Goal: Communication & Community: Answer question/provide support

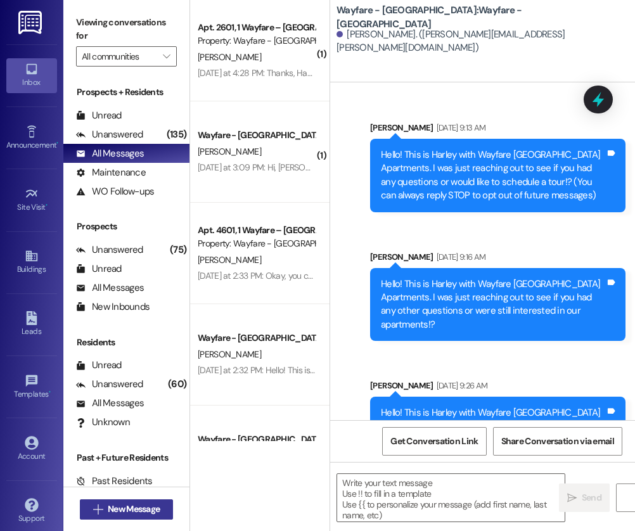
click at [133, 512] on span "New Message" at bounding box center [134, 509] width 52 height 13
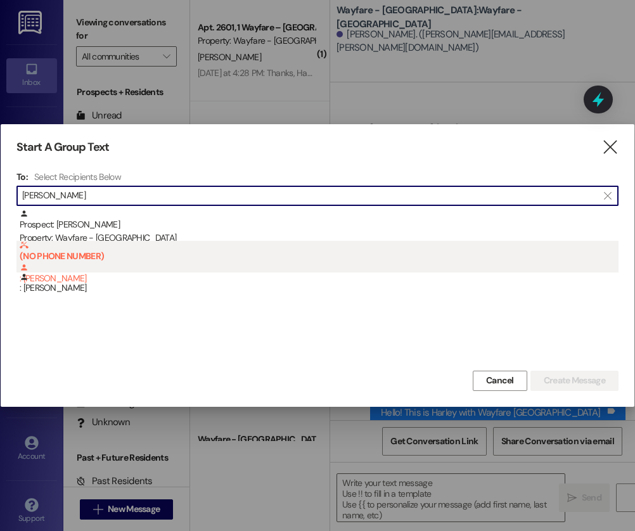
click at [37, 263] on div "(NO PHONE NUMBER) : Jamie Williams" at bounding box center [319, 263] width 599 height 45
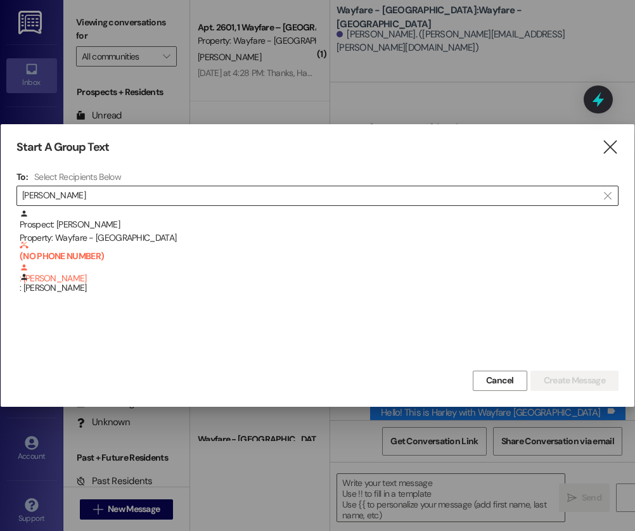
click at [179, 198] on input "jamie" at bounding box center [310, 196] width 576 height 18
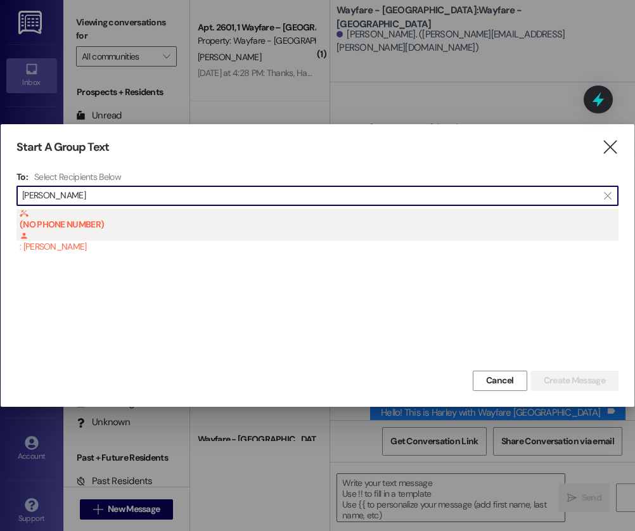
type input "jamie will"
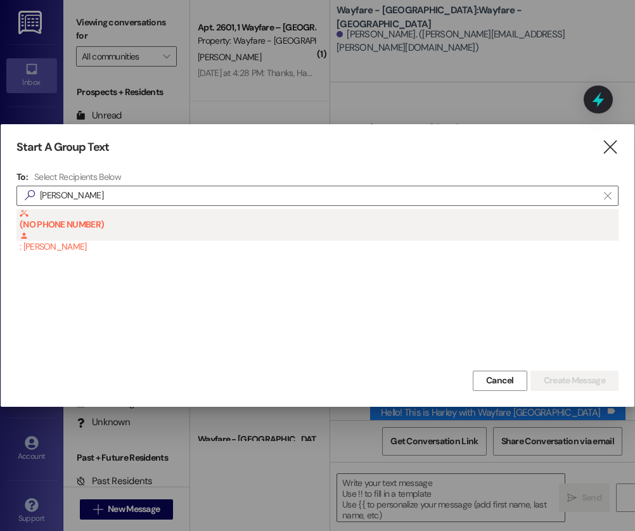
click at [64, 227] on b "(NO PHONE NUMBER)" at bounding box center [319, 219] width 599 height 21
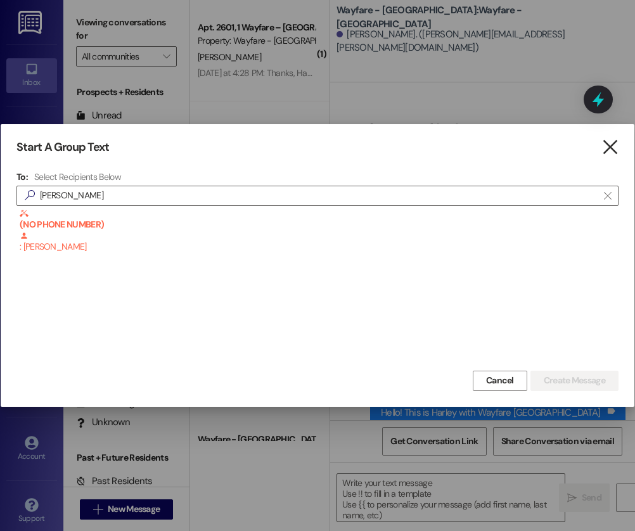
click at [607, 145] on icon "" at bounding box center [610, 147] width 17 height 13
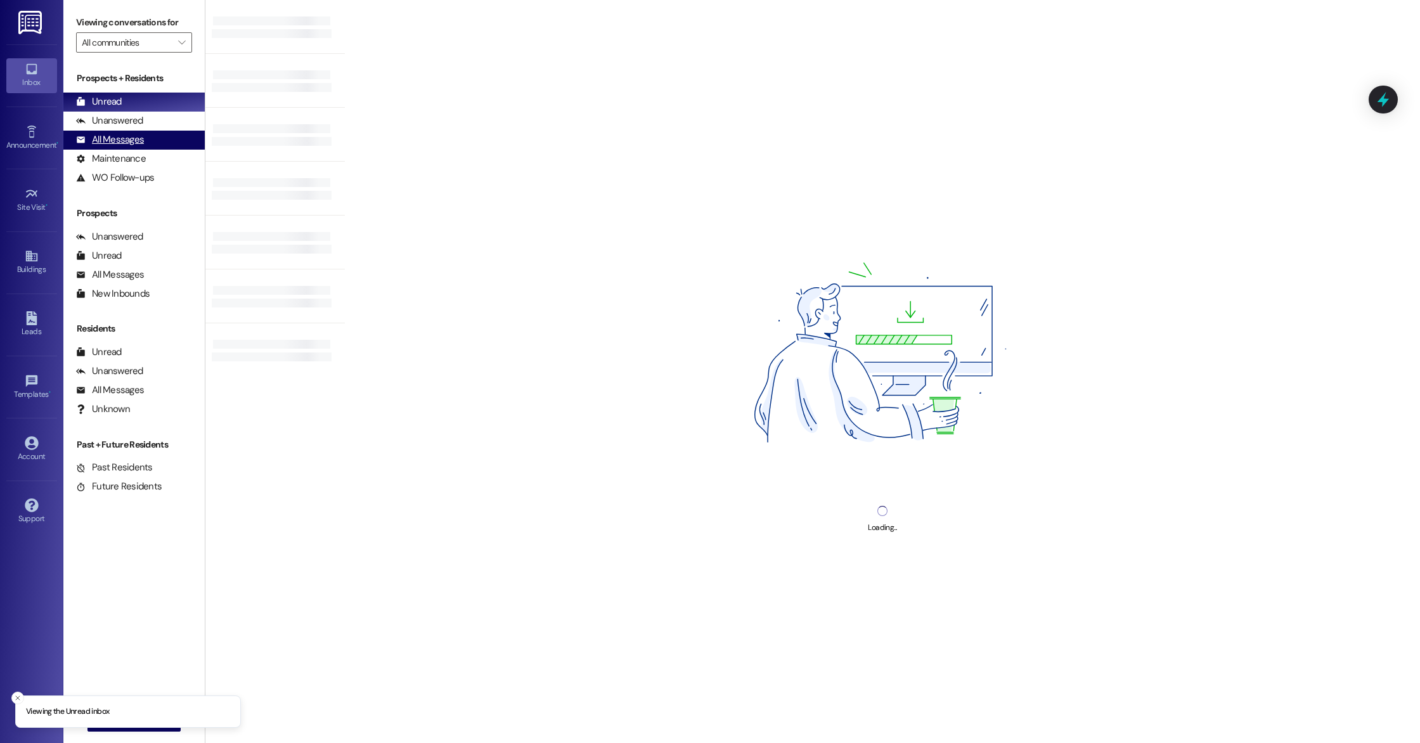
click at [102, 138] on div "All Messages" at bounding box center [110, 139] width 68 height 13
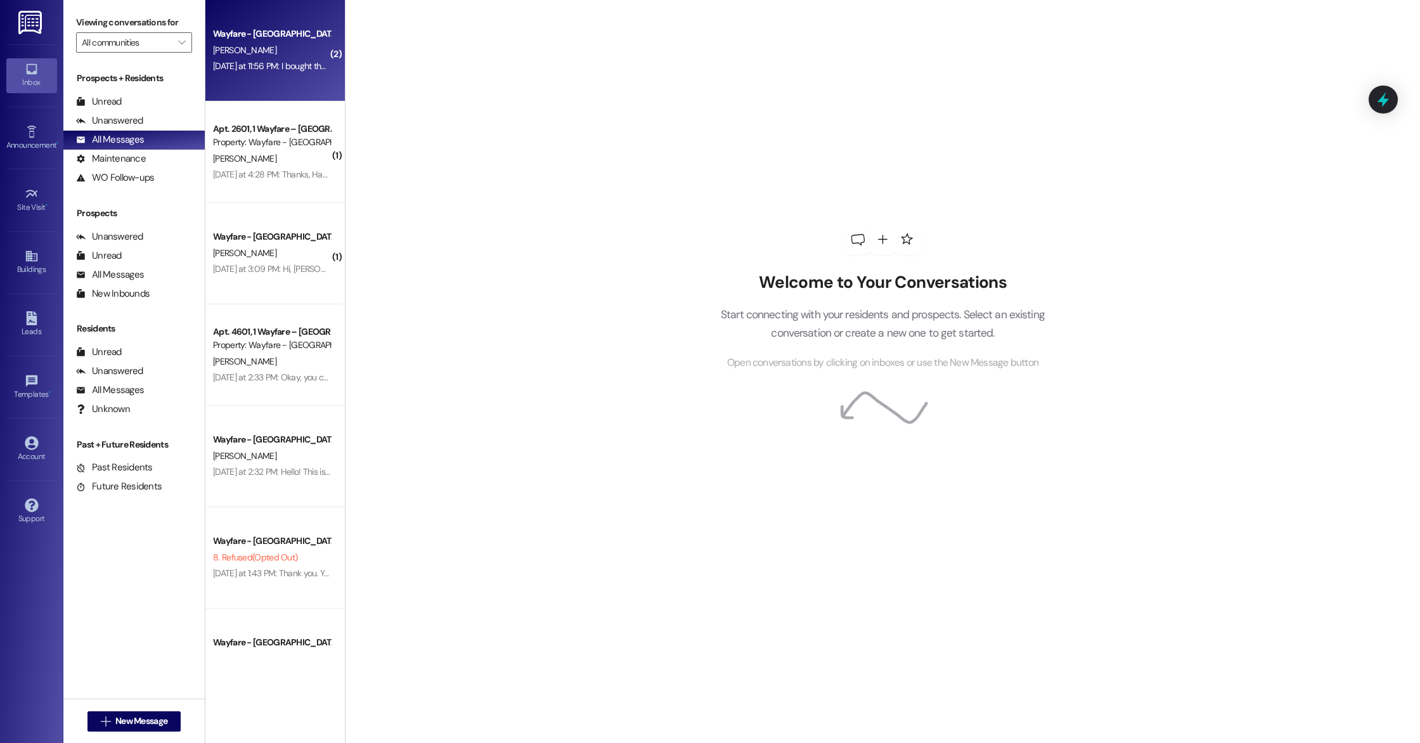
click at [270, 58] on div "[PERSON_NAME]" at bounding box center [272, 50] width 120 height 16
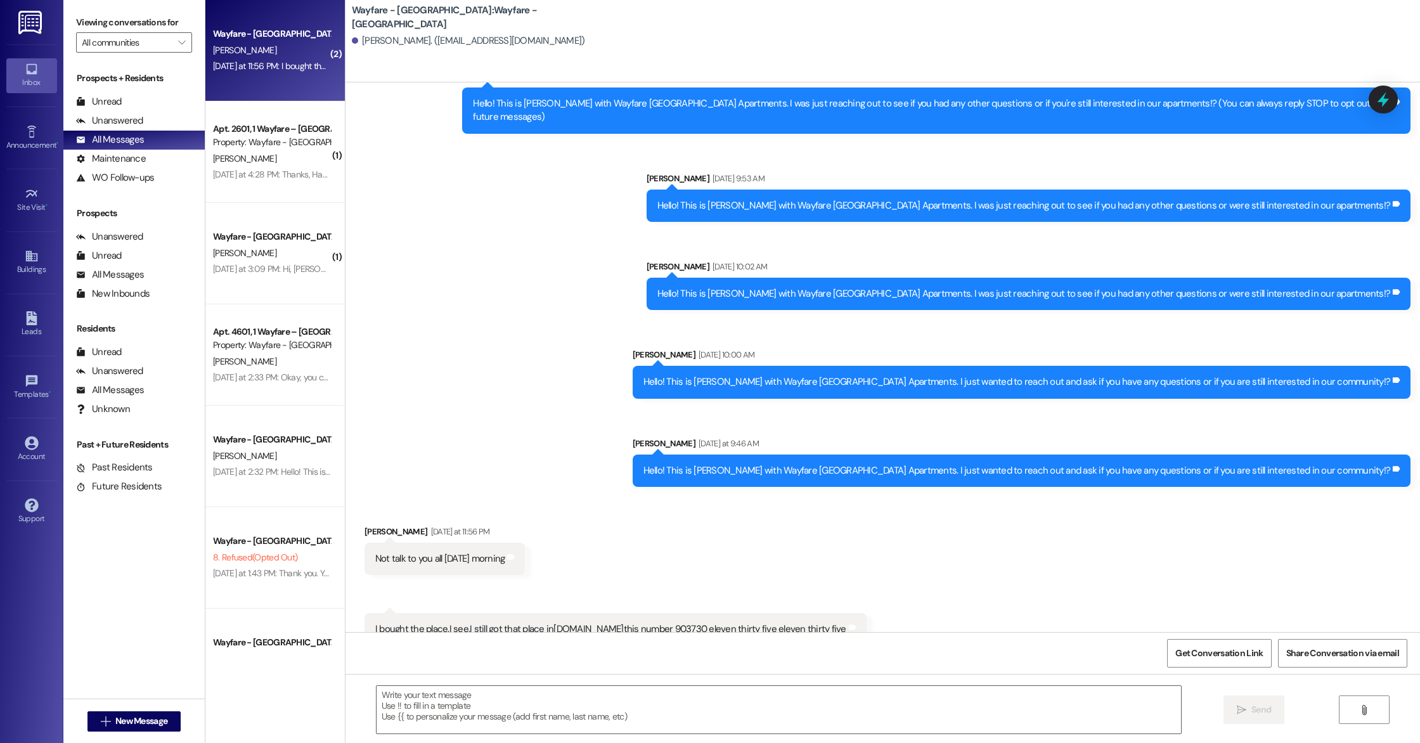
scroll to position [62, 0]
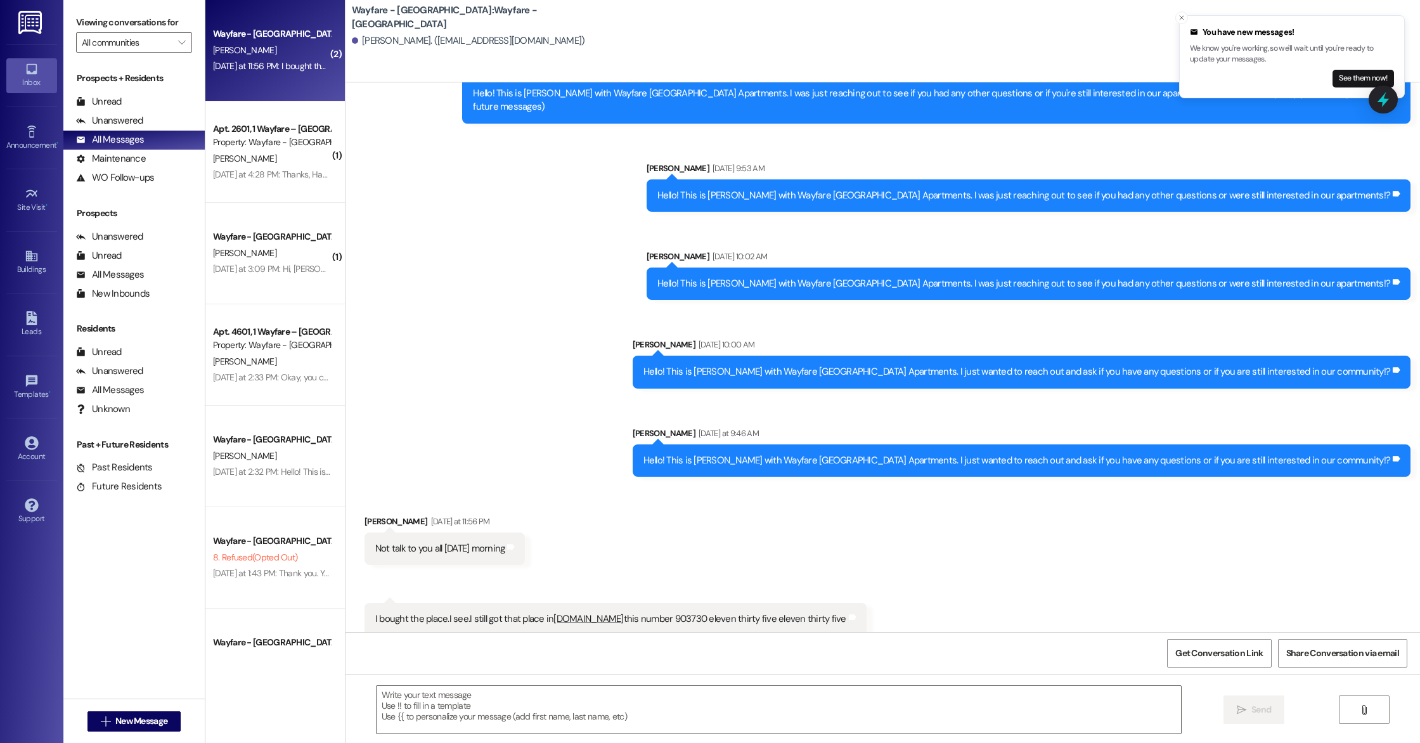
click at [1363, 68] on div "You have new messages! We know you're working, so we'll wait until you're ready…" at bounding box center [1292, 57] width 204 height 62
click at [1363, 72] on button "See them now!" at bounding box center [1364, 79] width 62 height 18
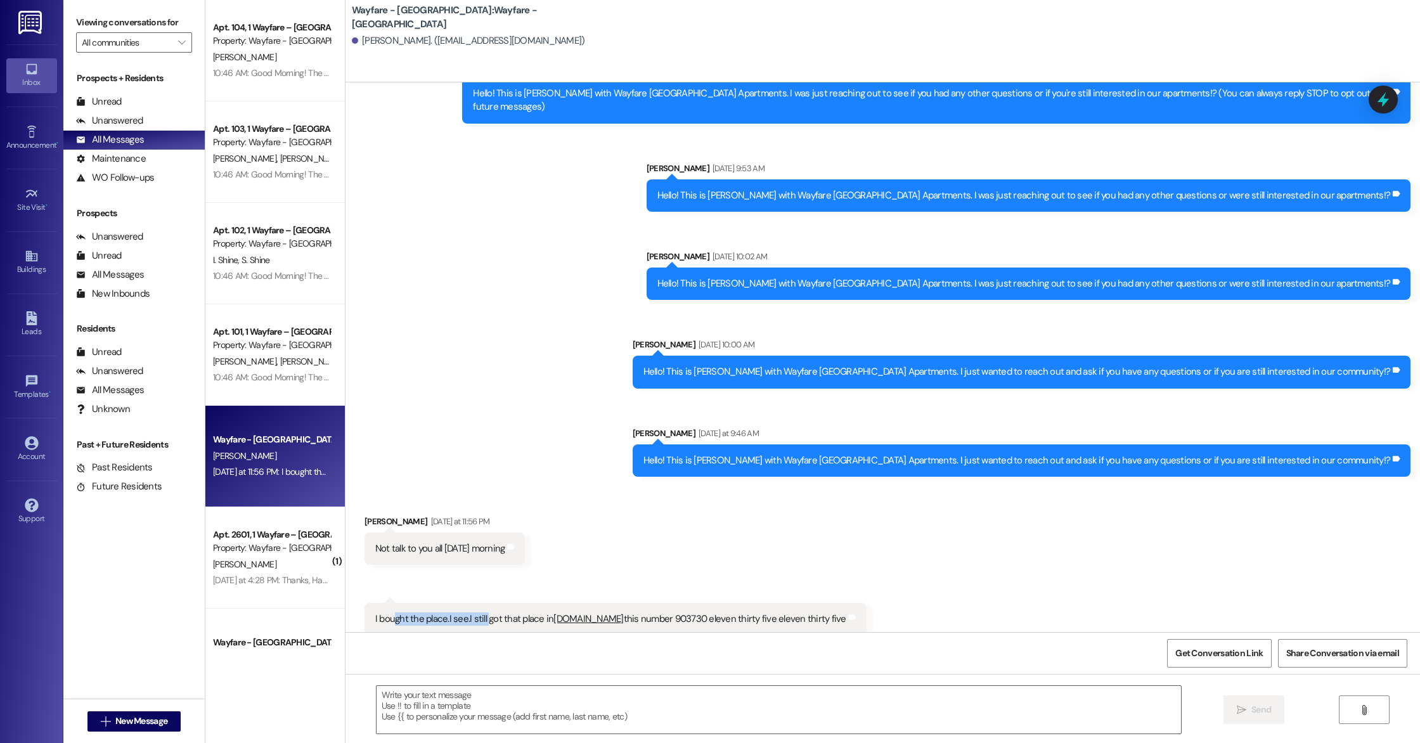
drag, startPoint x: 382, startPoint y: 608, endPoint x: 477, endPoint y: 609, distance: 94.5
click at [477, 613] on div "I bought the place.I see.I still got that place in [DOMAIN_NAME] this number 90…" at bounding box center [610, 619] width 471 height 13
click at [457, 603] on div "I bought the place.I see.I still got that place in [DOMAIN_NAME] this number 90…" at bounding box center [616, 619] width 502 height 32
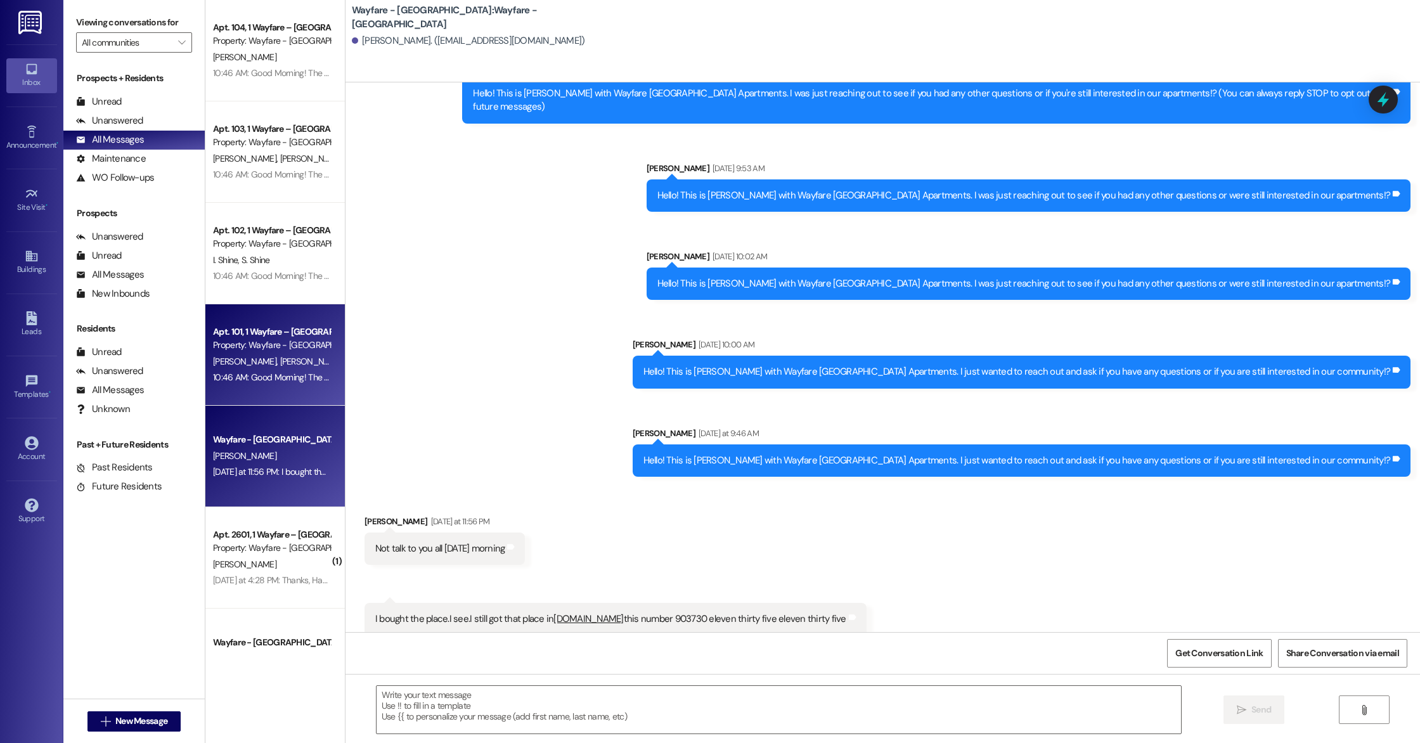
click at [222, 387] on div "Apt. 101, 1 Wayfare – [GEOGRAPHIC_DATA] Property: Wayfare - [GEOGRAPHIC_DATA] […" at bounding box center [275, 354] width 140 height 101
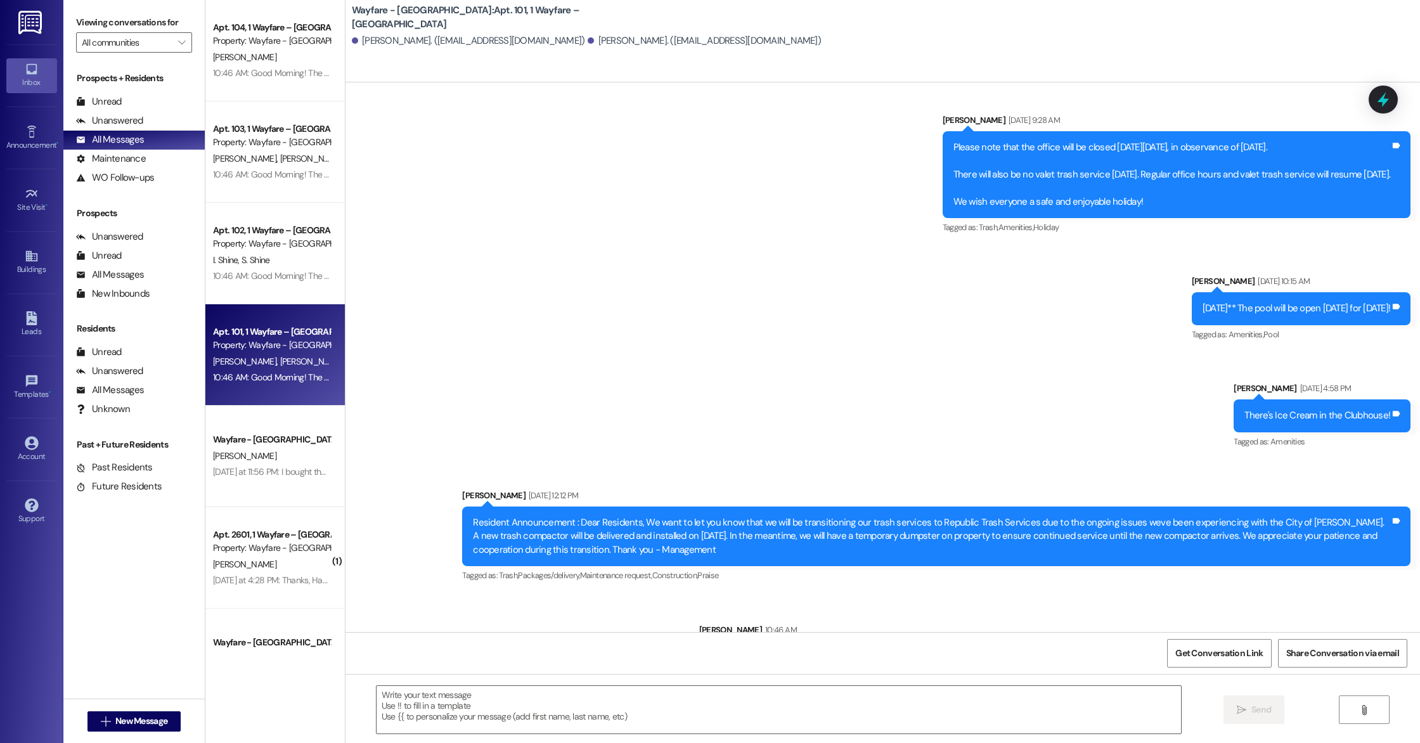
scroll to position [8473, 0]
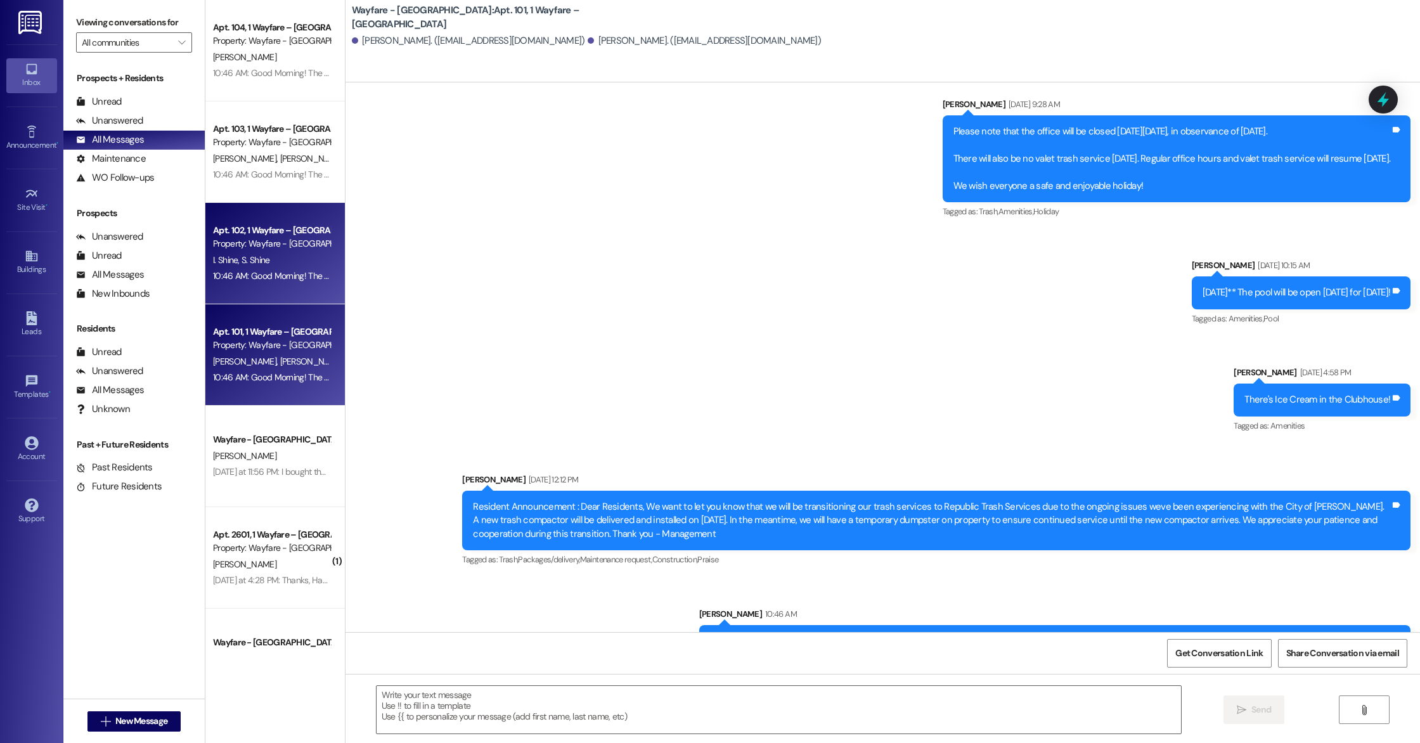
click at [278, 239] on div "Property: Wayfare - [GEOGRAPHIC_DATA]" at bounding box center [271, 243] width 117 height 13
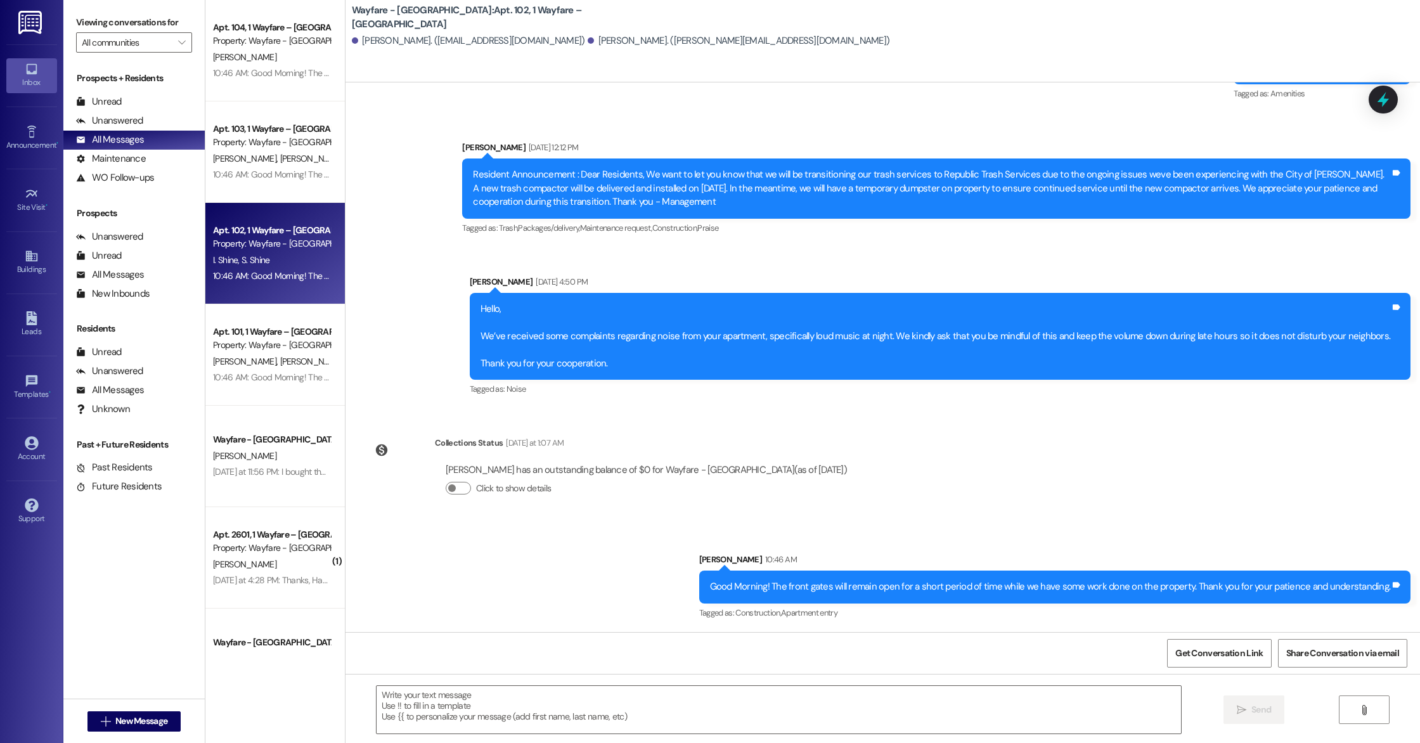
scroll to position [665, 0]
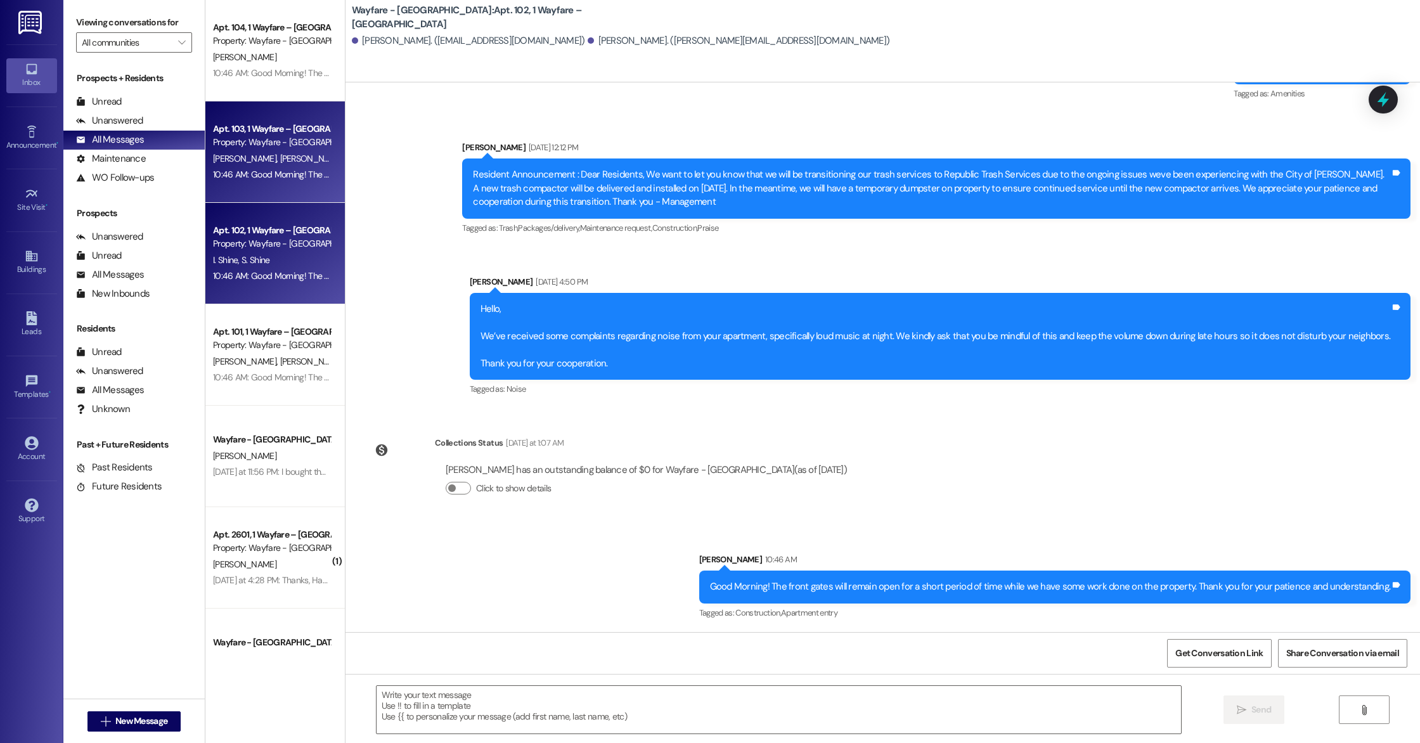
click at [262, 185] on div "Apt. 103, 1 Wayfare – [GEOGRAPHIC_DATA] Property: Wayfare - [GEOGRAPHIC_DATA][P…" at bounding box center [275, 151] width 140 height 101
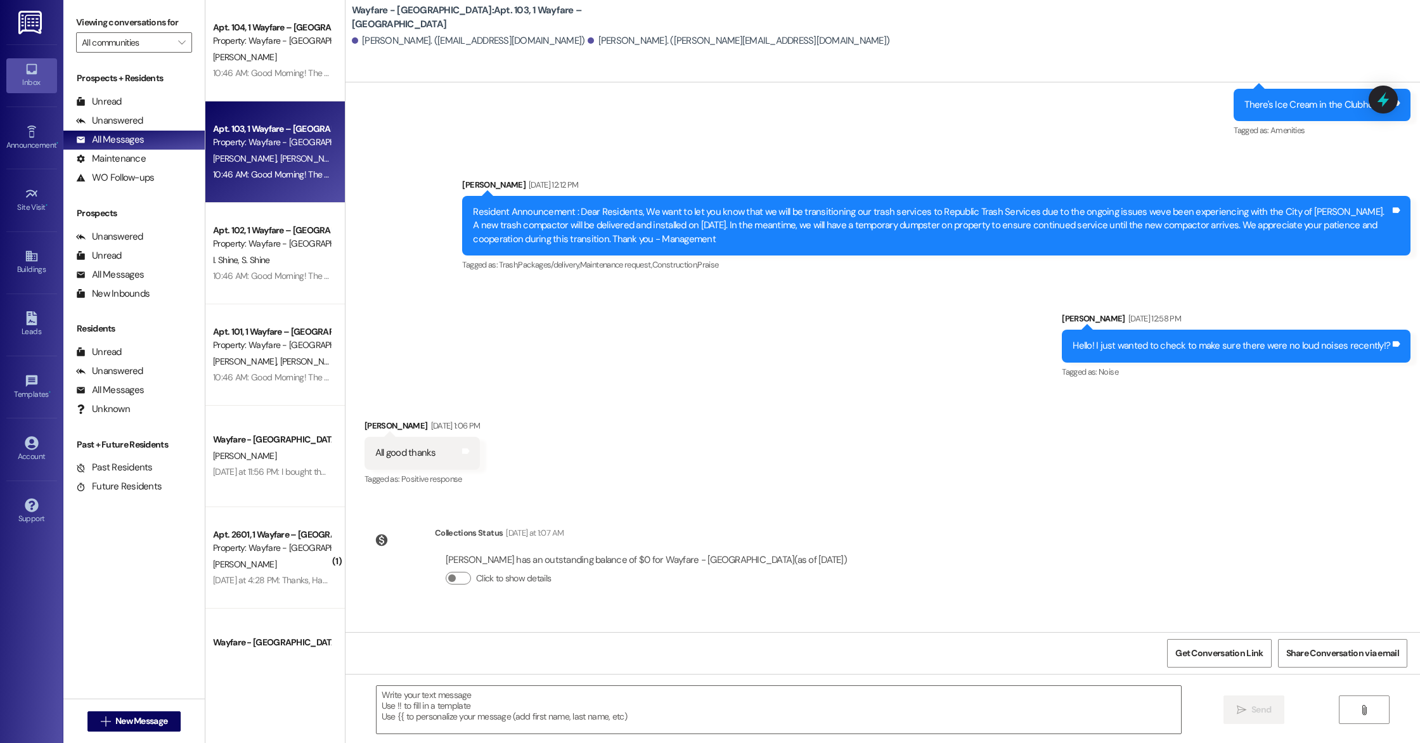
scroll to position [9633, 0]
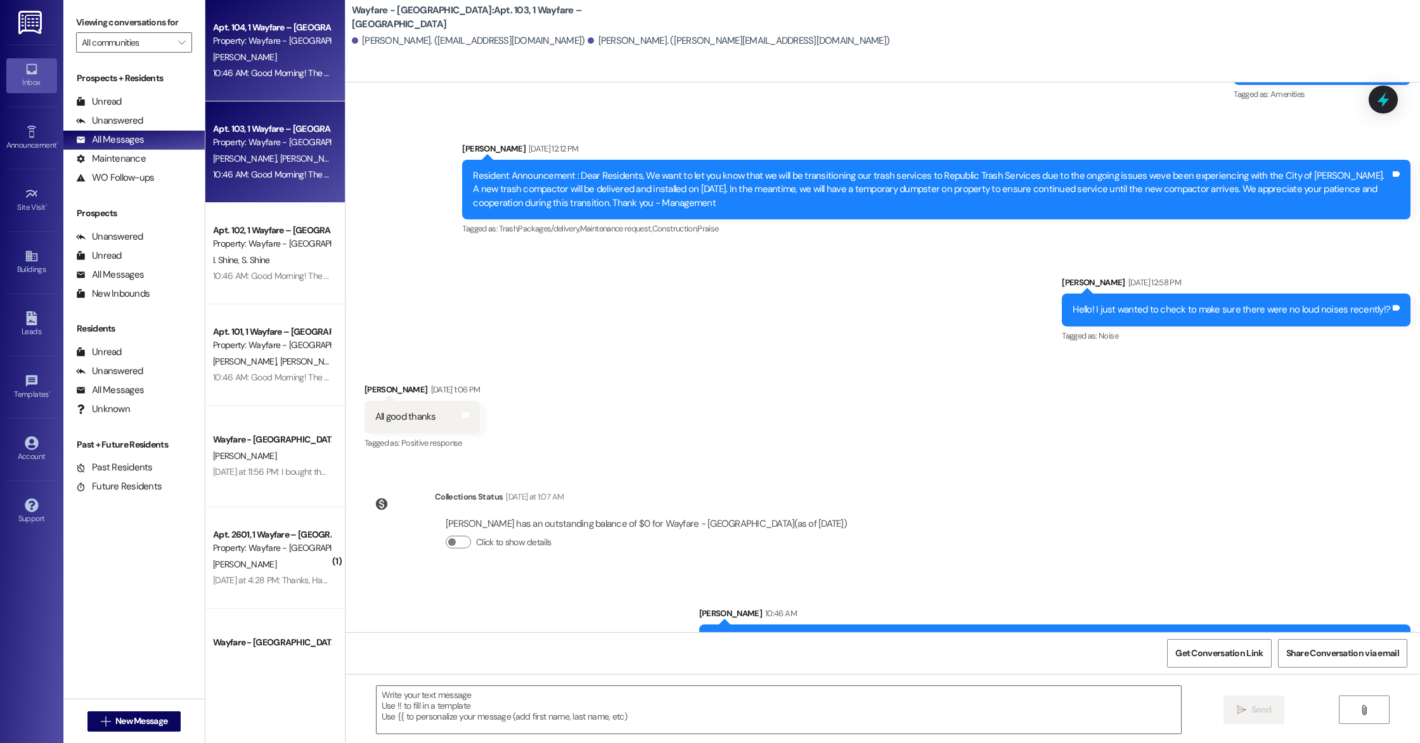
click at [250, 65] on div "10:46 AM: Good Morning! The front gates will remain open for a short period of …" at bounding box center [272, 73] width 120 height 16
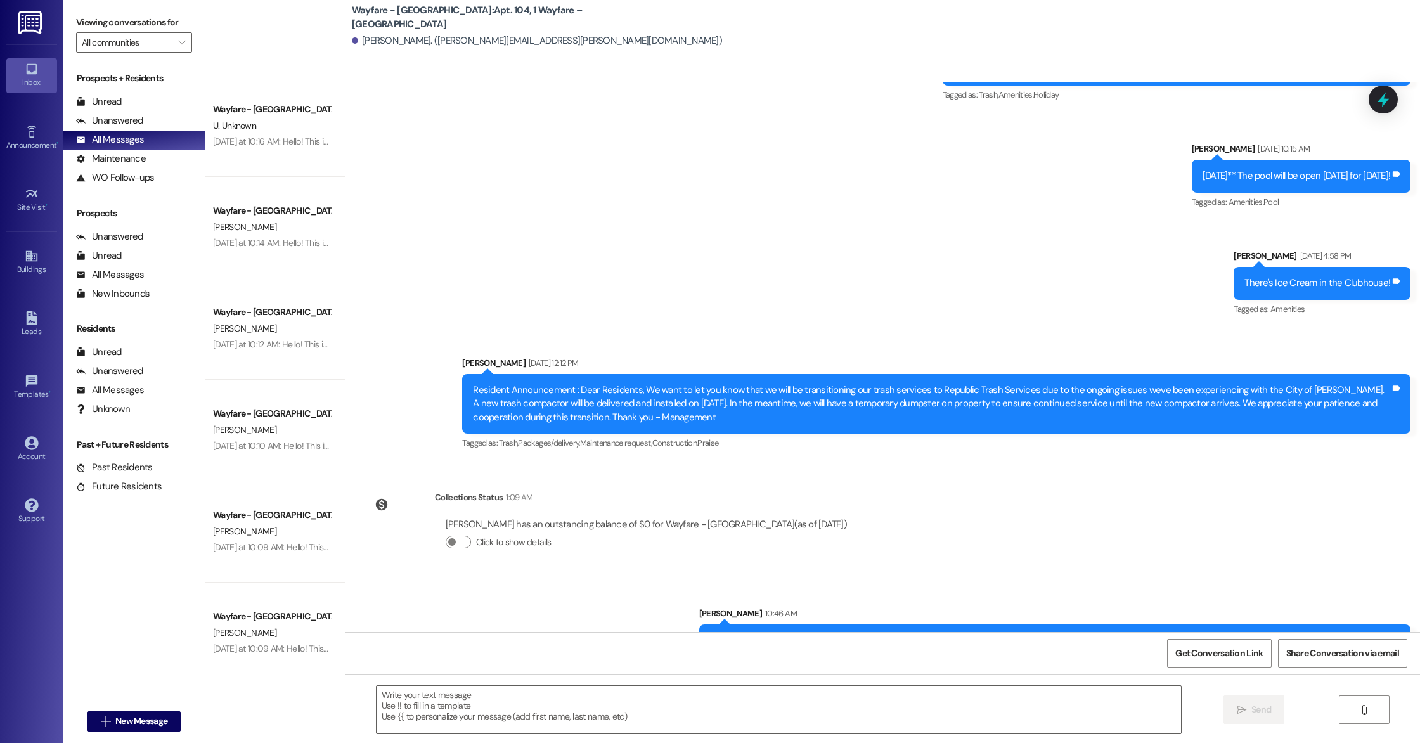
scroll to position [1835, 0]
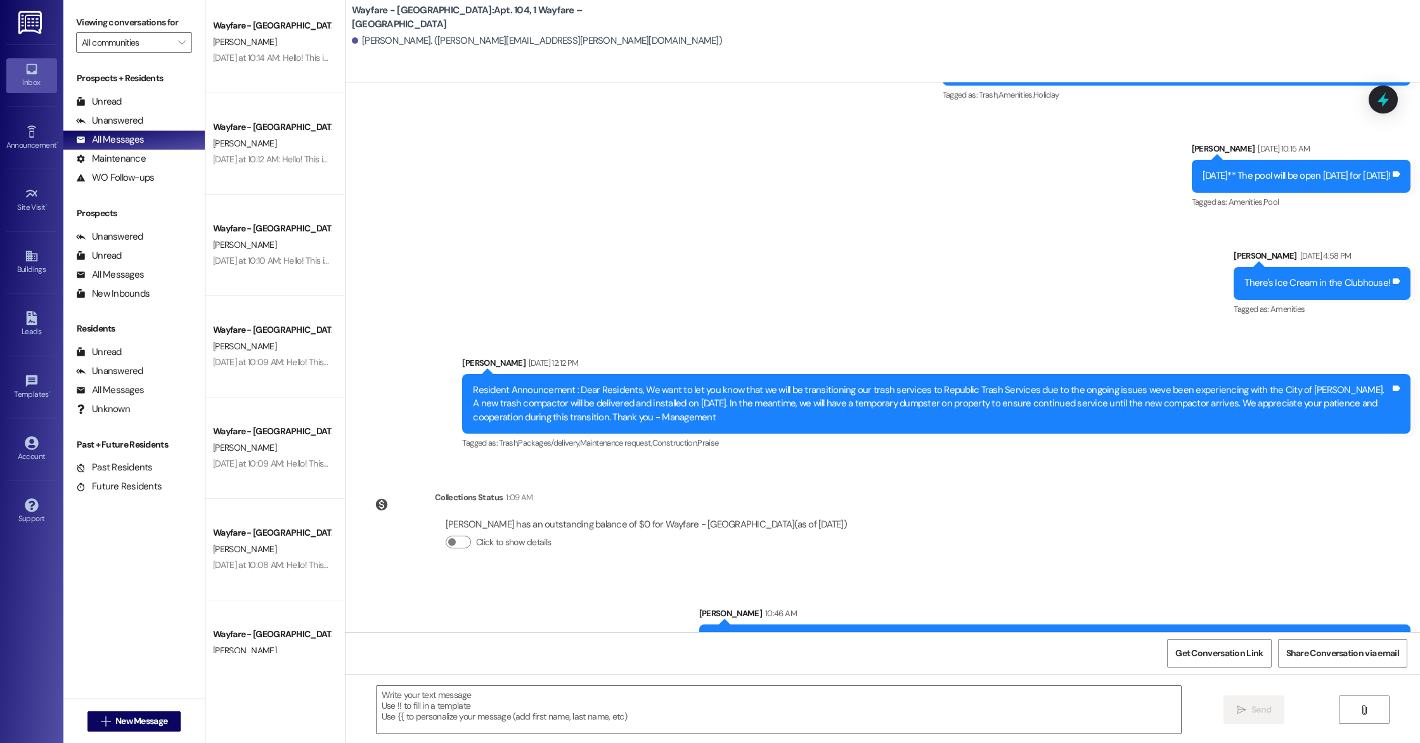
click at [250, 271] on div "Wayfare - [GEOGRAPHIC_DATA] [PERSON_NAME] [DATE] at 10:10 AM: Hello! This is [P…" at bounding box center [275, 245] width 140 height 101
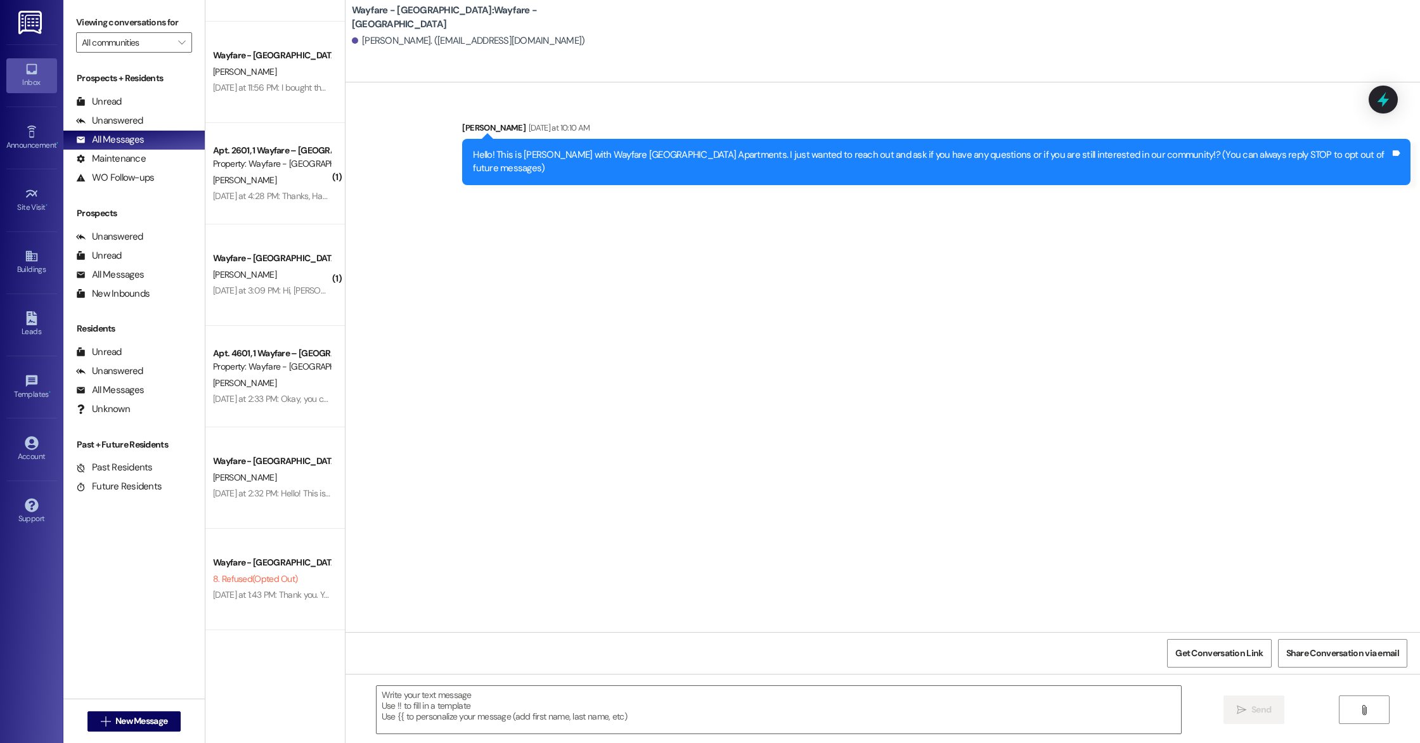
scroll to position [0, 0]
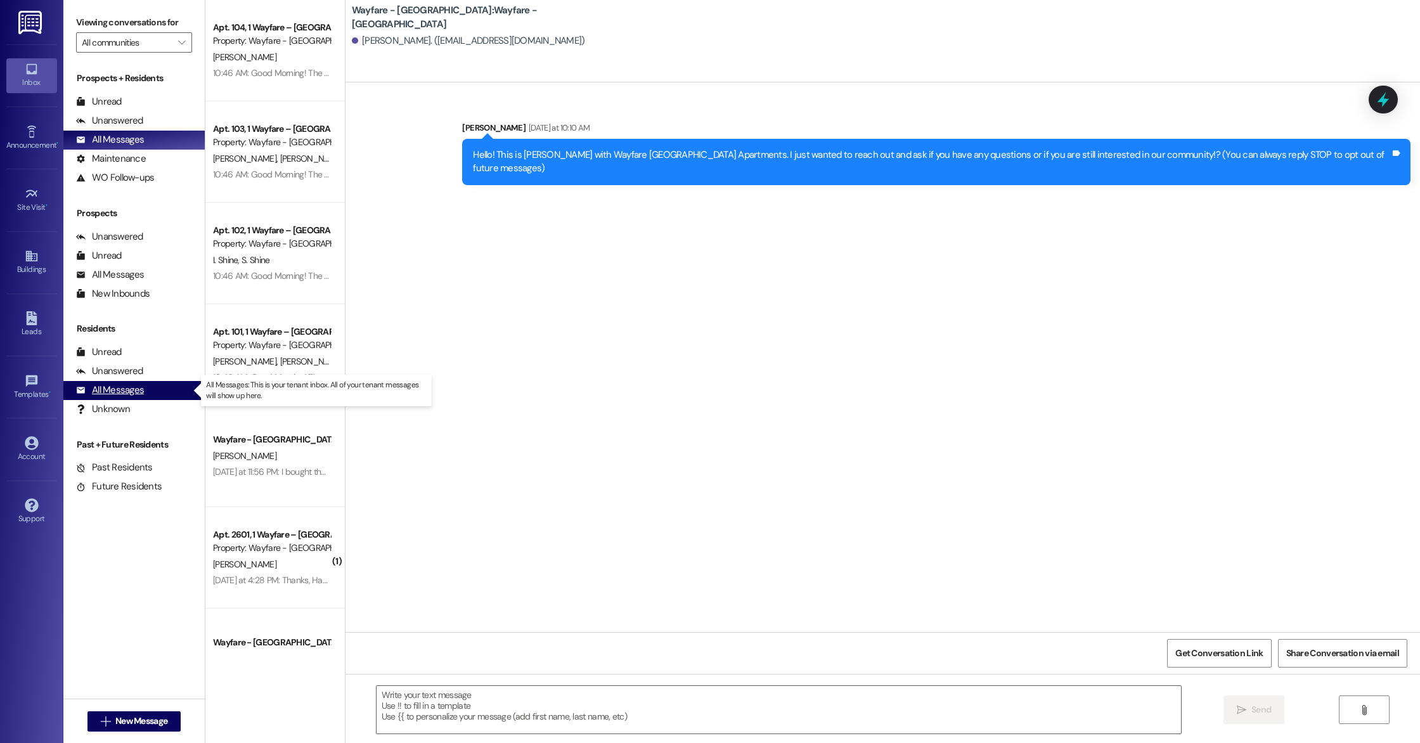
click at [106, 397] on div "All Messages" at bounding box center [110, 390] width 68 height 13
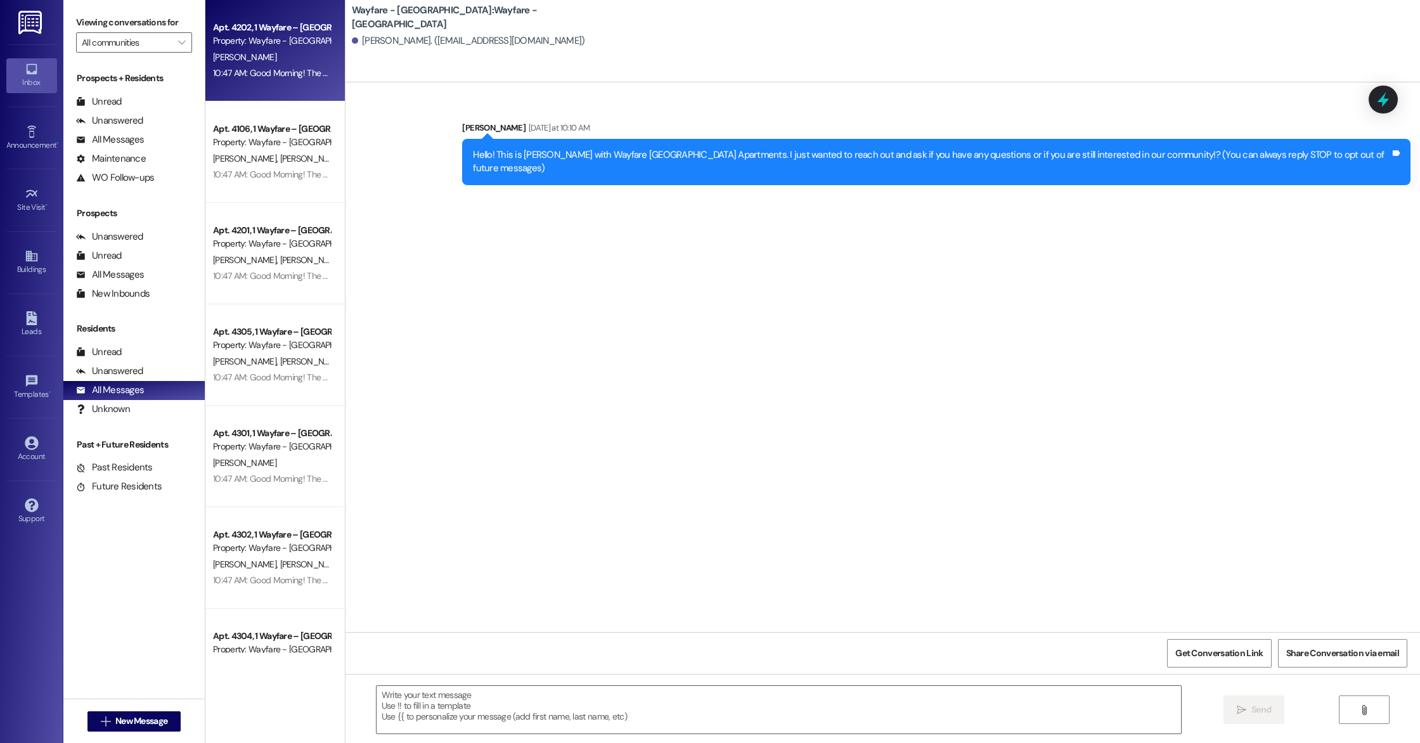
click at [211, 91] on div "Apt. 4202, 1 Wayfare – [GEOGRAPHIC_DATA] Property: Wayfare - [GEOGRAPHIC_DATA] …" at bounding box center [275, 50] width 140 height 101
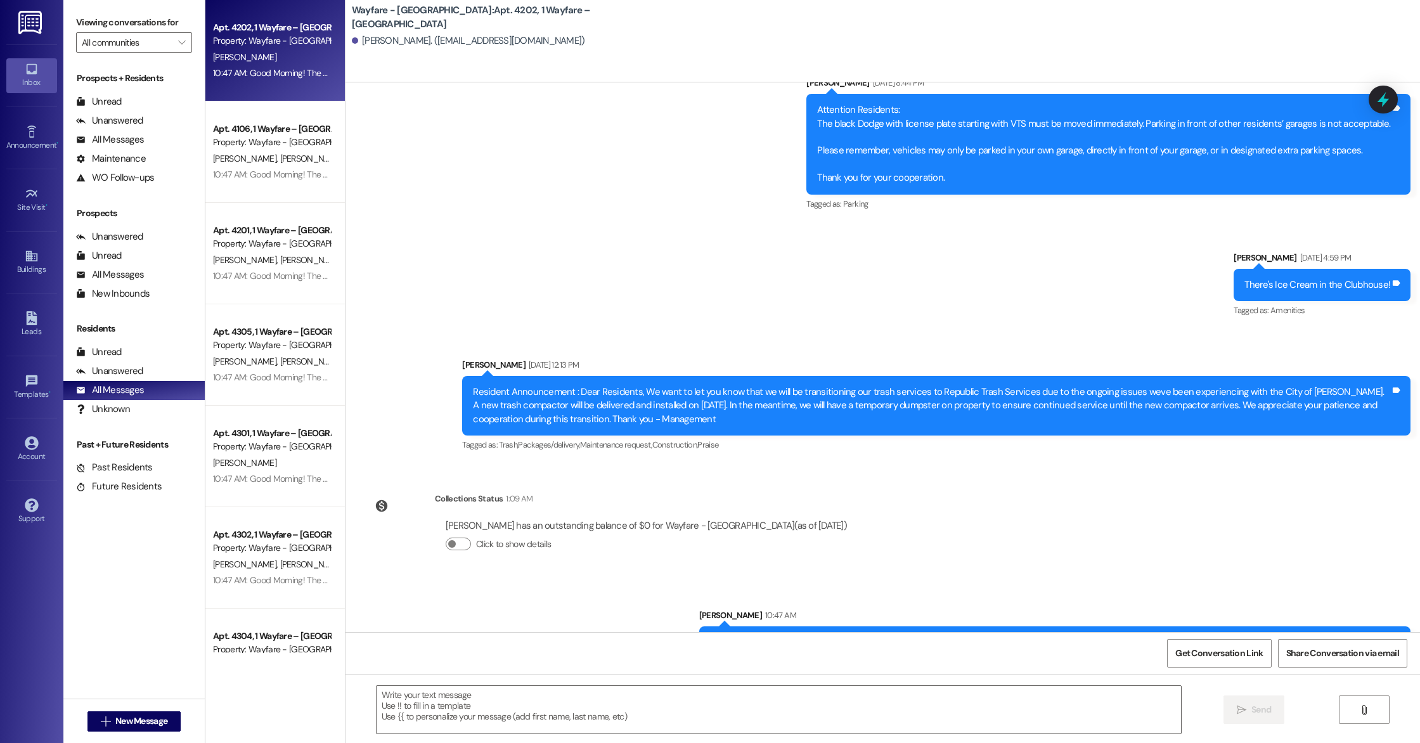
scroll to position [10091, 0]
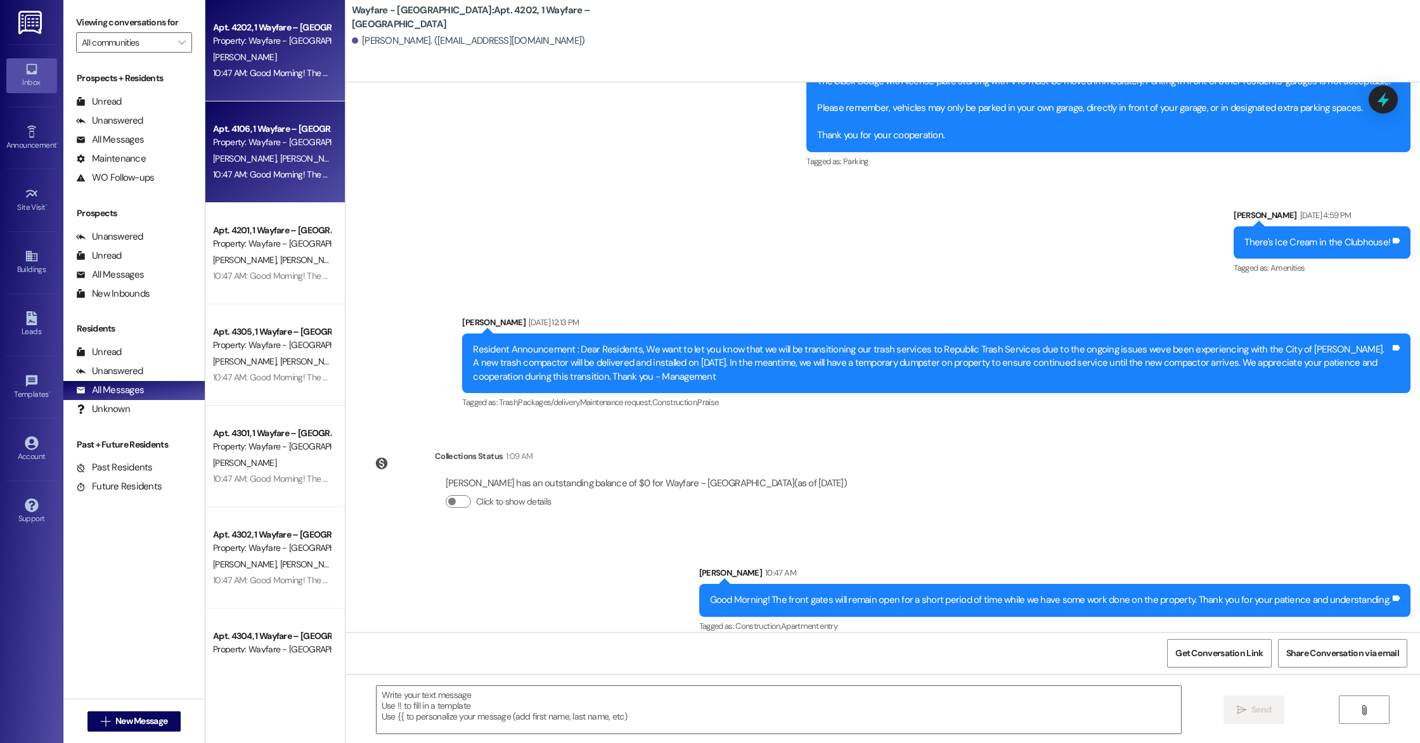
click at [252, 169] on div "10:47 AM: Good Morning! The front gates will remain open for a short period of …" at bounding box center [544, 174] width 663 height 11
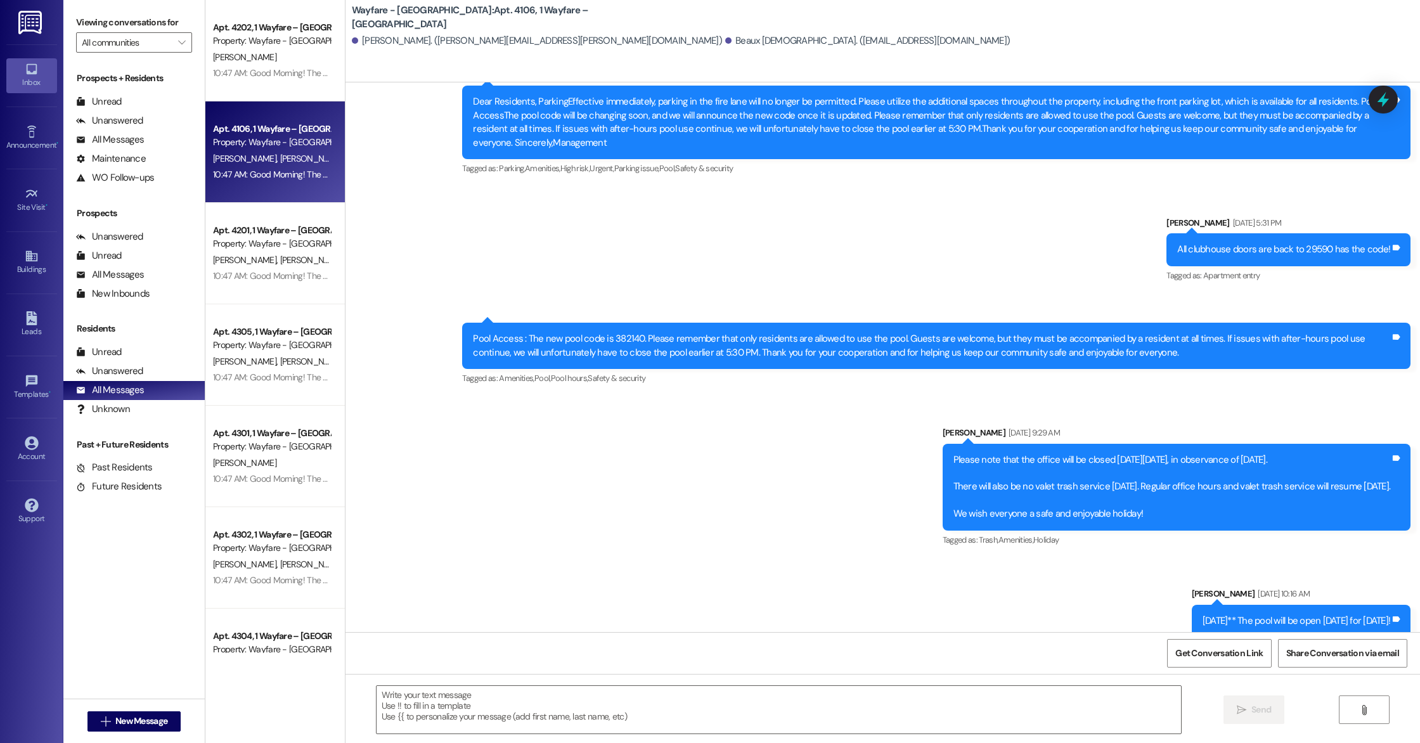
scroll to position [8767, 0]
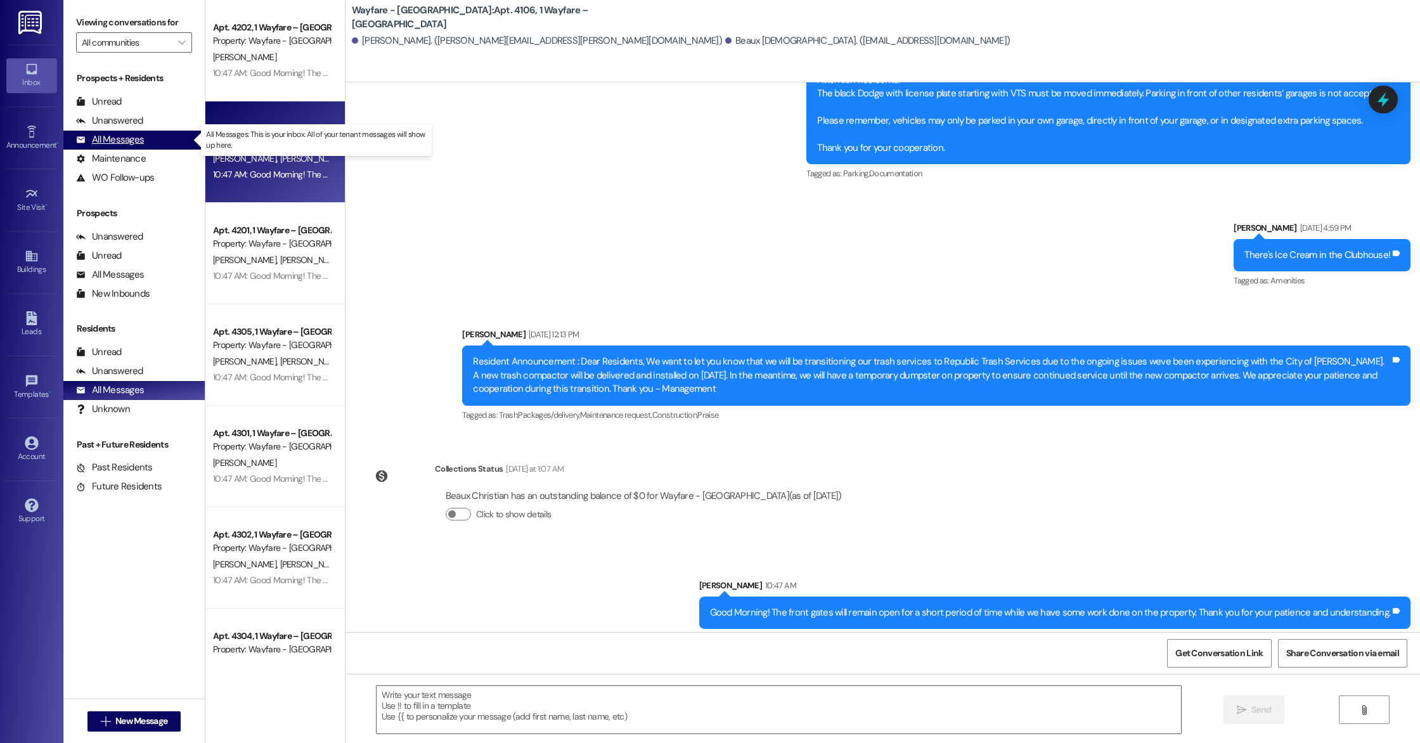
click at [143, 138] on div "All Messages (undefined)" at bounding box center [133, 140] width 141 height 19
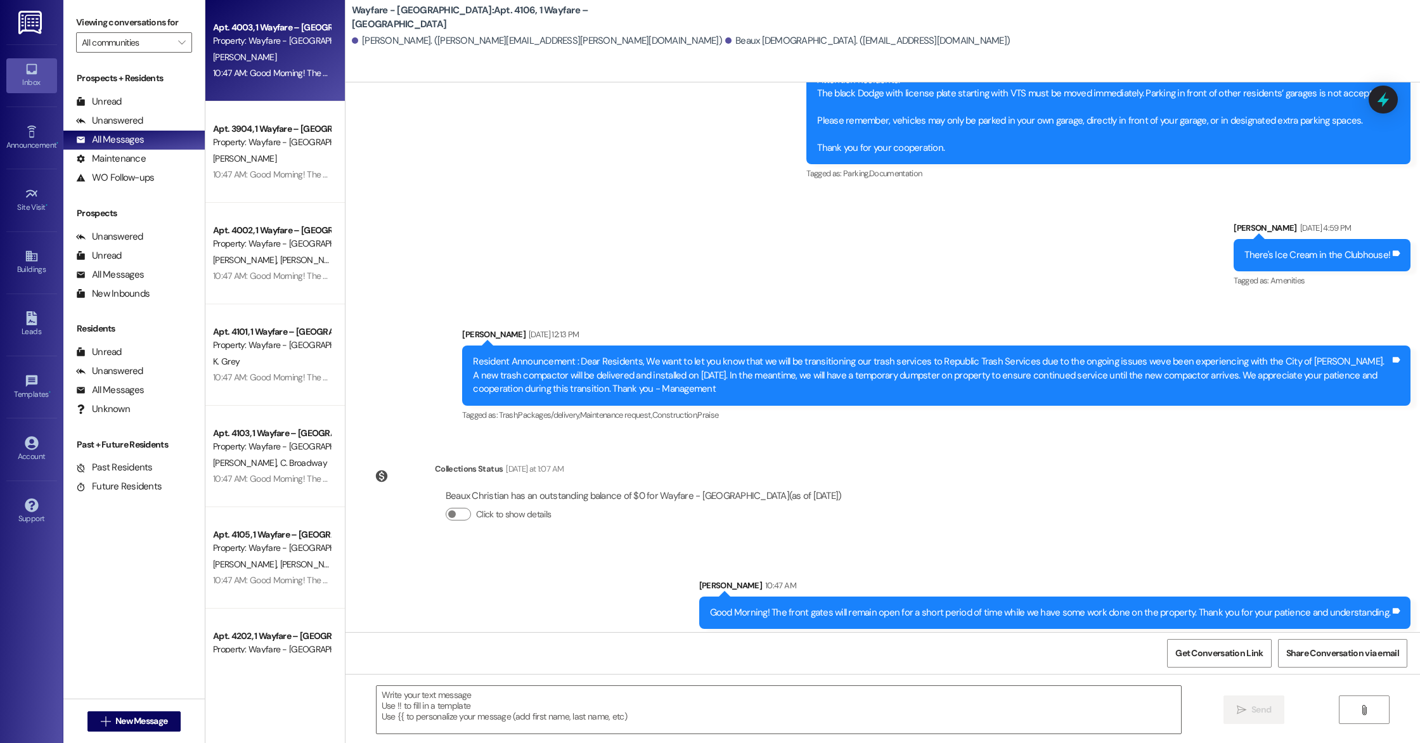
click at [235, 63] on div "[PERSON_NAME]" at bounding box center [272, 57] width 120 height 16
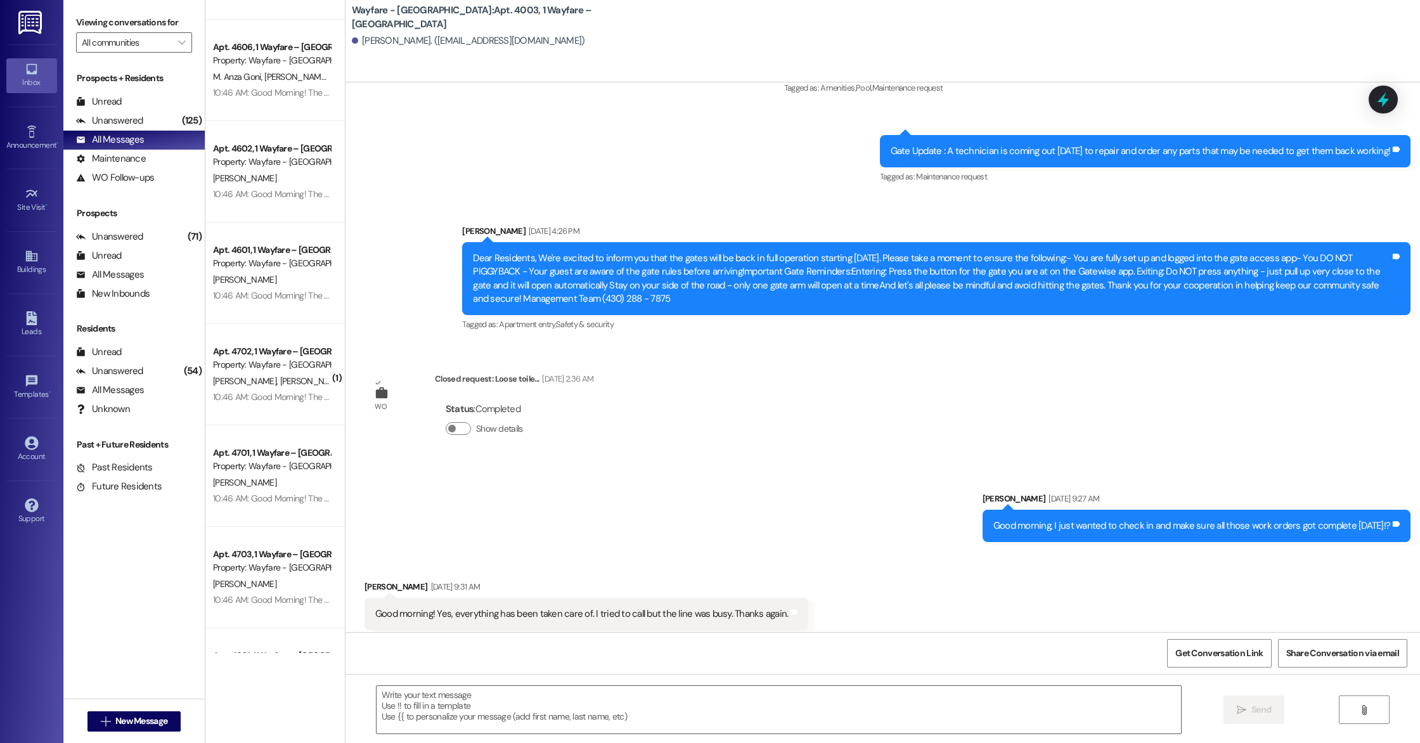
scroll to position [2742, 0]
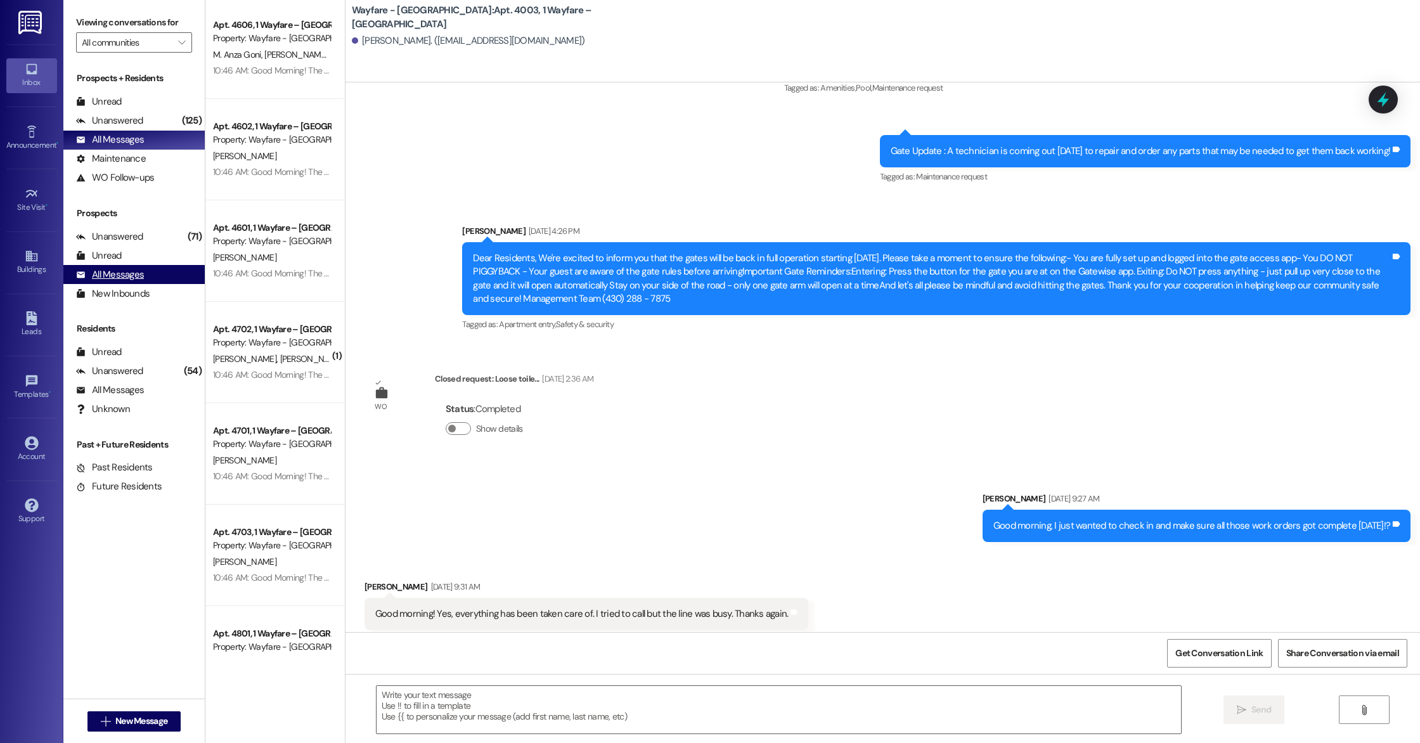
click at [113, 269] on div "All Messages" at bounding box center [110, 274] width 68 height 13
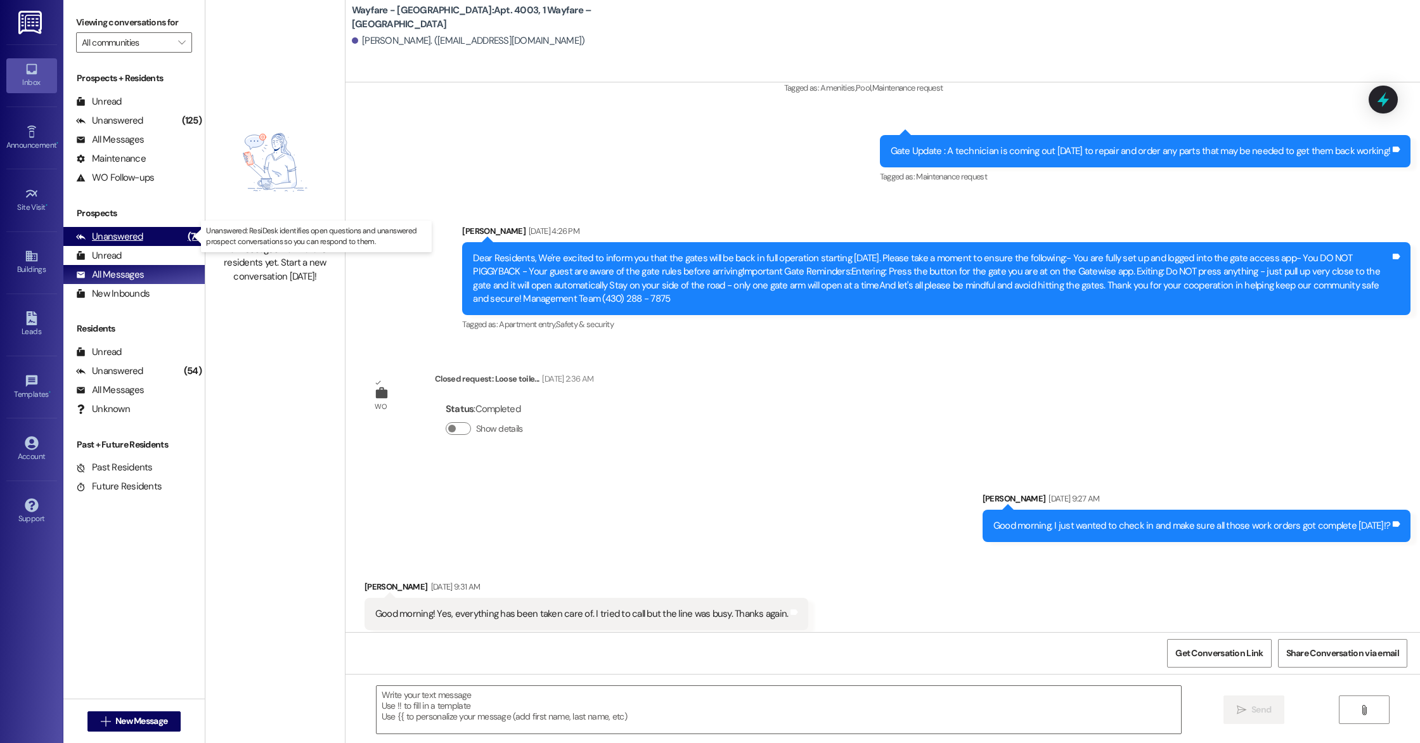
click at [107, 239] on div "Unanswered" at bounding box center [109, 236] width 67 height 13
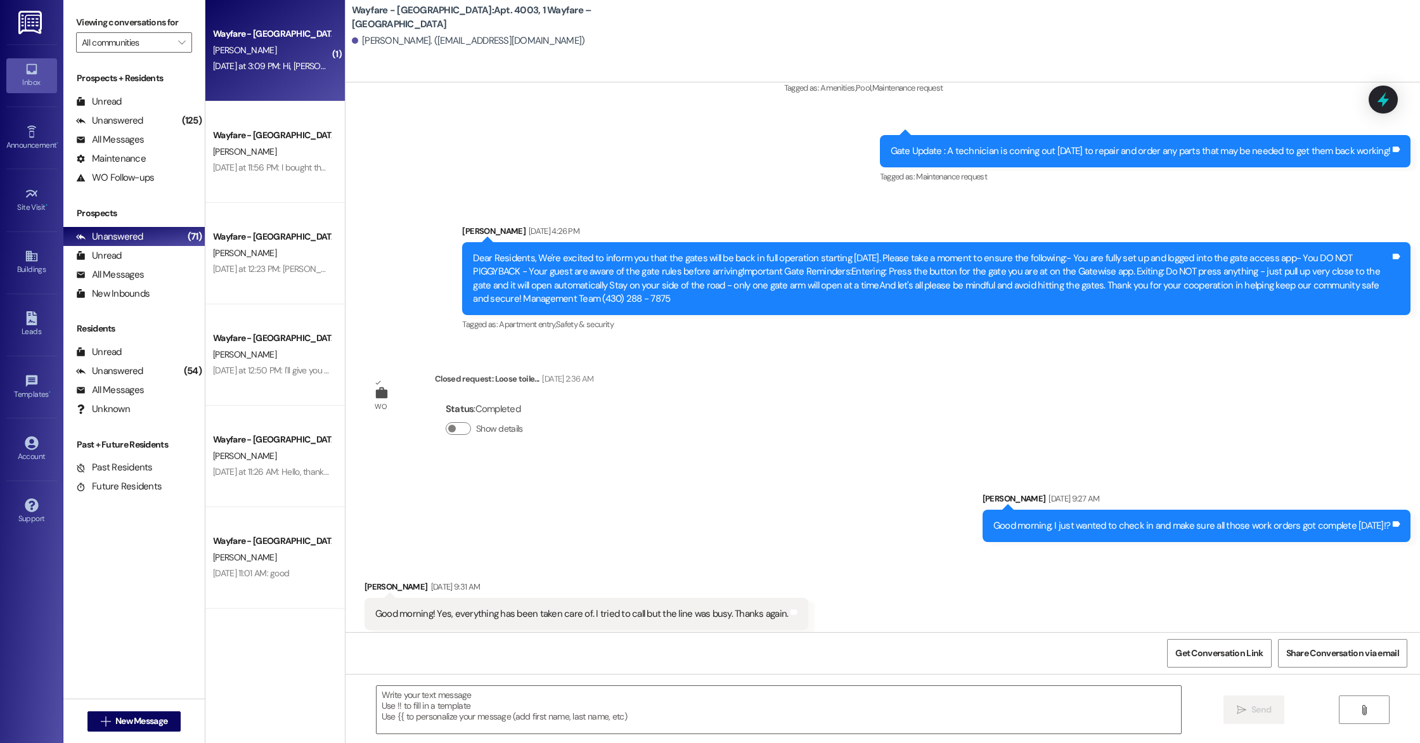
click at [247, 77] on div "Wayfare - [GEOGRAPHIC_DATA] [PERSON_NAME] [DATE] at 3:09 PM: Hi, [PERSON_NAME]!…" at bounding box center [275, 50] width 140 height 101
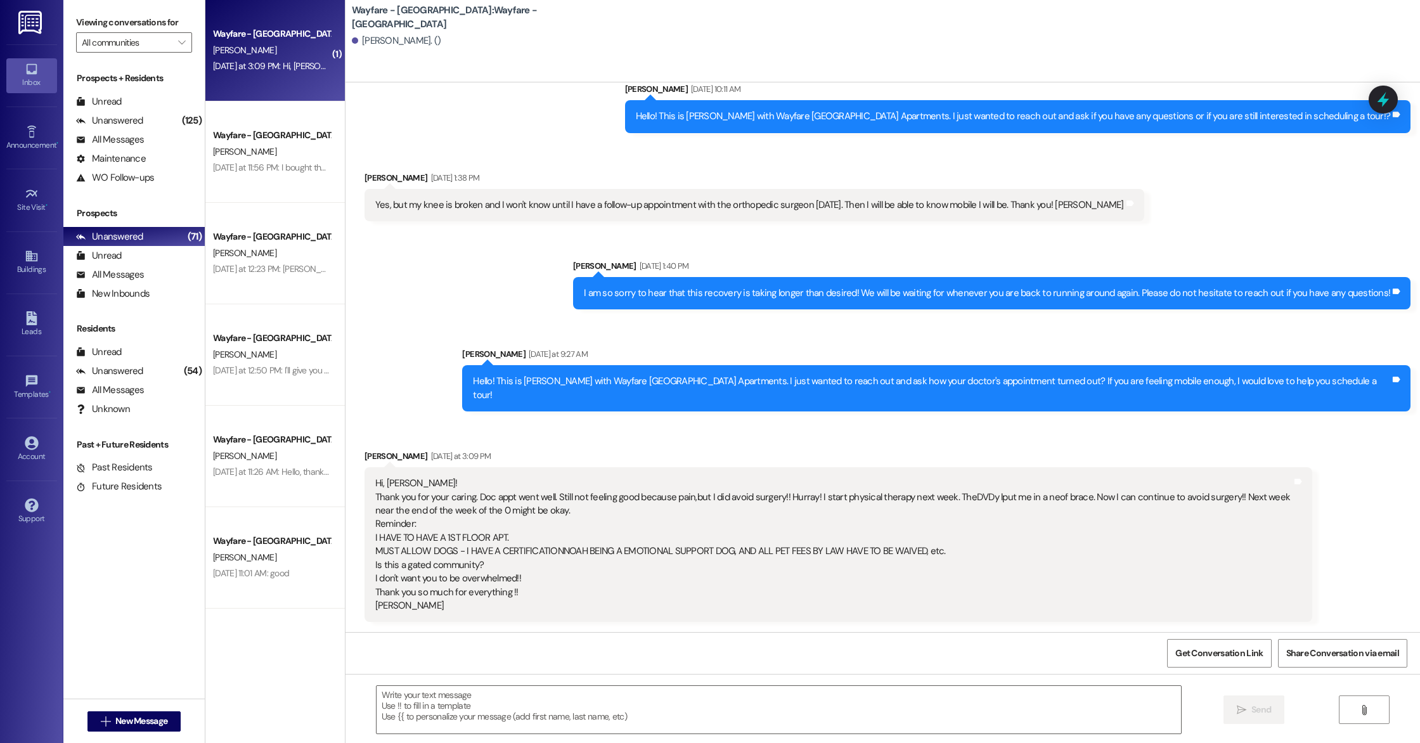
scroll to position [1247, 0]
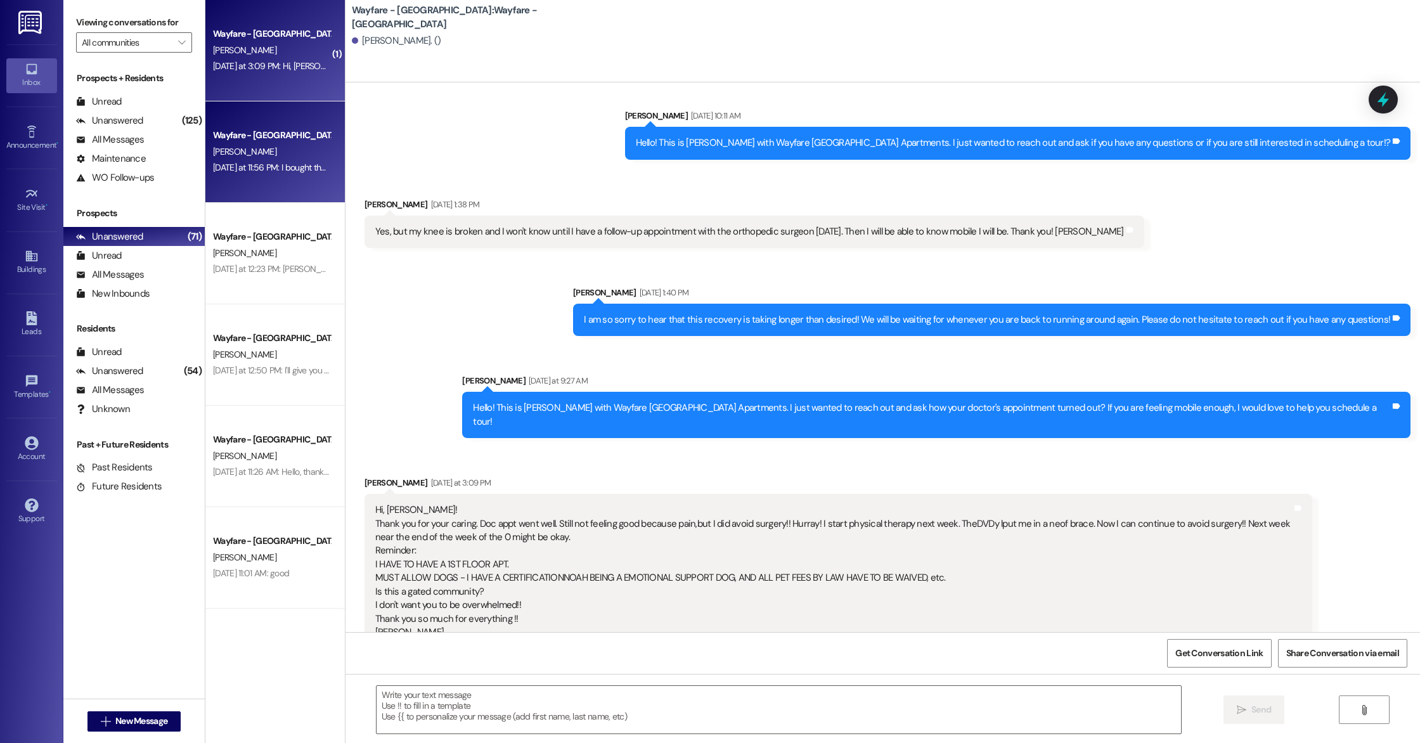
click at [232, 164] on div "[DATE] at 11:56 PM: I bought the place.I see.I still got that place in [DOMAIN_…" at bounding box center [463, 167] width 500 height 11
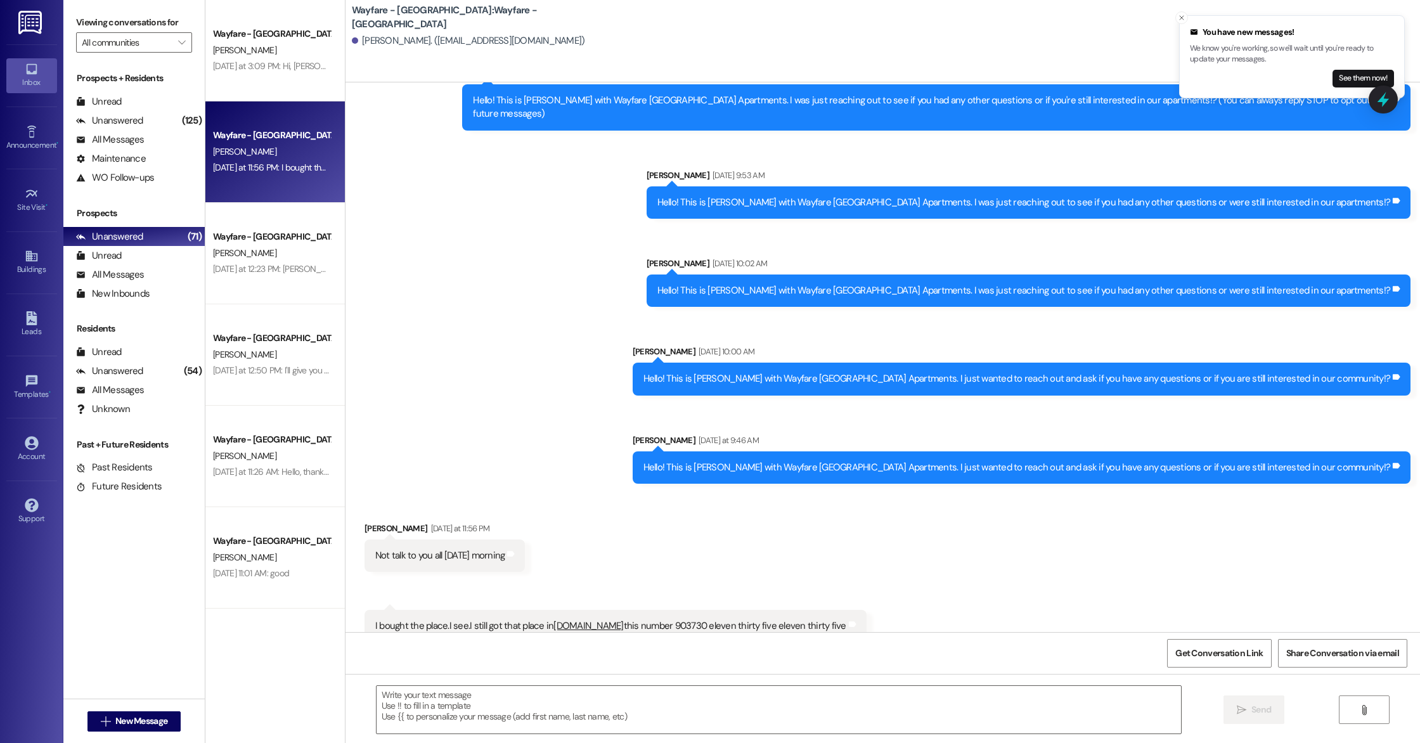
scroll to position [62, 0]
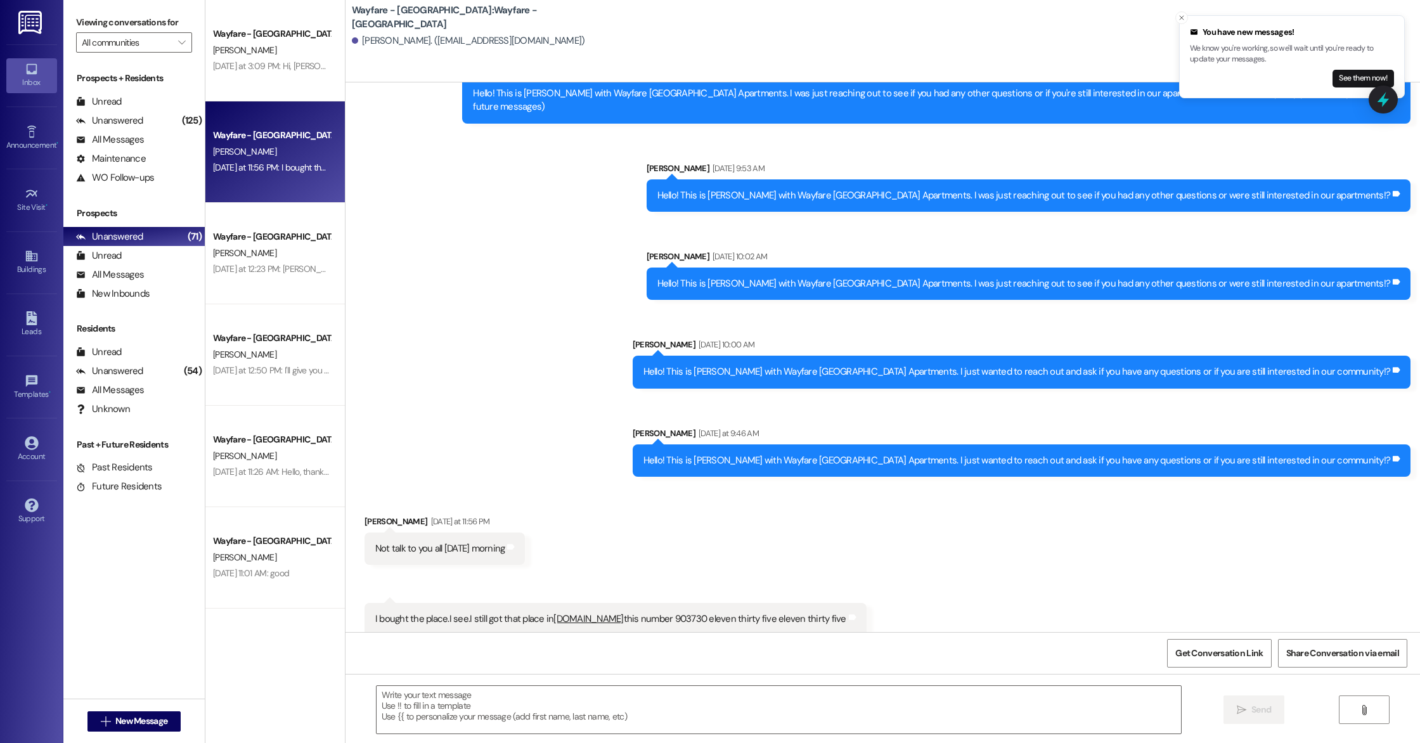
click at [394, 613] on div "I bought the place.I see.I still got that place in [DOMAIN_NAME] this number 90…" at bounding box center [610, 619] width 471 height 13
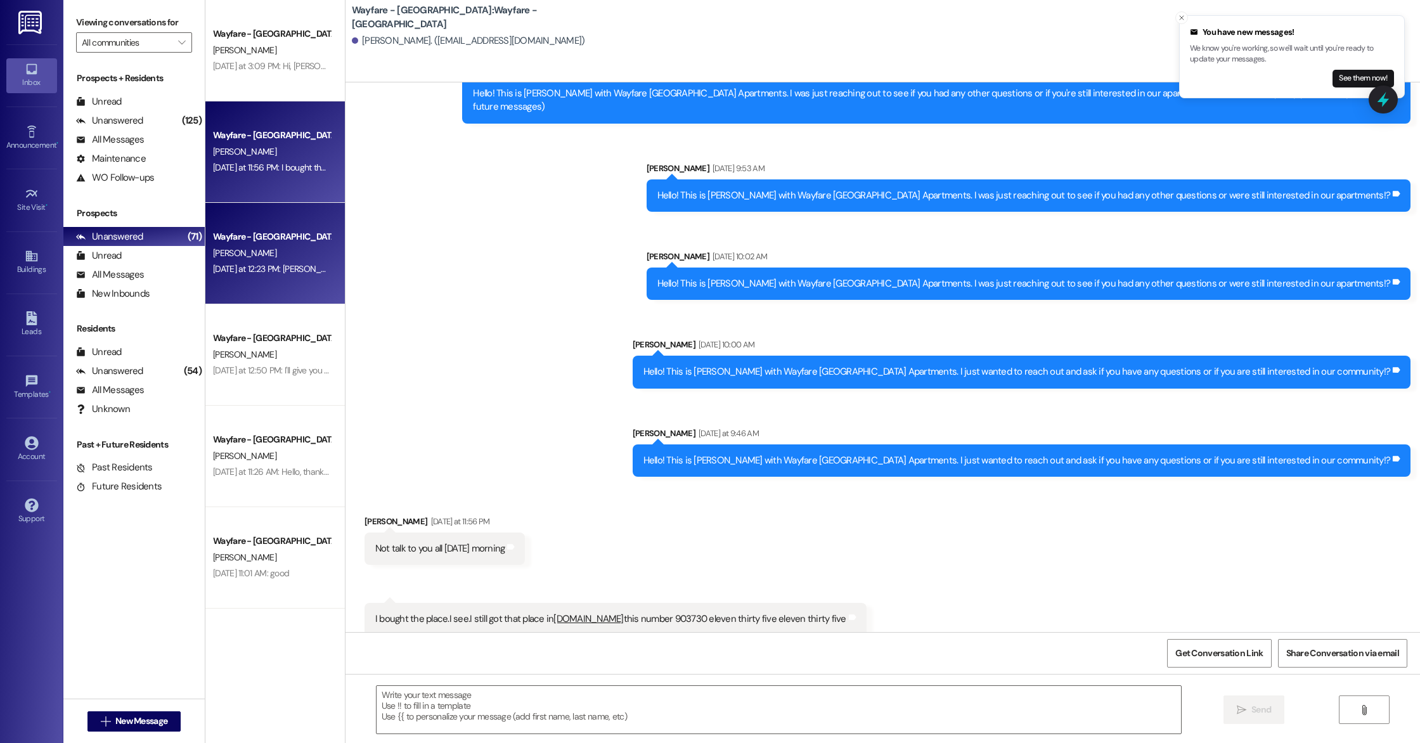
click at [261, 258] on div "[PERSON_NAME]" at bounding box center [272, 253] width 120 height 16
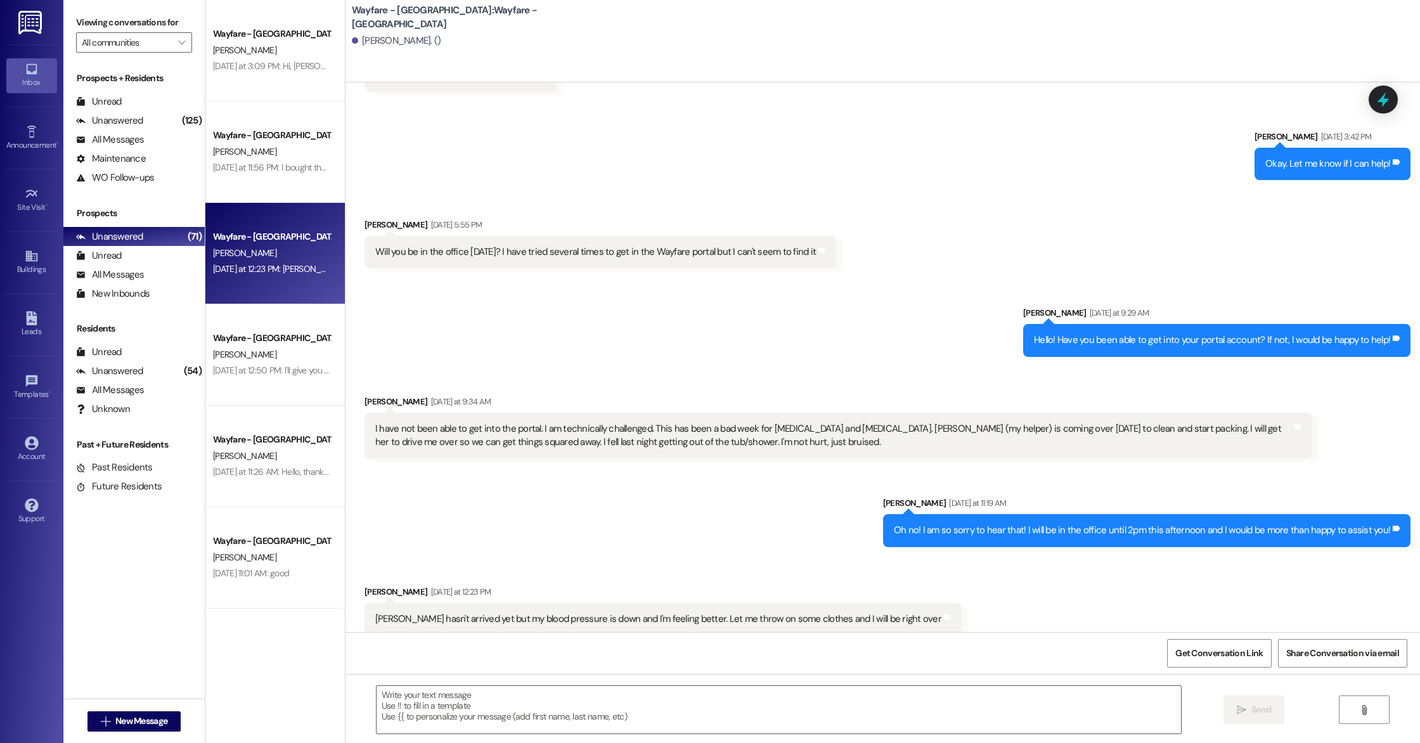
scroll to position [3749, 0]
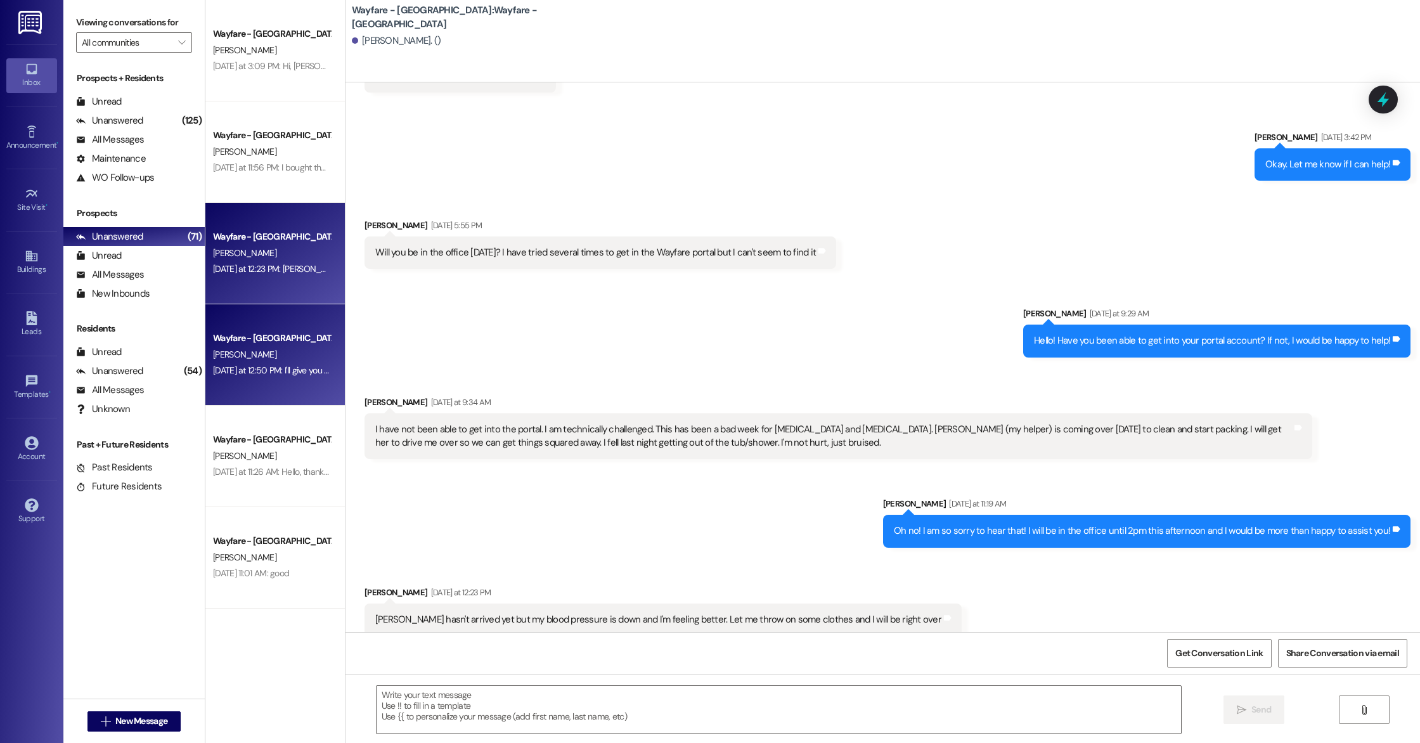
click at [274, 363] on div "[DATE] at 12:50 PM: I'll give you a call later on [DATE] when I get a chance th…" at bounding box center [272, 371] width 120 height 16
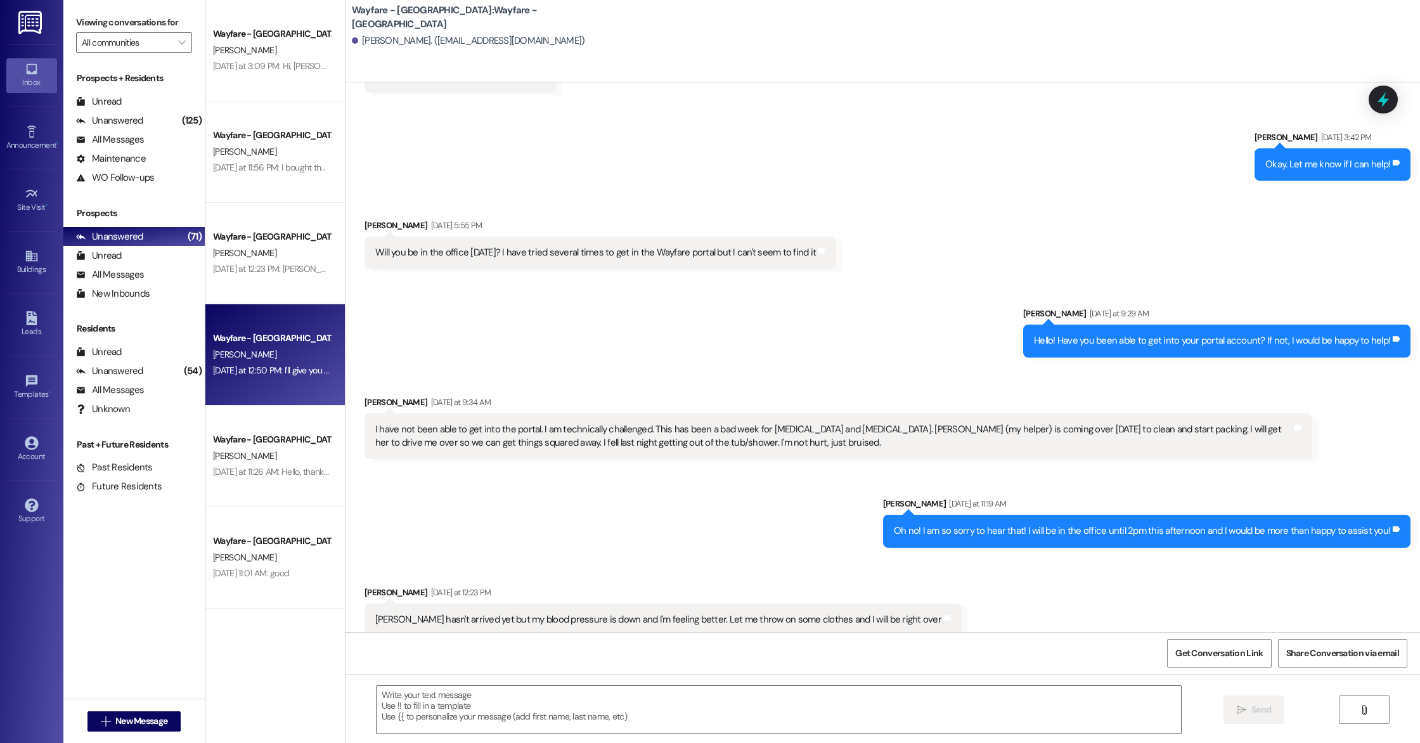
scroll to position [398, 0]
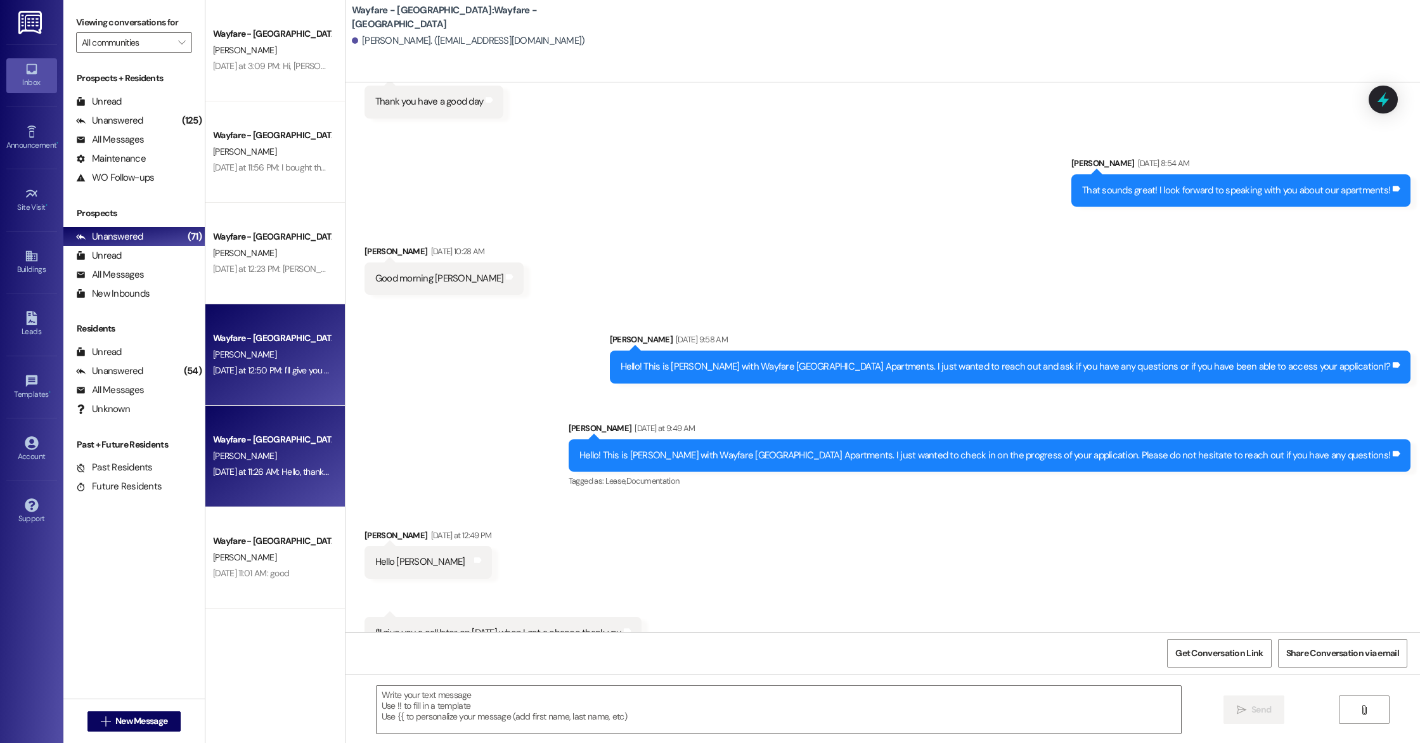
click at [224, 461] on span "[PERSON_NAME]" at bounding box center [244, 455] width 63 height 11
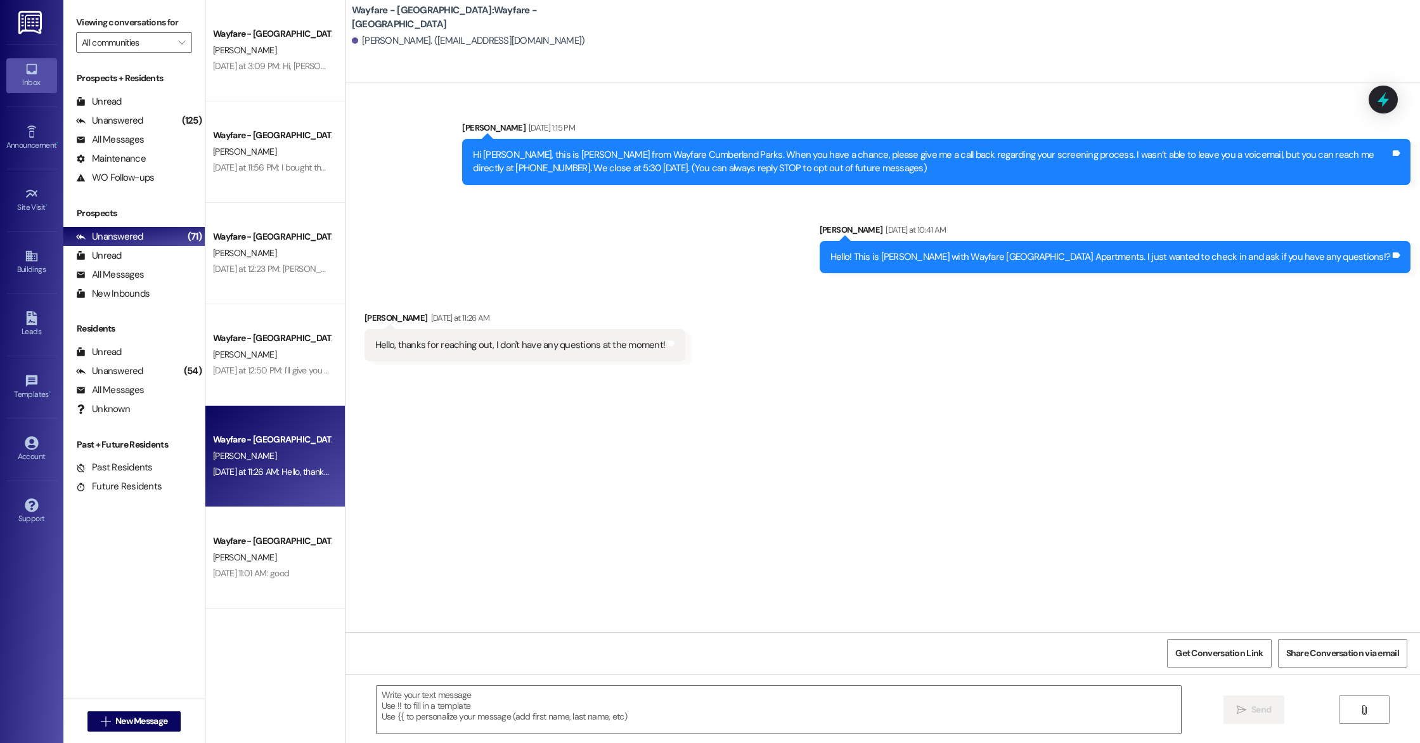
scroll to position [0, 0]
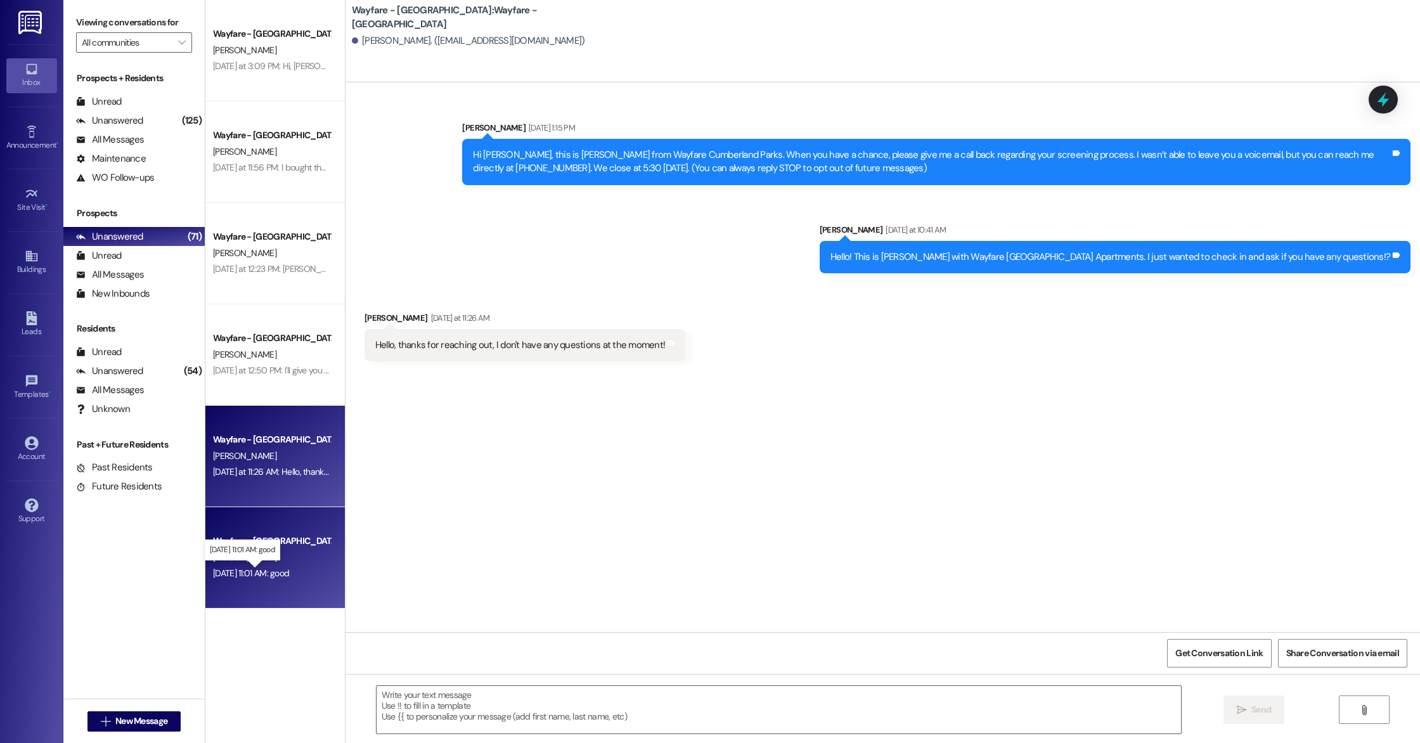
click at [289, 574] on div "[DATE] 11:01 AM: good [DATE] 11:01 AM: good" at bounding box center [251, 573] width 76 height 11
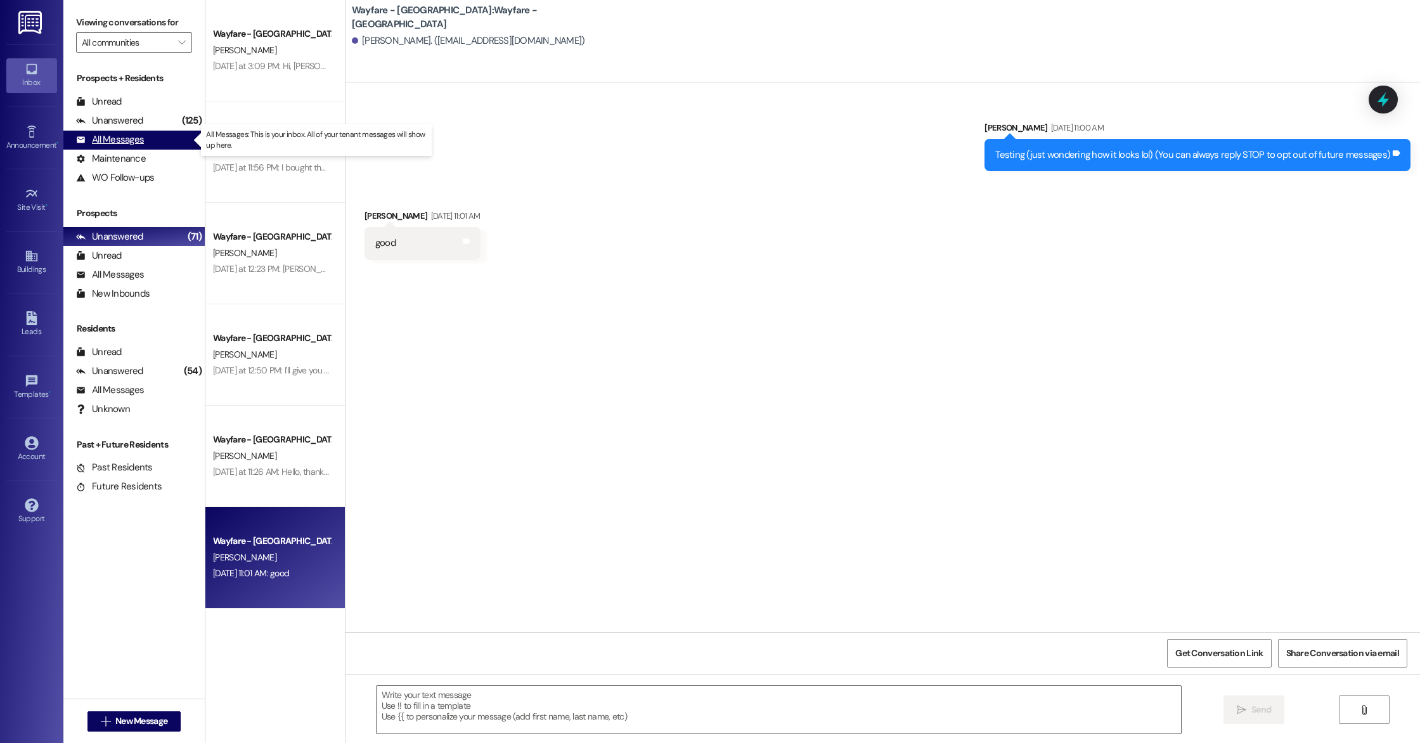
click at [106, 134] on div "All Messages" at bounding box center [110, 139] width 68 height 13
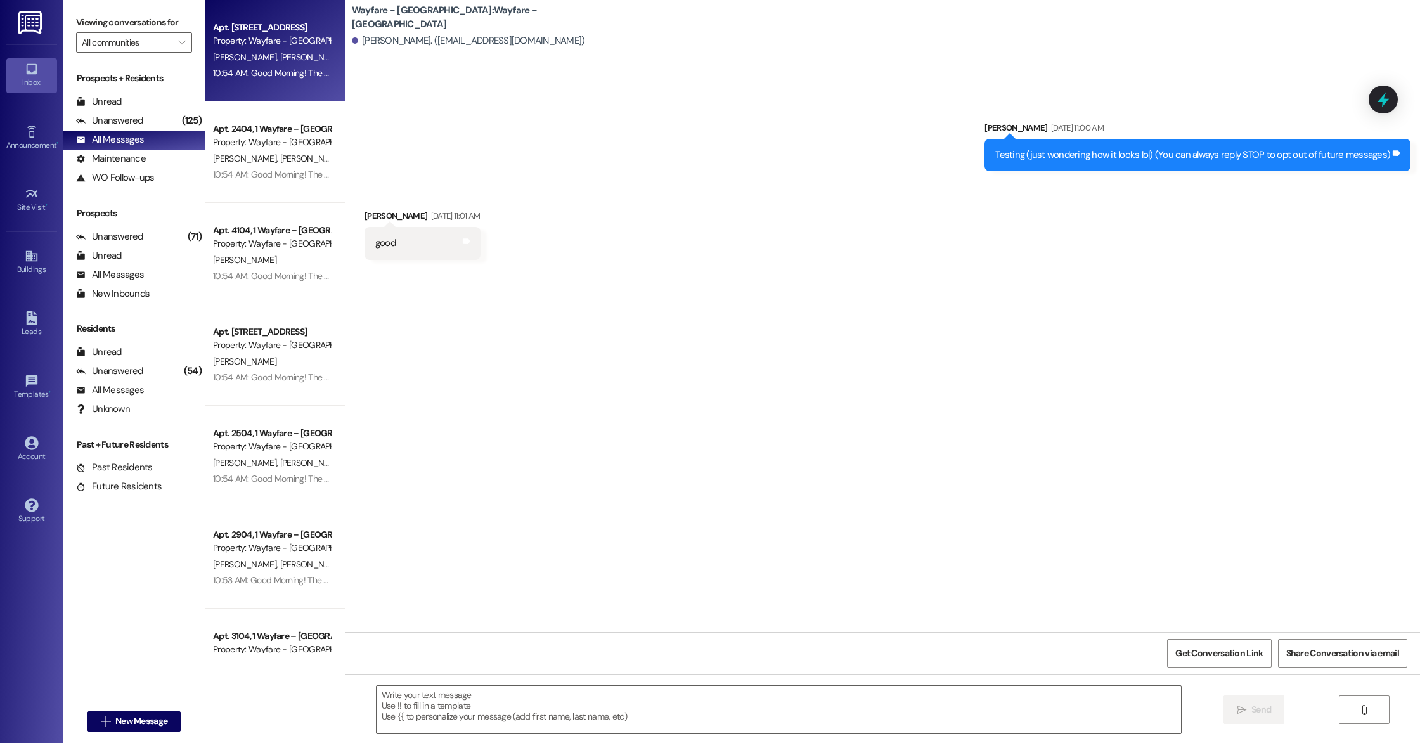
click at [255, 75] on div "10:54 AM: Good Morning! The front gates will remain open for a short period of …" at bounding box center [545, 72] width 664 height 11
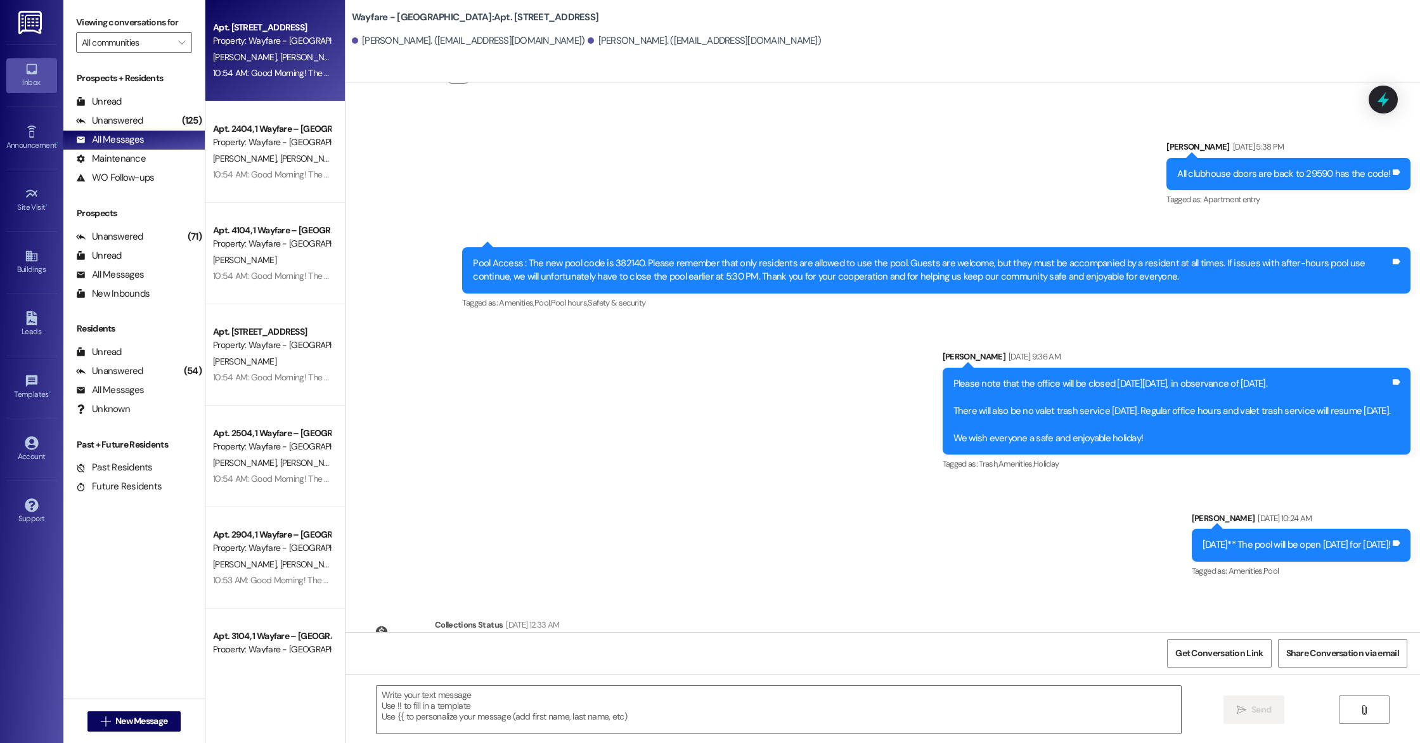
scroll to position [1970, 0]
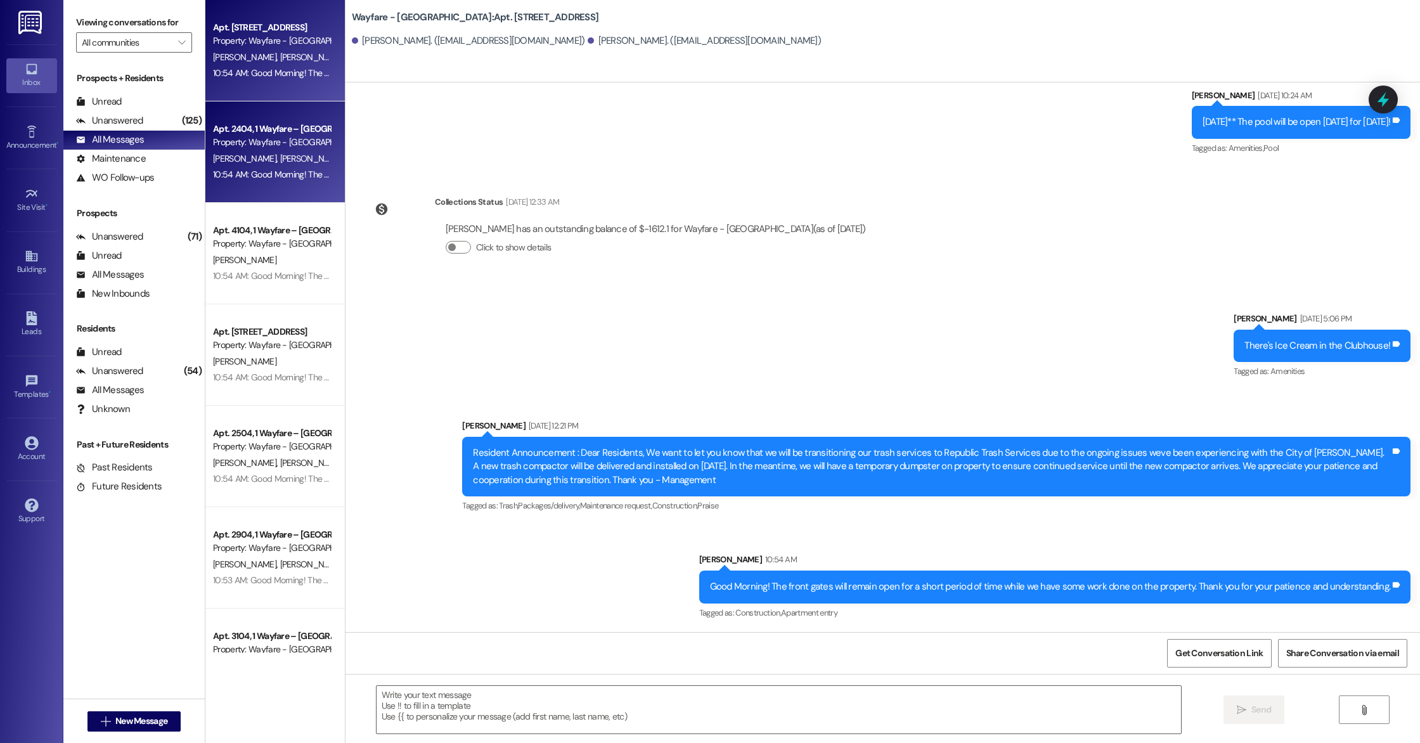
click at [268, 178] on div "10:54 AM: Good Morning! The front gates will remain open for a short period of …" at bounding box center [545, 174] width 664 height 11
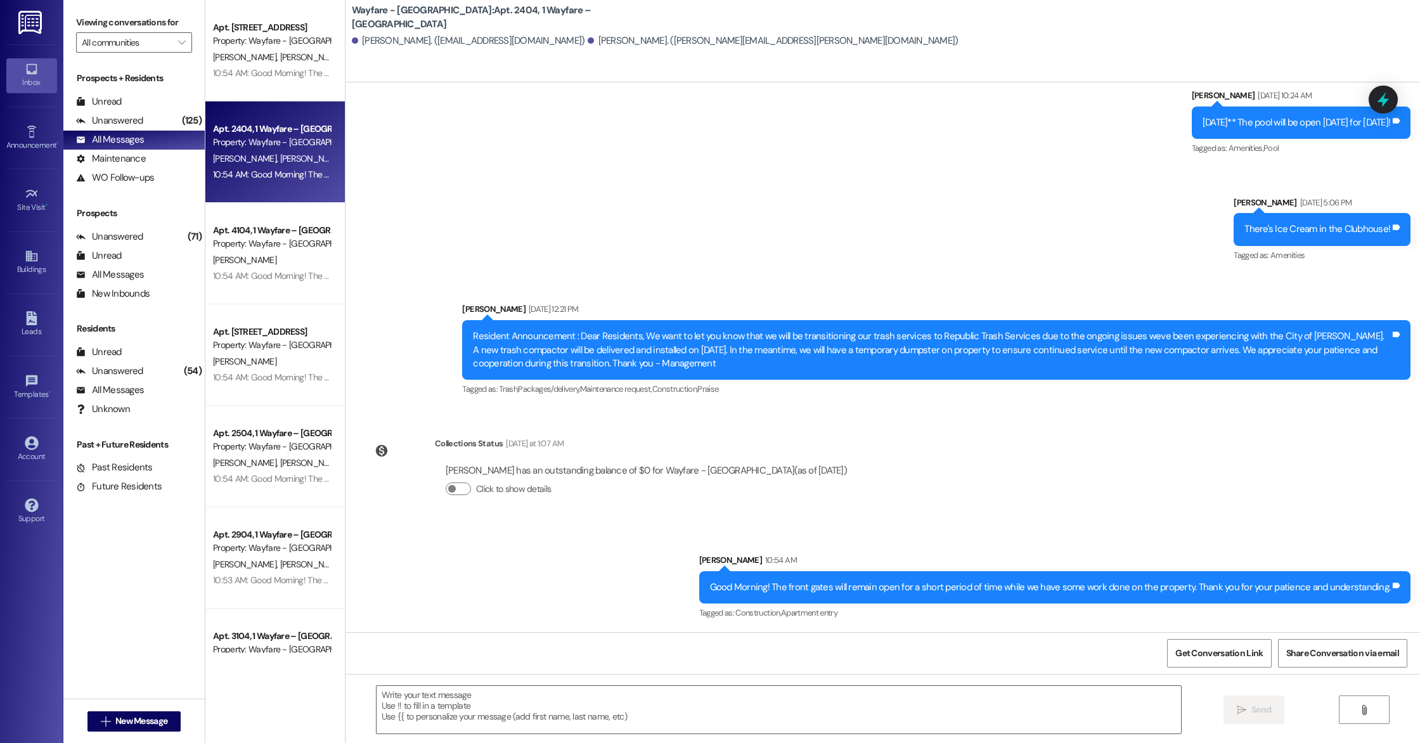
scroll to position [6275, 0]
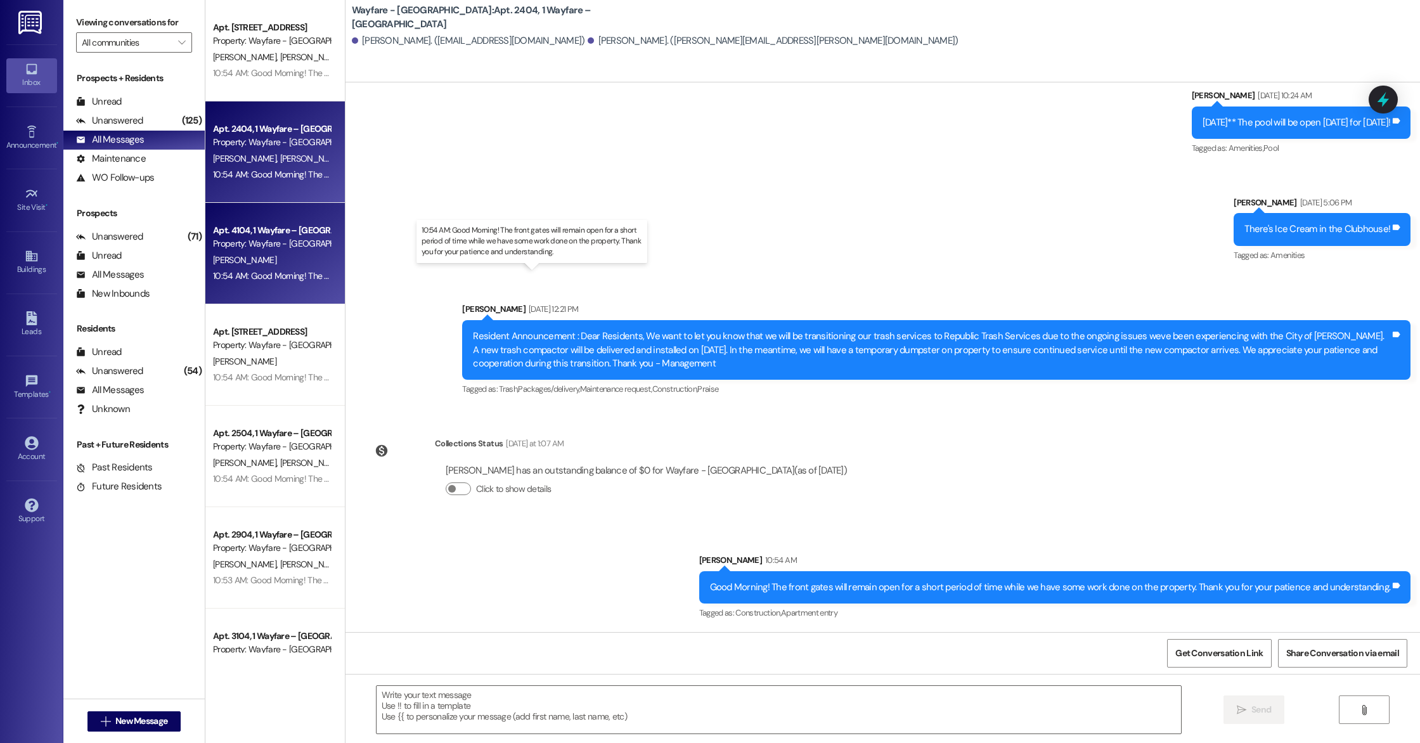
click at [218, 275] on div "10:54 AM: Good Morning! The front gates will remain open for a short period of …" at bounding box center [545, 275] width 664 height 11
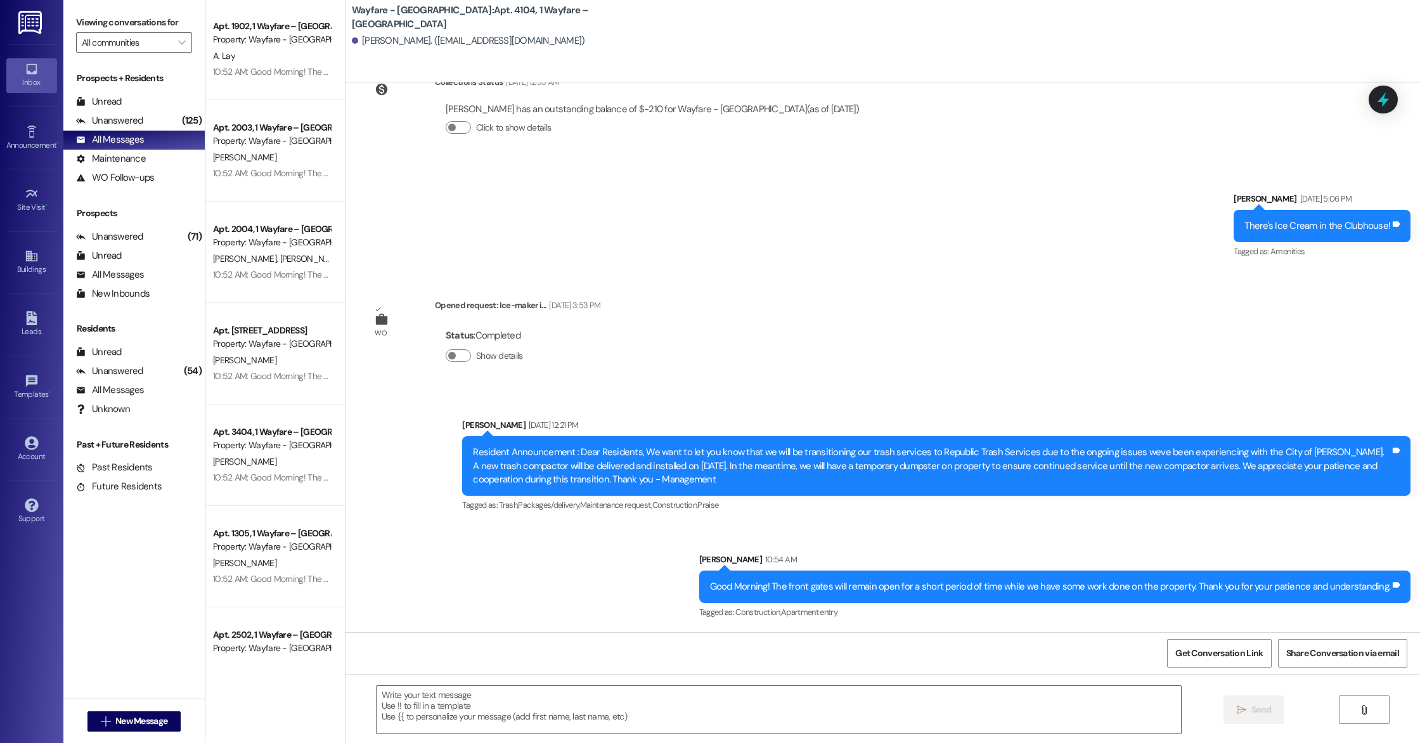
scroll to position [4420, 0]
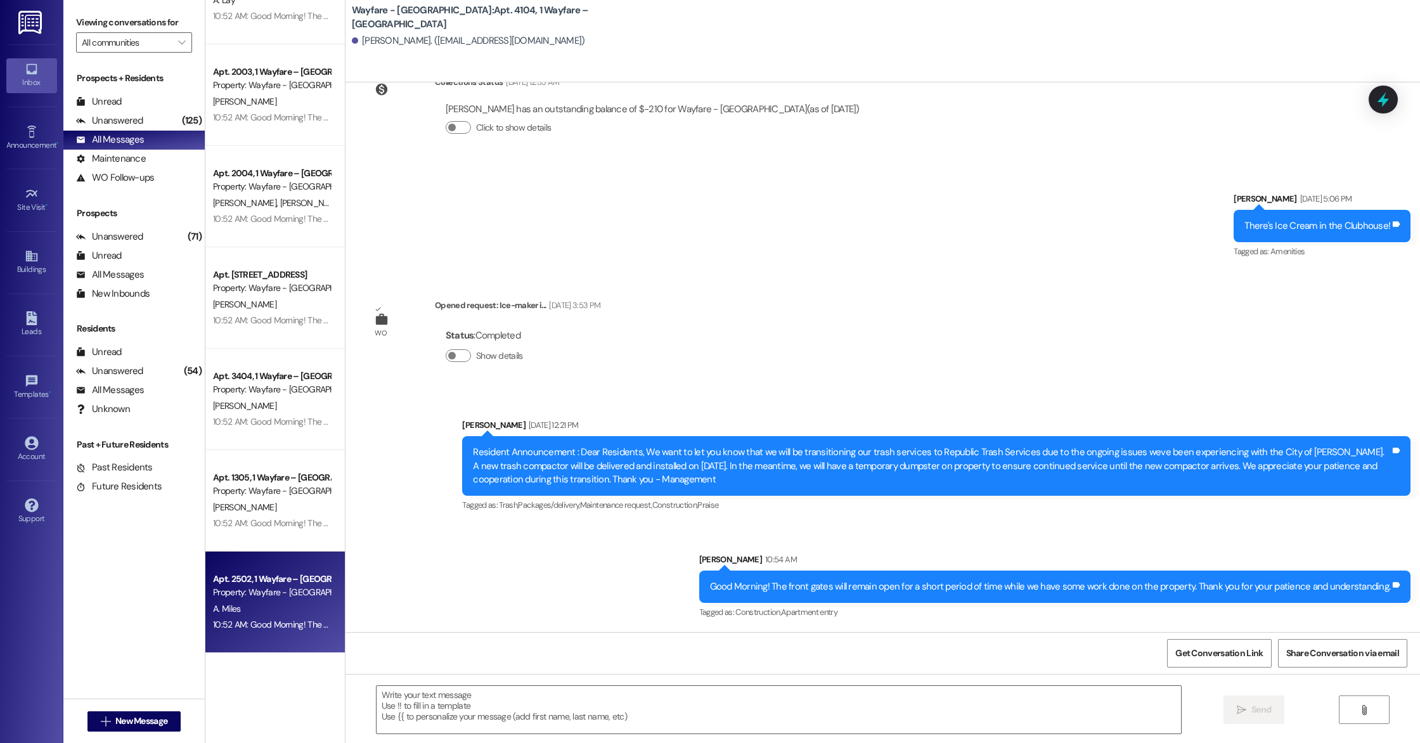
click at [267, 615] on div "A. Miles" at bounding box center [272, 609] width 120 height 16
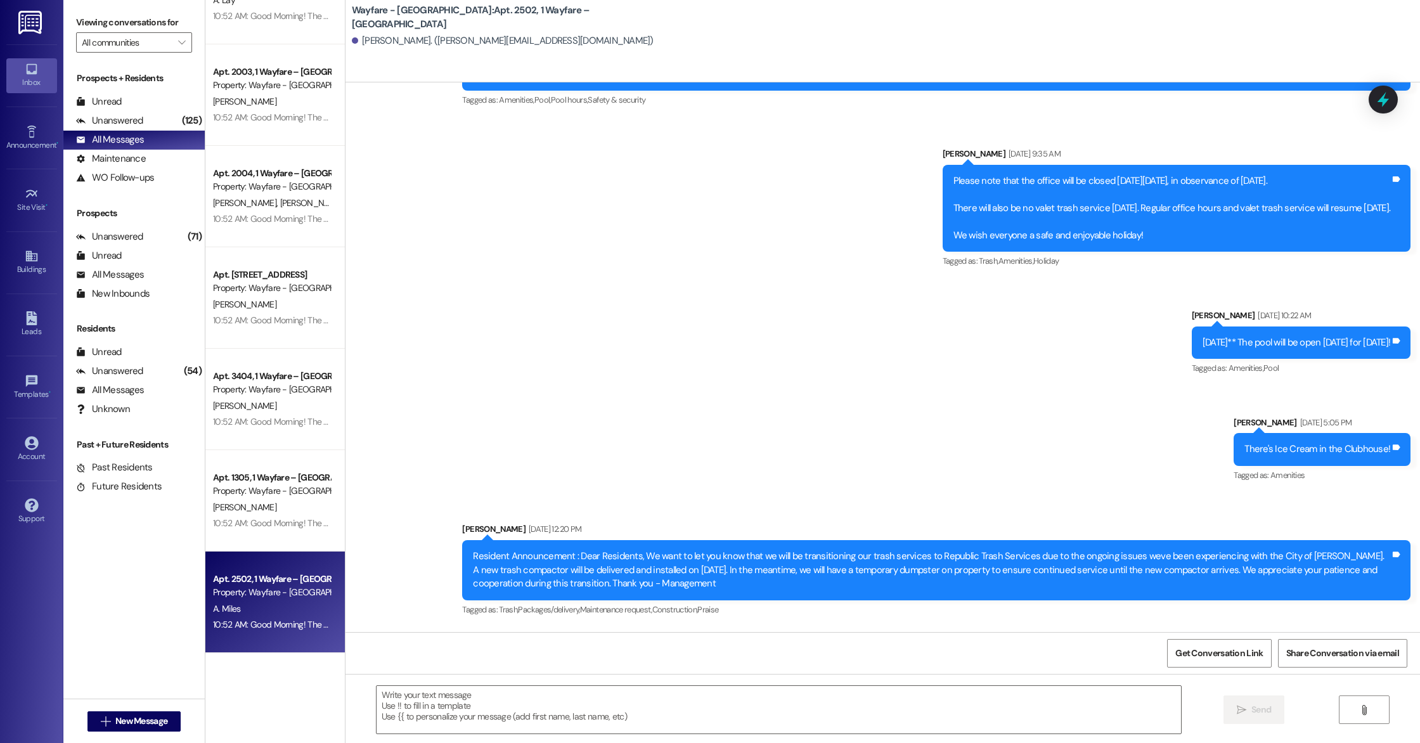
scroll to position [4654, 0]
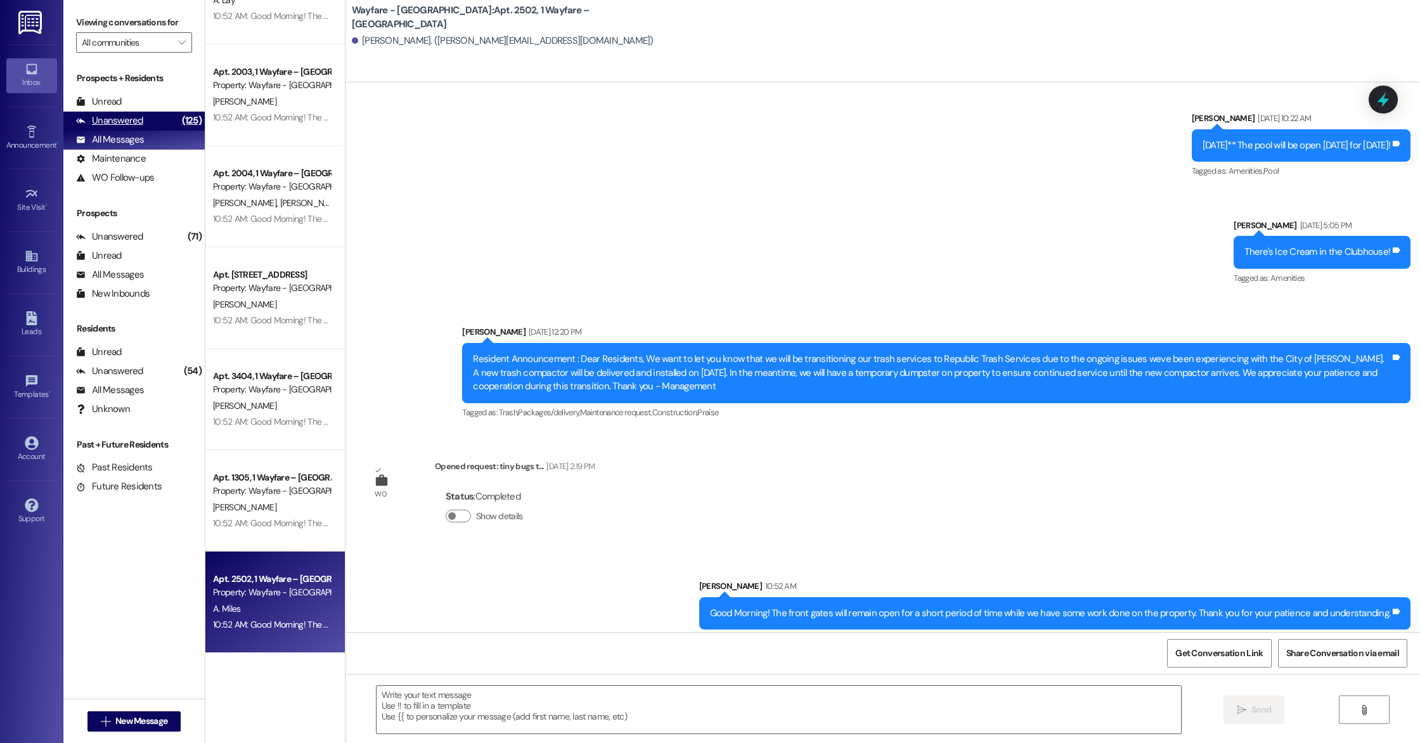
click at [89, 116] on div "Unanswered" at bounding box center [109, 120] width 67 height 13
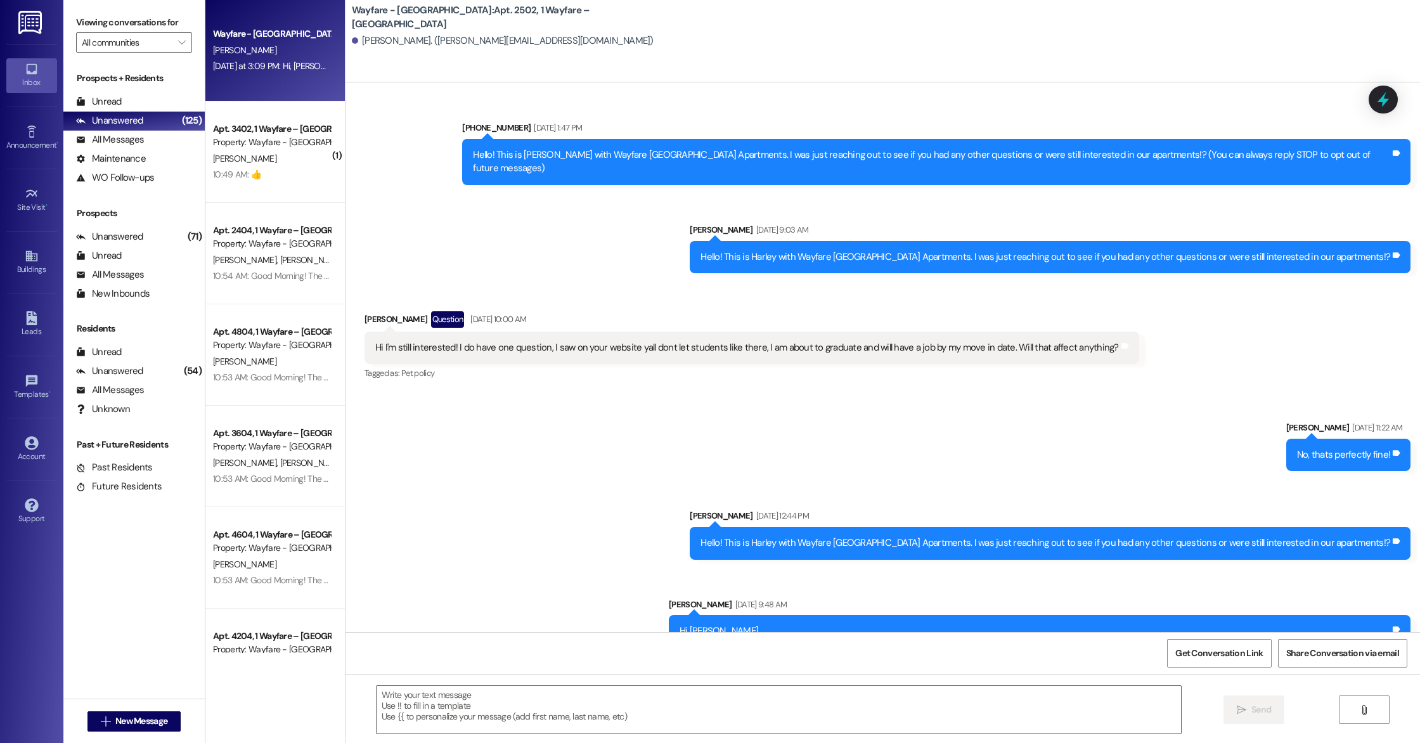
click at [218, 46] on span "[PERSON_NAME]" at bounding box center [244, 49] width 63 height 11
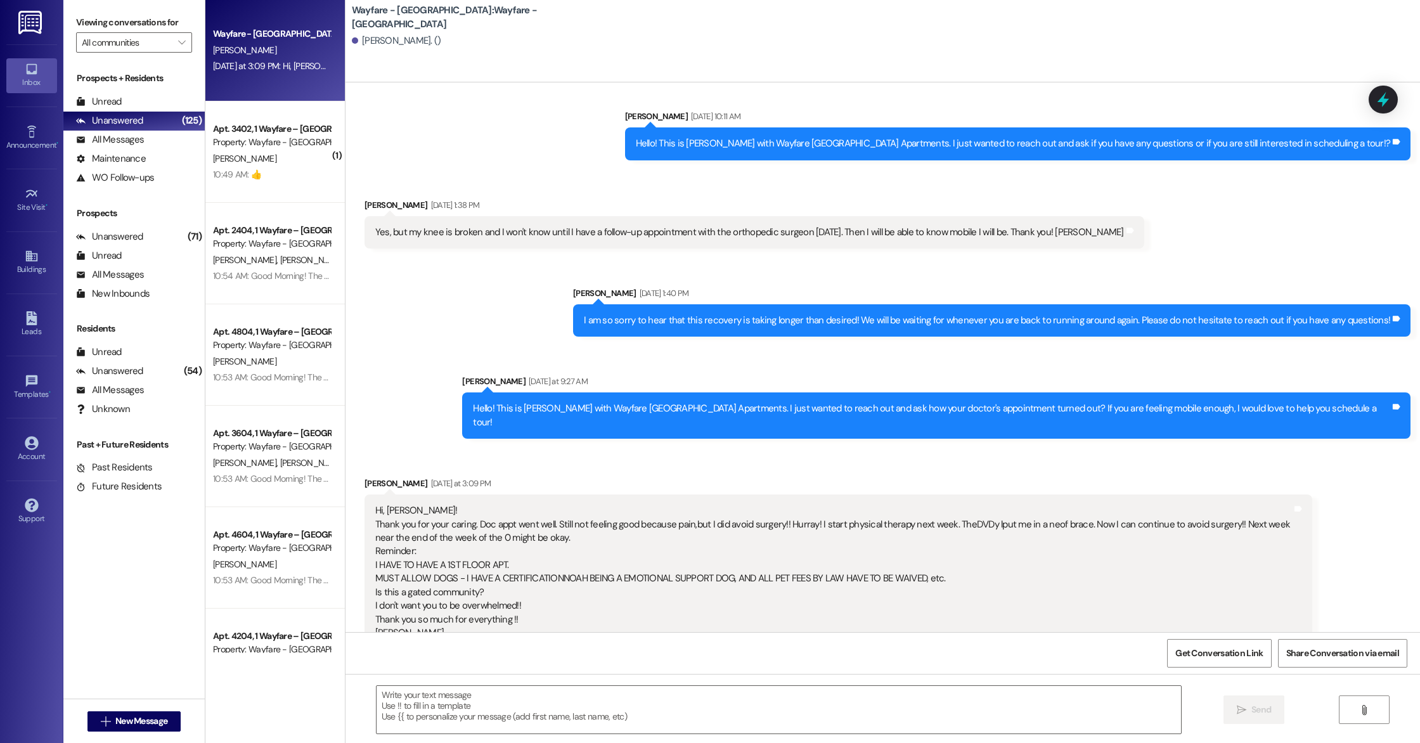
scroll to position [1247, 0]
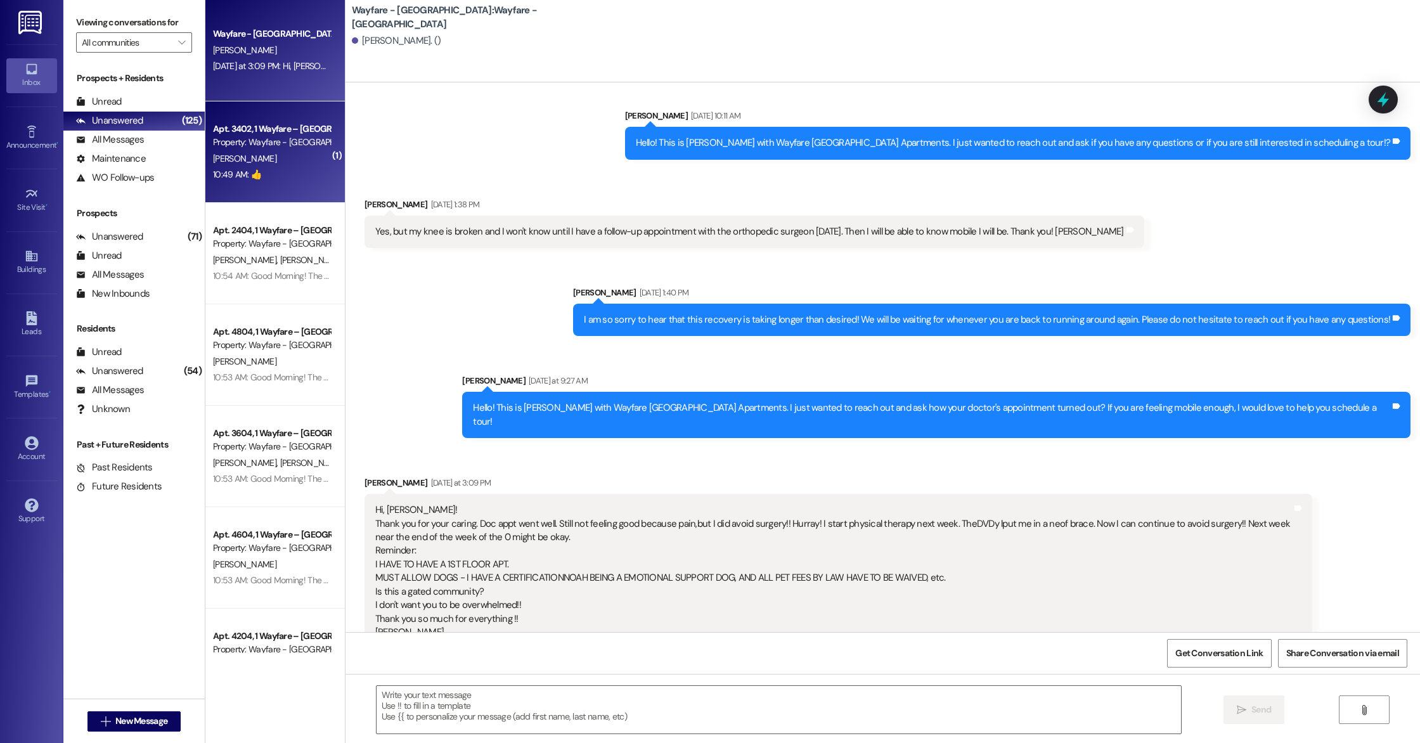
click at [257, 185] on div "Apt. 3402, 1 Wayfare – [GEOGRAPHIC_DATA] Property: Wayfare - [GEOGRAPHIC_DATA][…" at bounding box center [275, 151] width 140 height 101
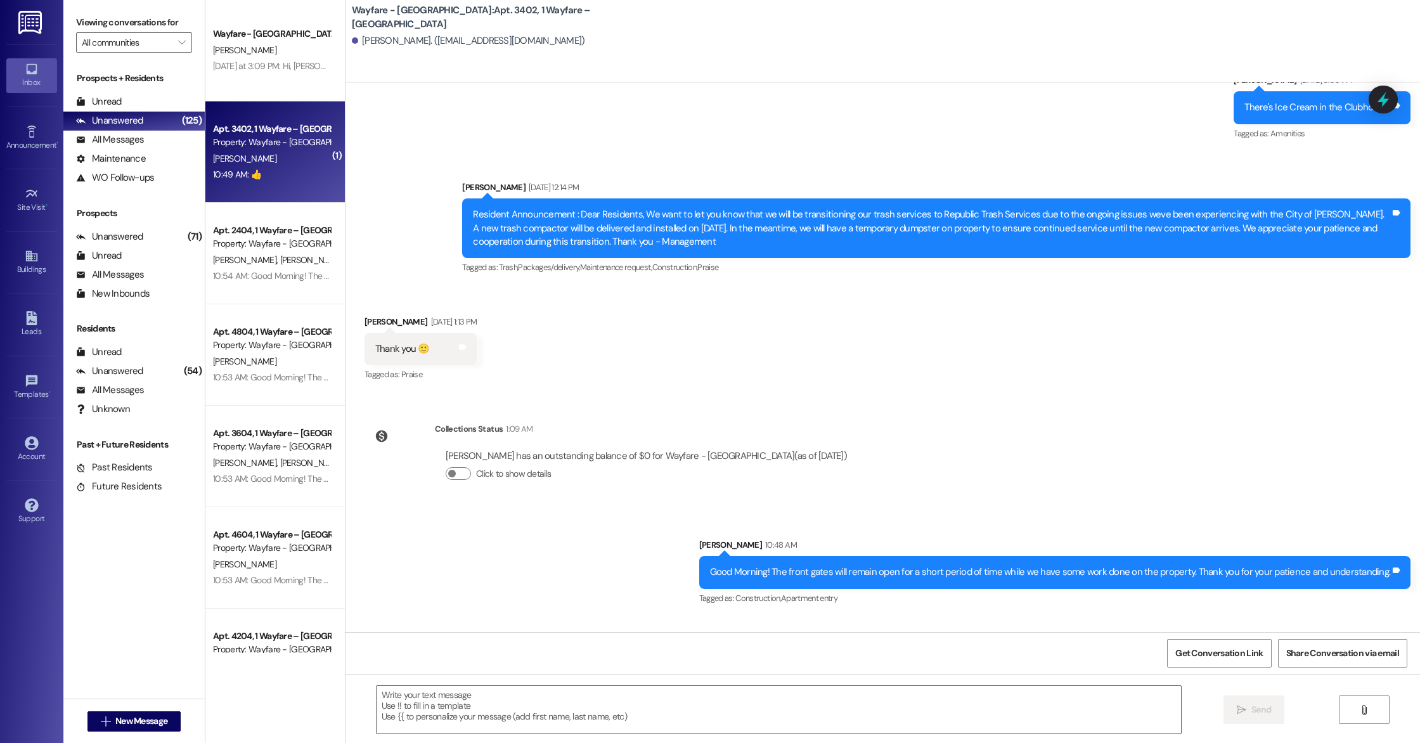
scroll to position [12345, 0]
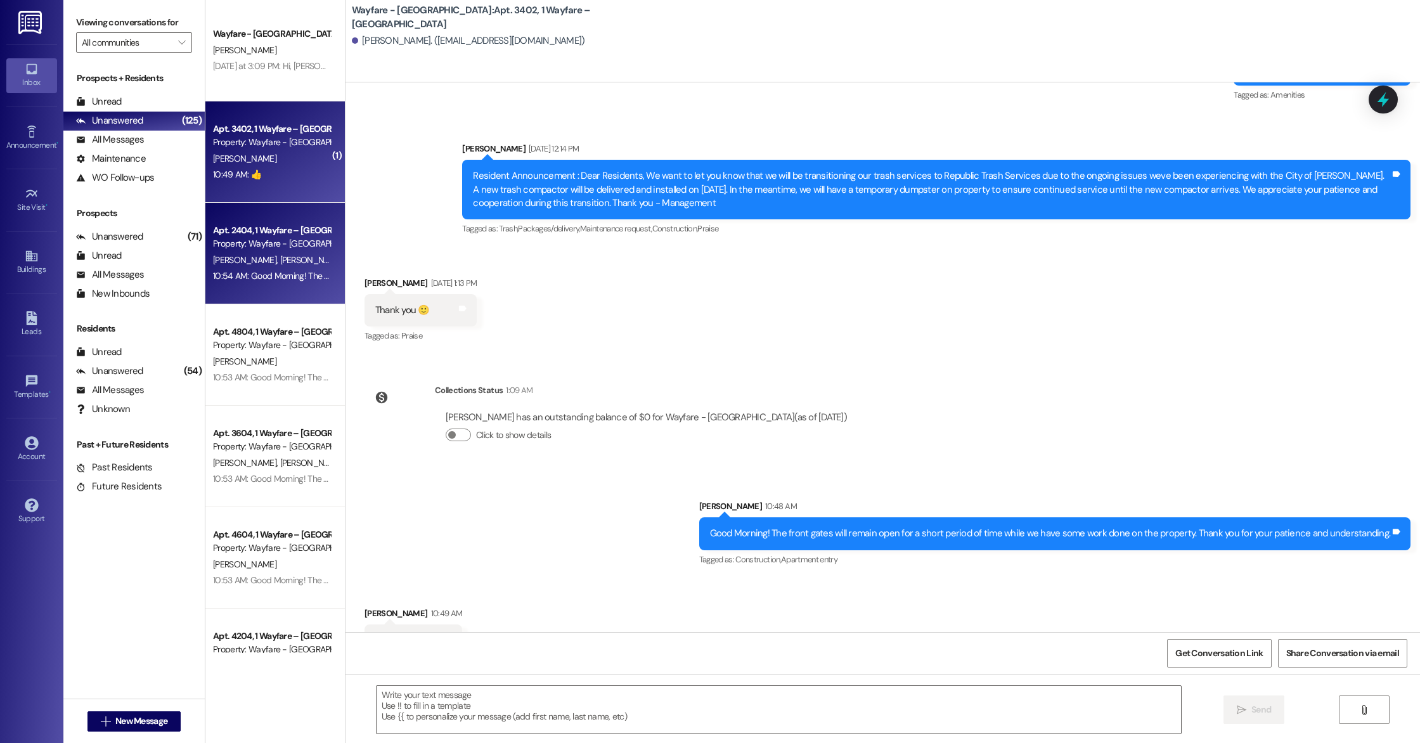
click at [236, 287] on div "Apt. 2404, 1 Wayfare – [GEOGRAPHIC_DATA] Property: Wayfare - [GEOGRAPHIC_DATA][…" at bounding box center [275, 253] width 140 height 101
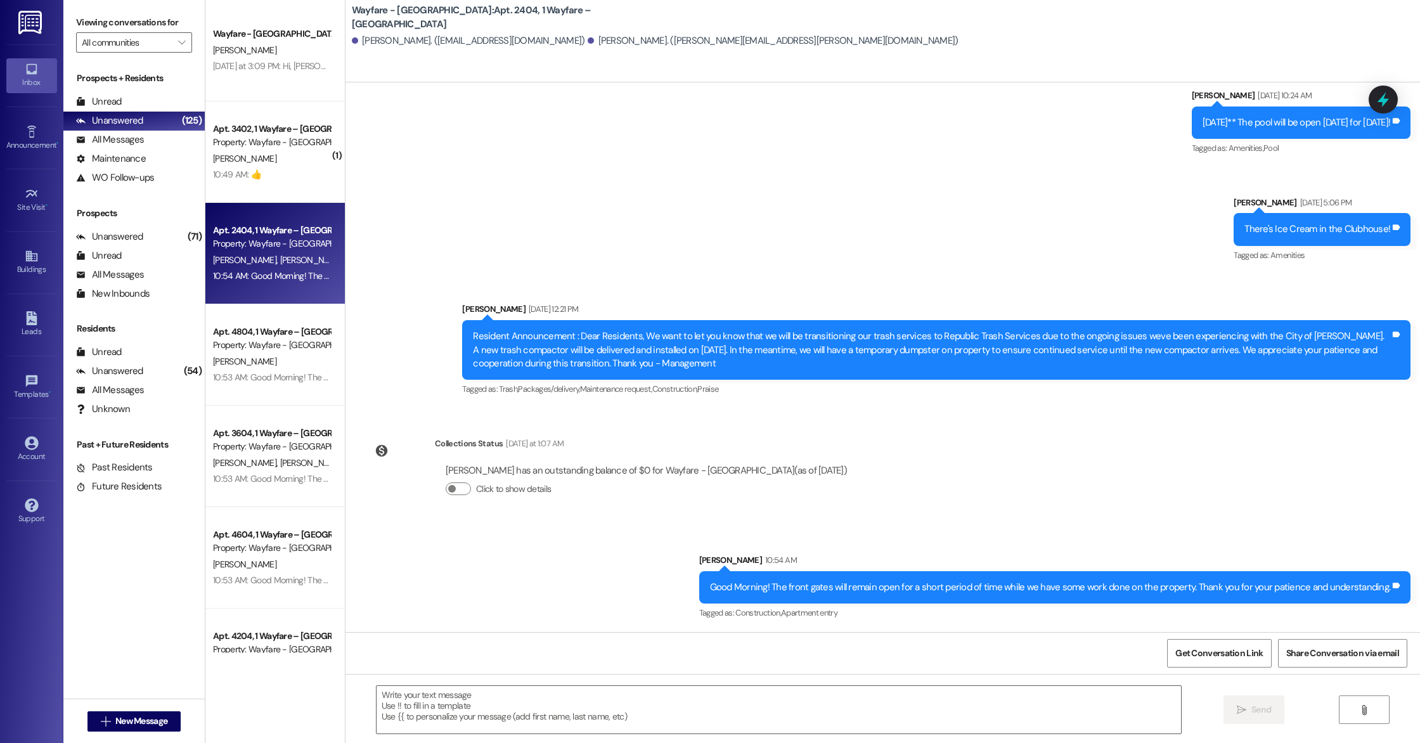
scroll to position [6276, 0]
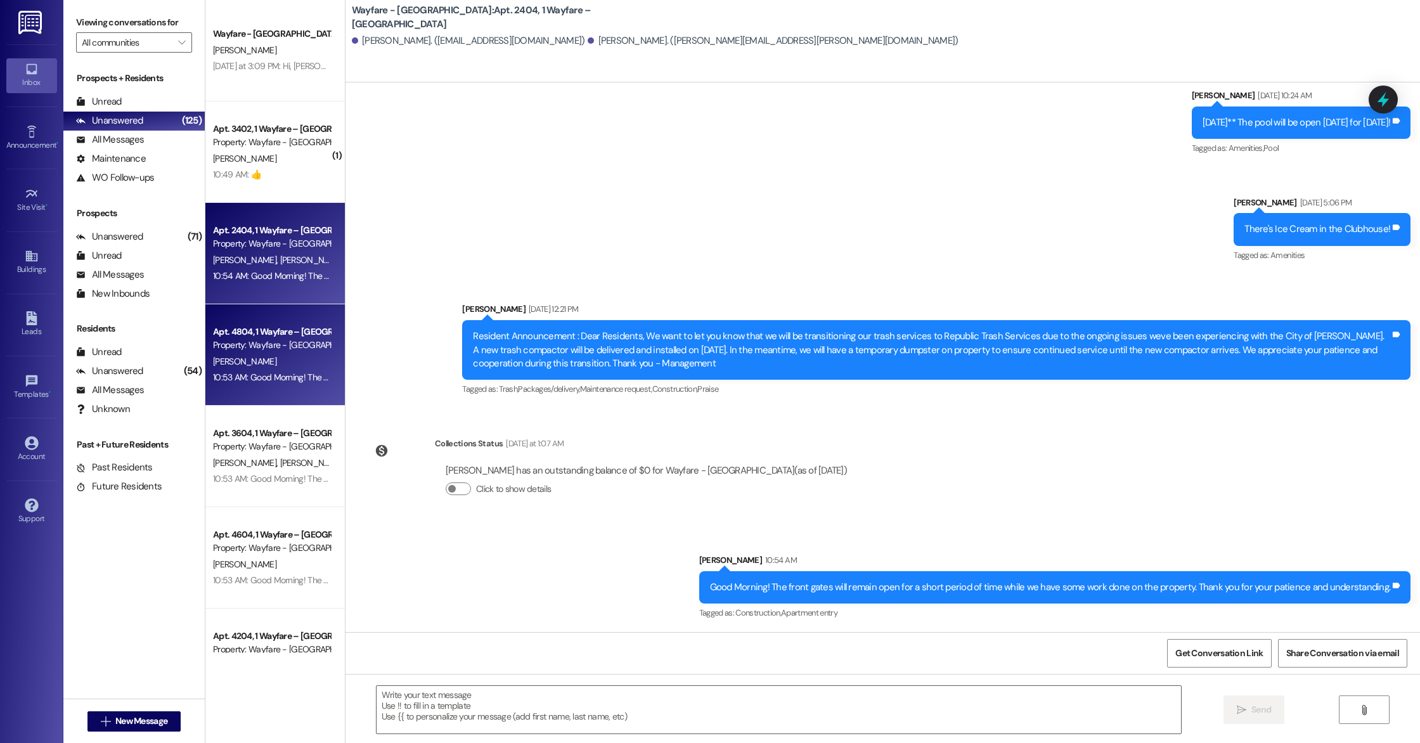
click at [298, 381] on div "10:53 AM: Good Morning! The front gates will remain open for a short period of …" at bounding box center [544, 377] width 663 height 11
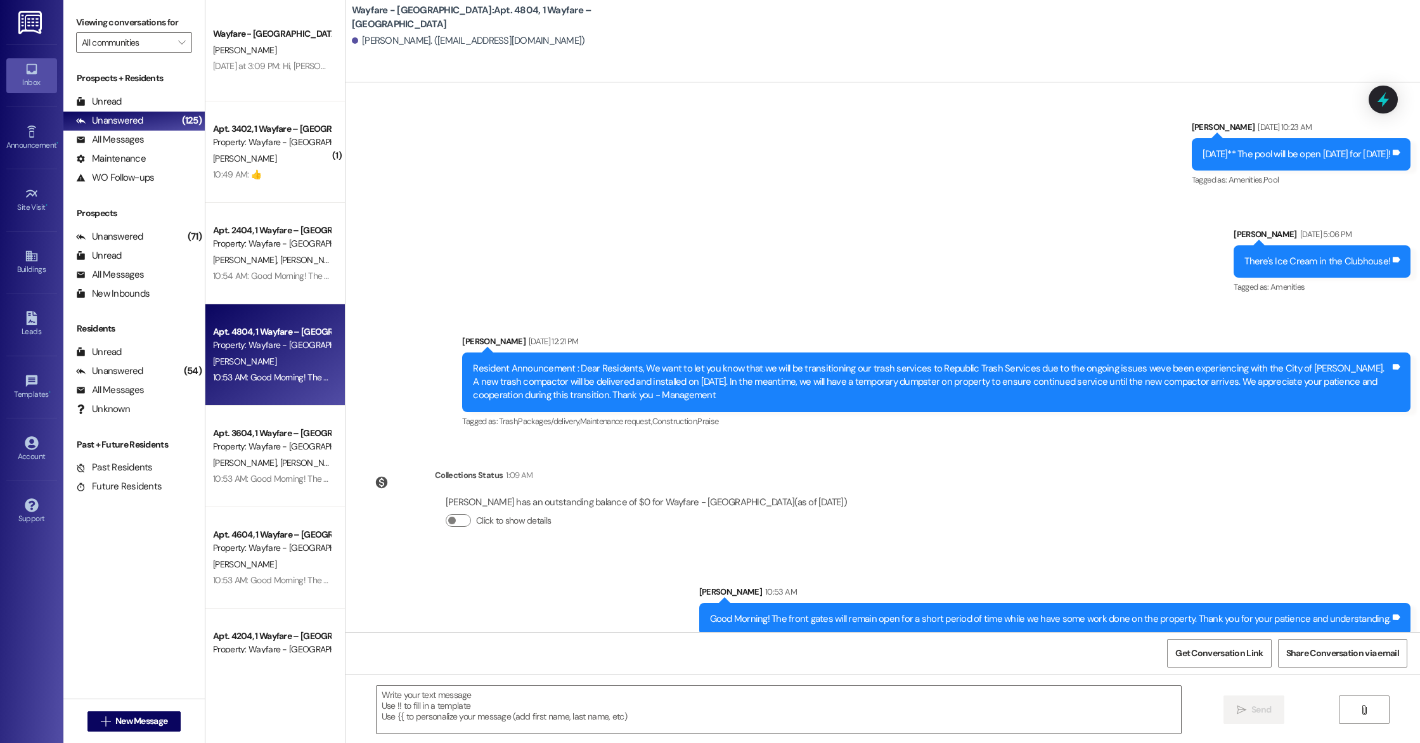
scroll to position [4199, 0]
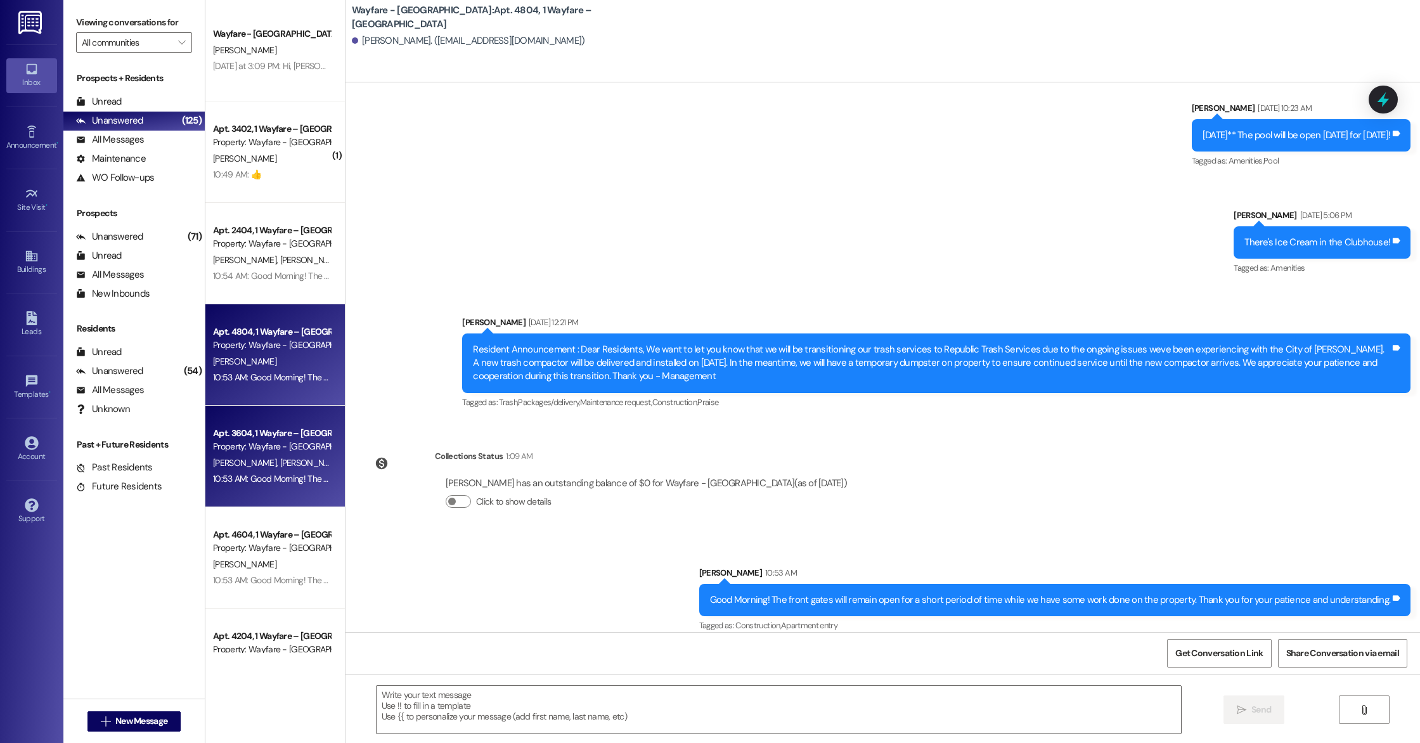
click at [245, 442] on div "Property: Wayfare - [GEOGRAPHIC_DATA]" at bounding box center [271, 446] width 117 height 13
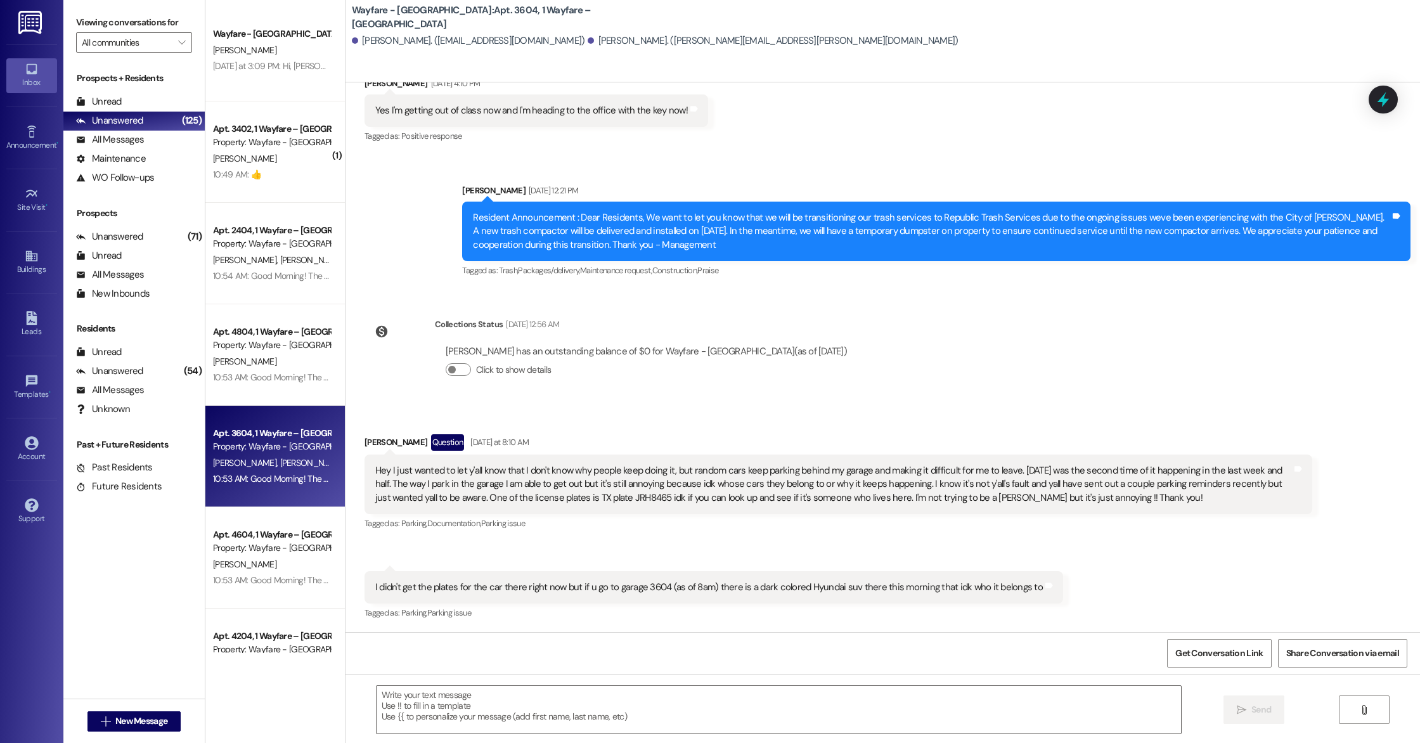
scroll to position [3142, 0]
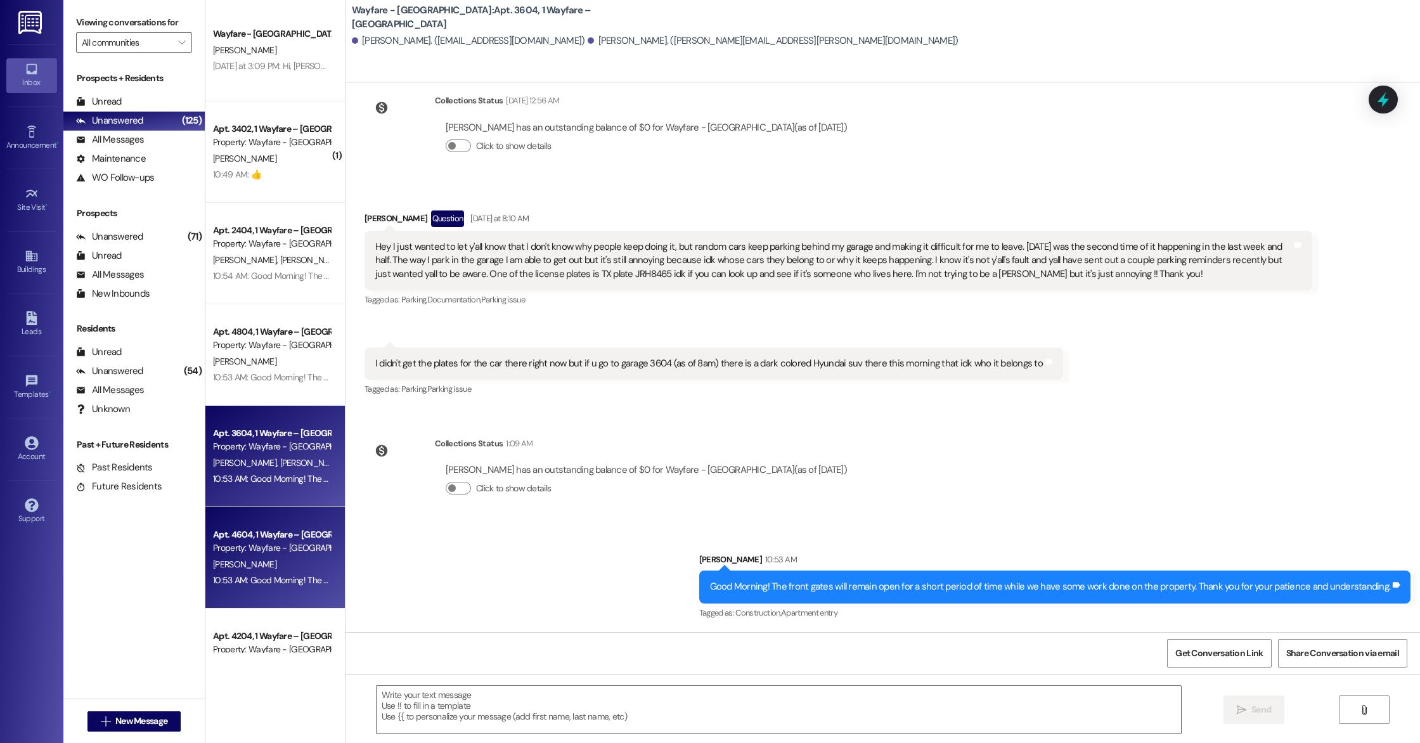
click at [250, 573] on div "10:53 AM: Good Morning! The front gates will remain open for a short period of …" at bounding box center [272, 581] width 120 height 16
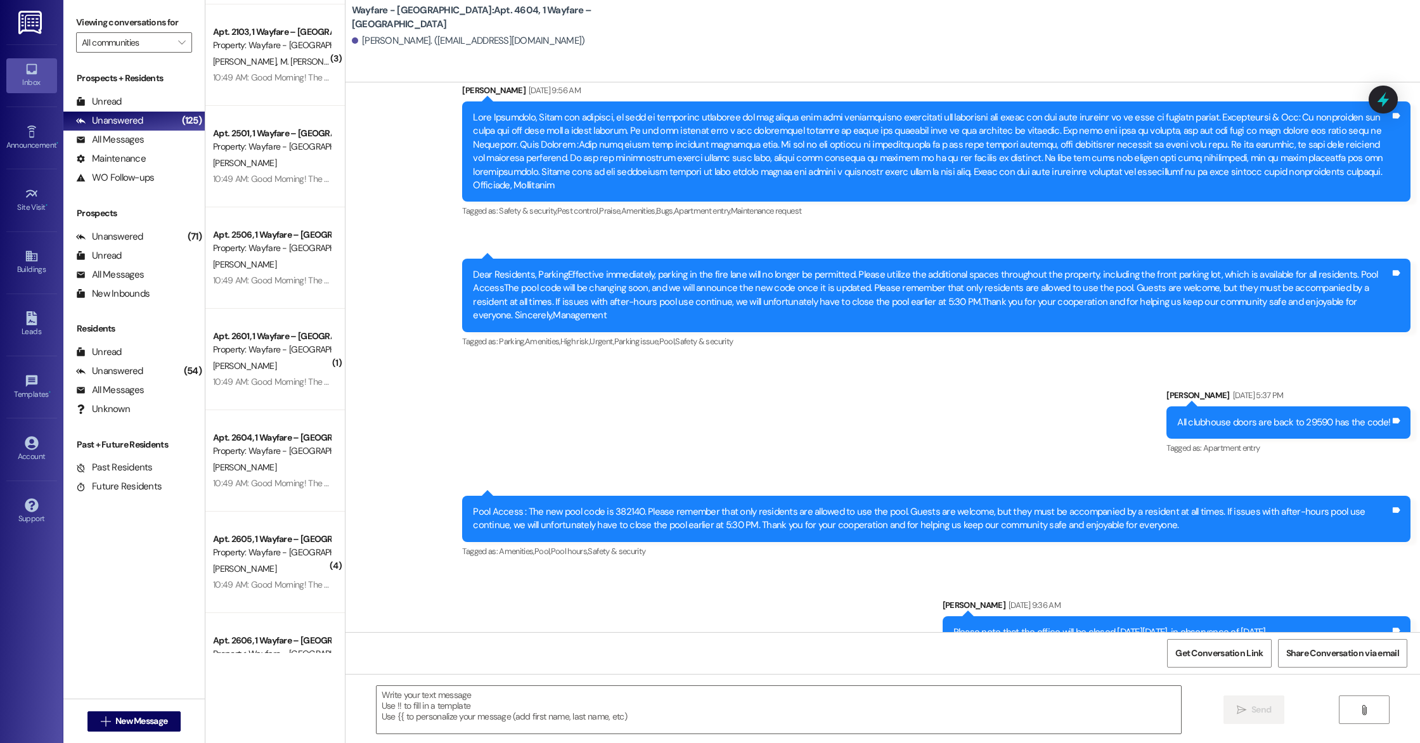
scroll to position [2533, 0]
click at [162, 720] on span "New Message" at bounding box center [141, 721] width 52 height 13
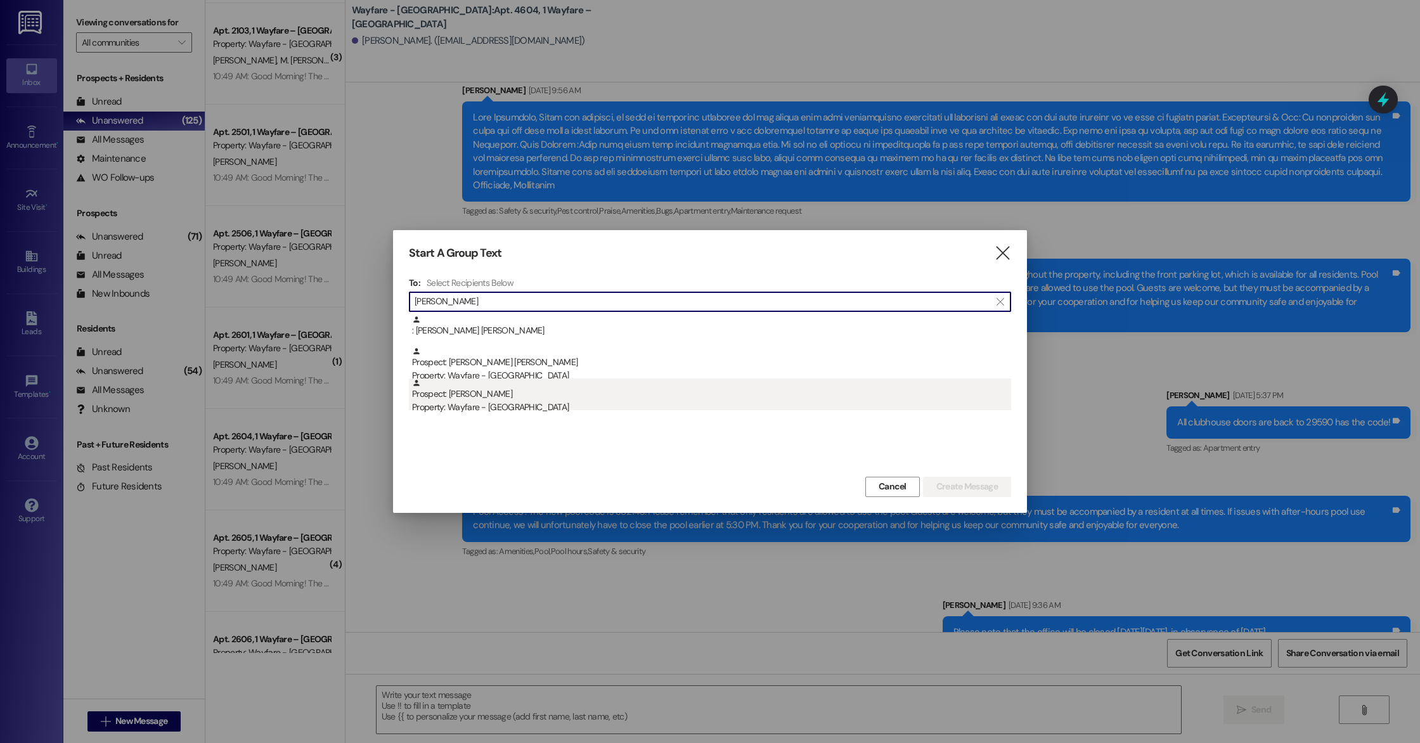
type input "[PERSON_NAME]"
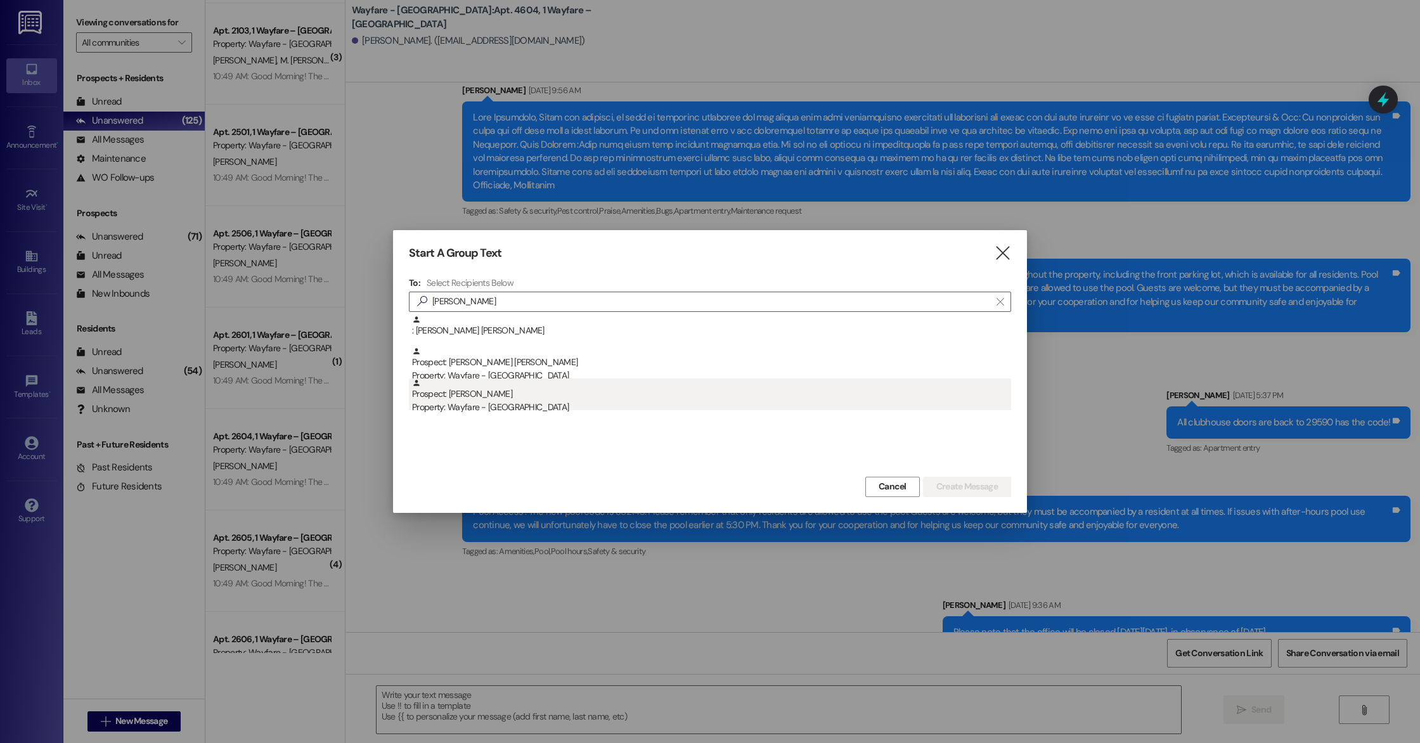
click at [484, 400] on div "Prospect: [PERSON_NAME] Property: Wayfare - [GEOGRAPHIC_DATA]" at bounding box center [711, 397] width 599 height 36
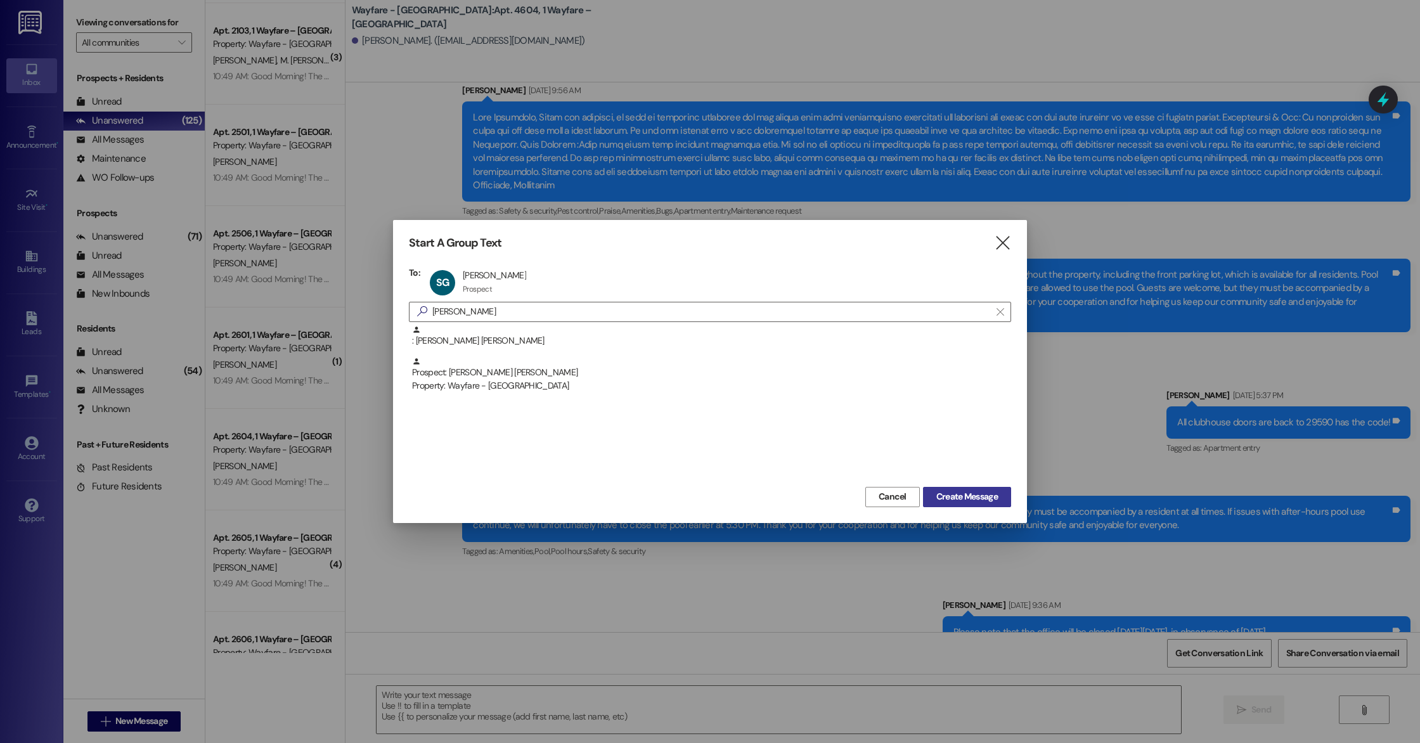
click at [968, 496] on span "Create Message" at bounding box center [968, 496] width 62 height 13
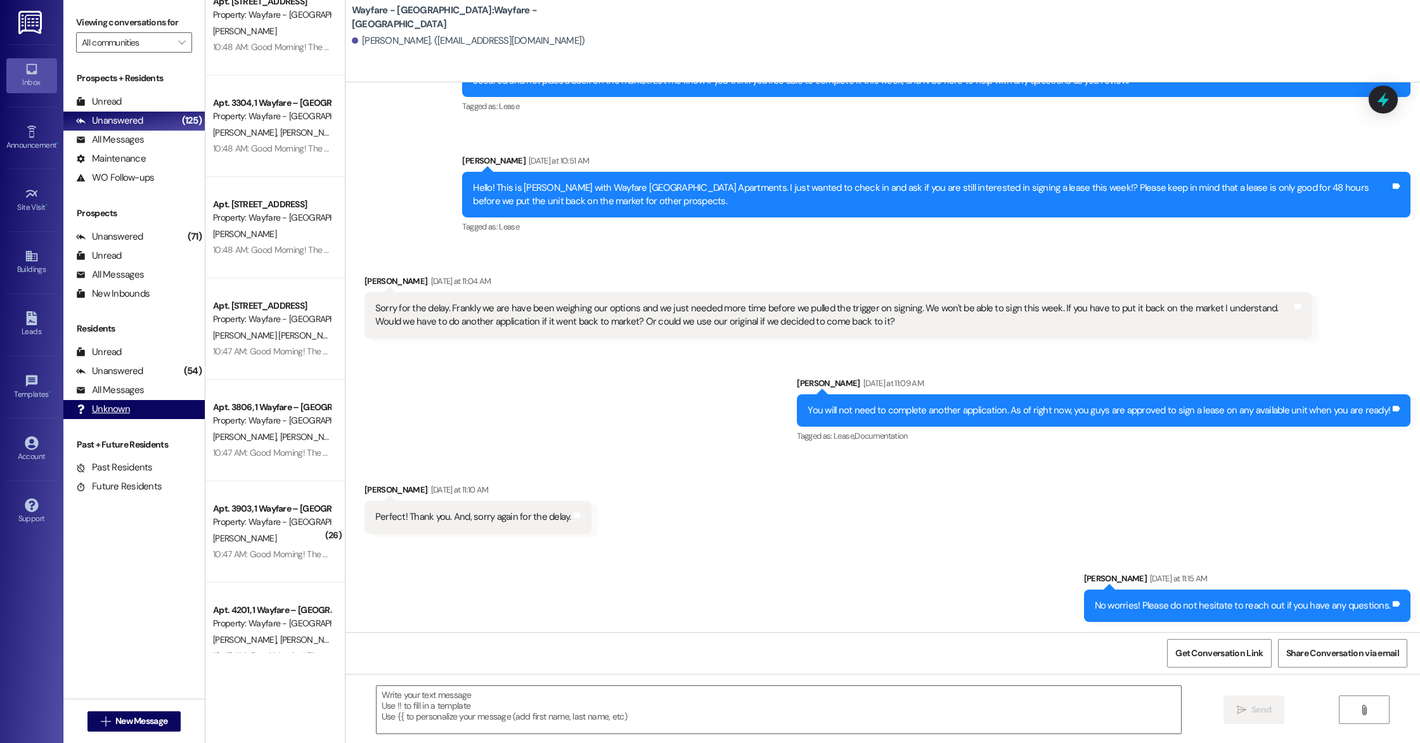
scroll to position [3842, 0]
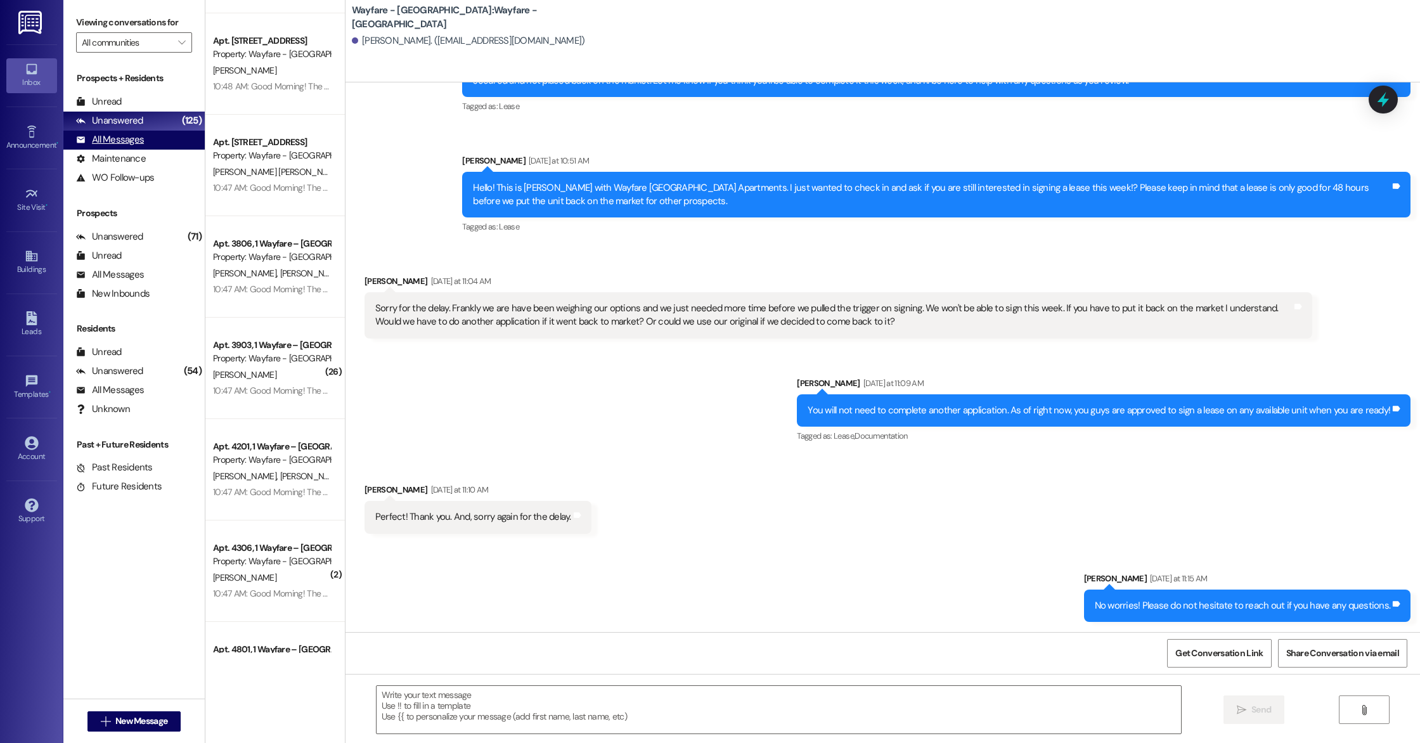
click at [94, 143] on div "All Messages" at bounding box center [110, 139] width 68 height 13
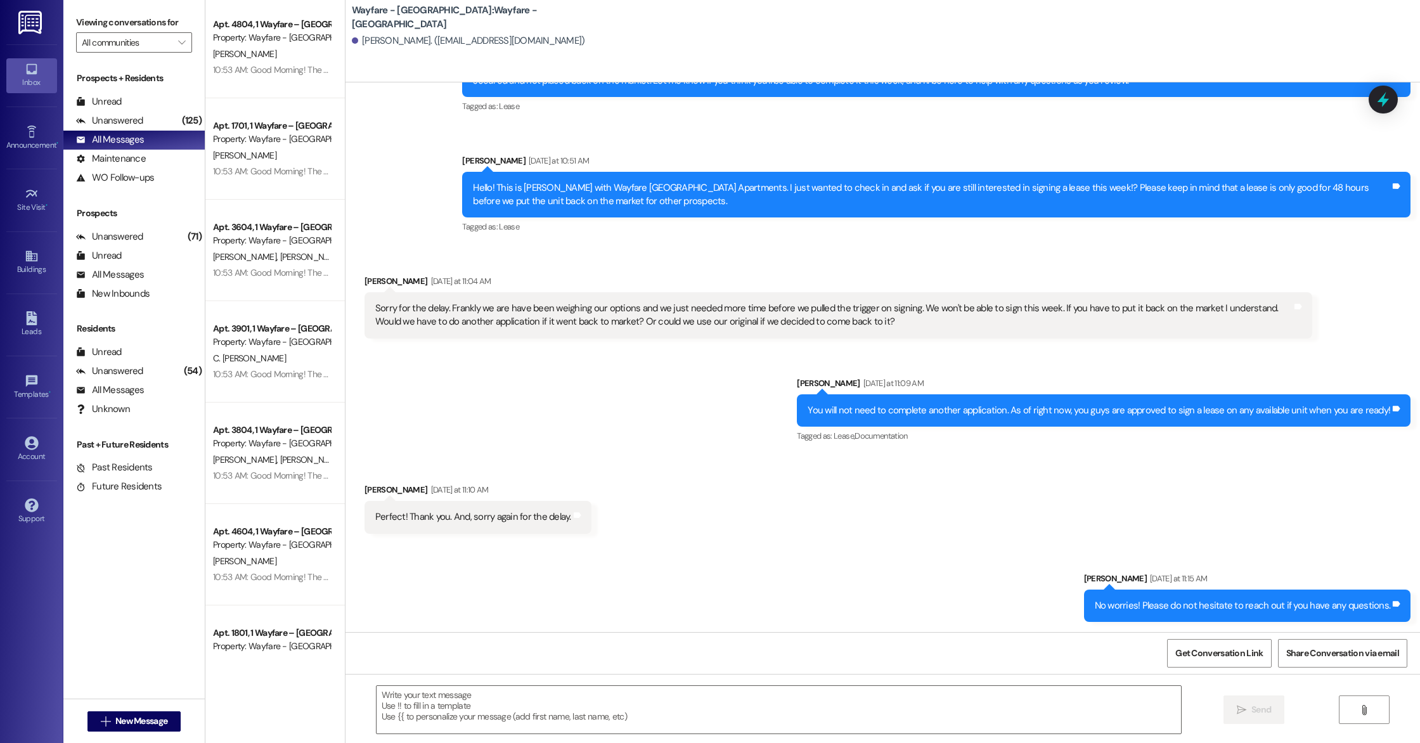
scroll to position [0, 0]
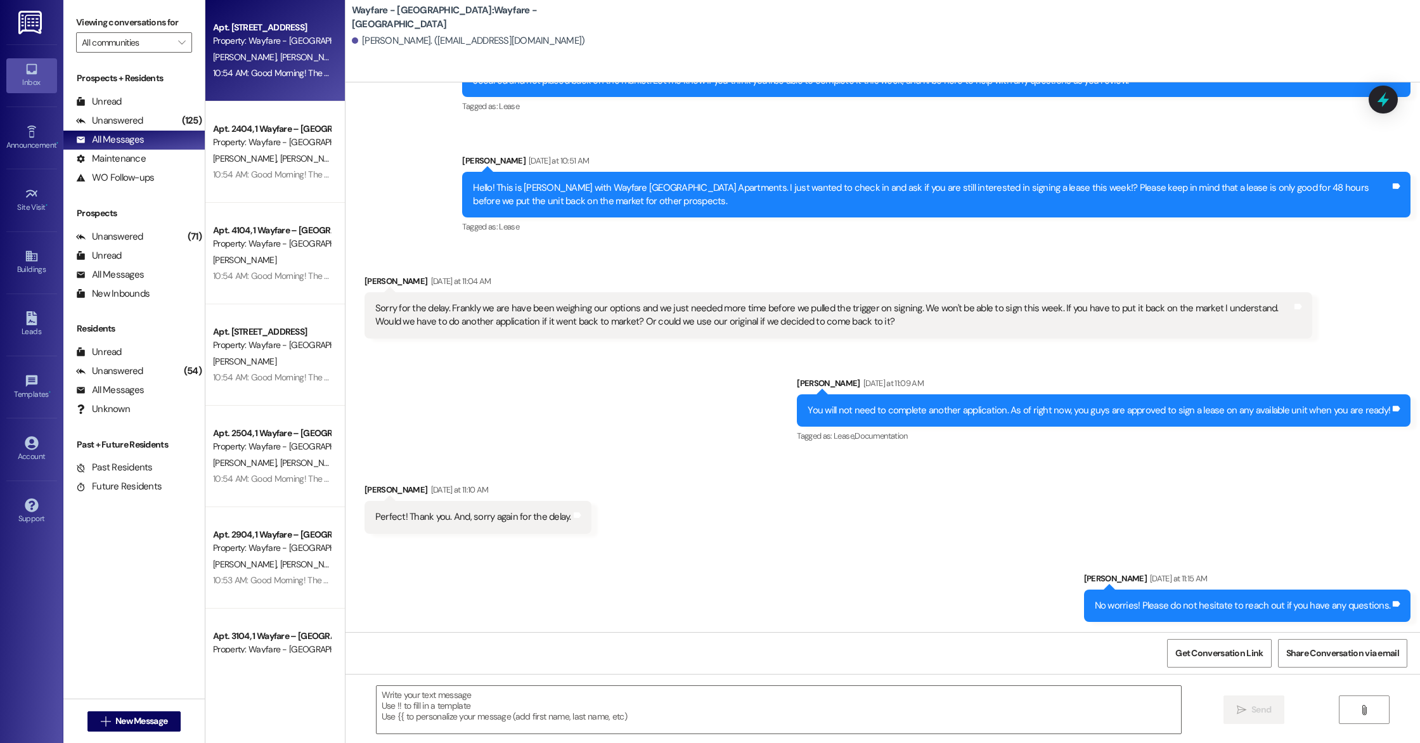
click at [231, 49] on div "[PERSON_NAME] [PERSON_NAME]" at bounding box center [272, 57] width 120 height 16
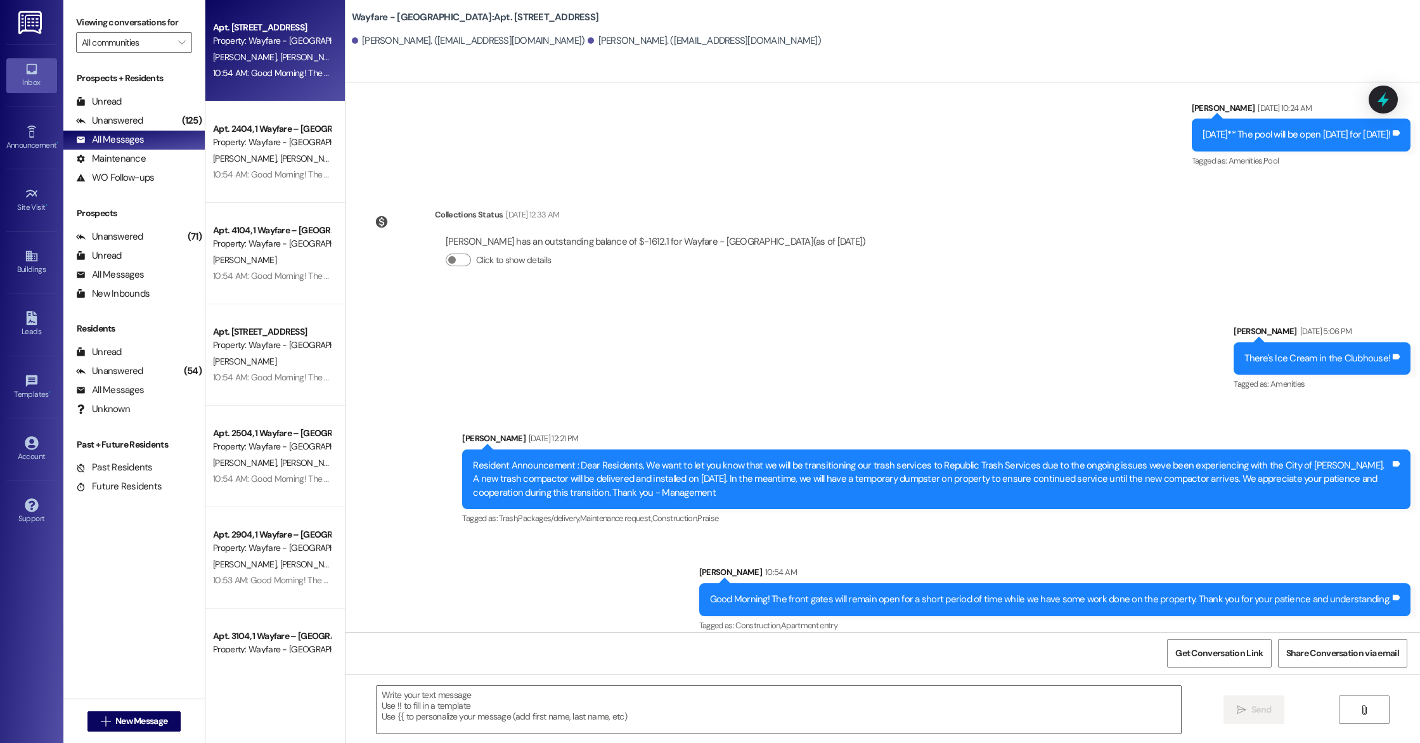
scroll to position [1970, 0]
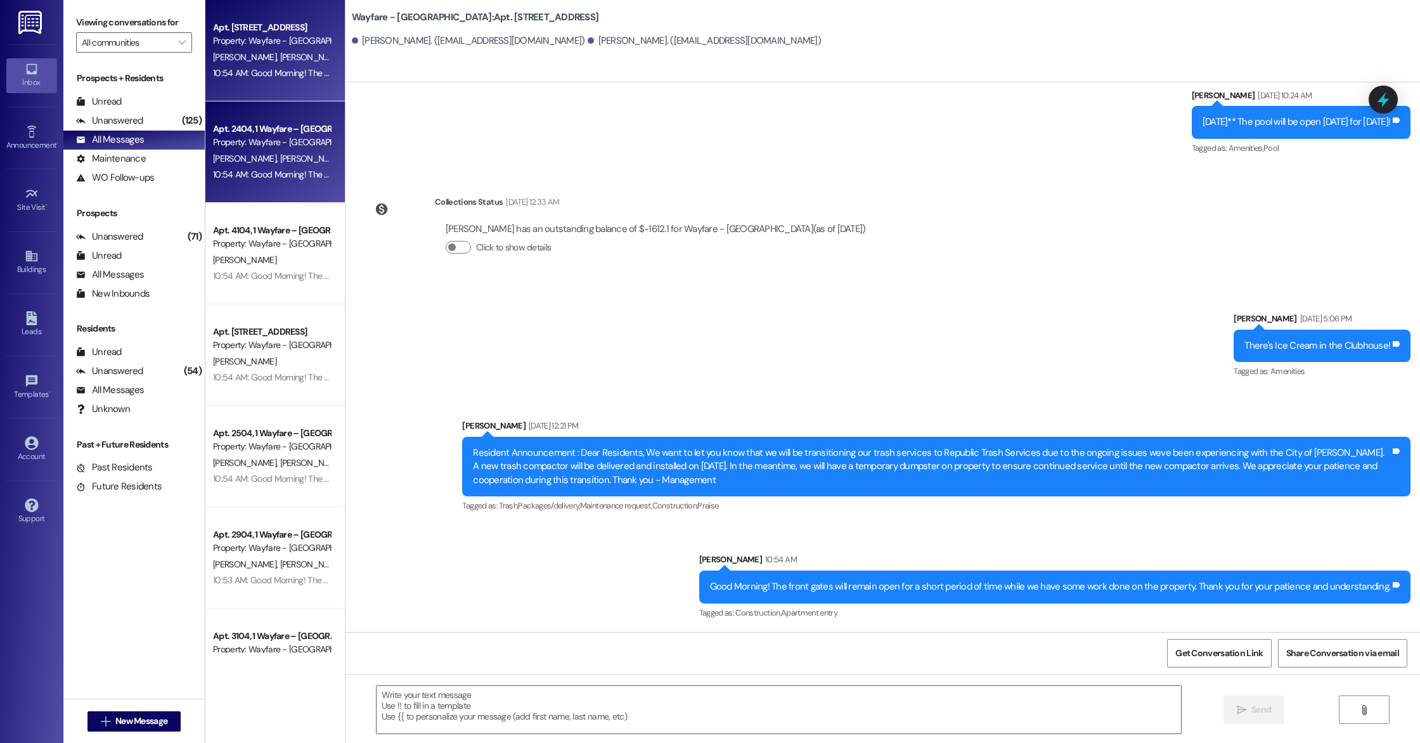
click at [292, 188] on div "Apt. 2404, 1 Wayfare – [GEOGRAPHIC_DATA] Property: Wayfare - [GEOGRAPHIC_DATA][…" at bounding box center [275, 151] width 140 height 101
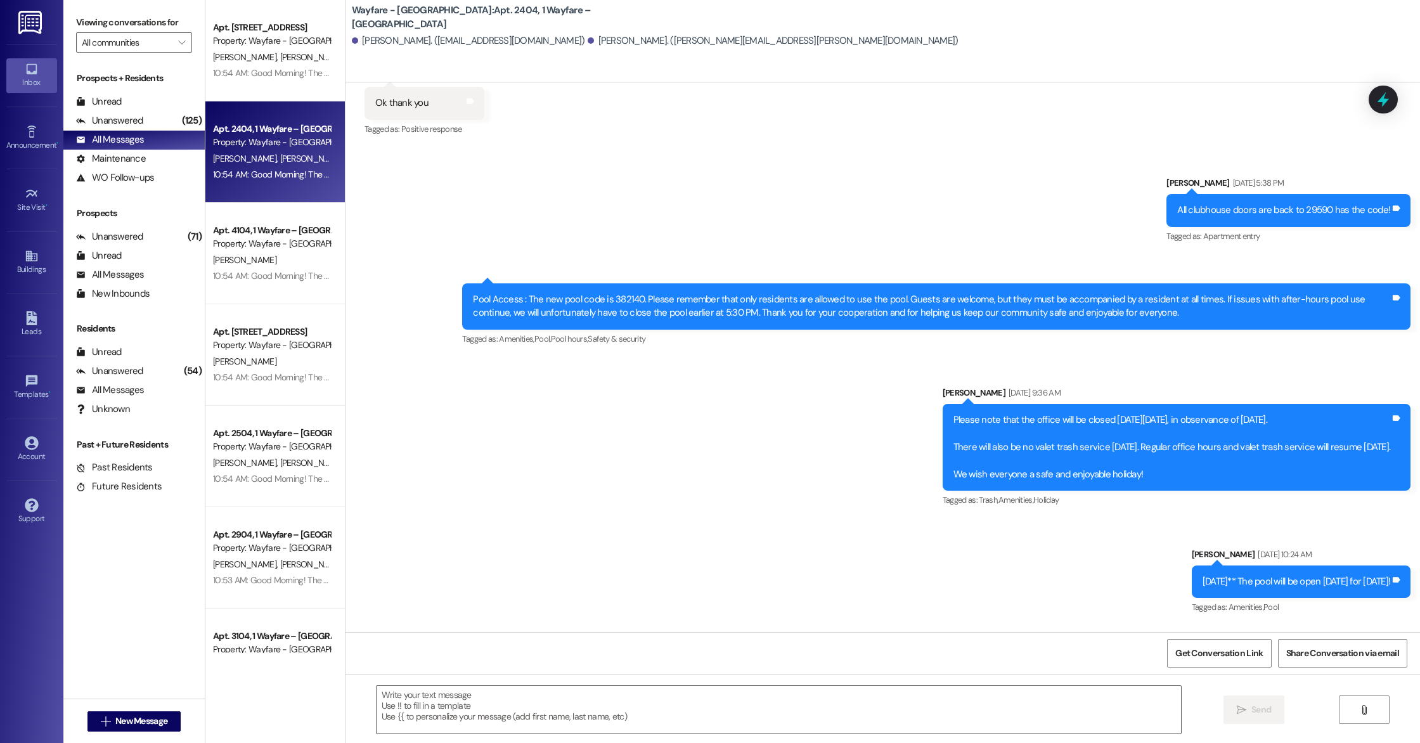
scroll to position [6276, 0]
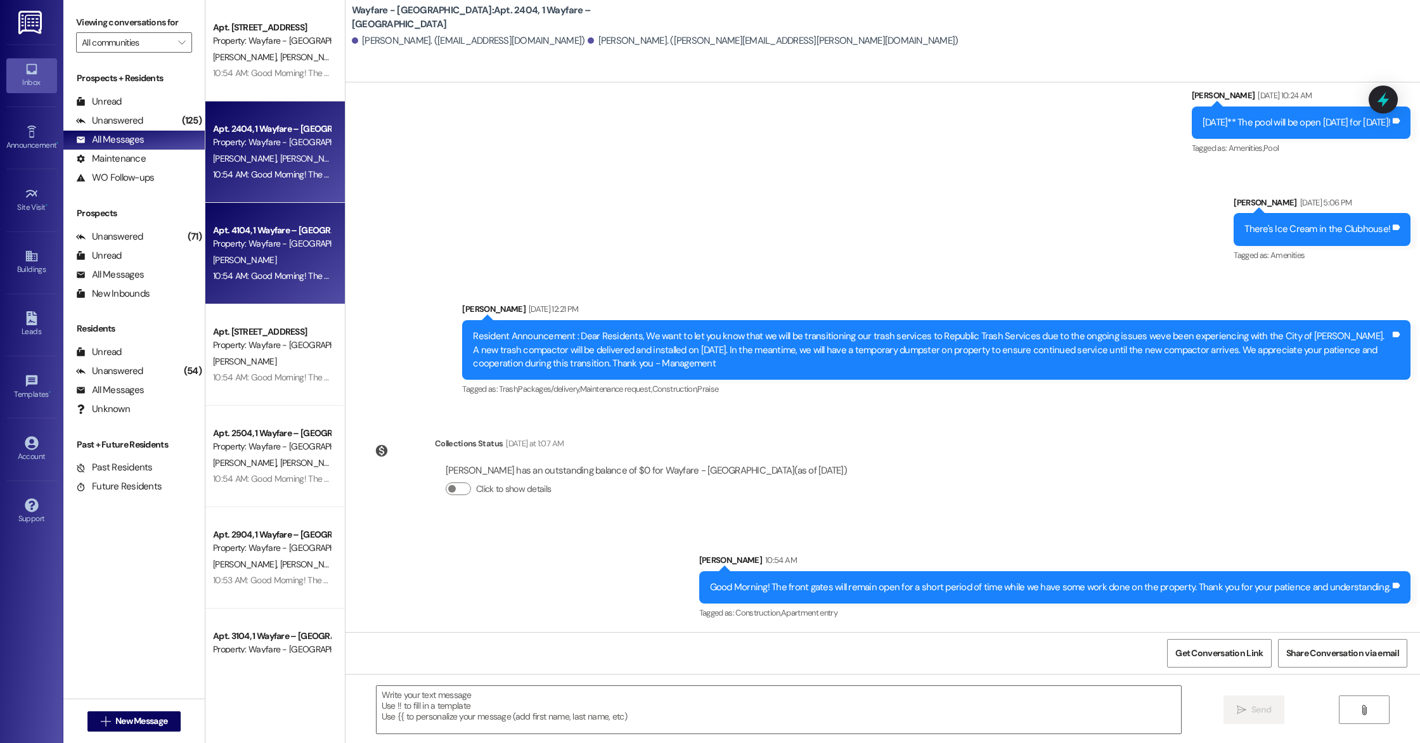
click at [260, 266] on div "[PERSON_NAME]" at bounding box center [272, 260] width 120 height 16
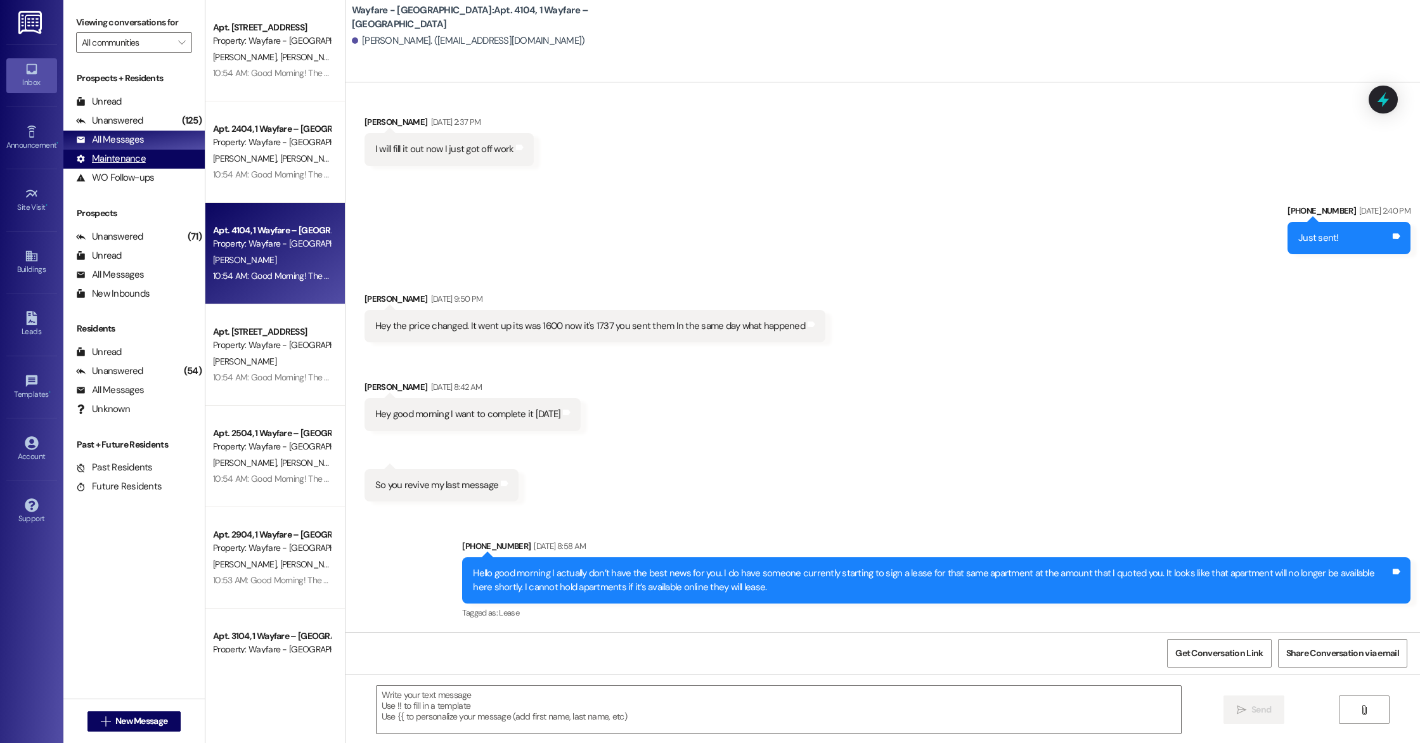
scroll to position [3225, 0]
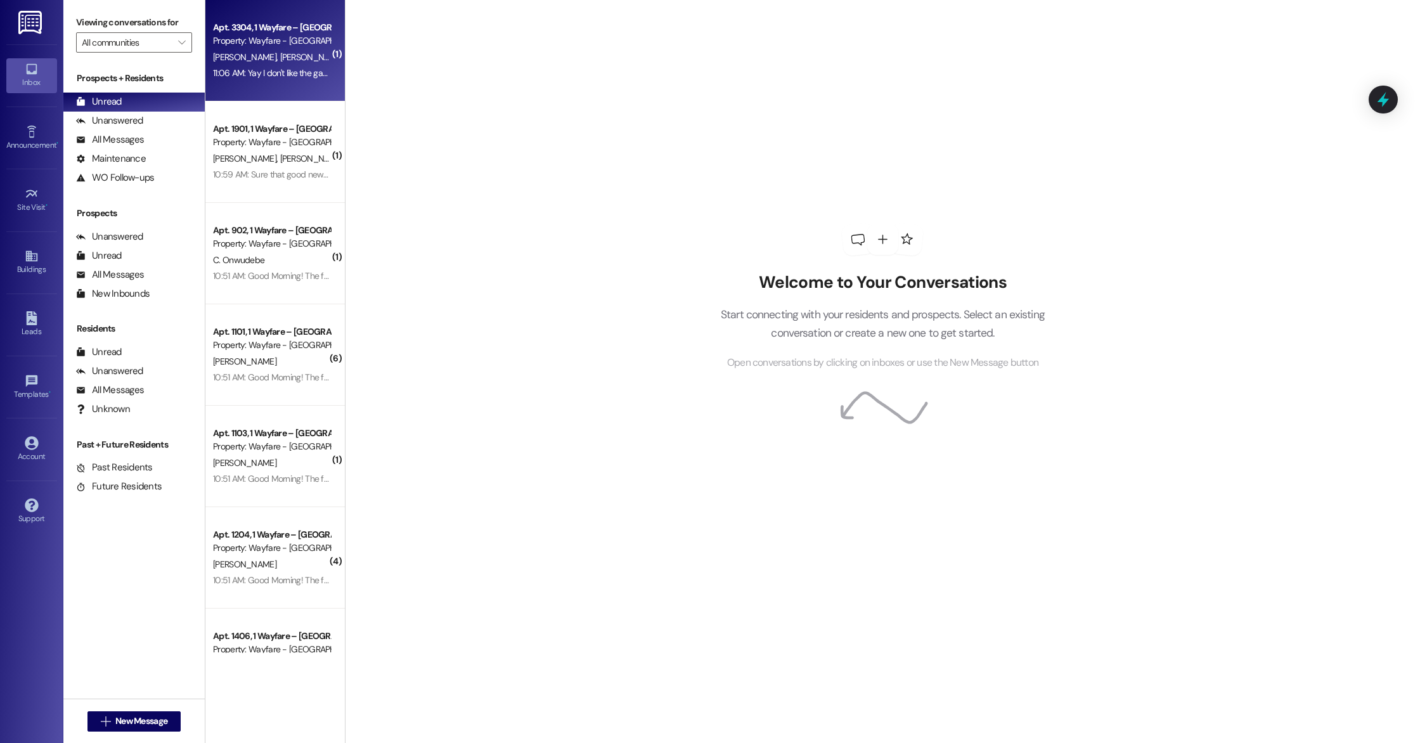
click at [271, 63] on div "[PERSON_NAME] [PERSON_NAME]" at bounding box center [272, 57] width 120 height 16
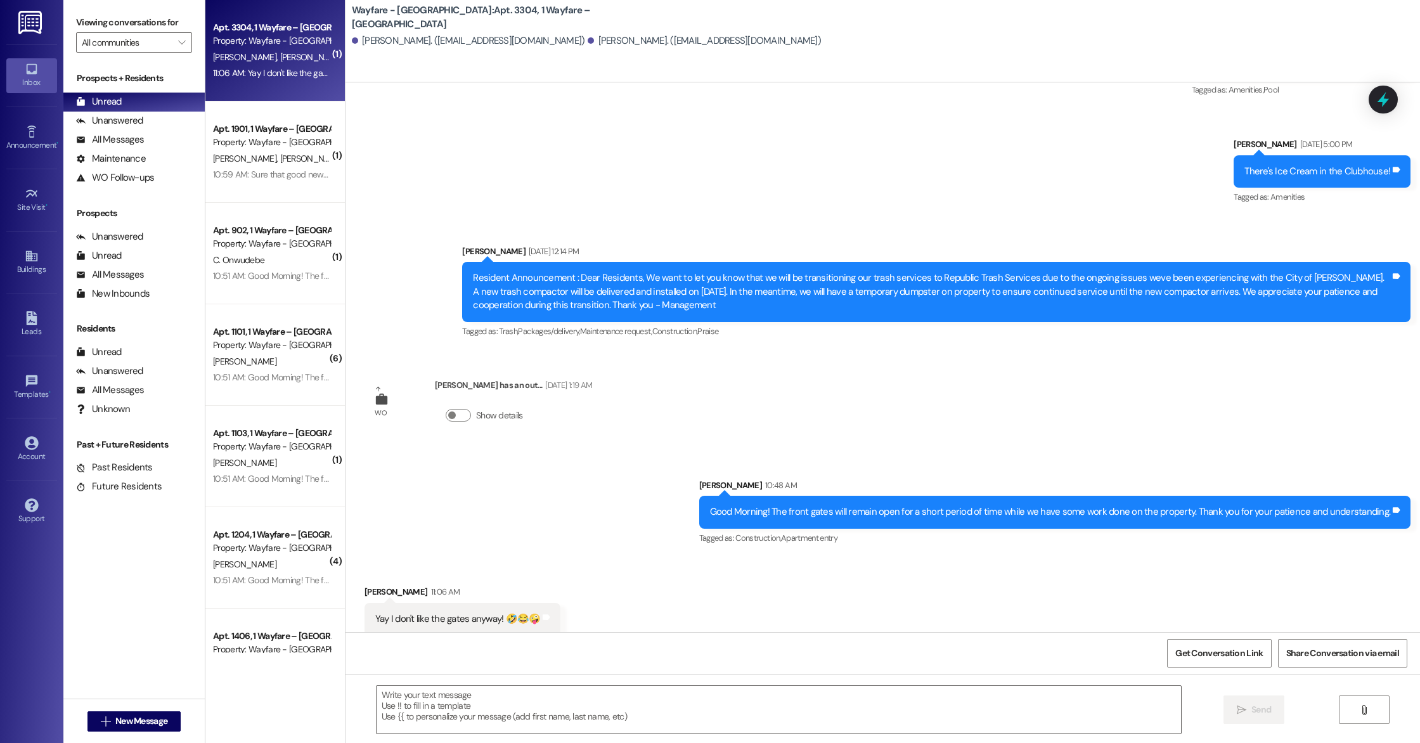
scroll to position [7530, 0]
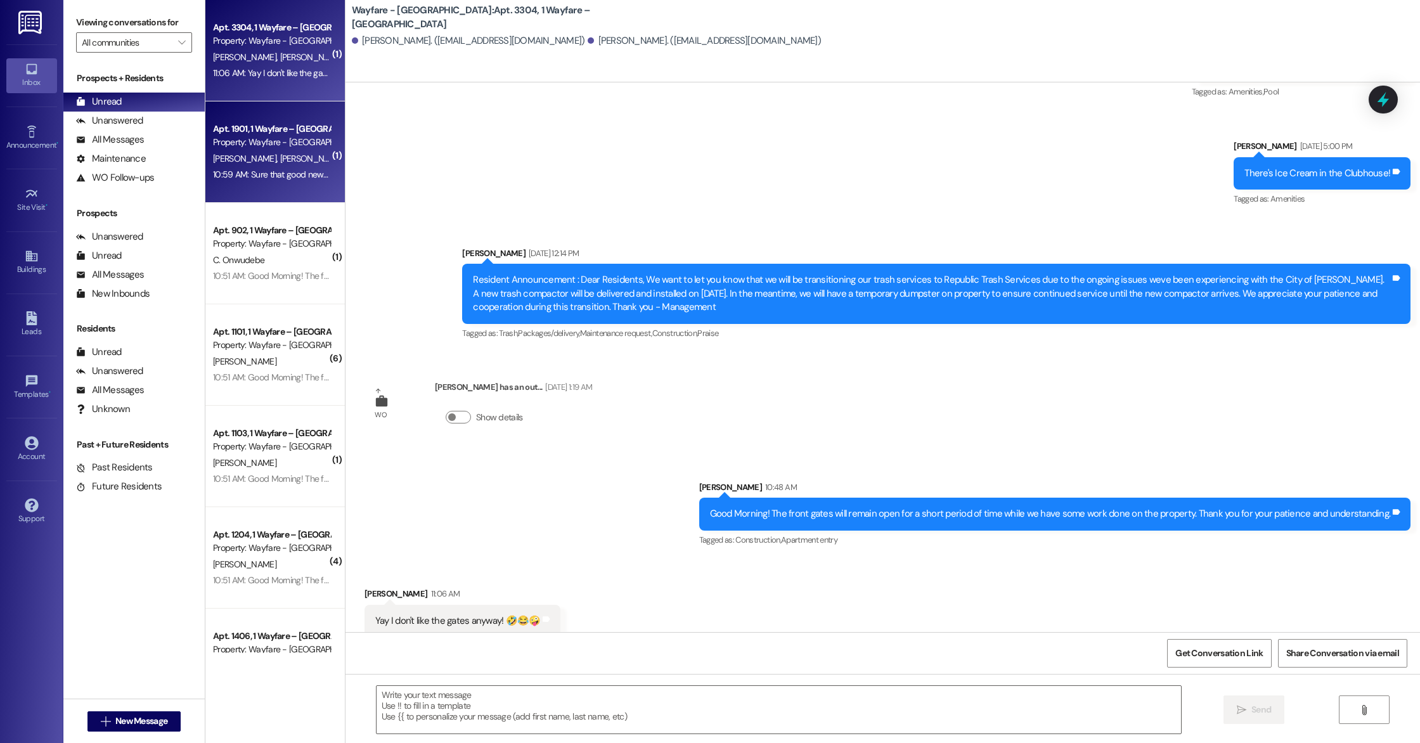
click at [291, 198] on div "Apt. 1901, 1 Wayfare – [GEOGRAPHIC_DATA] Property: Wayfare - [GEOGRAPHIC_DATA] …" at bounding box center [275, 151] width 140 height 101
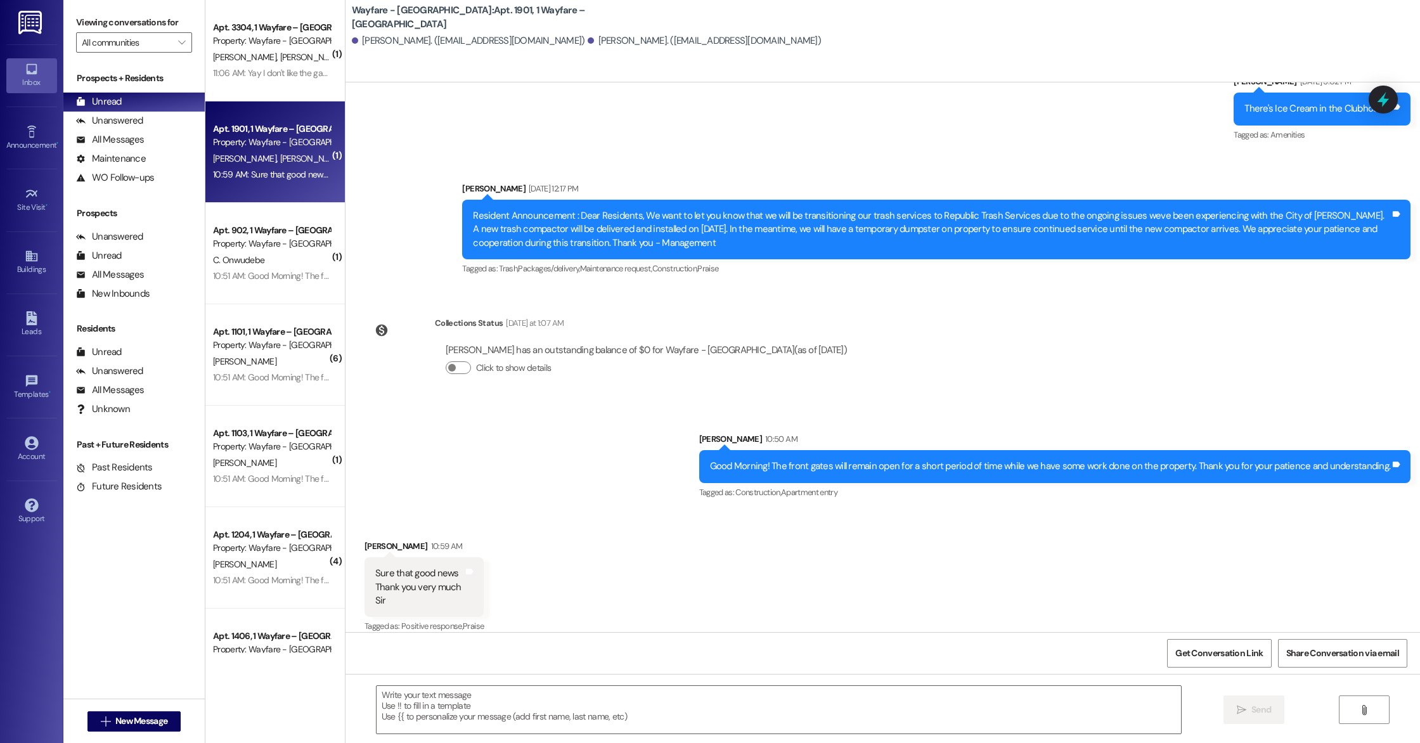
scroll to position [4154, 0]
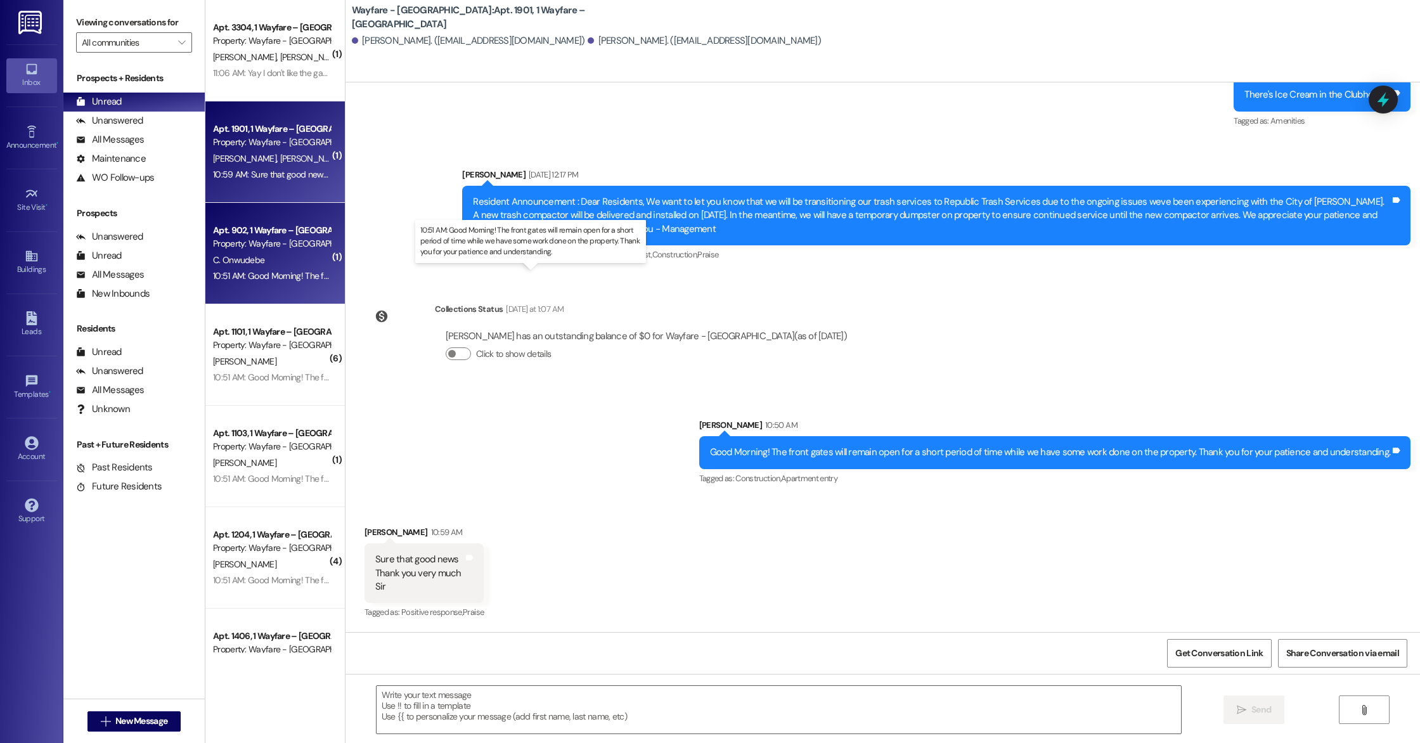
click at [285, 270] on div "10:51 AM: Good Morning! The front gates will remain open for a short period of …" at bounding box center [543, 275] width 661 height 11
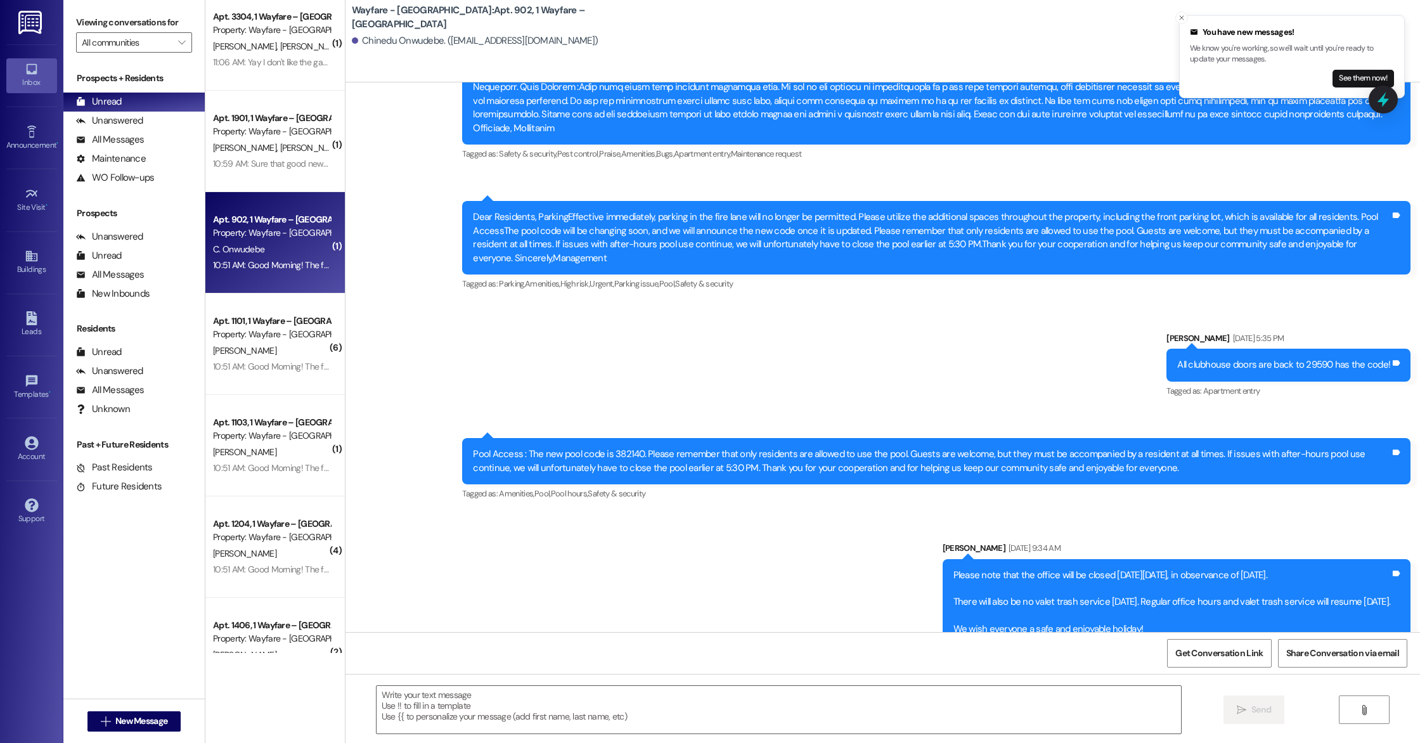
scroll to position [13, 0]
click at [1347, 81] on button "See them now!" at bounding box center [1364, 79] width 62 height 18
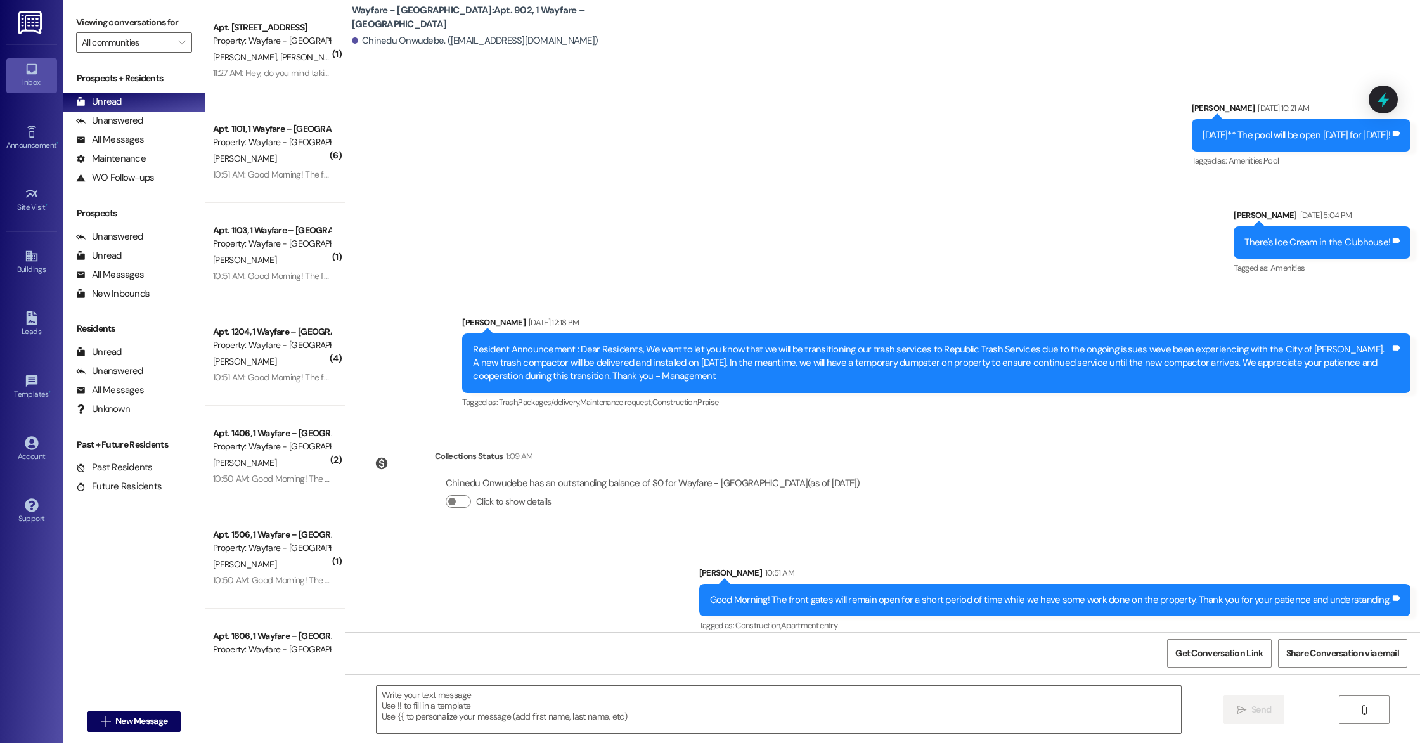
scroll to position [4754, 0]
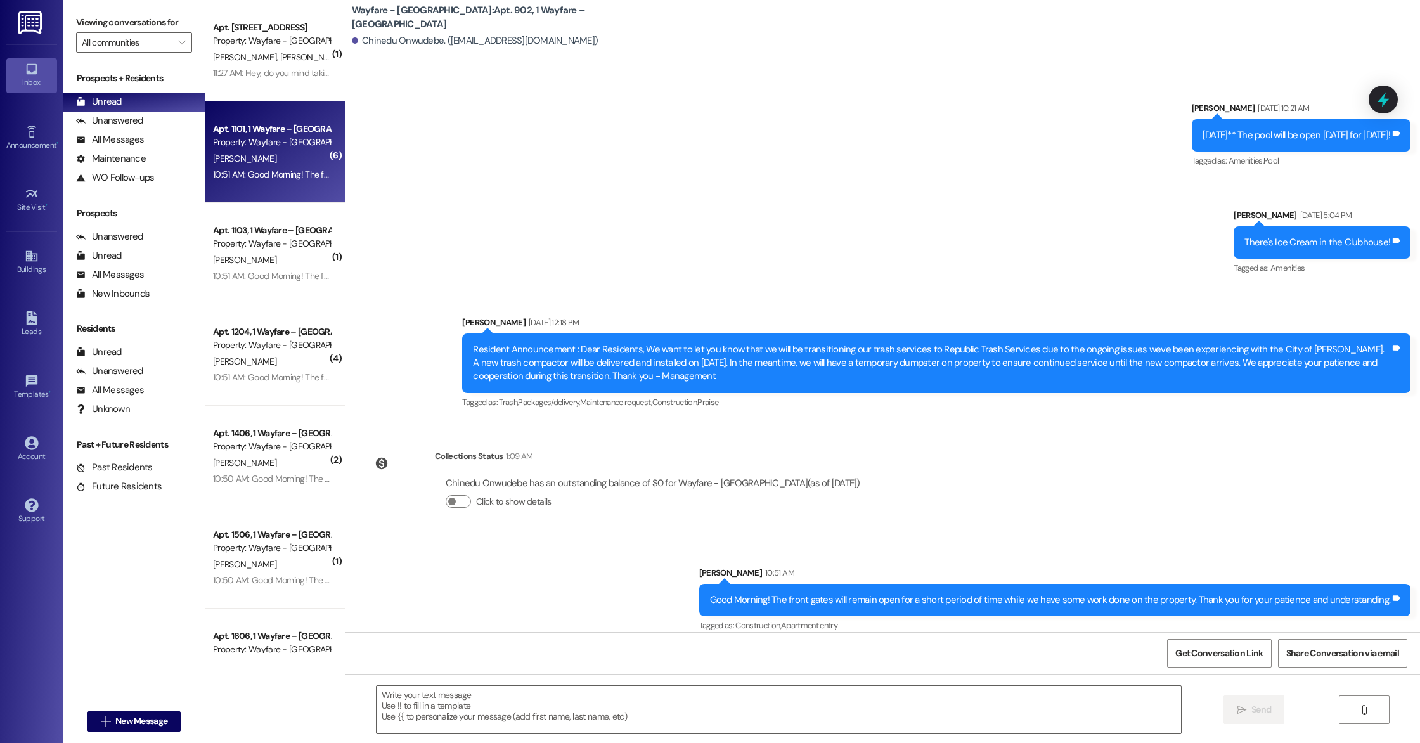
click at [235, 162] on div "B. Howell" at bounding box center [272, 159] width 120 height 16
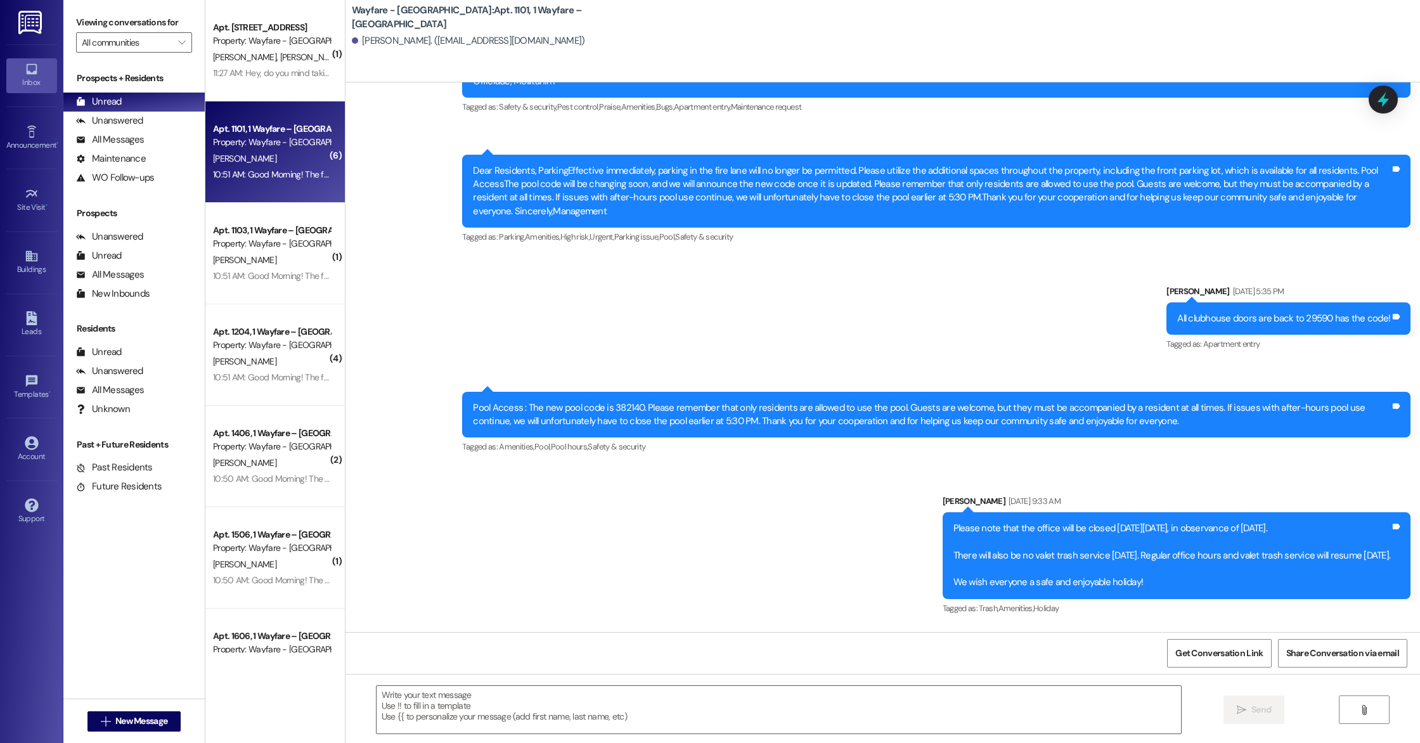
scroll to position [12229, 0]
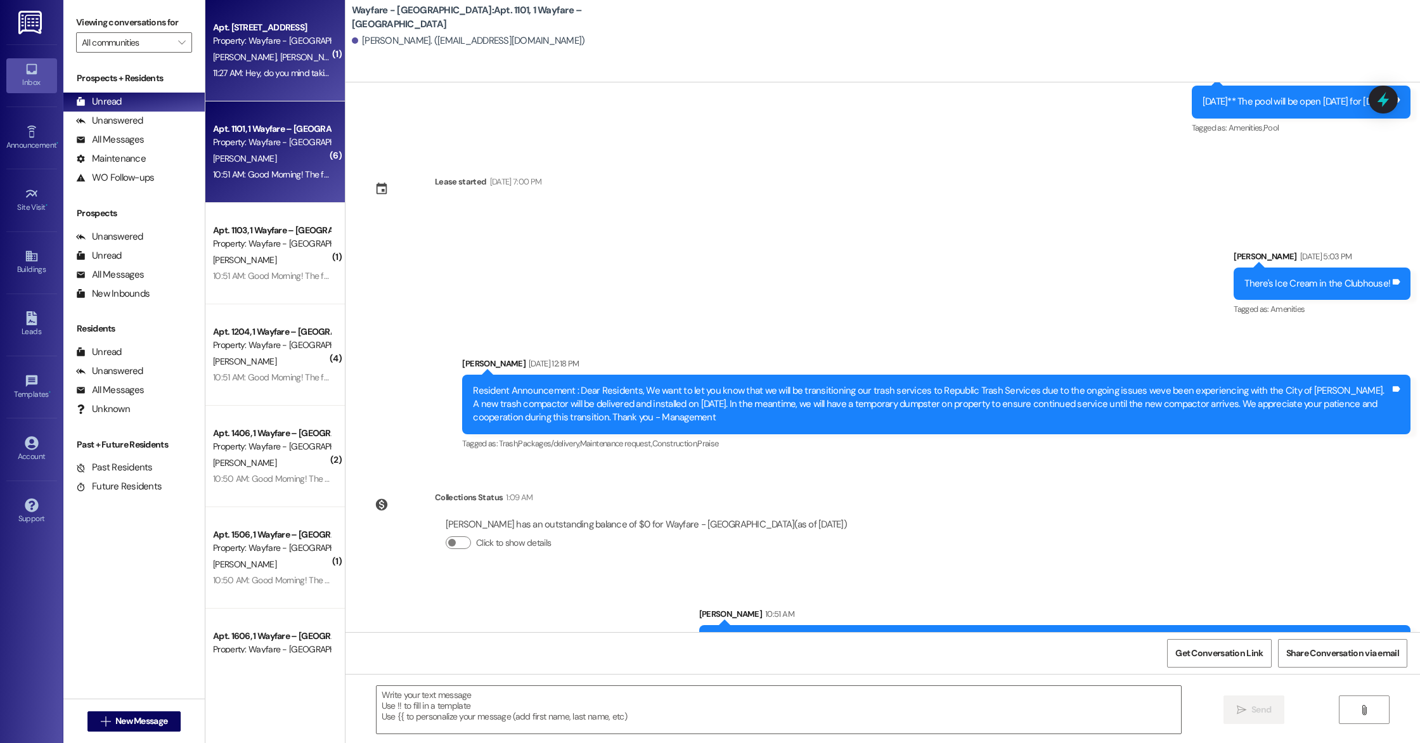
click at [229, 27] on div "Apt. 1003, 1 Wayfare – Cumberland Park" at bounding box center [271, 27] width 117 height 13
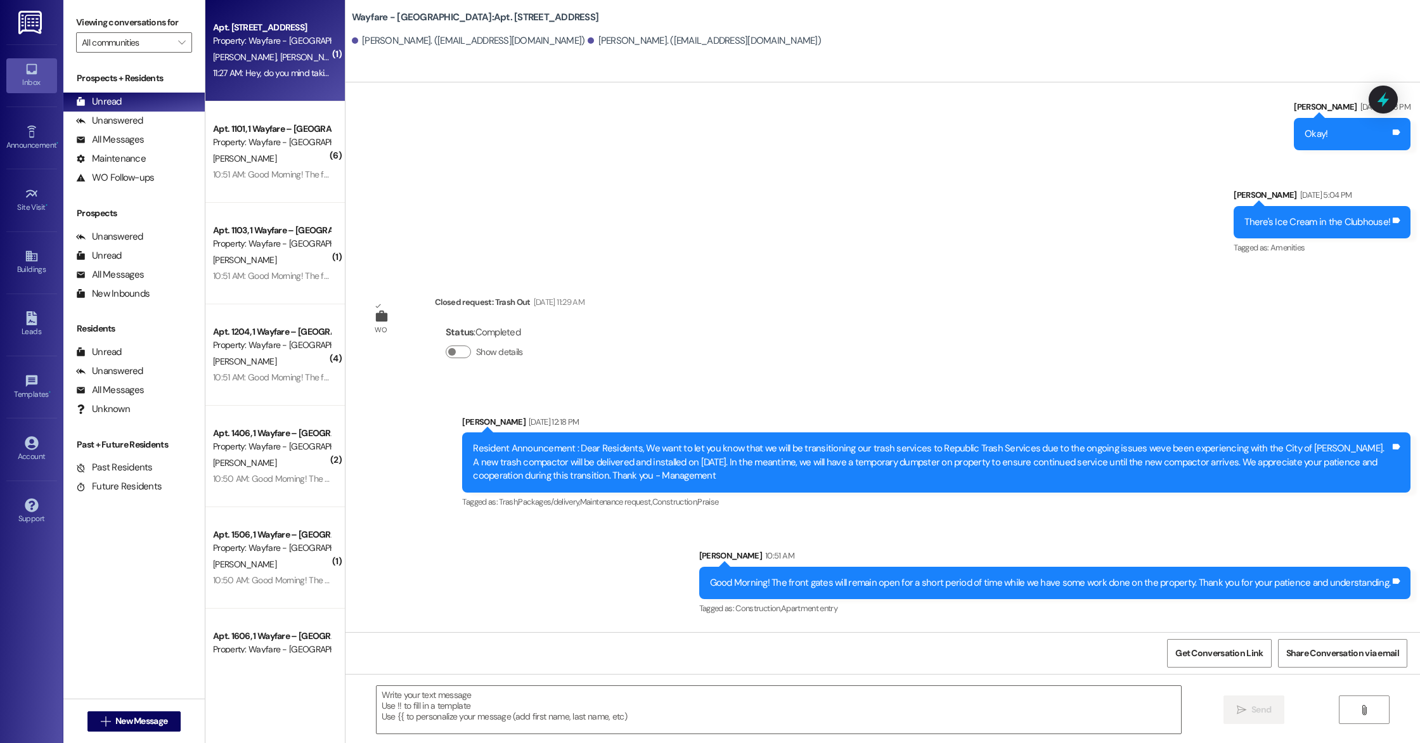
scroll to position [9230, 0]
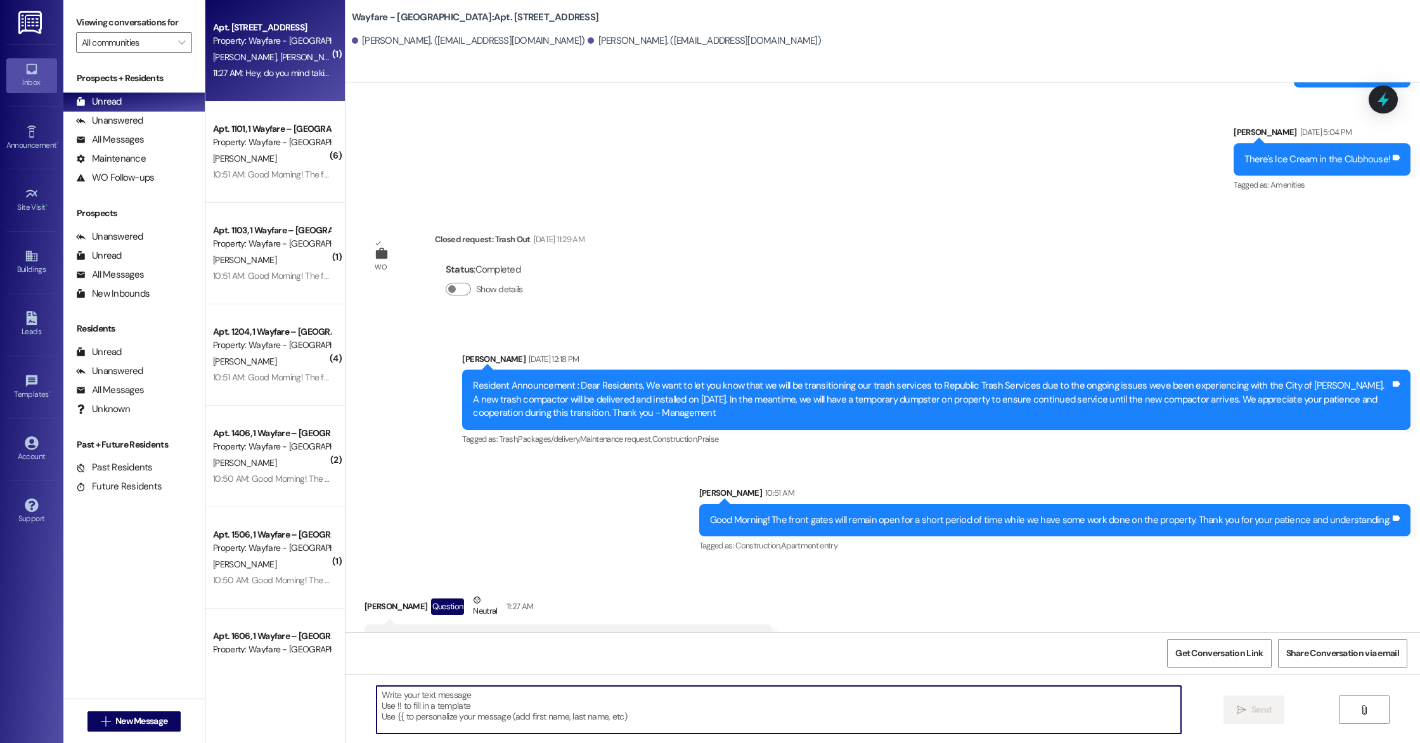
click at [490, 726] on textarea at bounding box center [779, 710] width 805 height 48
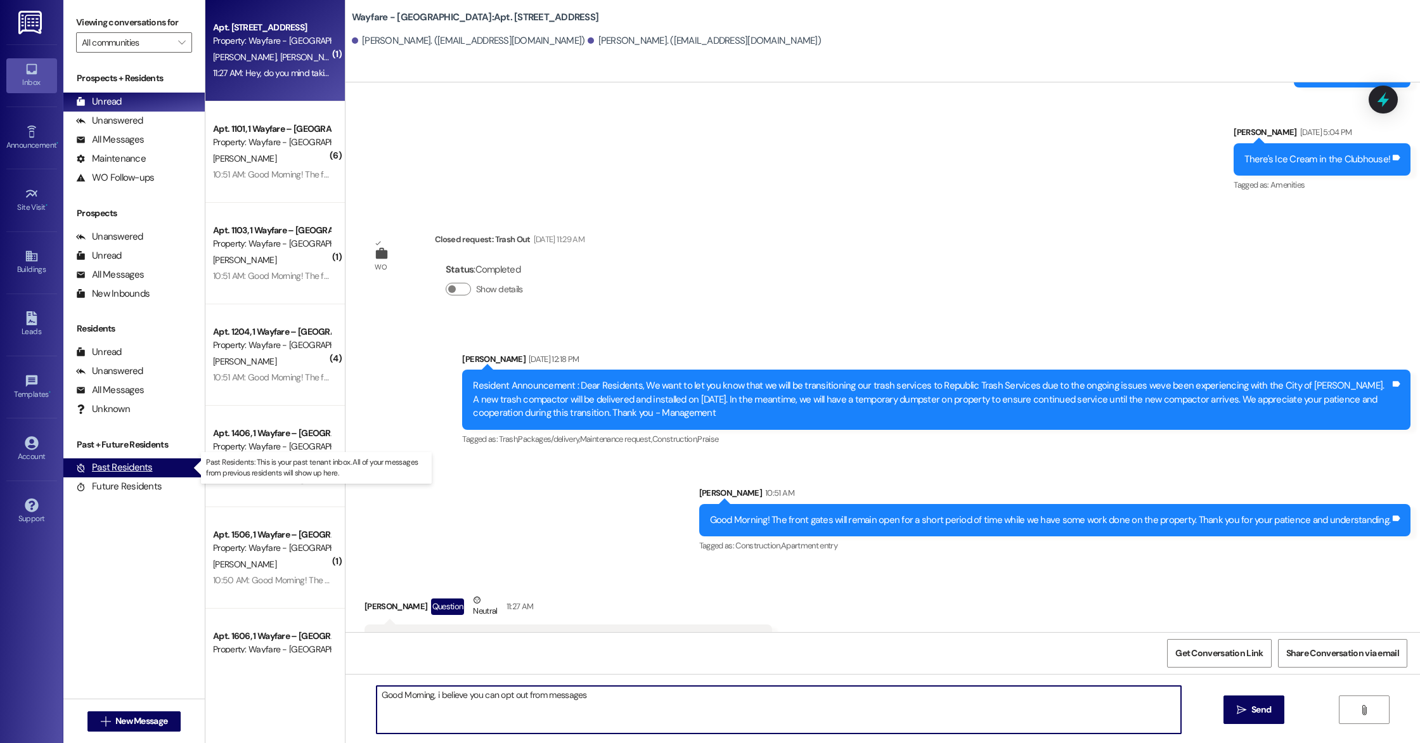
type textarea "Good Morning, i believe you can opt out from messages"
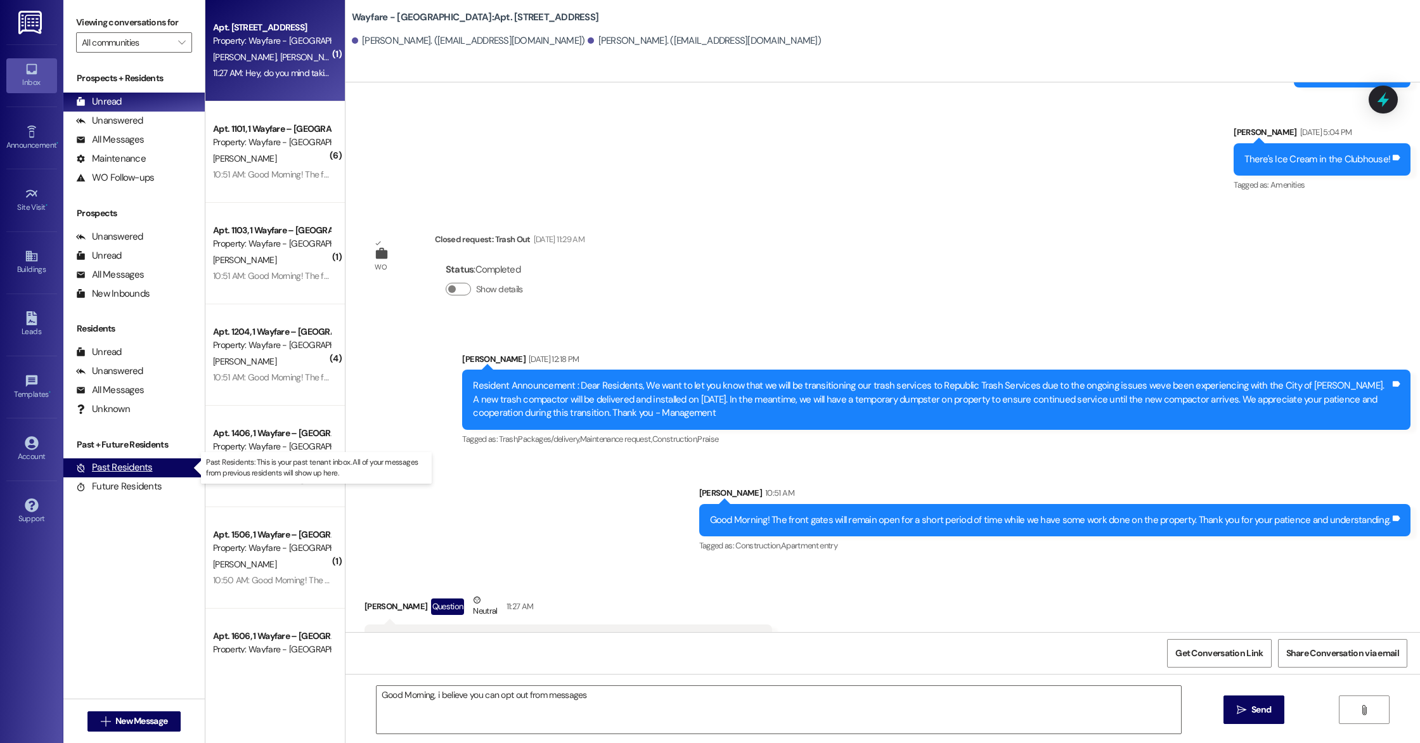
click at [105, 475] on div "Past Residents (0)" at bounding box center [133, 467] width 141 height 19
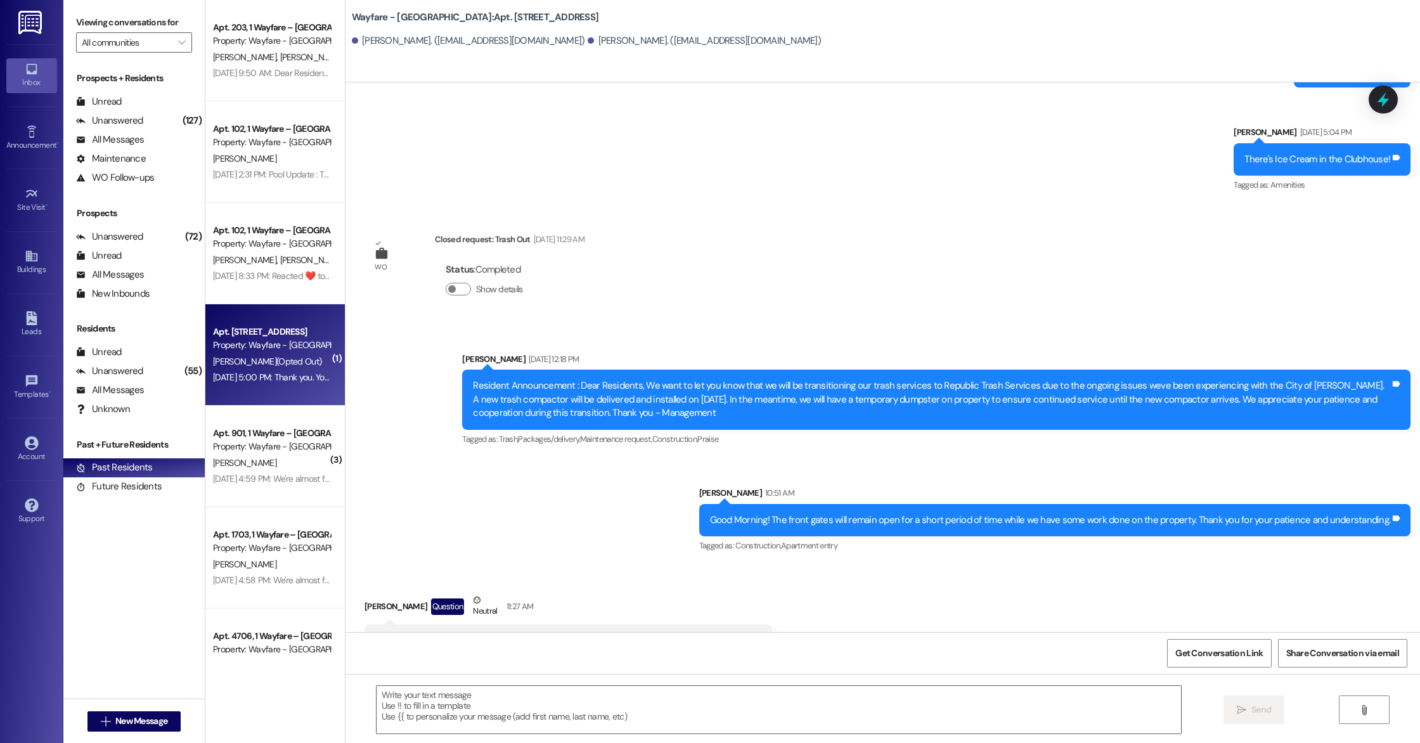
click at [268, 369] on div "J. Feimster (Opted Out)" at bounding box center [272, 362] width 120 height 16
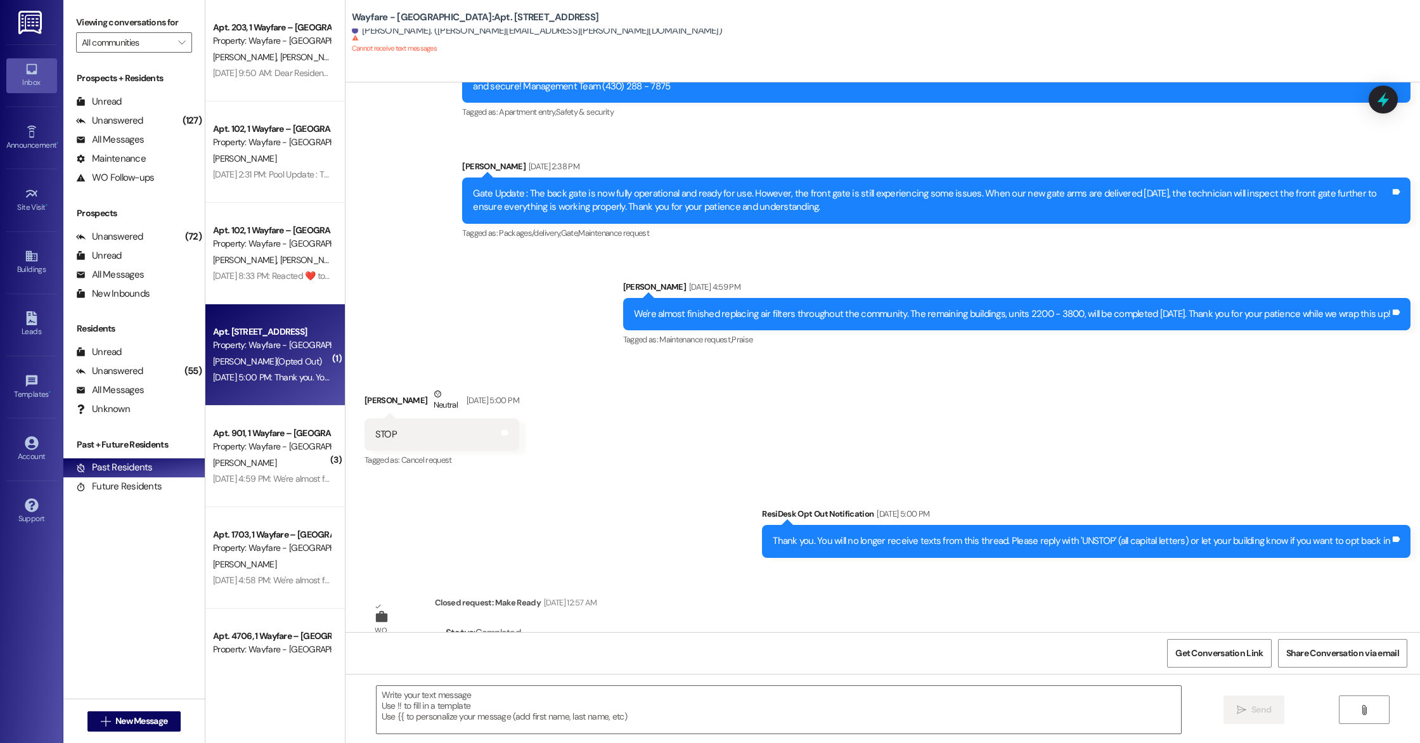
scroll to position [7463, 0]
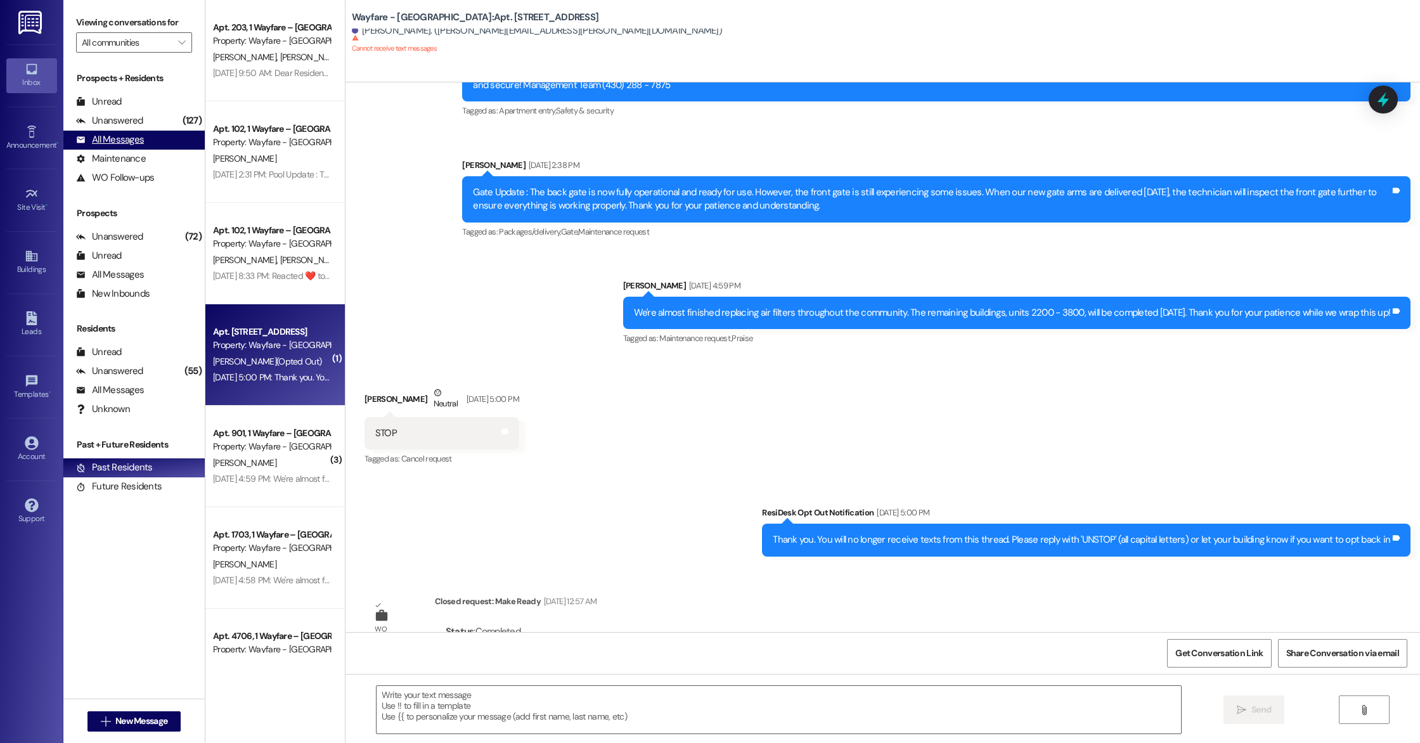
click at [92, 139] on div "All Messages" at bounding box center [110, 139] width 68 height 13
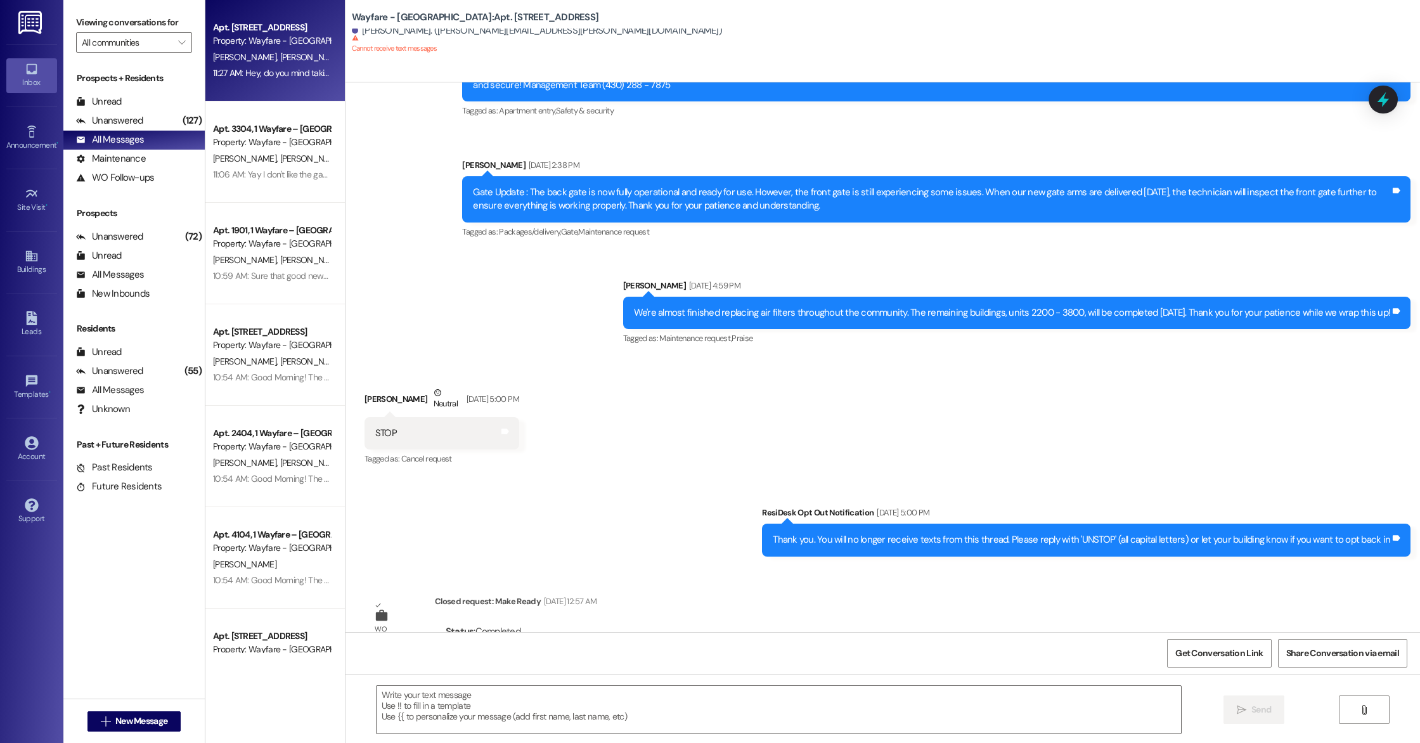
click at [245, 100] on div "Apt. 1003, 1 Wayfare – Cumberland Park Property: Wayfare - Cumberland Park D. M…" at bounding box center [275, 50] width 140 height 101
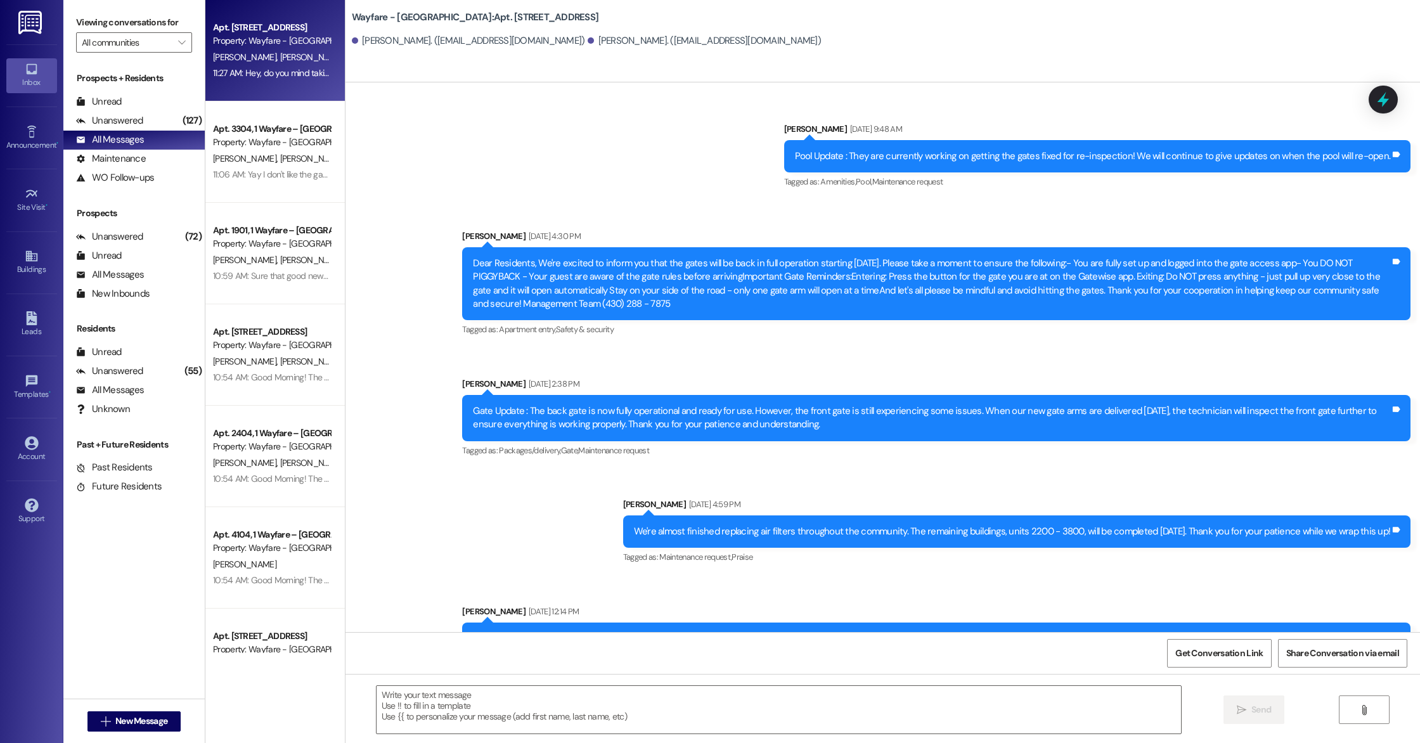
scroll to position [9229, 0]
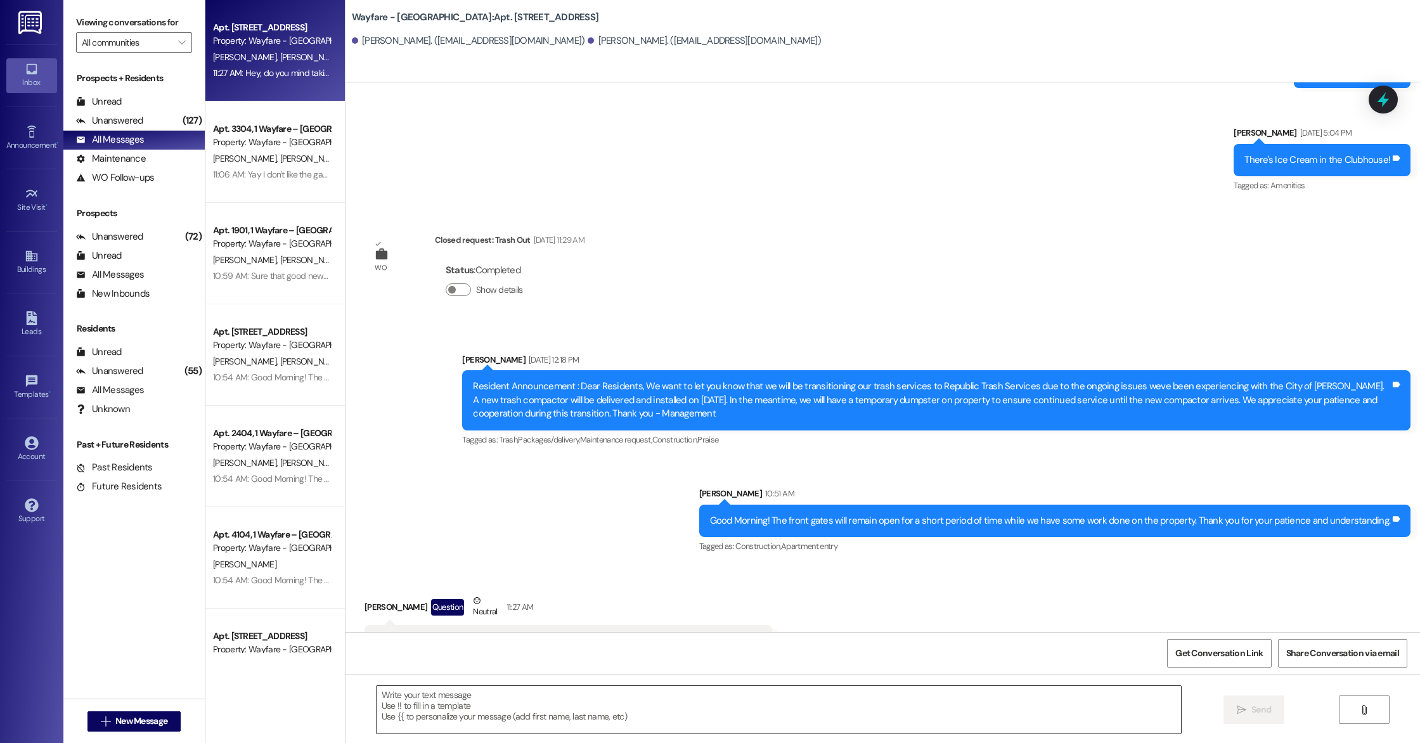
click at [489, 718] on textarea at bounding box center [779, 710] width 805 height 48
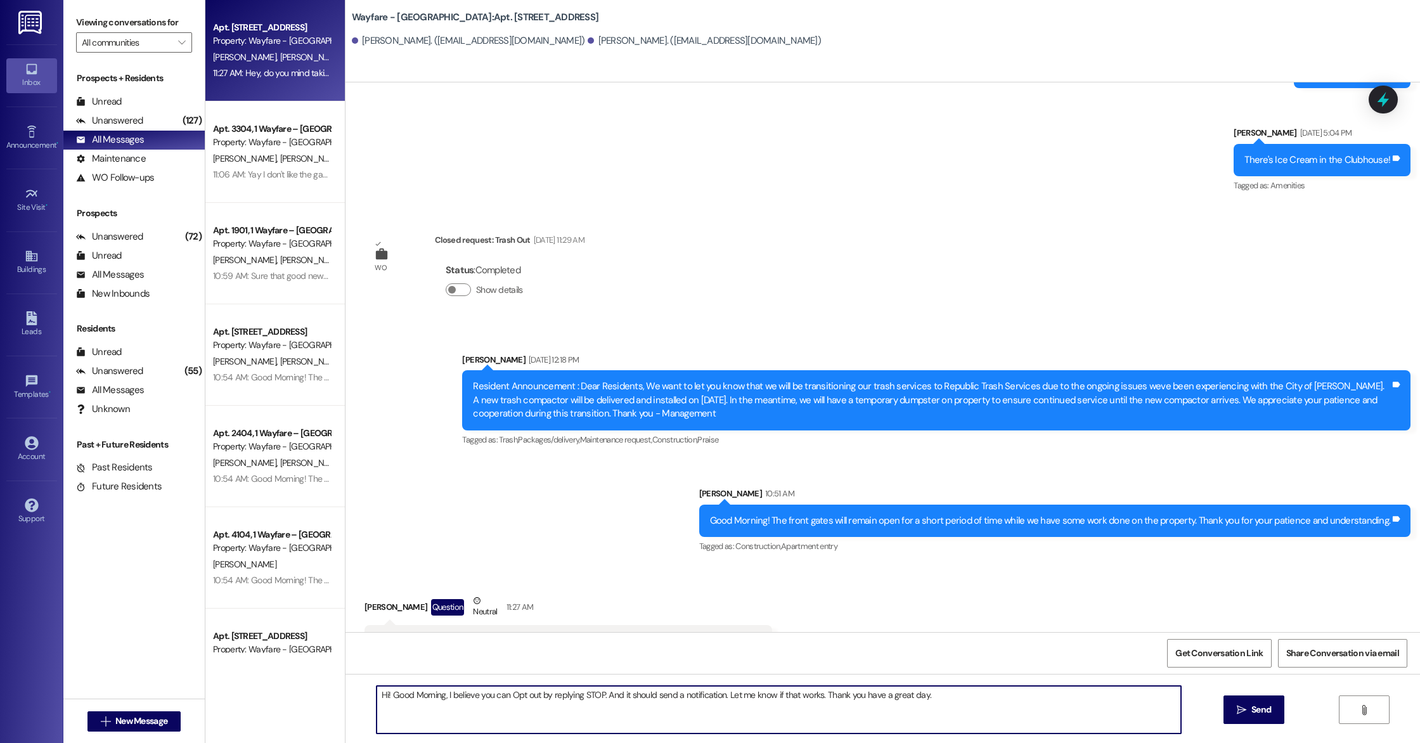
type textarea "Hi! Good Morning, I believe you can Opt out by replying STOP. And it should sen…"
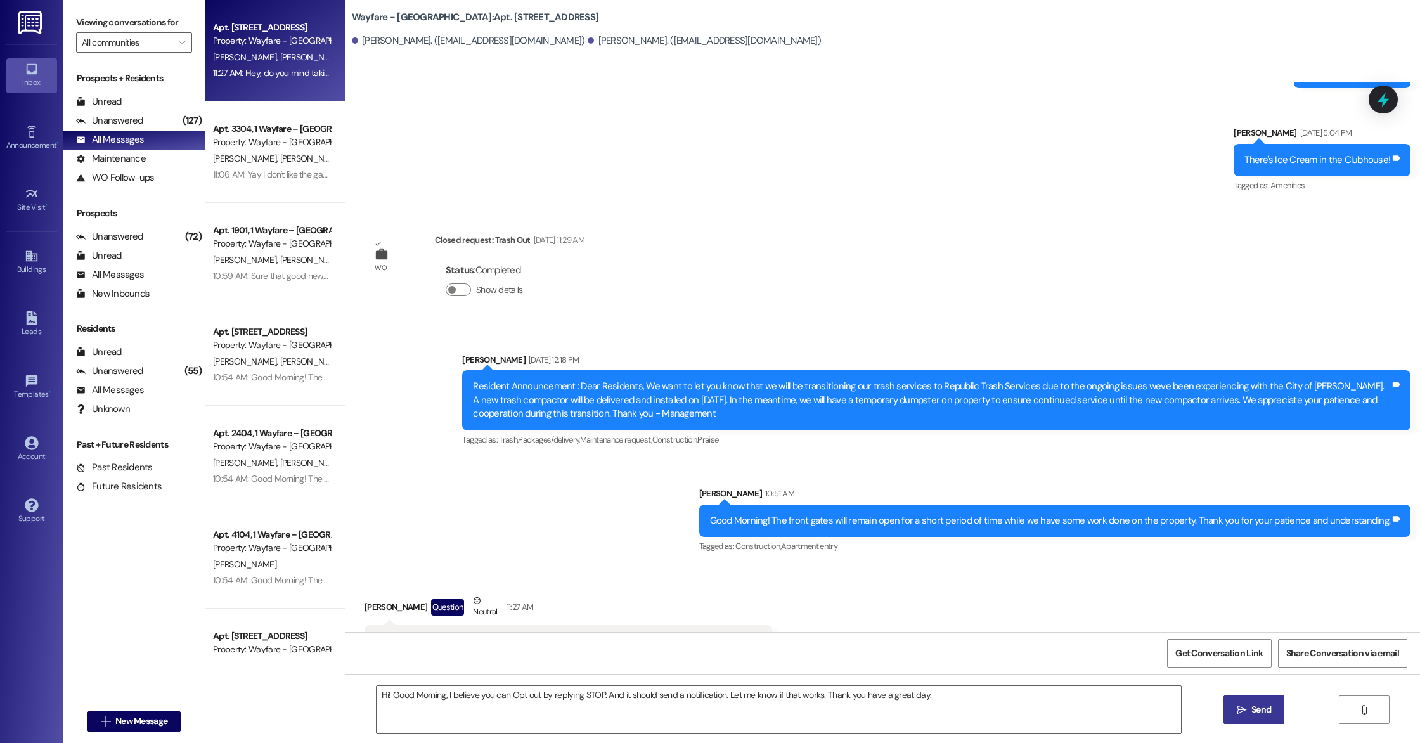
click at [1247, 715] on button " Send" at bounding box center [1255, 710] width 62 height 29
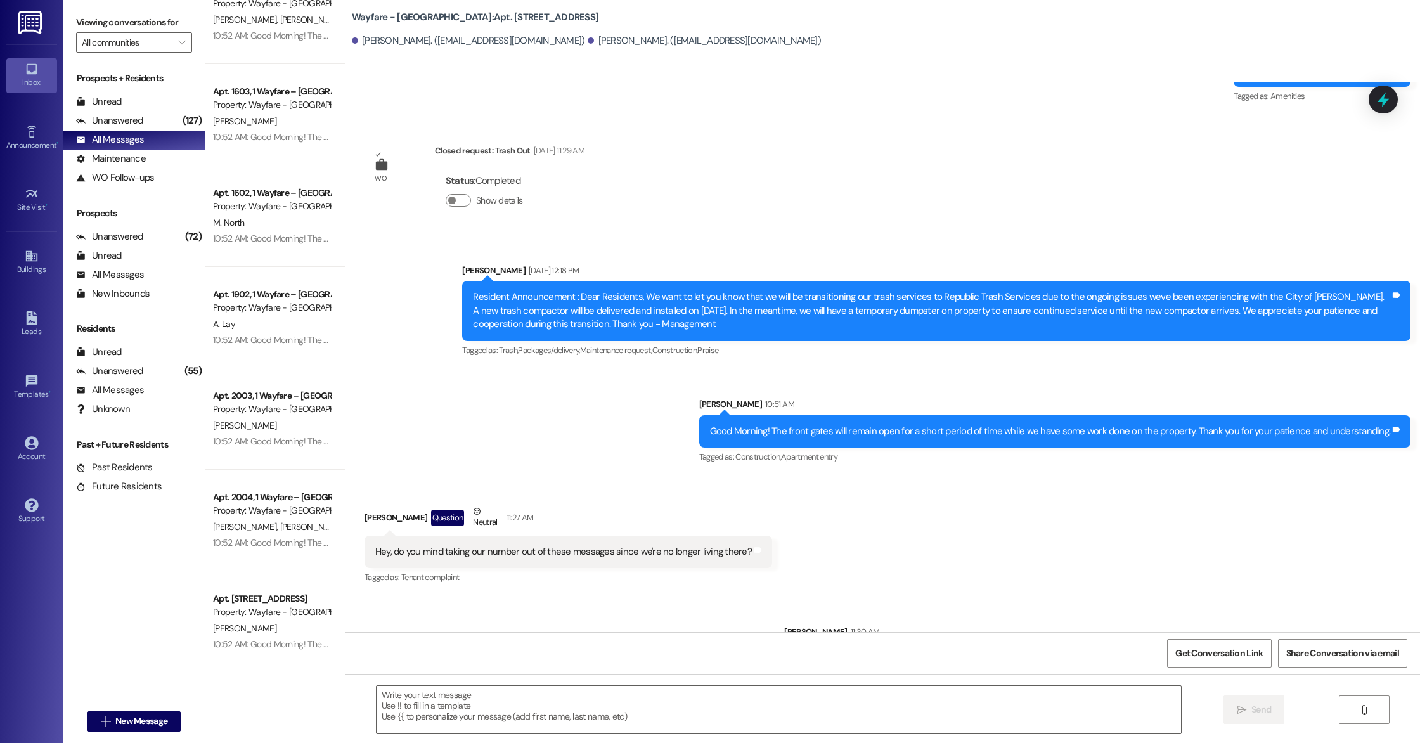
scroll to position [4420, 0]
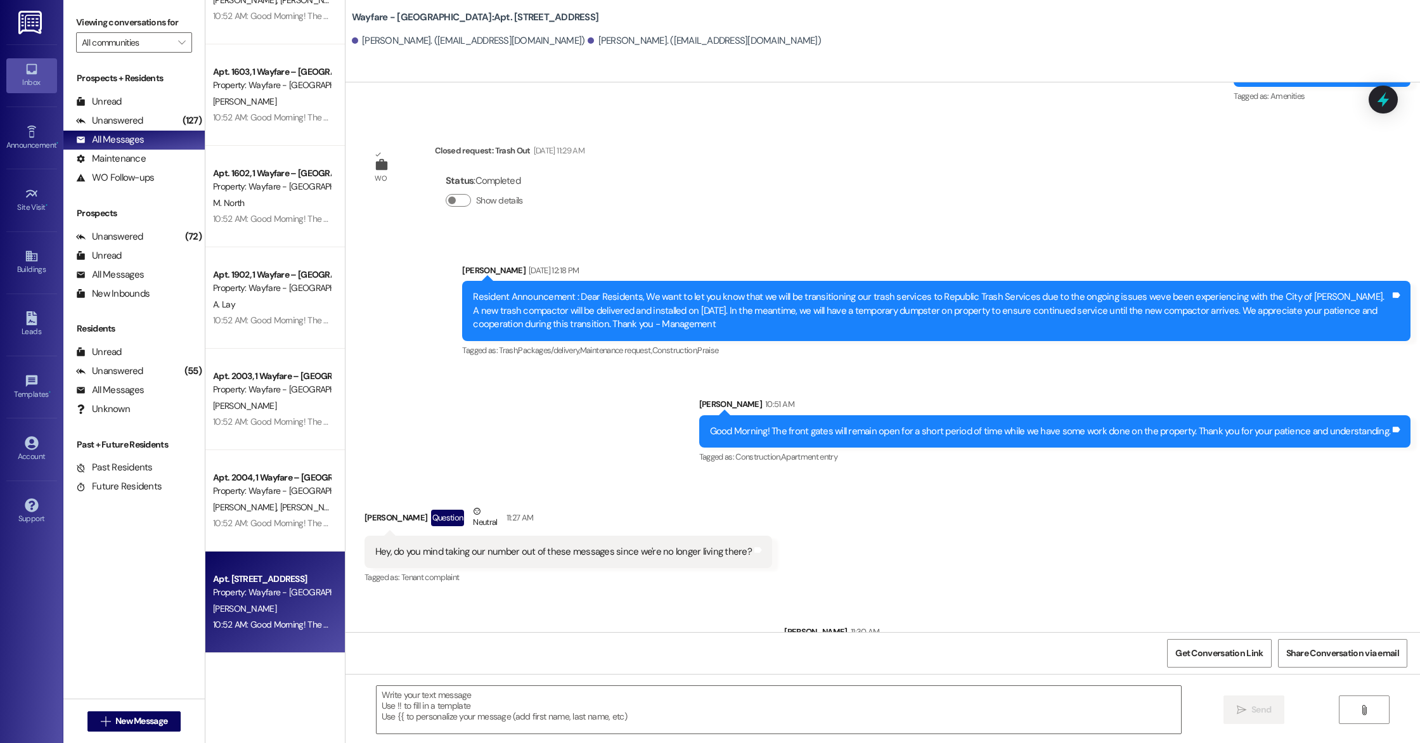
click at [296, 583] on div "Apt. [STREET_ADDRESS]" at bounding box center [271, 579] width 117 height 13
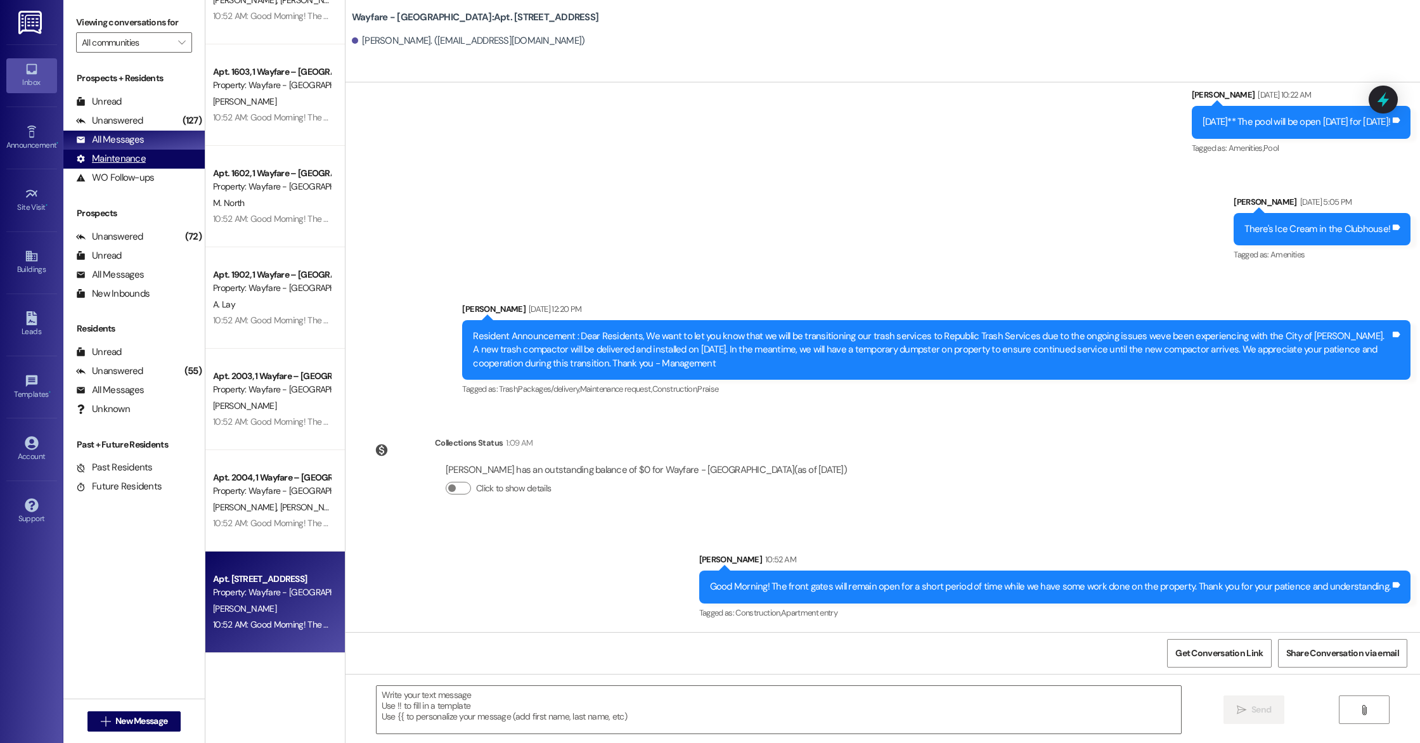
click at [112, 162] on div "Maintenance" at bounding box center [111, 158] width 70 height 13
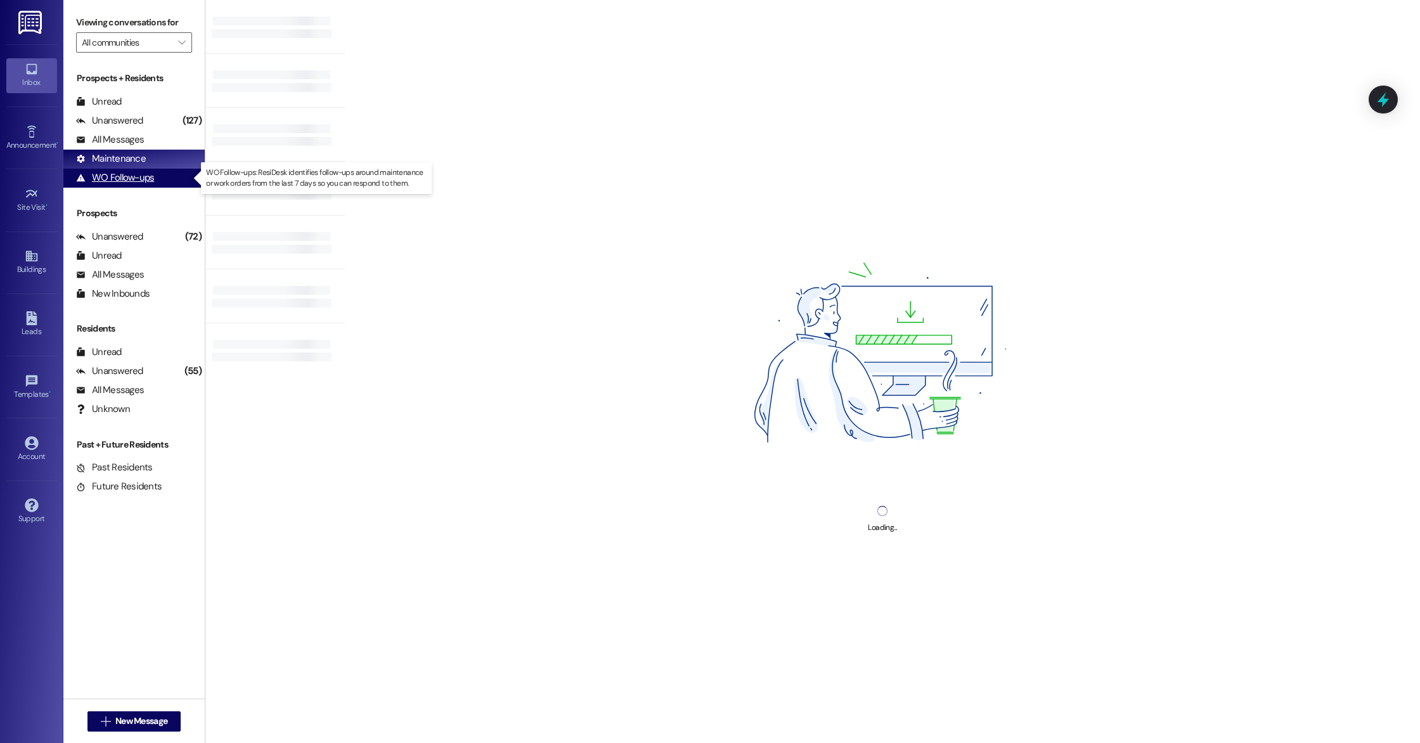
click at [111, 177] on div "WO Follow-ups" at bounding box center [115, 177] width 78 height 13
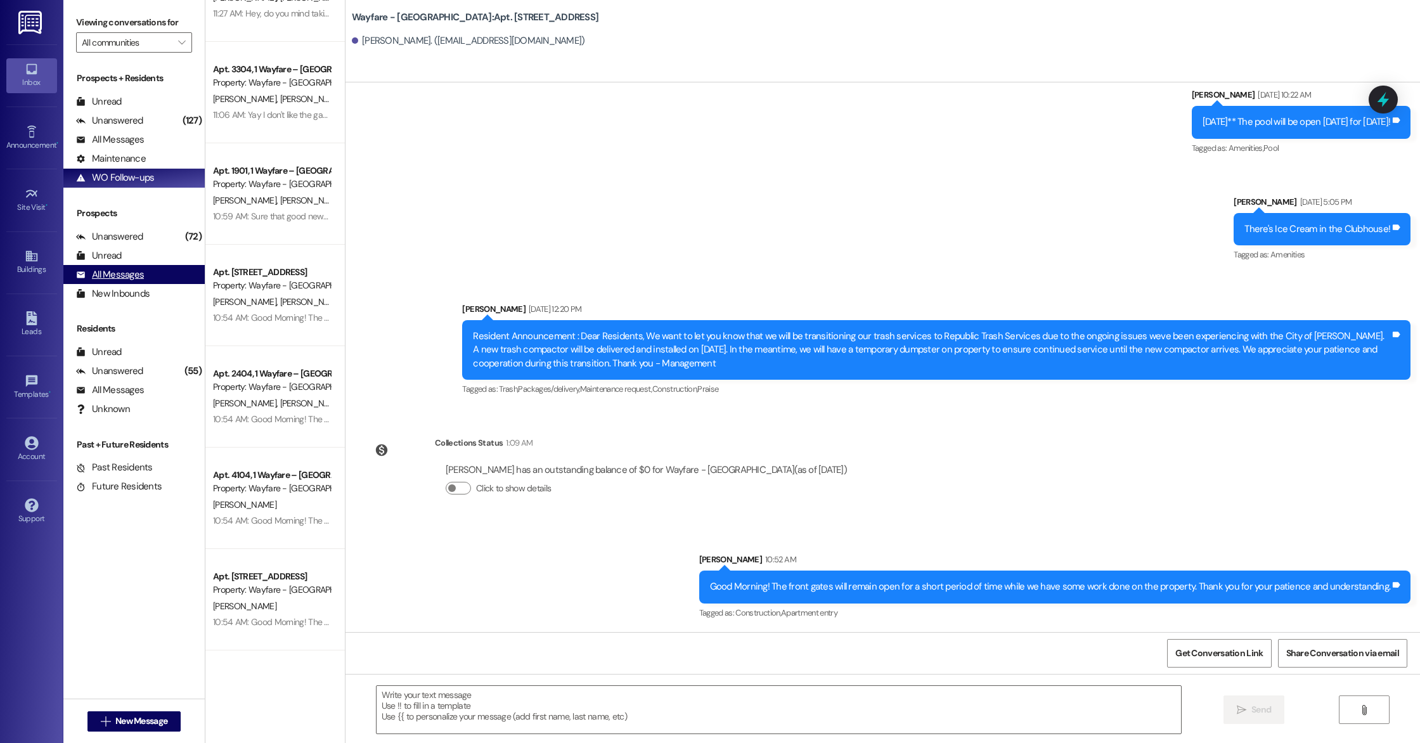
click at [131, 280] on div "All Messages" at bounding box center [110, 274] width 68 height 13
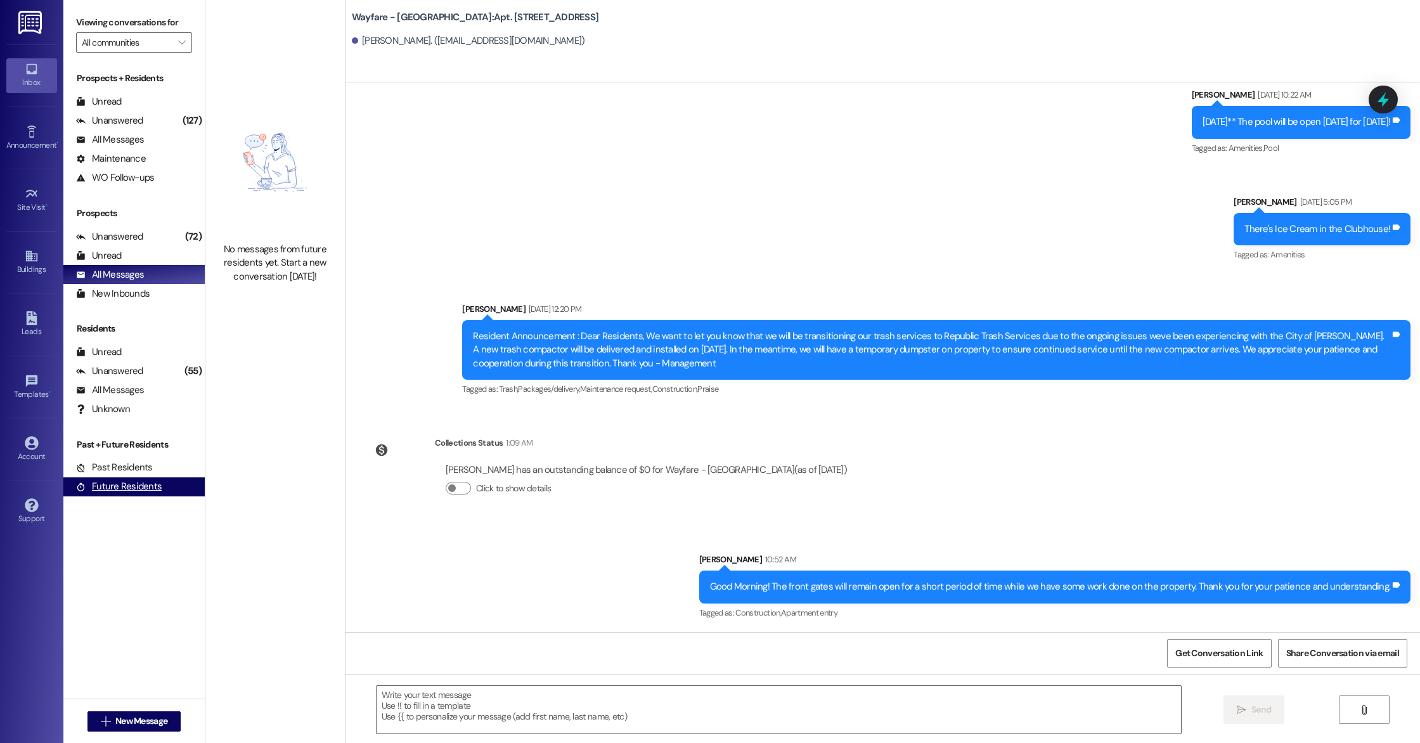
click at [115, 489] on div "Future Residents" at bounding box center [119, 486] width 86 height 13
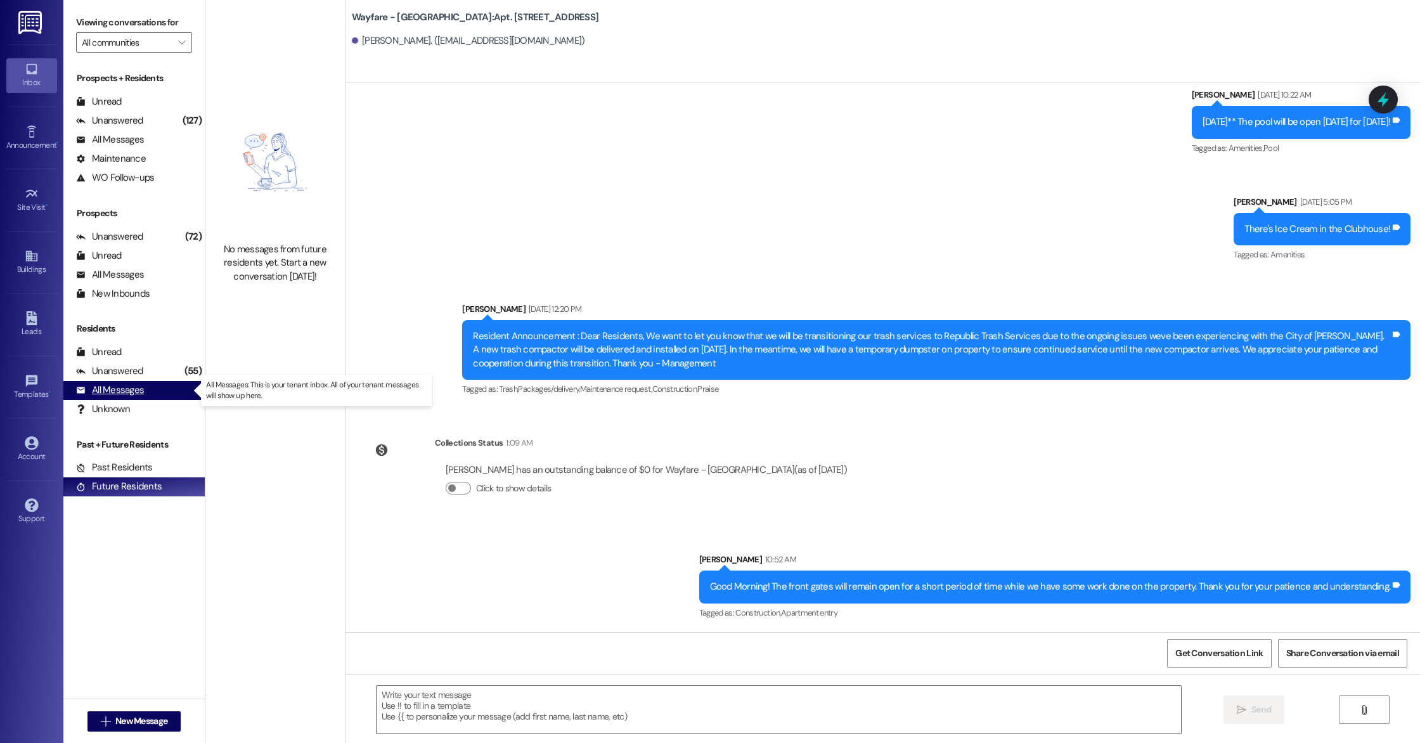
click at [112, 389] on div "All Messages" at bounding box center [110, 390] width 68 height 13
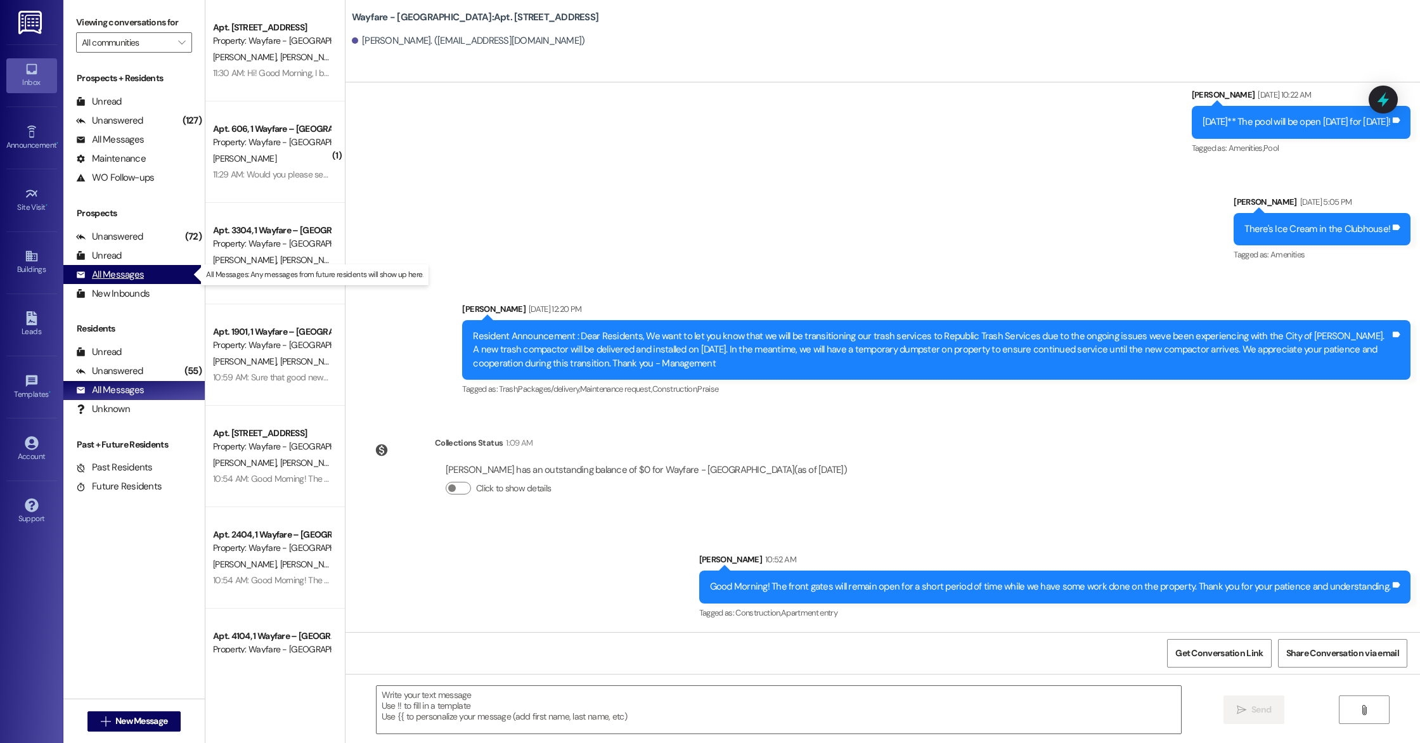
click at [134, 273] on div "All Messages" at bounding box center [110, 274] width 68 height 13
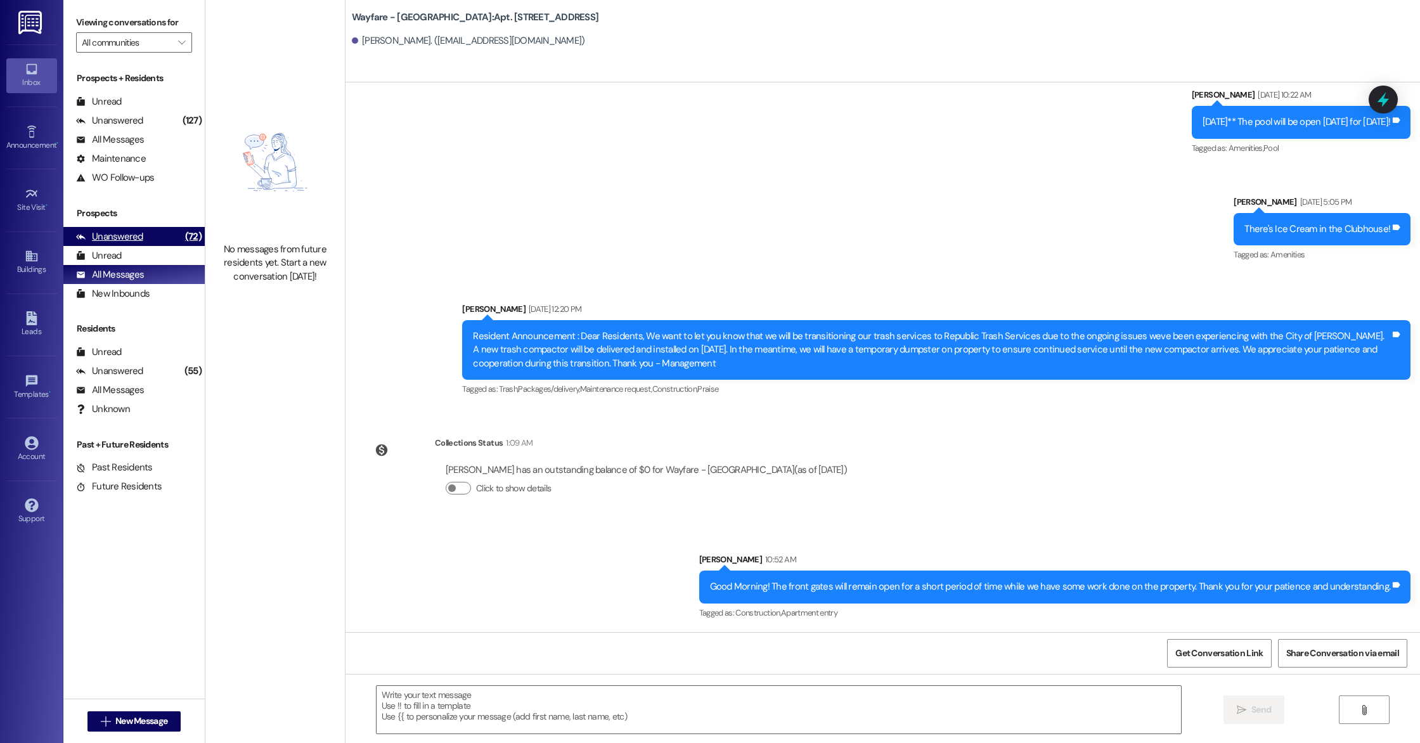
click at [156, 230] on div "Unanswered (72)" at bounding box center [133, 236] width 141 height 19
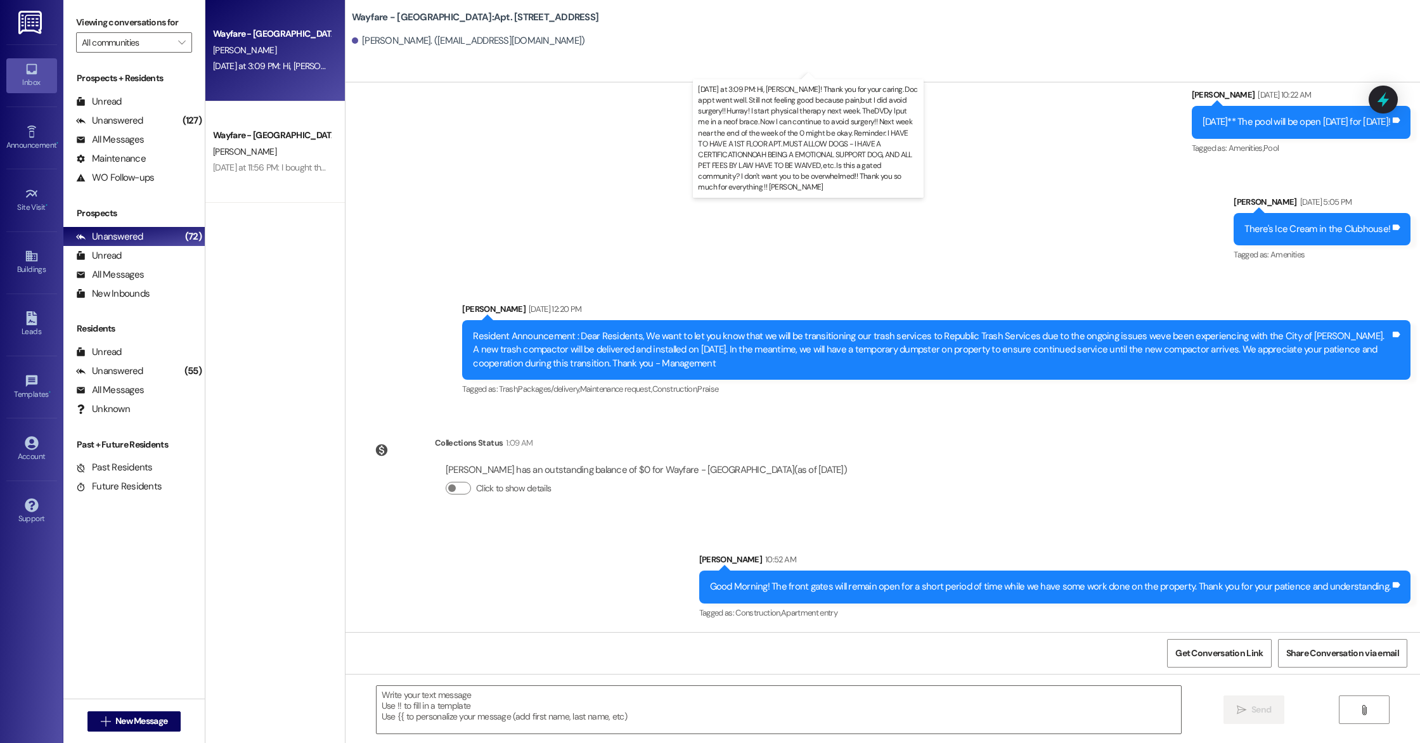
click at [256, 68] on div "[DATE] at 3:09 PM: Hi, [PERSON_NAME]! Thank you for your caring. Doc appt went …" at bounding box center [1371, 65] width 2317 height 11
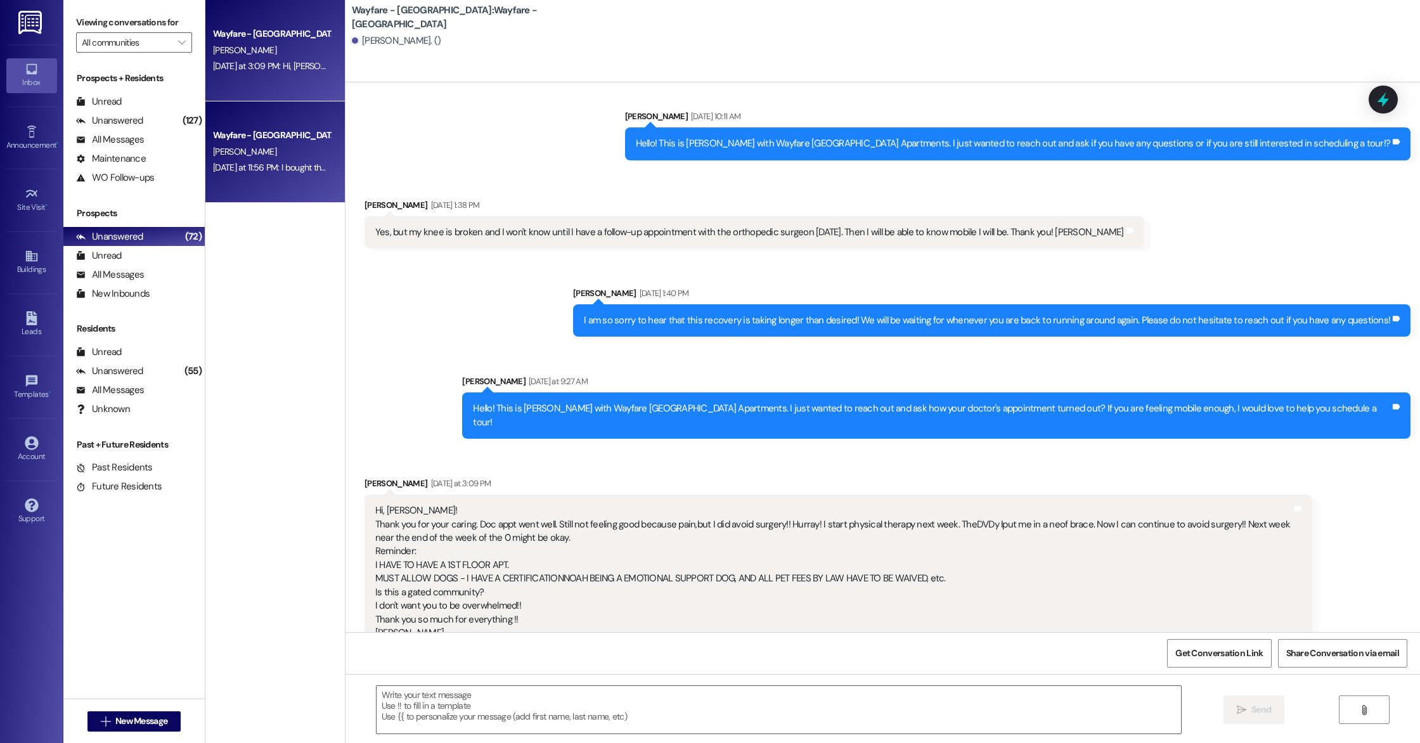
click at [252, 133] on div "Wayfare - [GEOGRAPHIC_DATA]" at bounding box center [271, 135] width 117 height 13
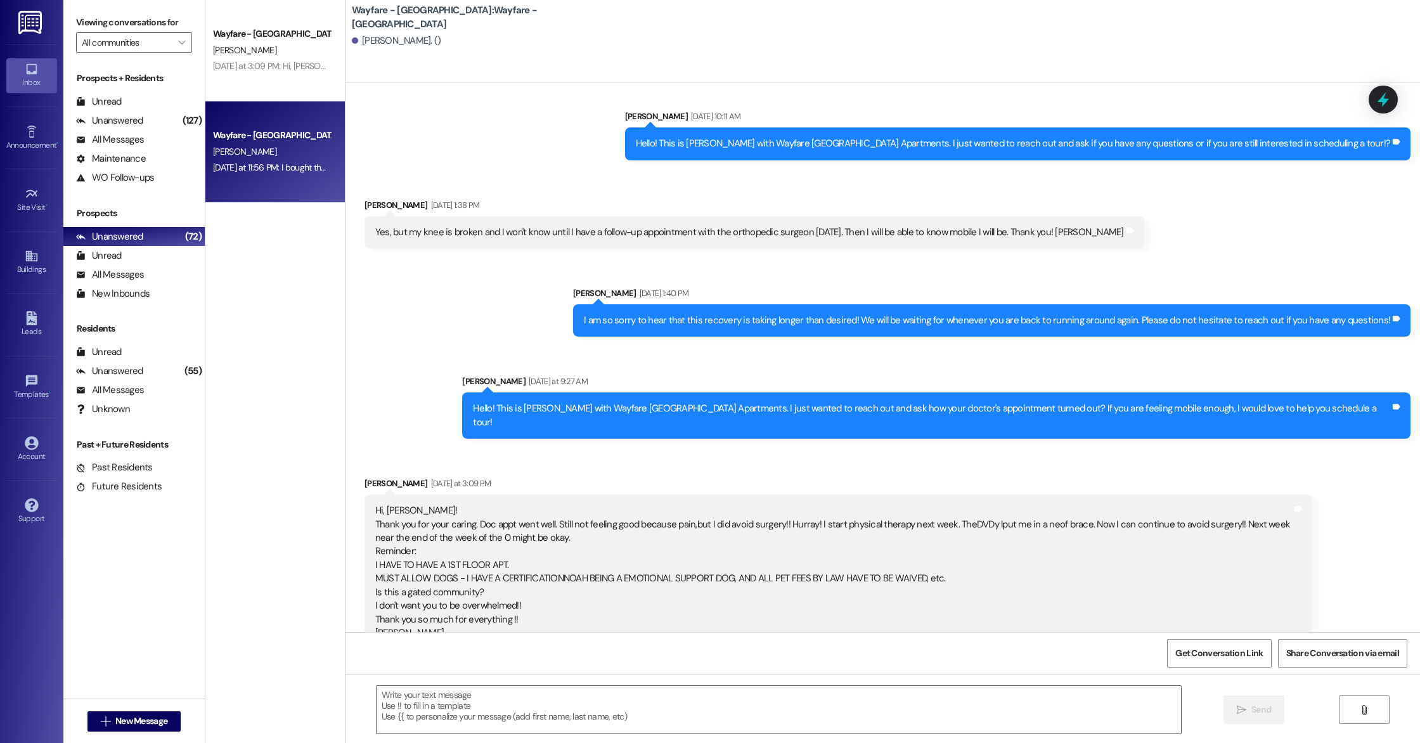
scroll to position [62, 0]
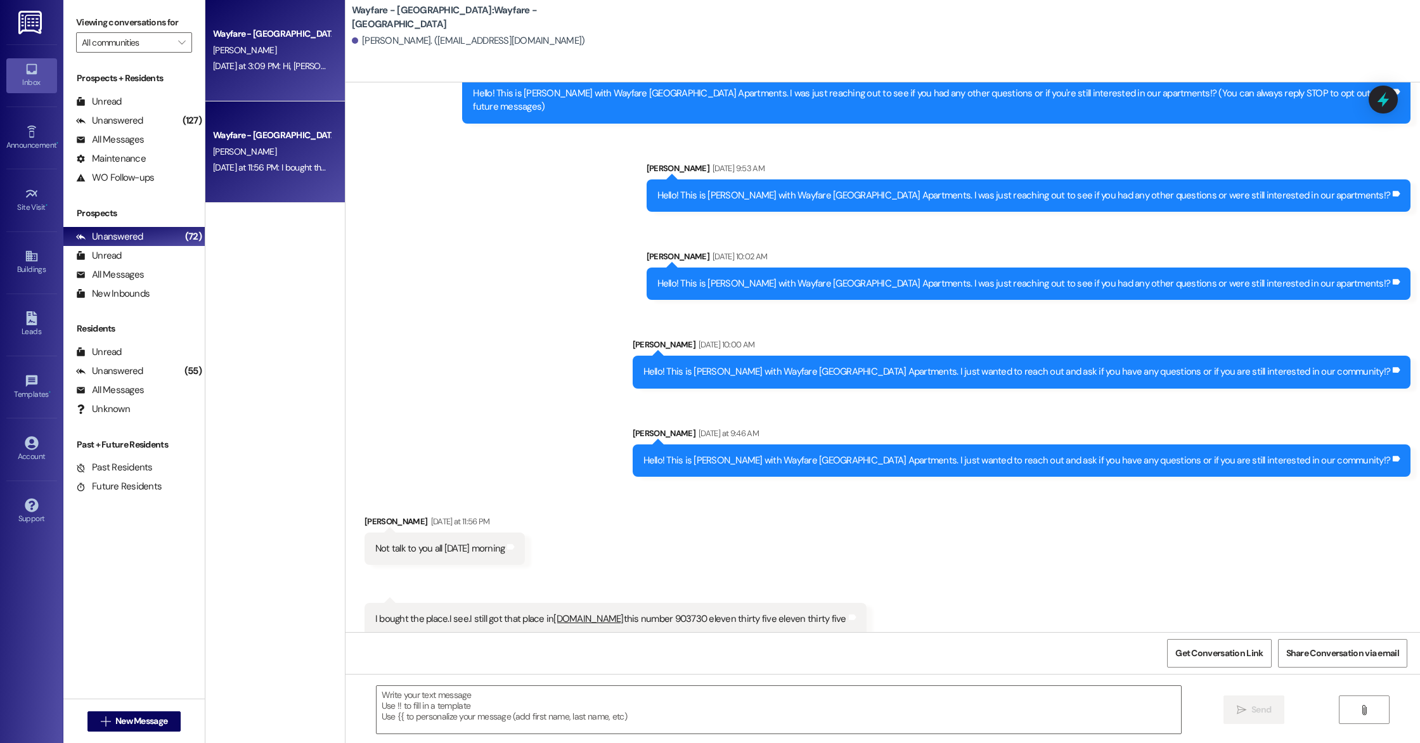
click at [253, 84] on div "Wayfare - [GEOGRAPHIC_DATA] [PERSON_NAME] [DATE] at 3:09 PM: Hi, [PERSON_NAME]!…" at bounding box center [275, 50] width 140 height 101
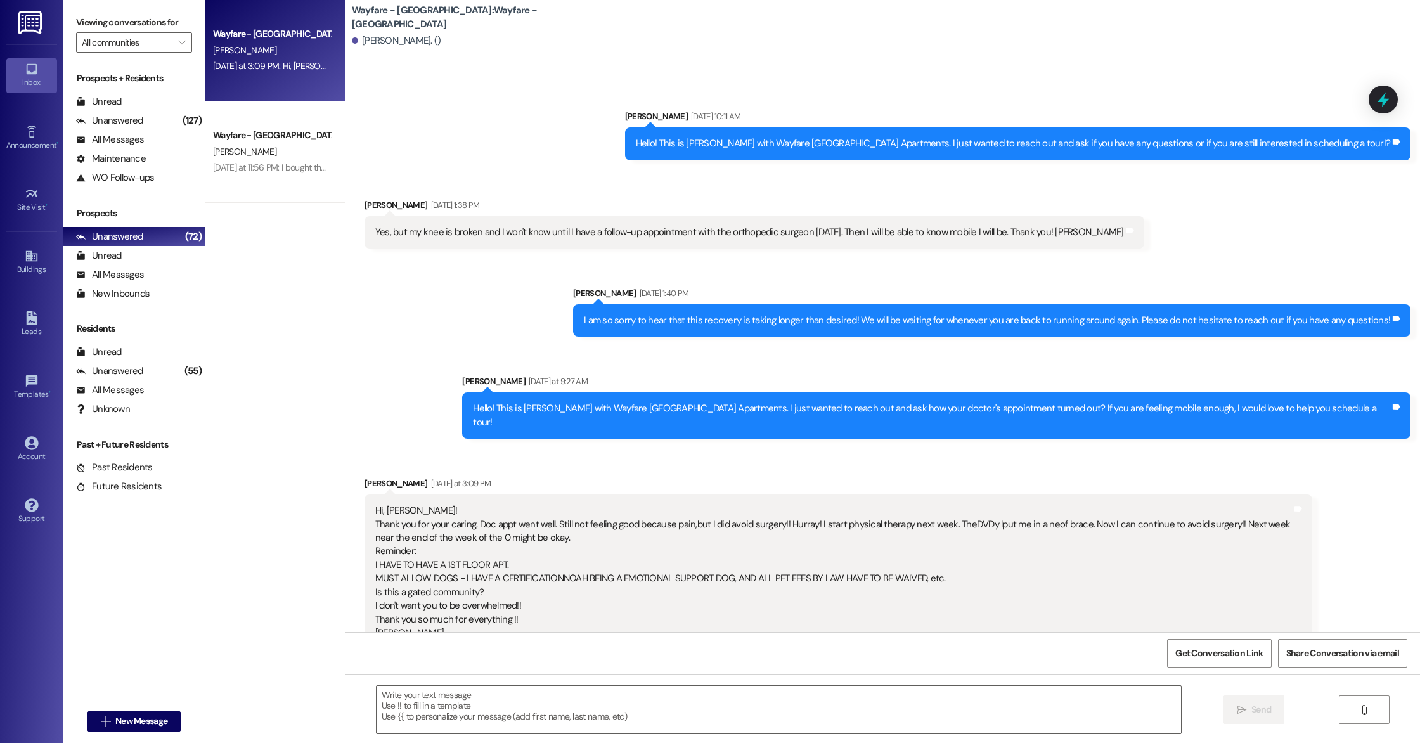
scroll to position [1247, 0]
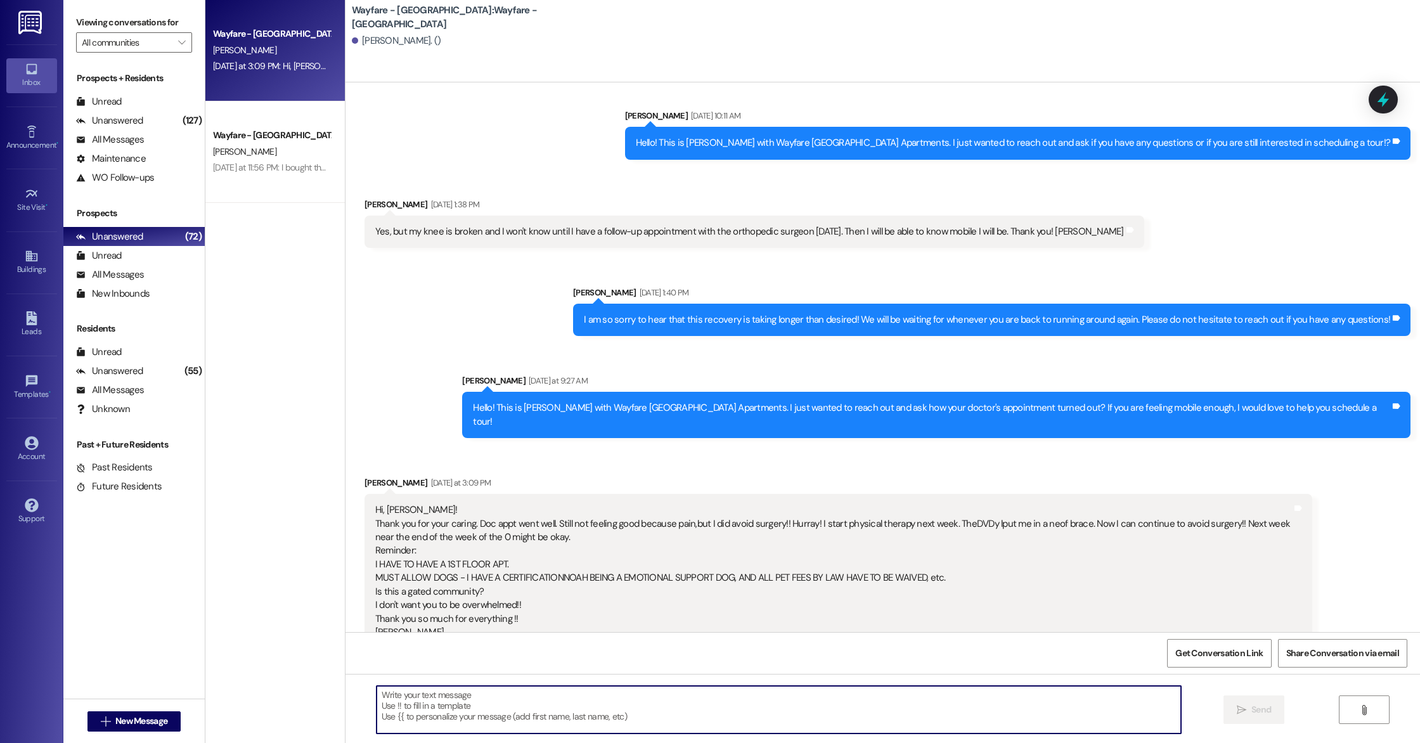
click at [447, 712] on textarea at bounding box center [779, 710] width 805 height 48
type textarea "Hi Good Morning, This is Cindy with Wayfare Cumberland Park Apartments. Mason i…"
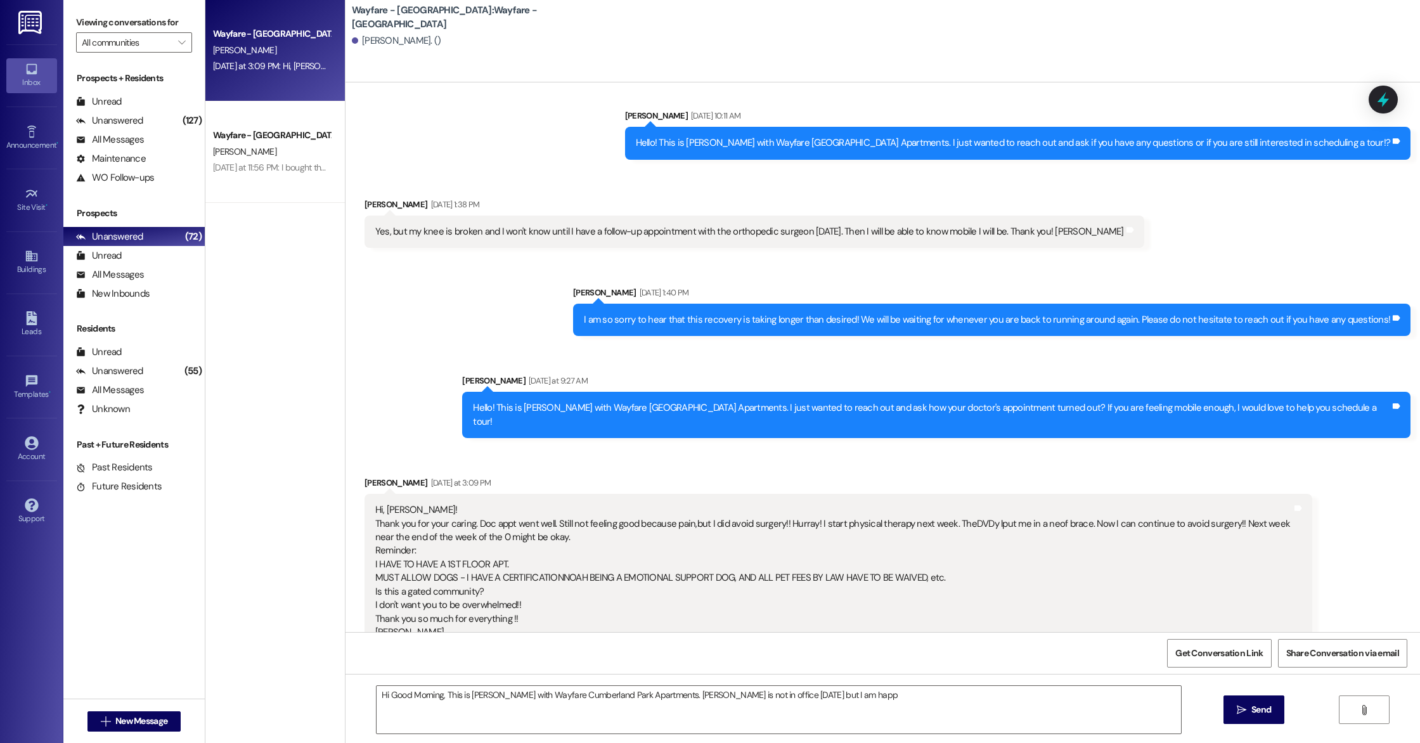
drag, startPoint x: 362, startPoint y: 476, endPoint x: 451, endPoint y: 616, distance: 165.9
click at [451, 616] on div "Hi, Mason! Thank you for your caring. Doc appt went well. Still not feeling goo…" at bounding box center [839, 571] width 949 height 155
copy div "Hi, Mason! Thank you for your caring. Doc appt went well. Still not feeling goo…"
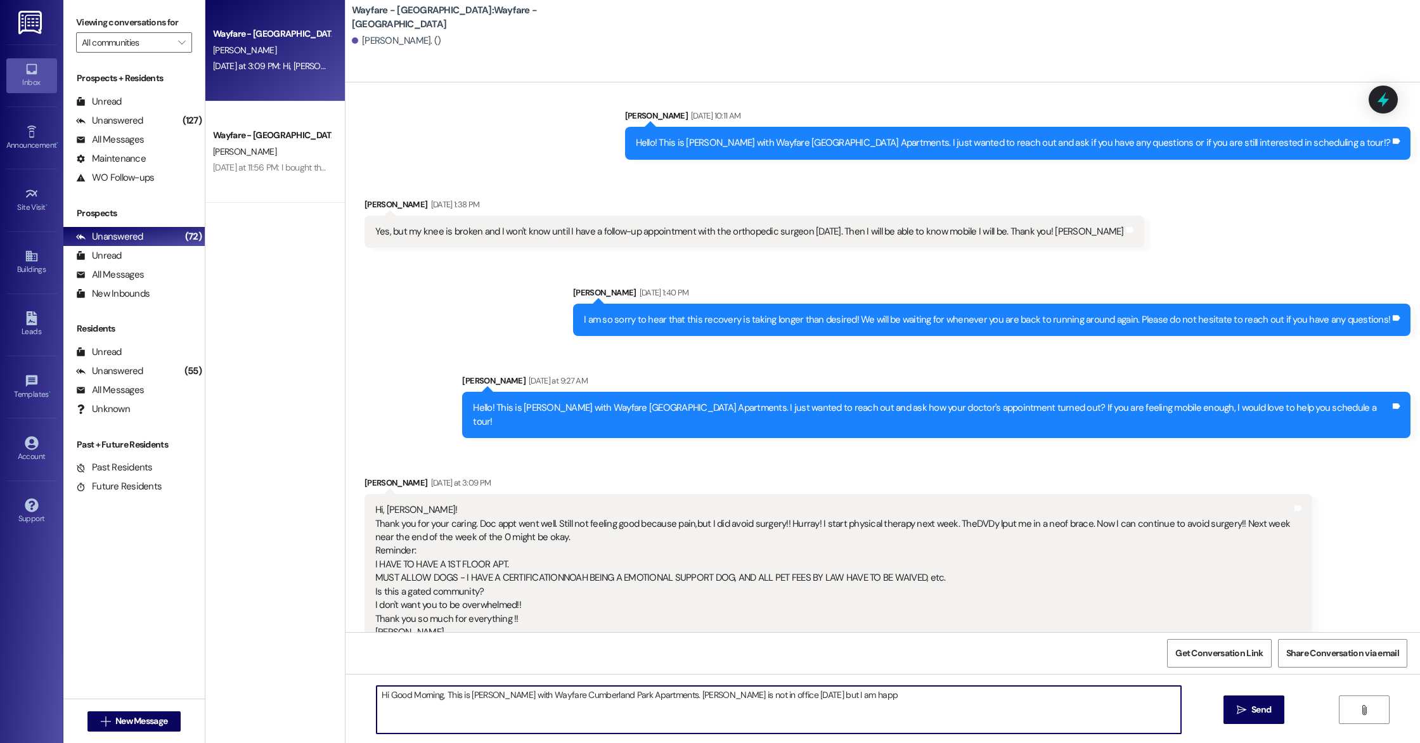
click at [464, 699] on textarea "Hi Good Morning, This is Cindy with Wayfare Cumberland Park Apartments. Mason i…" at bounding box center [779, 710] width 805 height 48
click at [420, 703] on textarea "Hi Good Morning, This is Cindy with Wayfare Cumberland Park Apartments. Mason i…" at bounding box center [779, 710] width 805 height 48
drag, startPoint x: 371, startPoint y: 696, endPoint x: 841, endPoint y: 717, distance: 470.4
click at [841, 717] on textarea "Hi Good Morning, This is Cindy with Wayfare Cumberland Park Apartments. Mason i…" at bounding box center [779, 710] width 805 height 48
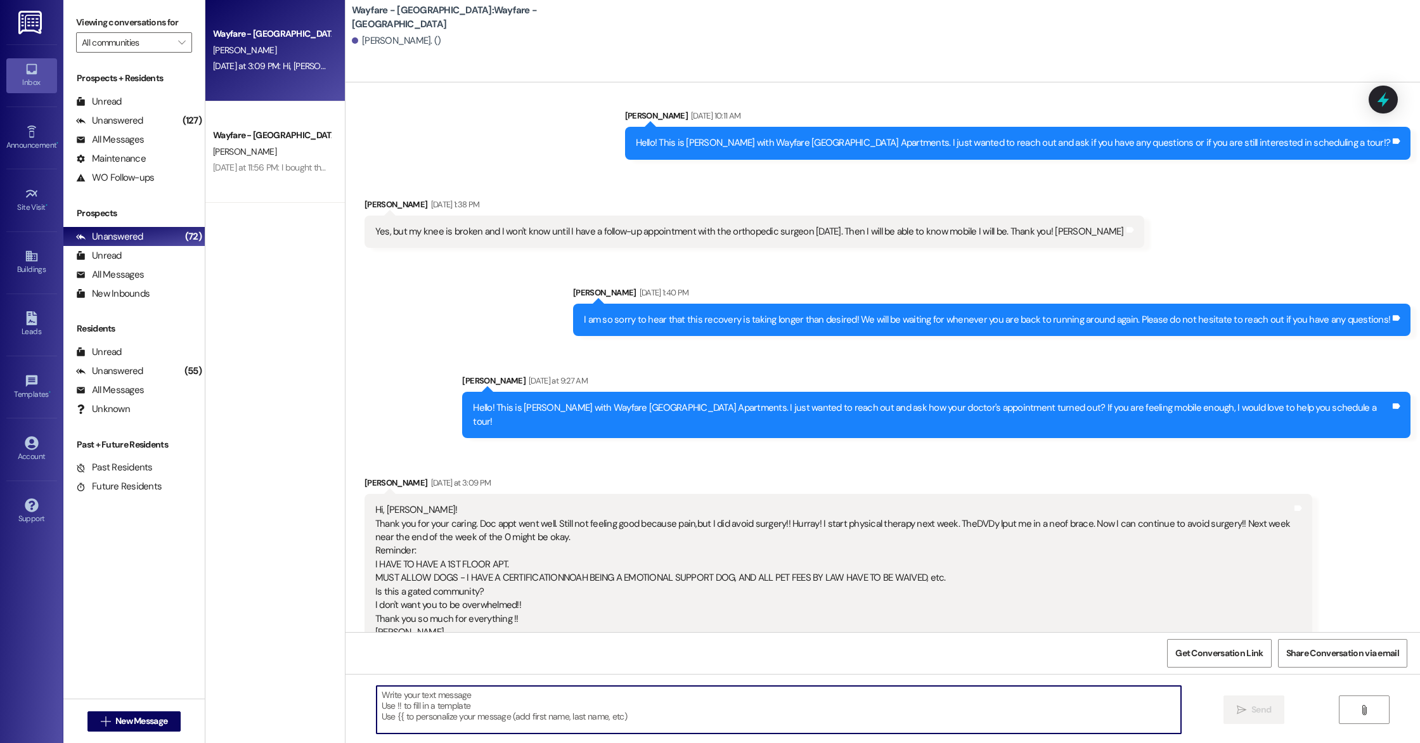
paste textarea "Good morning Cindy! This is Cindy with Wayfare Cumberland Park Apartments. Maso…"
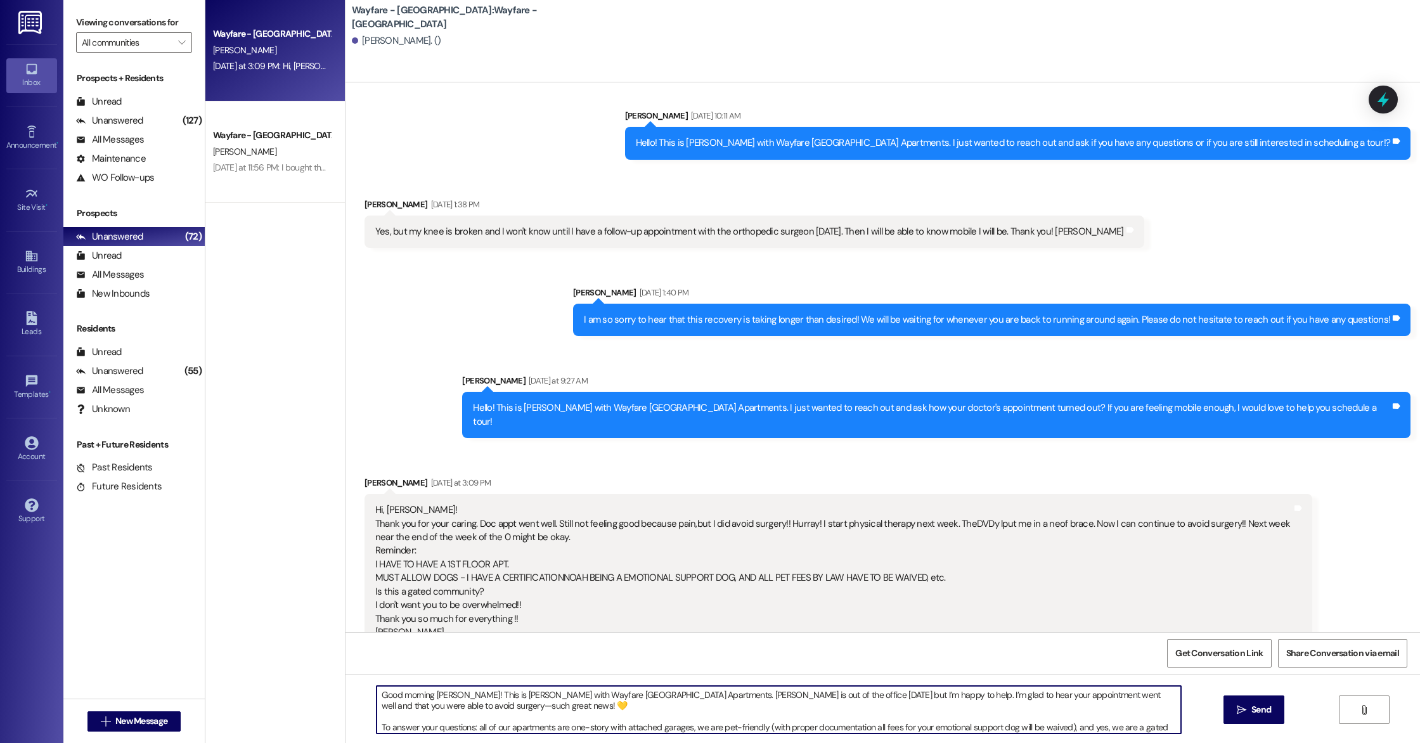
type textarea "Good morning Cindy! This is Cindy with Wayfare Cumberland Park Apartments. Maso…"
drag, startPoint x: 374, startPoint y: 693, endPoint x: 887, endPoint y: 743, distance: 515.4
click at [887, 743] on div "Good morning Cindy! This is Cindy with Wayfare Cumberland Park Apartments. Maso…" at bounding box center [883, 721] width 1075 height 95
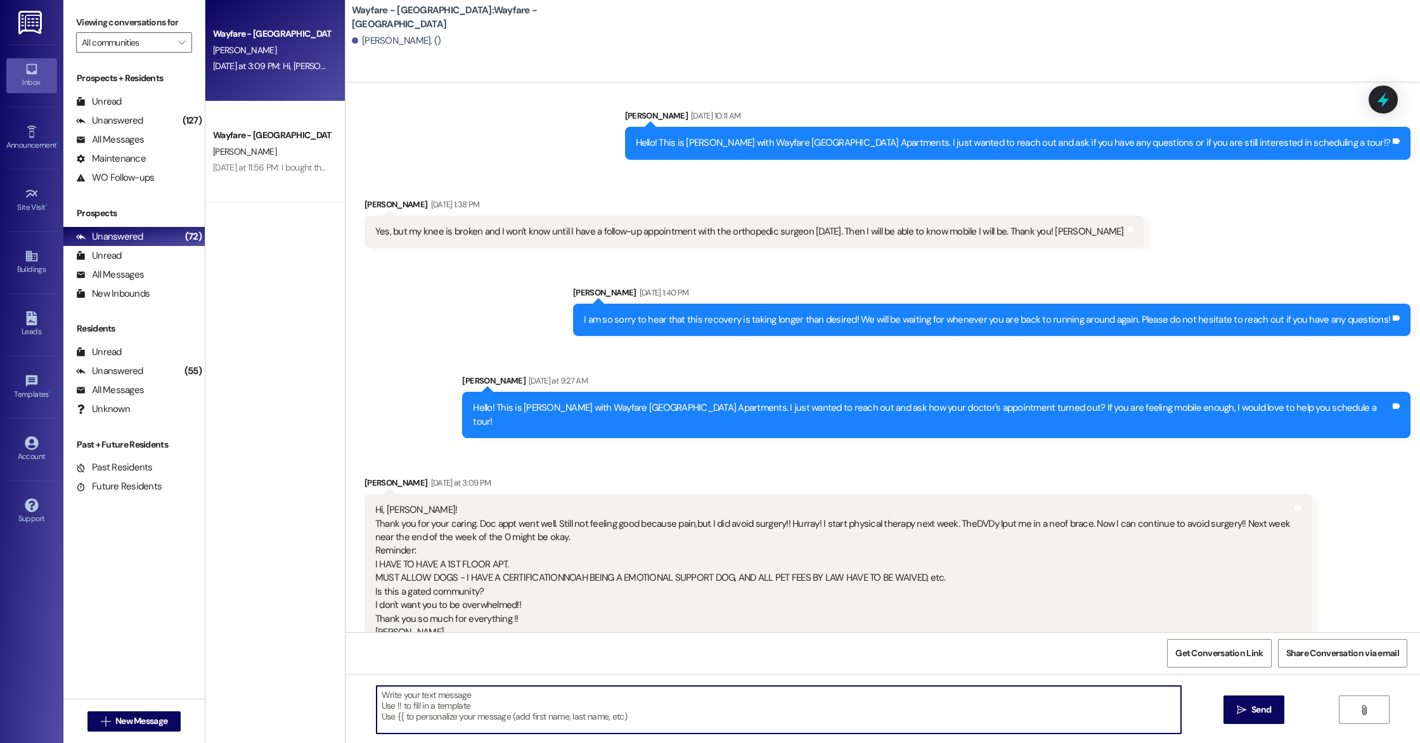
scroll to position [0, 0]
paste textarea "Good morning Cindy! This is Cindy with Wayfare Cumberland Park Apartments. Maso…"
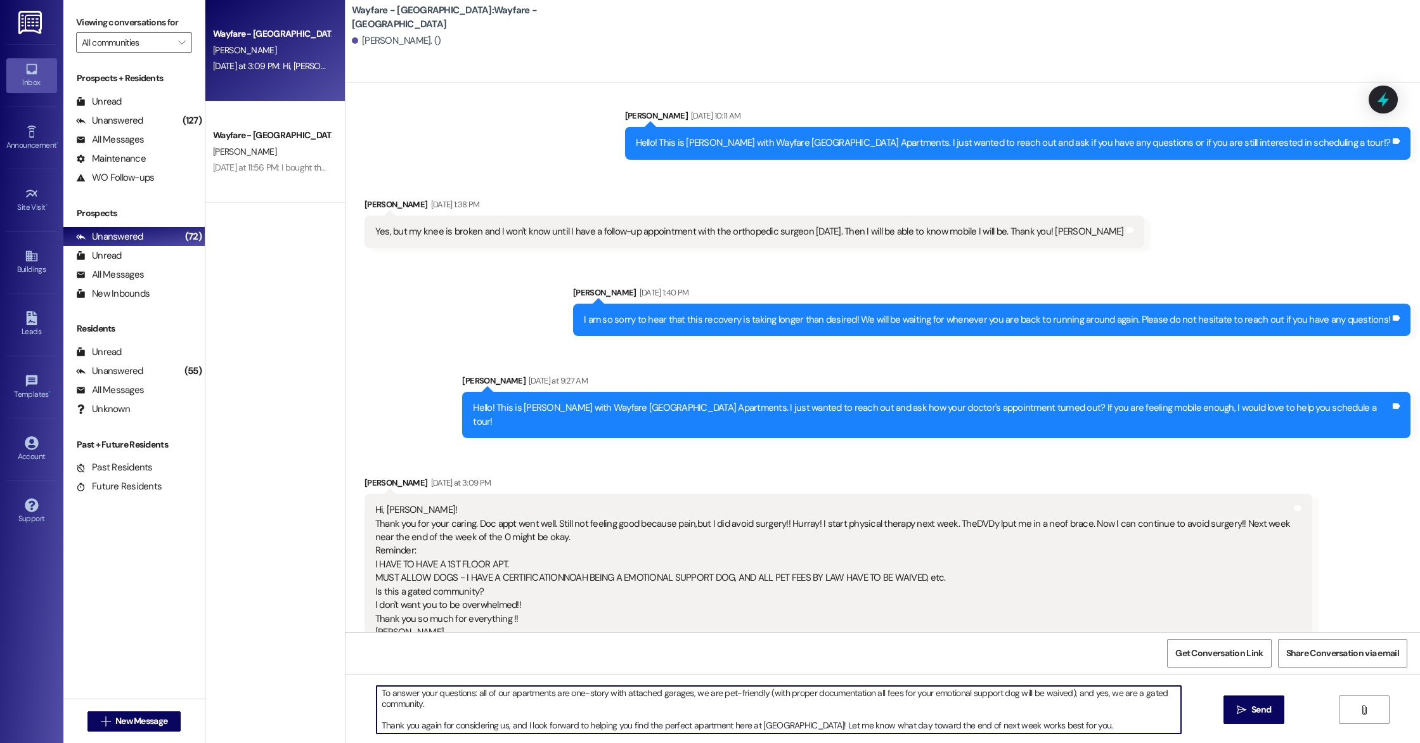
scroll to position [36, 0]
type textarea "Good morning Cindy! This is Cindy with Wayfare Cumberland Park Apartments. Maso…"
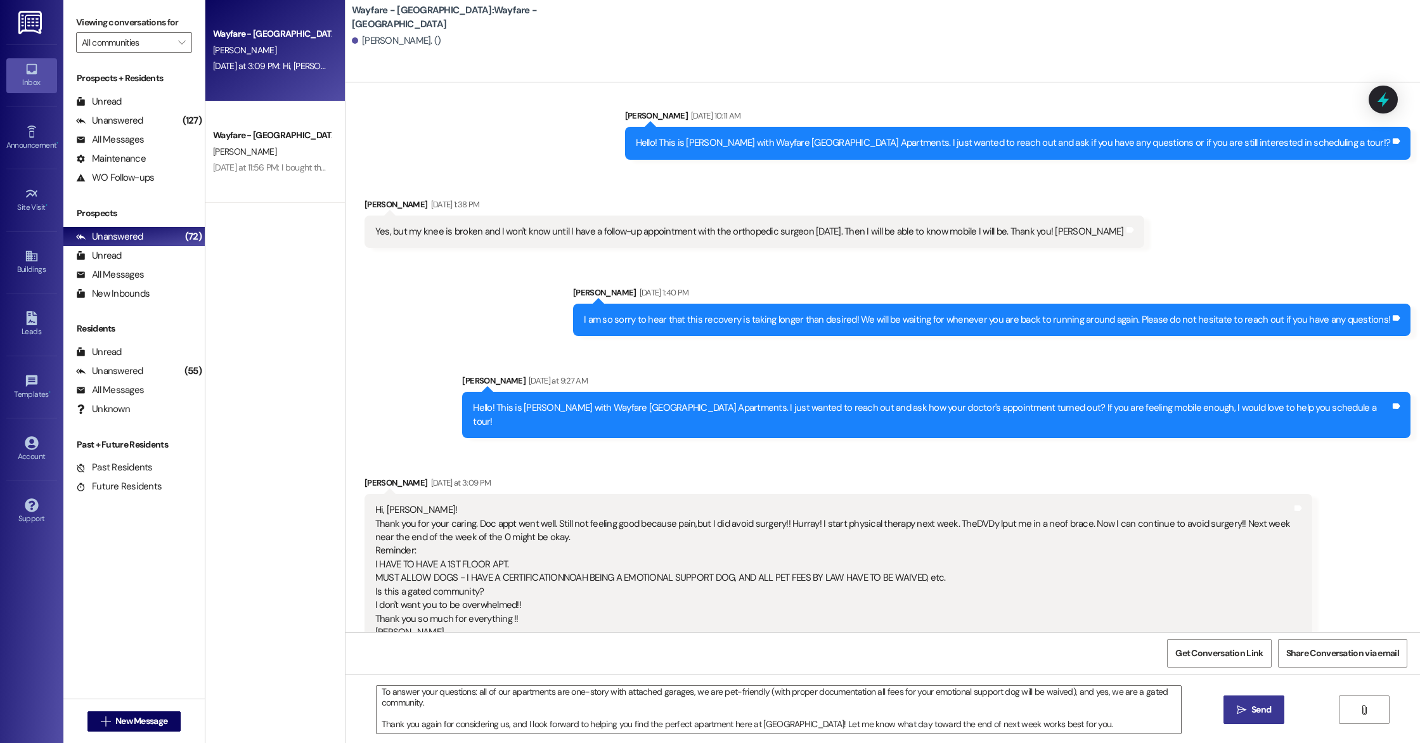
click at [1230, 711] on button " Send" at bounding box center [1255, 710] width 62 height 29
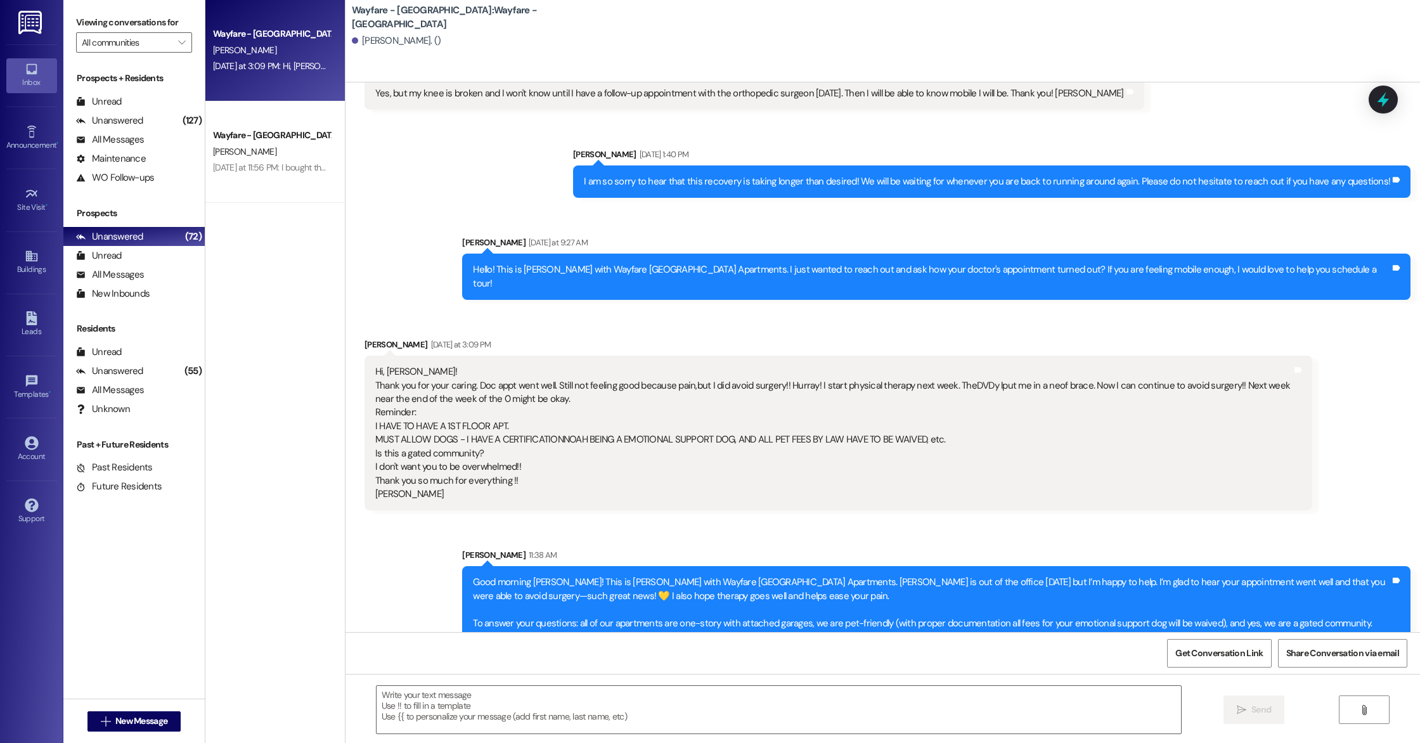
scroll to position [1403, 0]
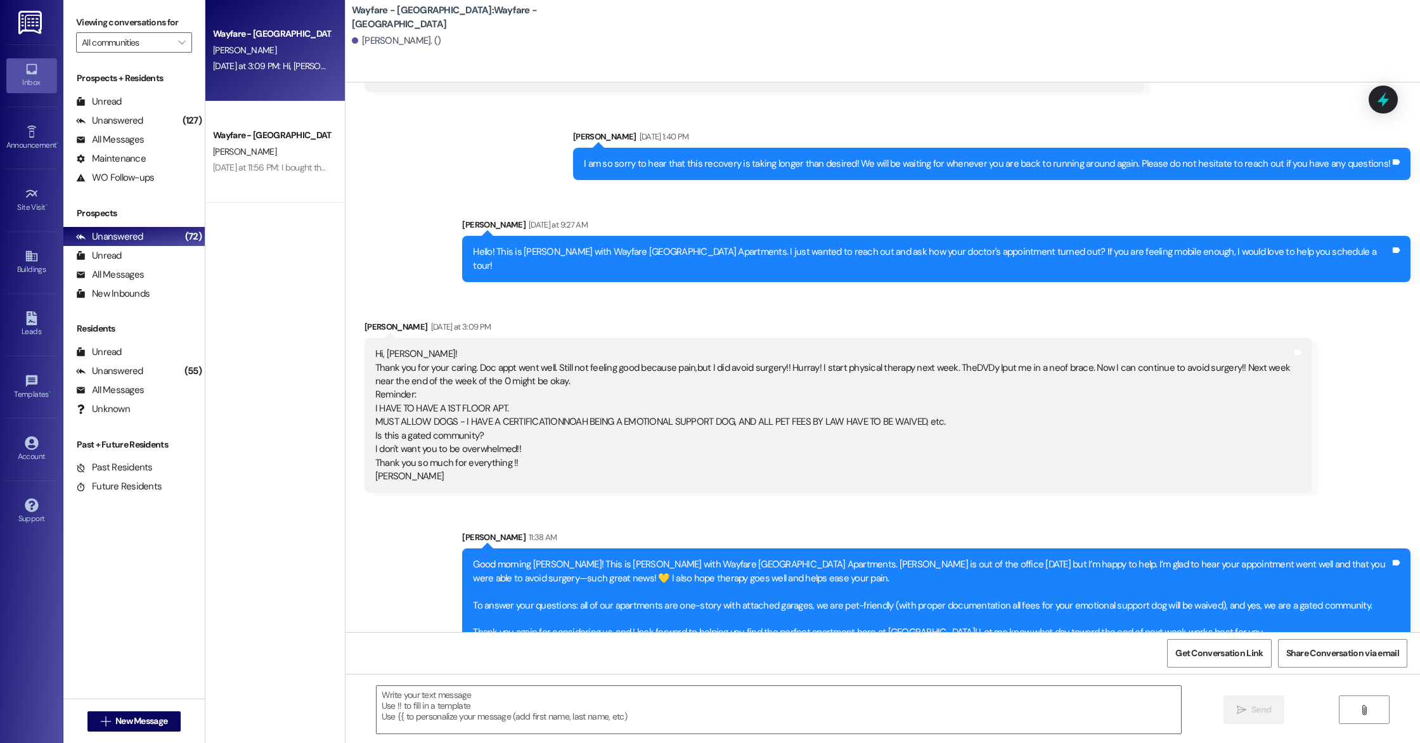
click at [494, 558] on div "Good morning Cindy! This is Cindy with Wayfare Cumberland Park Apartments. Maso…" at bounding box center [932, 599] width 918 height 82
click at [524, 572] on div "Good morning Cindy! This is Cindy with Wayfare Cumberland Park Apartments. Maso…" at bounding box center [932, 599] width 918 height 82
click at [510, 566] on div "Good morning Cindy! This is Cindy with Wayfare Cumberland Park Apartments. Maso…" at bounding box center [932, 599] width 918 height 82
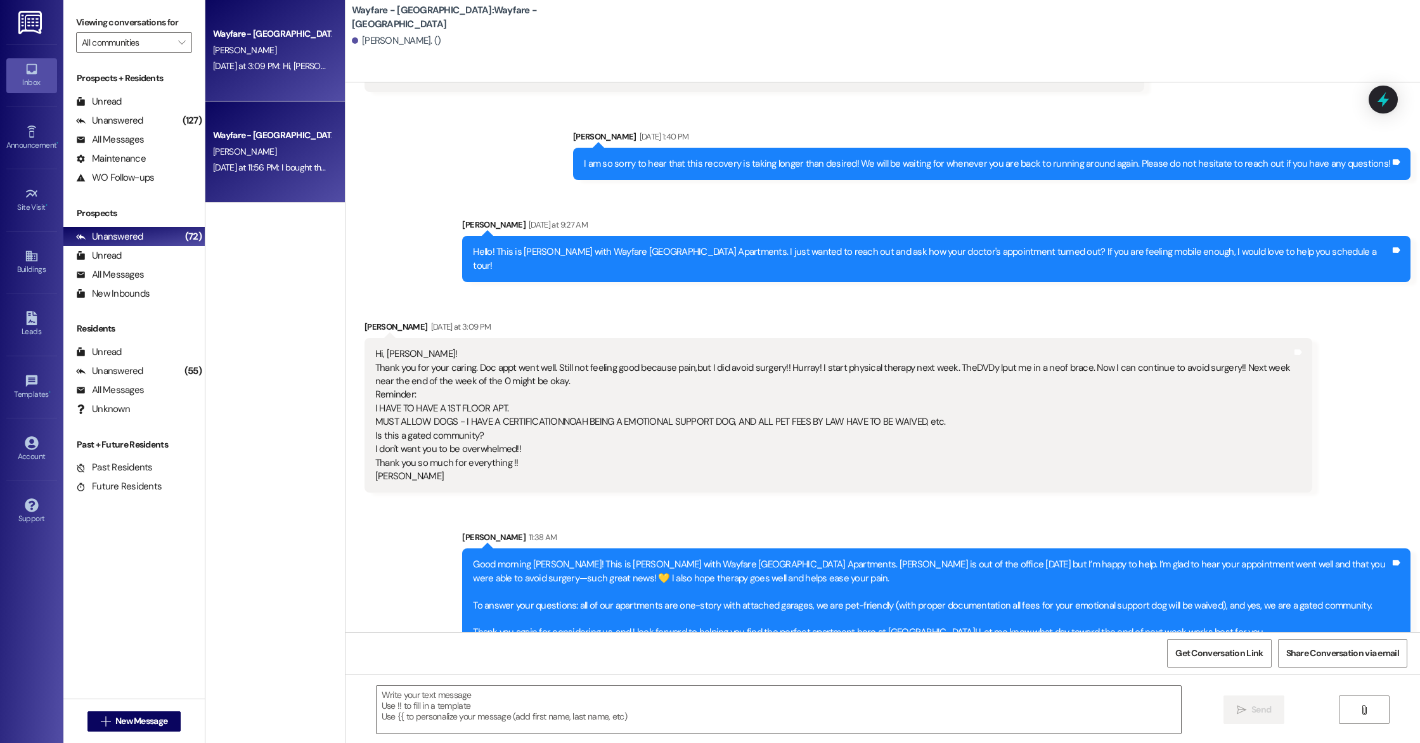
click at [285, 190] on div "Wayfare - Cumberland Park Prospect Y. Wilson Yesterday at 11:56 PM: I bought th…" at bounding box center [275, 151] width 140 height 101
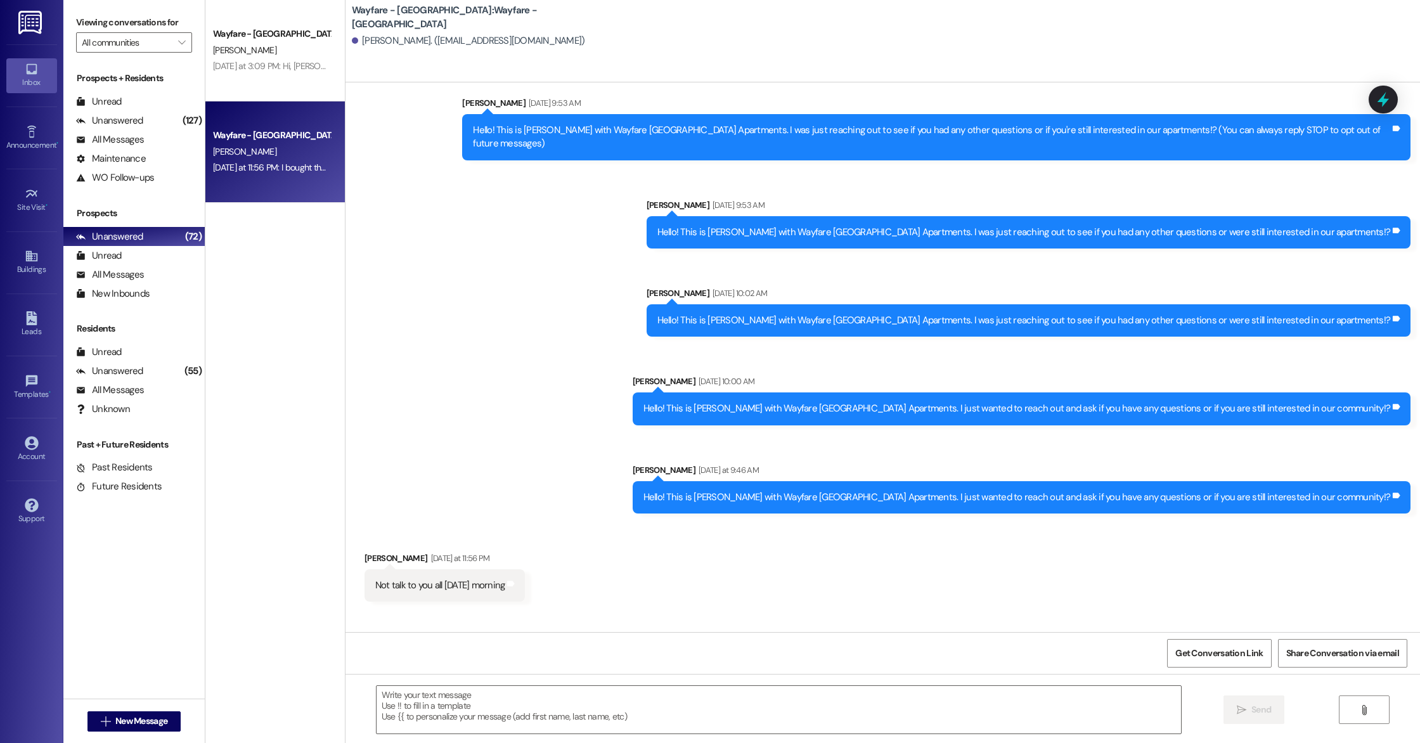
scroll to position [62, 0]
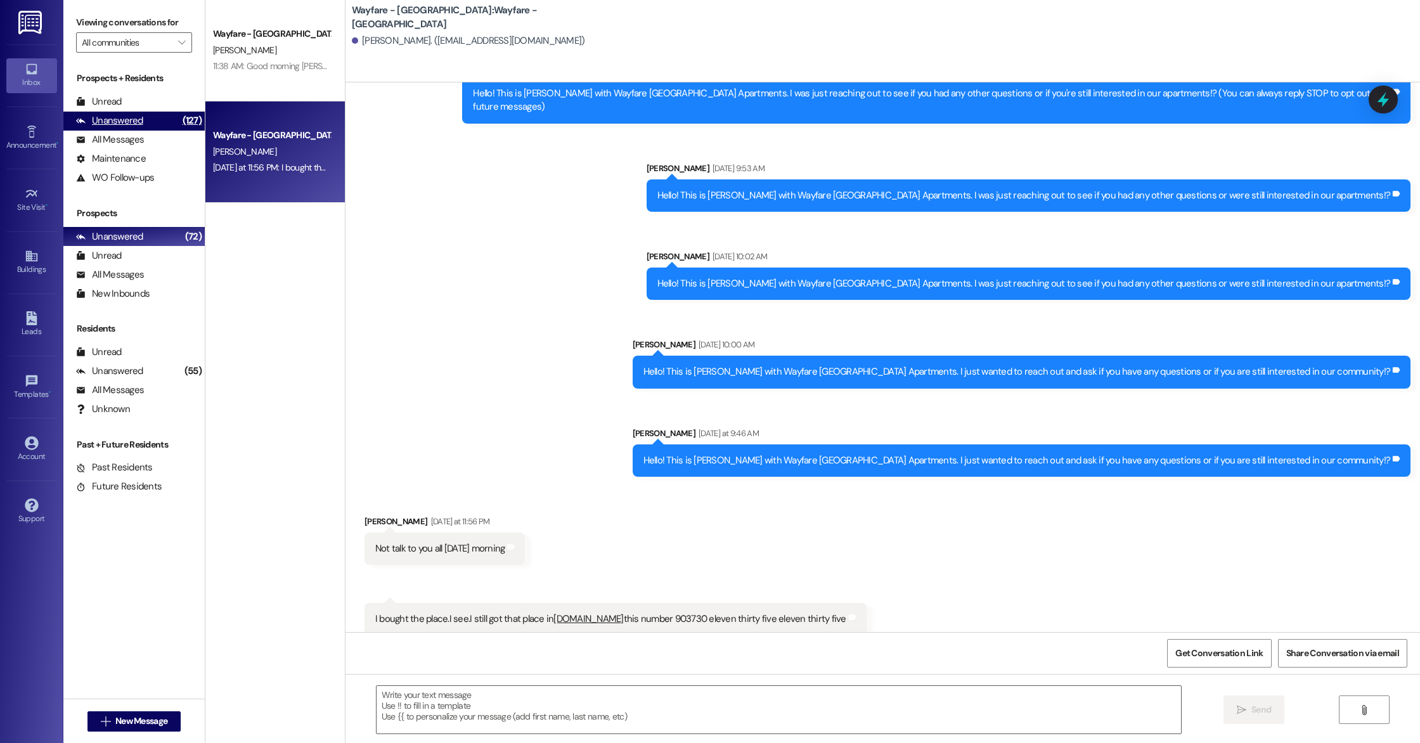
click at [107, 122] on div "Unanswered" at bounding box center [109, 120] width 67 height 13
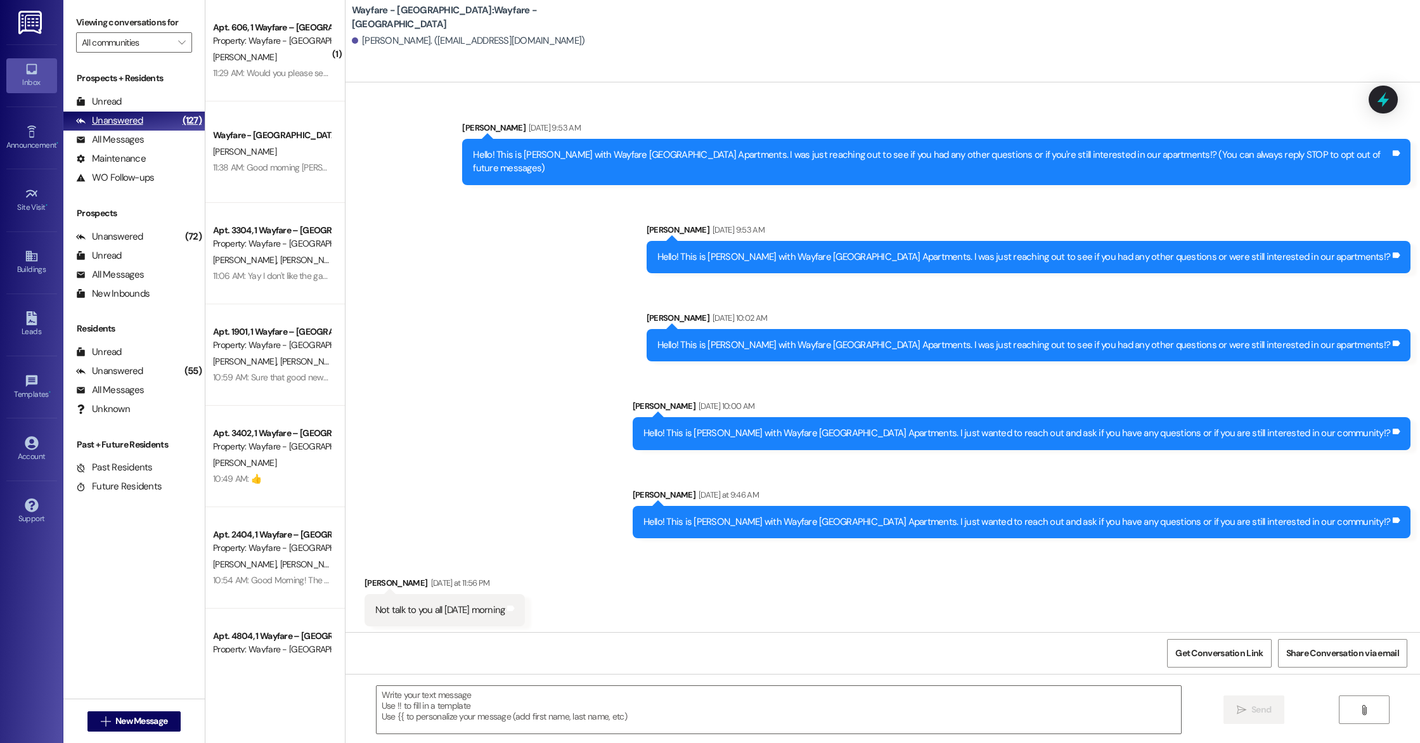
scroll to position [61, 0]
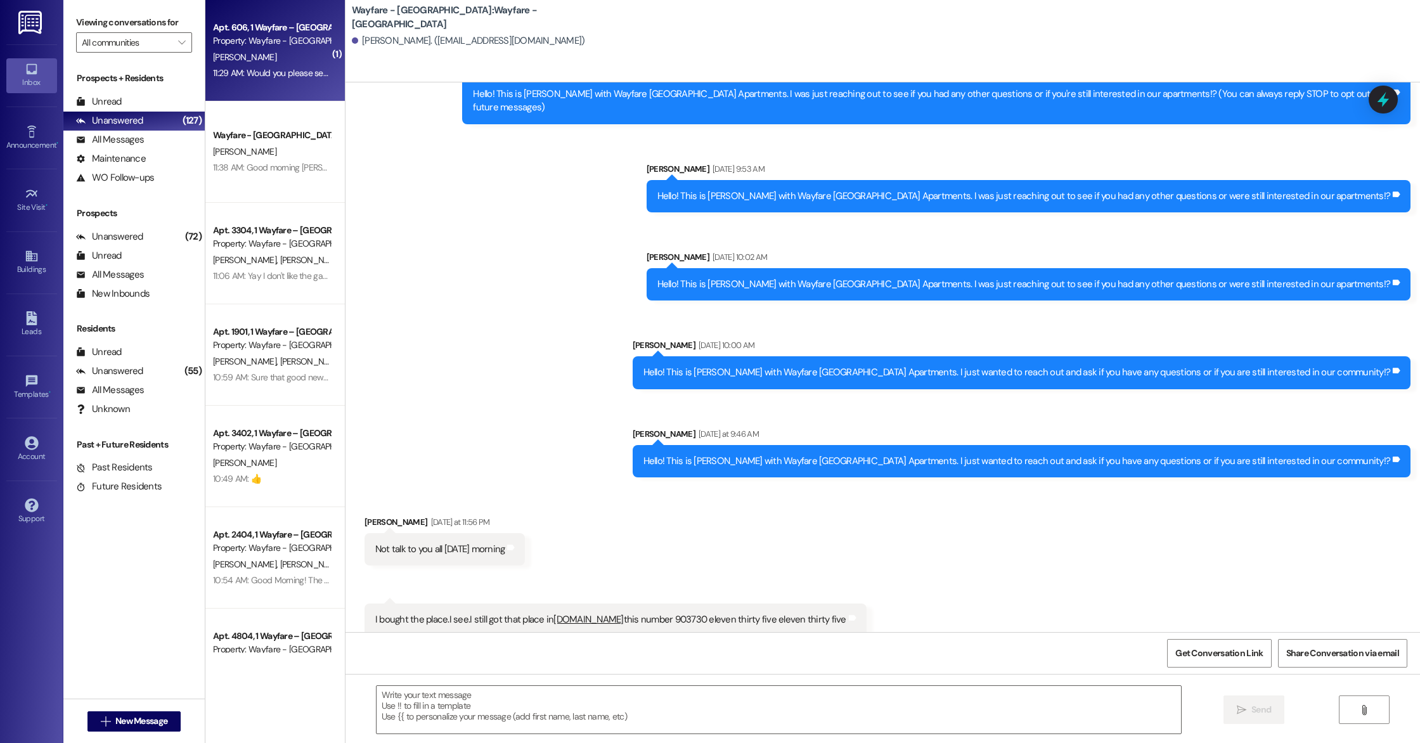
click at [236, 36] on div "Property: Wayfare - [GEOGRAPHIC_DATA]" at bounding box center [271, 40] width 117 height 13
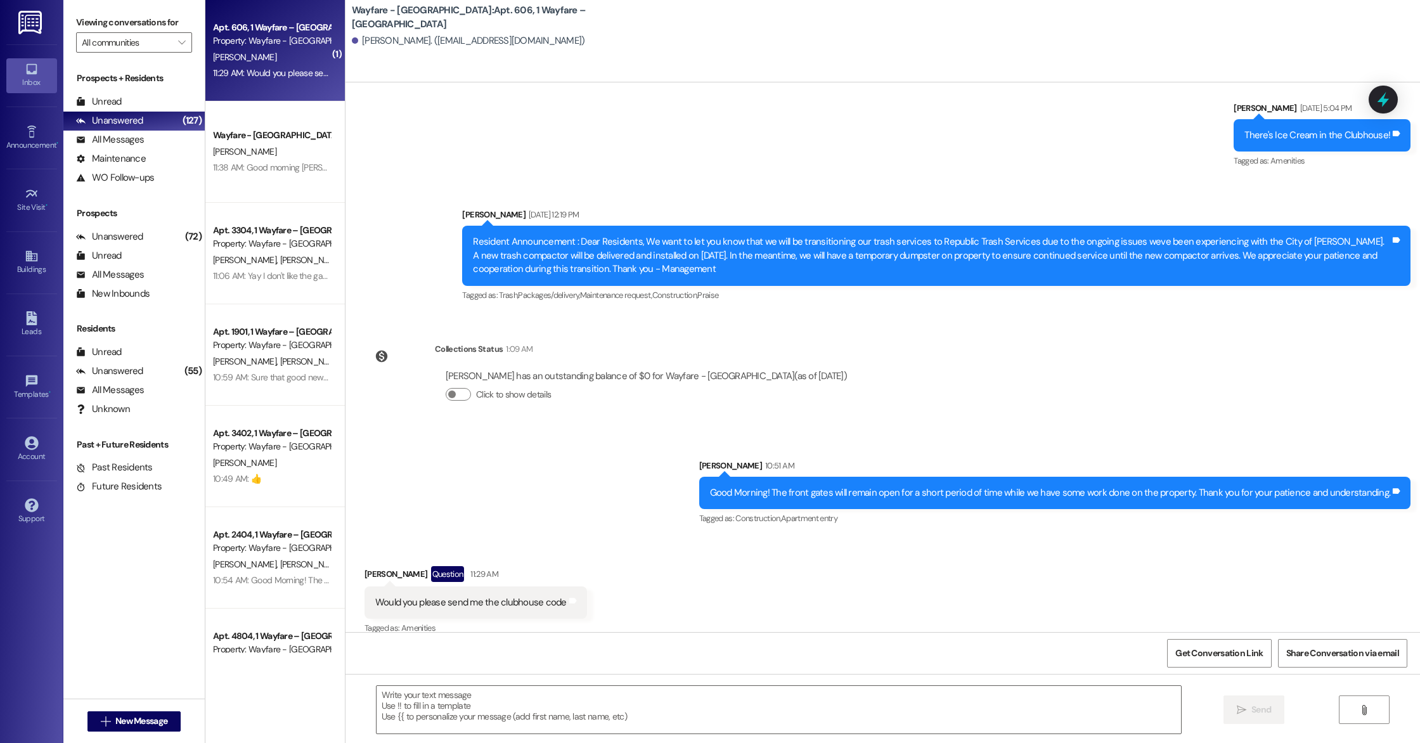
scroll to position [6677, 0]
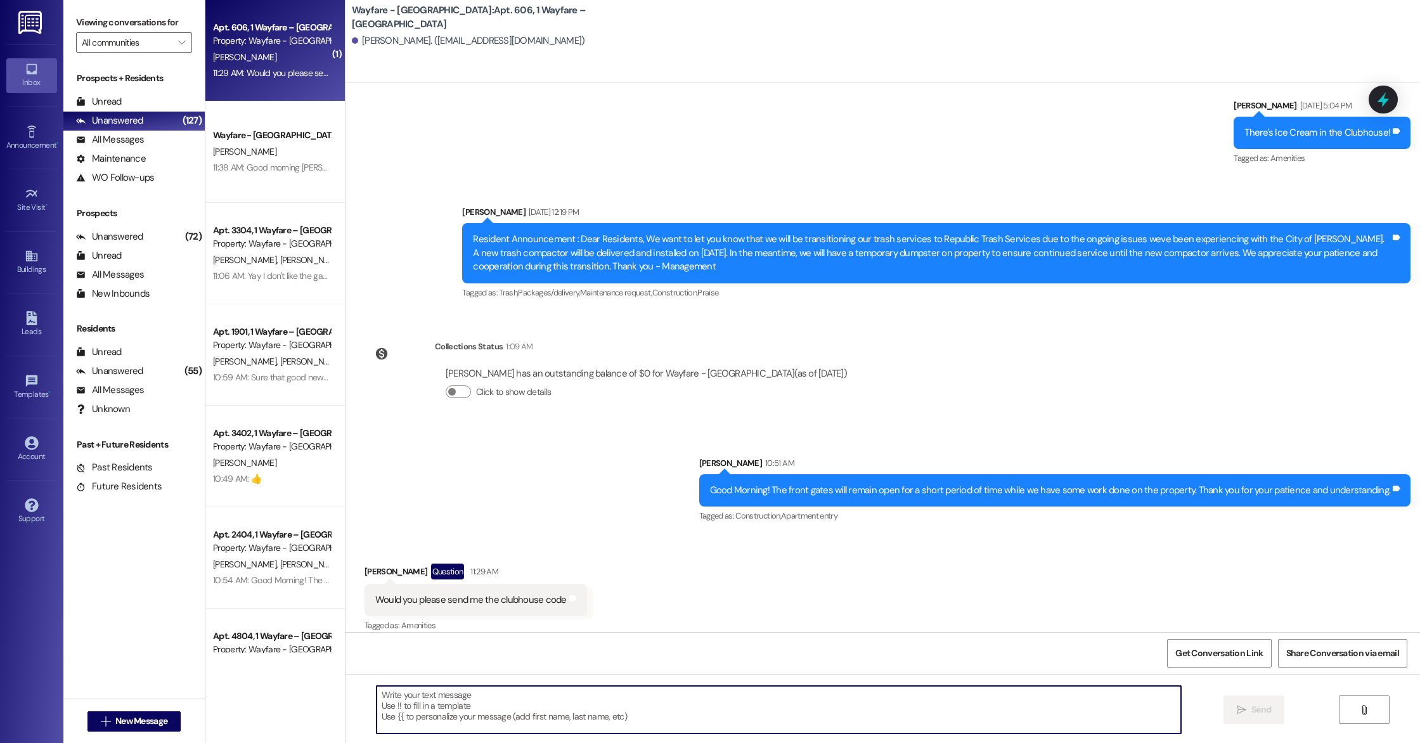
click at [427, 708] on textarea at bounding box center [779, 710] width 805 height 48
click at [516, 699] on textarea "Hi! Good Morning. The code is 29590" at bounding box center [779, 710] width 805 height 48
click at [515, 696] on textarea "Hi! Good Morning. The code is 29590" at bounding box center [779, 710] width 805 height 48
paste textarea "✔️"
type textarea "Hi! Good Morning. The code is 29590✔️"
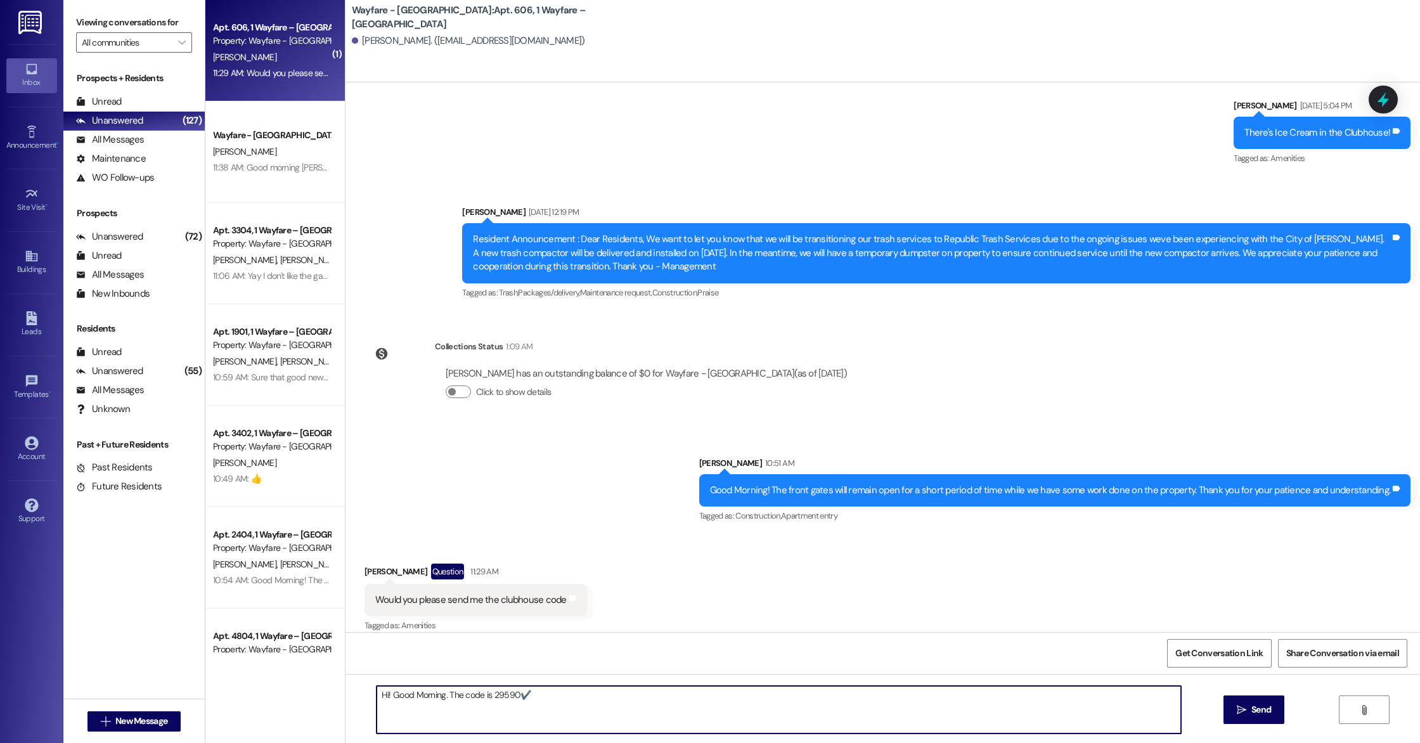
click at [552, 732] on textarea "Hi! Good Morning. The code is 29590✔️" at bounding box center [779, 710] width 805 height 48
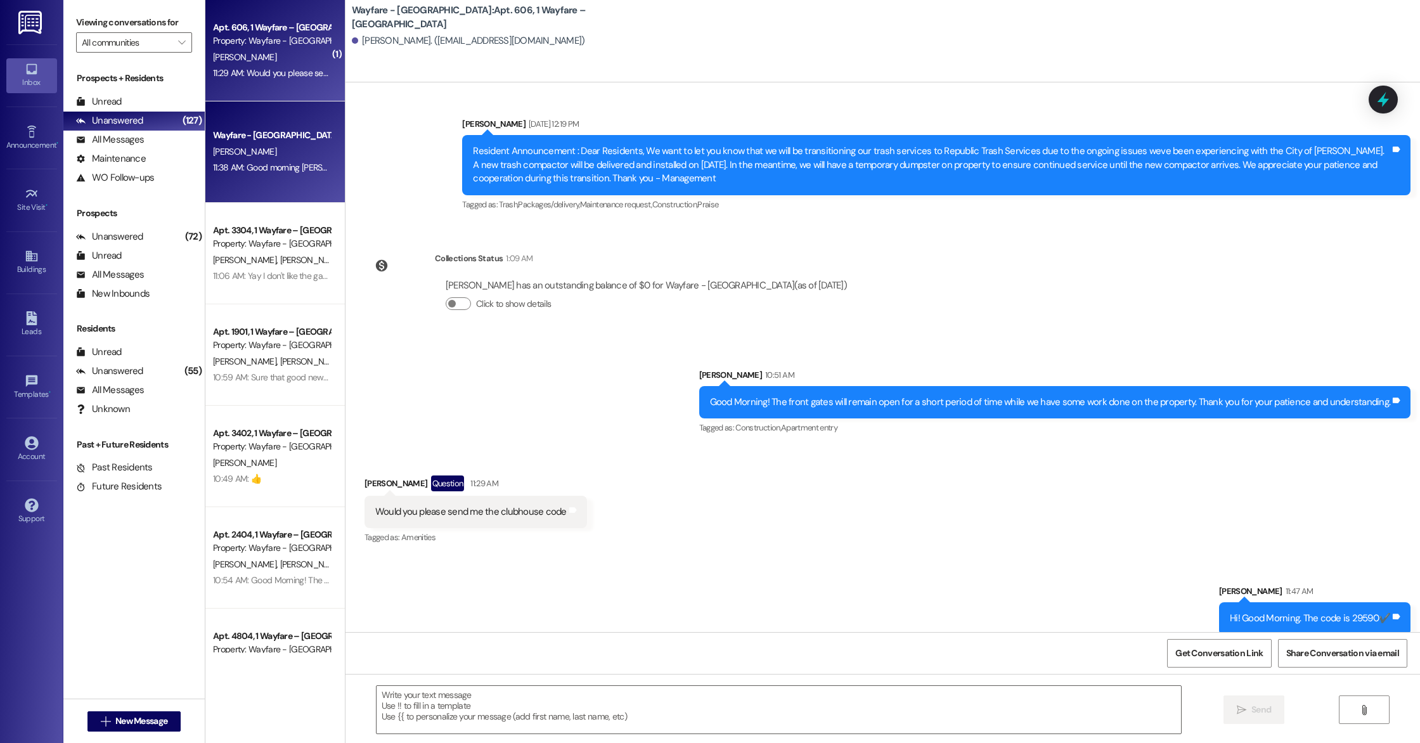
click at [261, 150] on div "[PERSON_NAME]" at bounding box center [272, 152] width 120 height 16
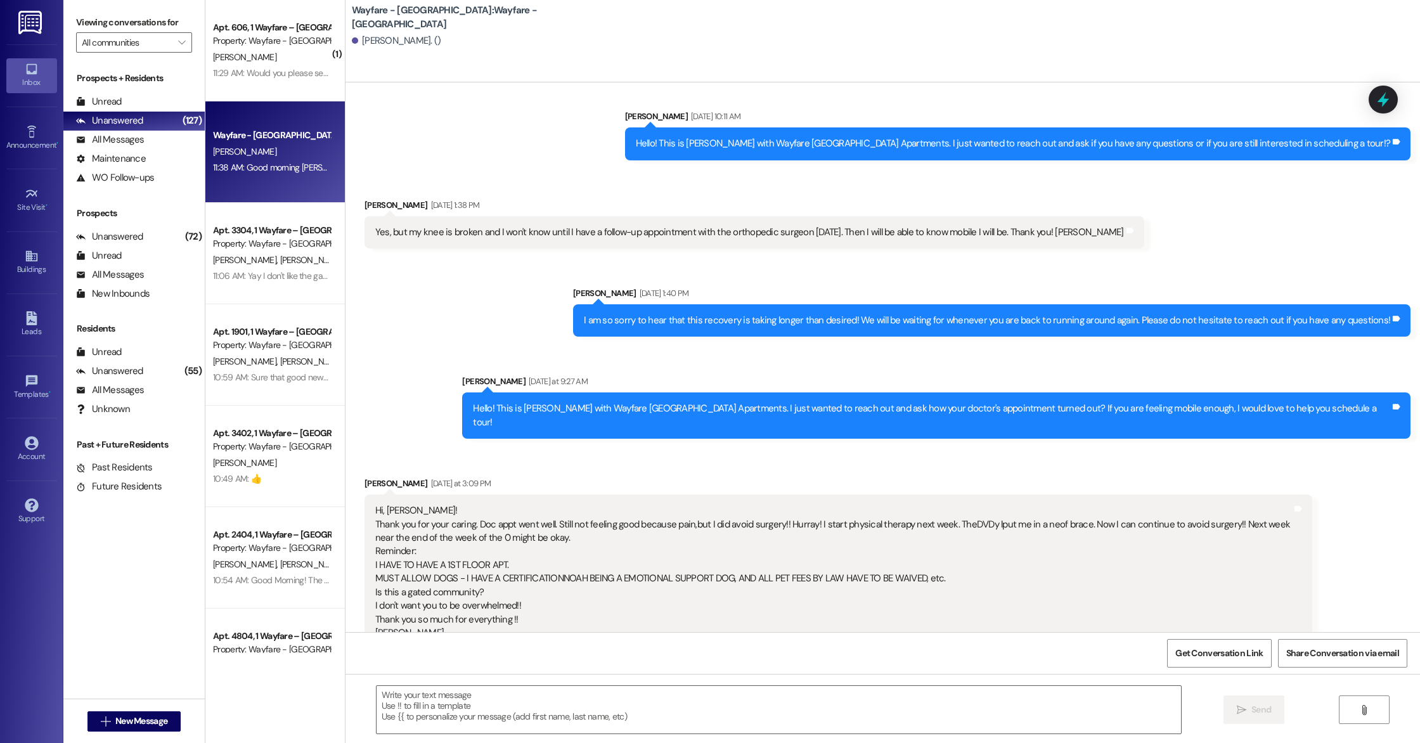
scroll to position [1403, 0]
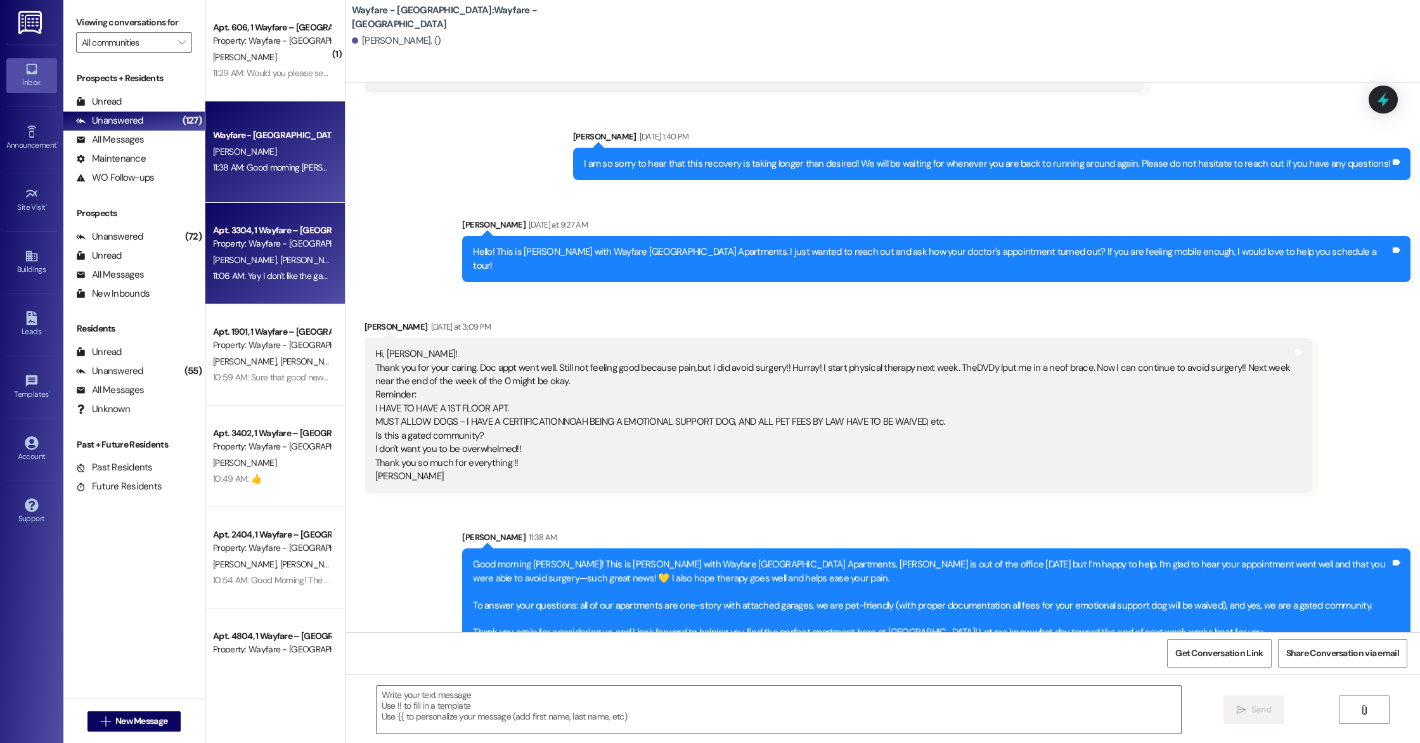
click at [289, 287] on div "Apt. 3304, 1 Wayfare – Cumberland Park Property: Wayfare - Cumberland Park L. W…" at bounding box center [275, 253] width 140 height 101
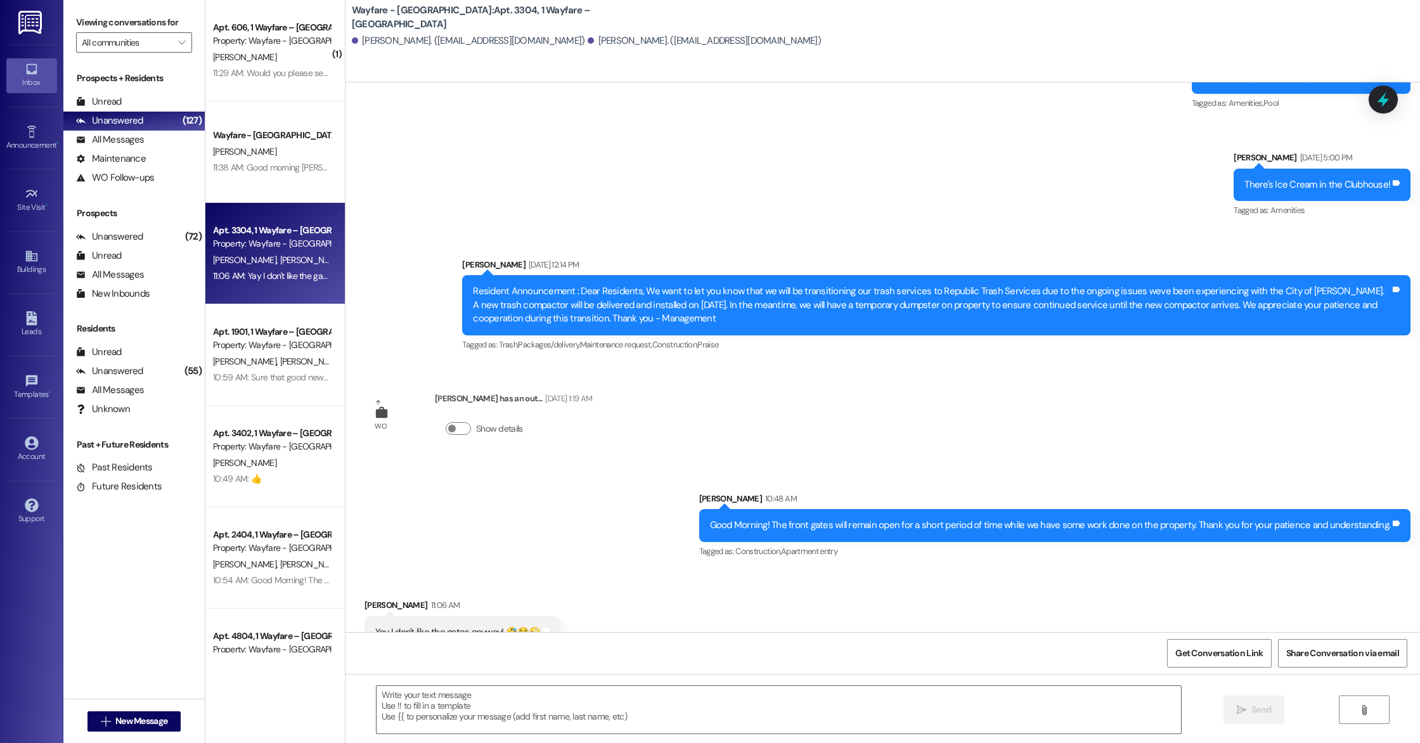
scroll to position [7538, 0]
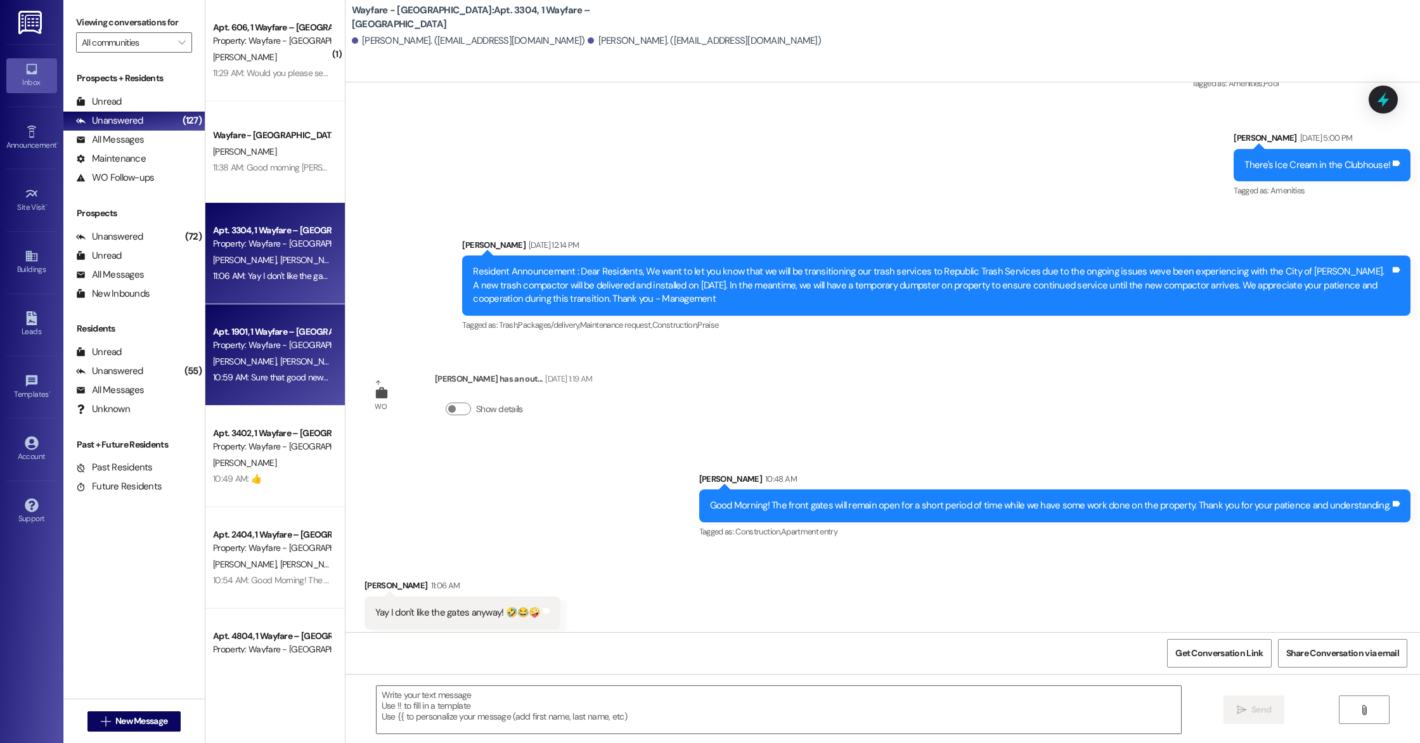
click at [239, 358] on span "[PERSON_NAME]" at bounding box center [246, 361] width 67 height 11
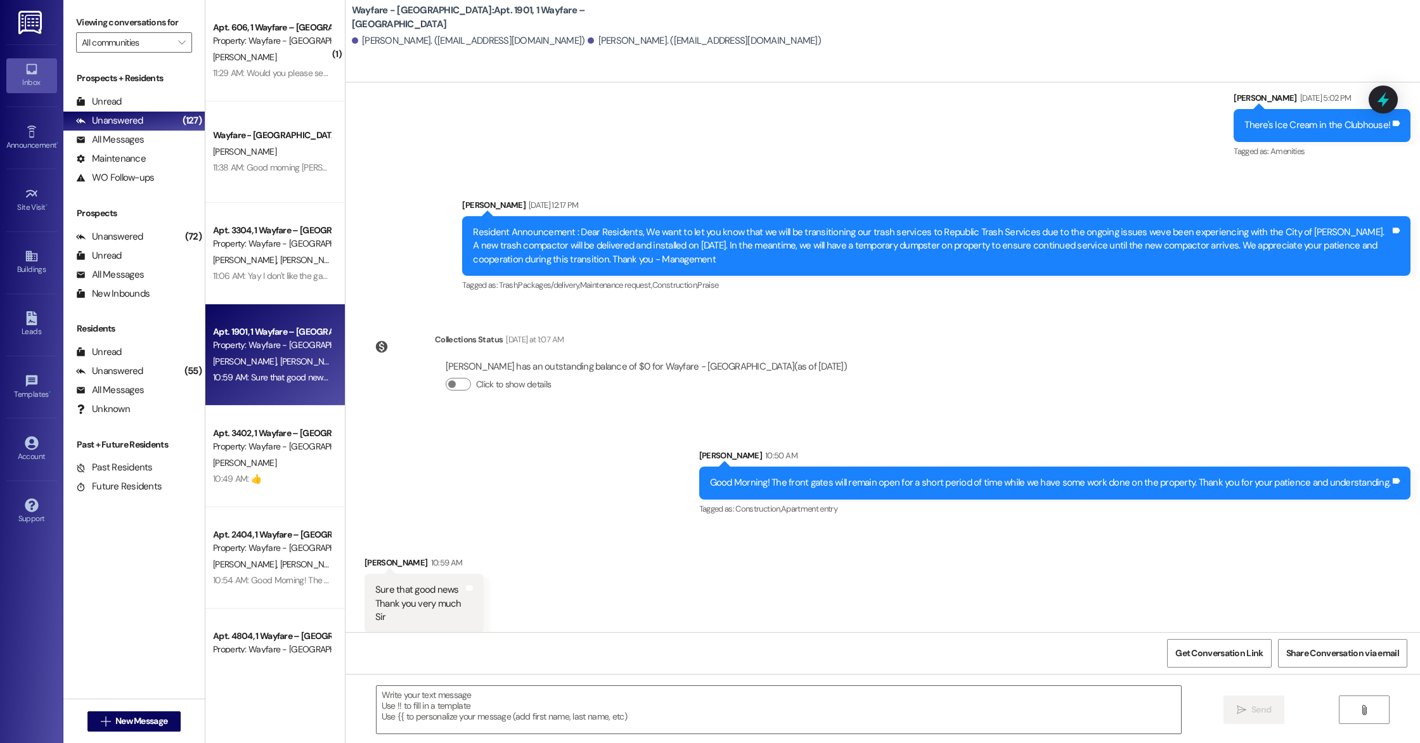
scroll to position [4154, 0]
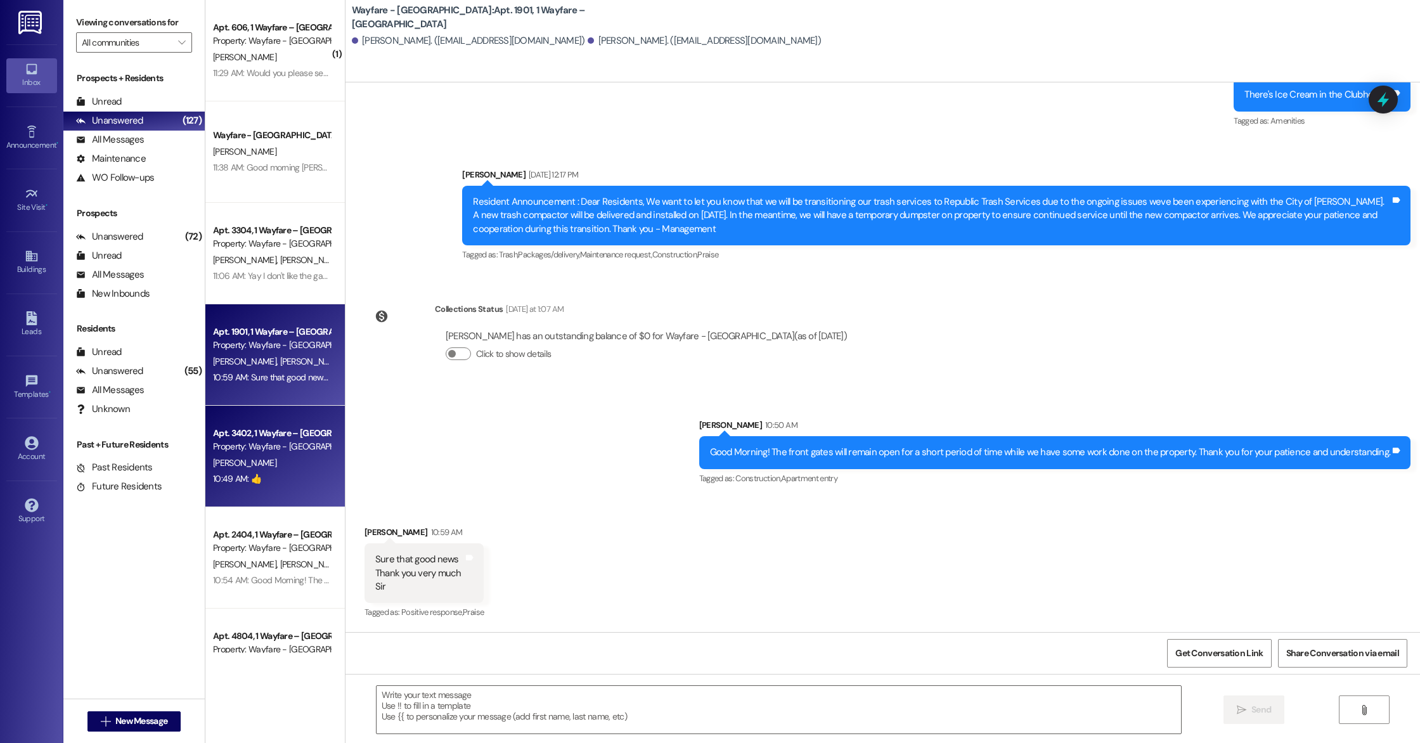
click at [221, 463] on span "[PERSON_NAME]" at bounding box center [244, 462] width 63 height 11
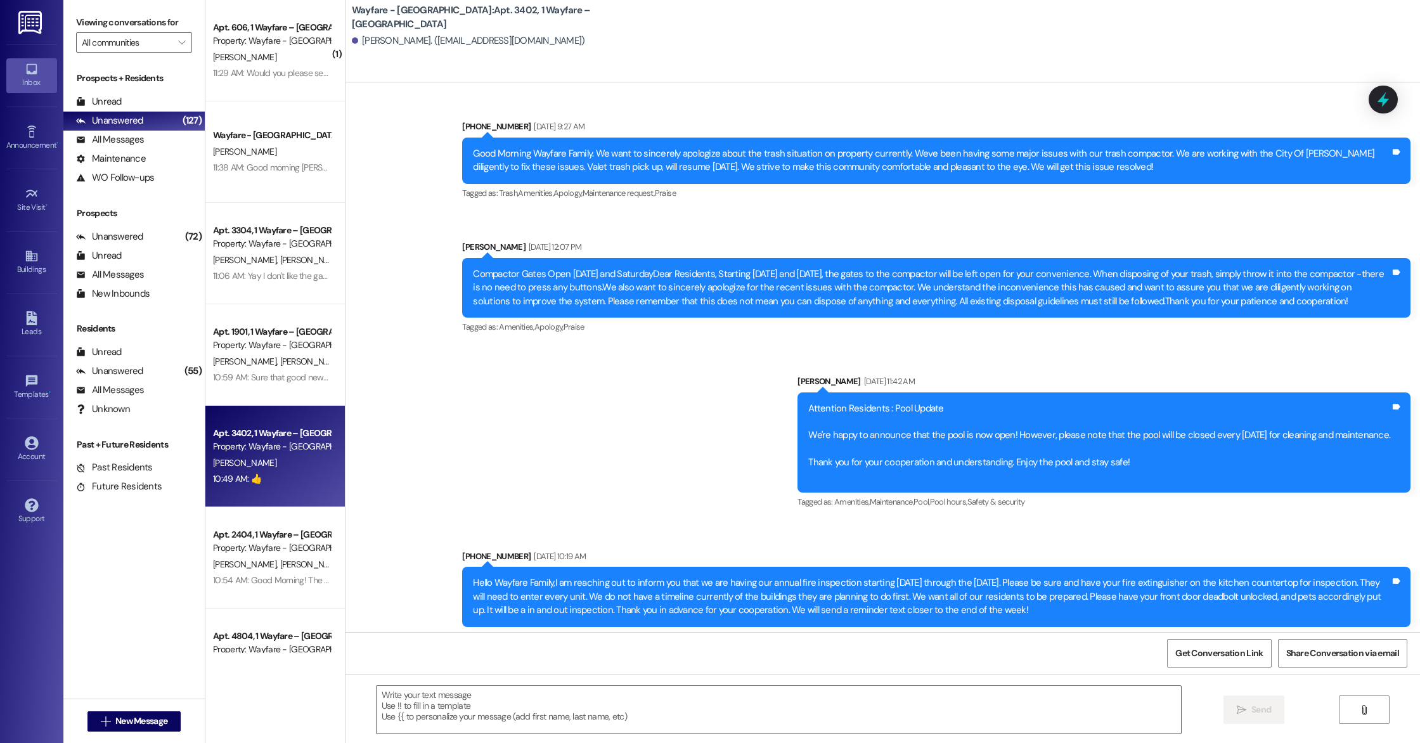
scroll to position [12345, 0]
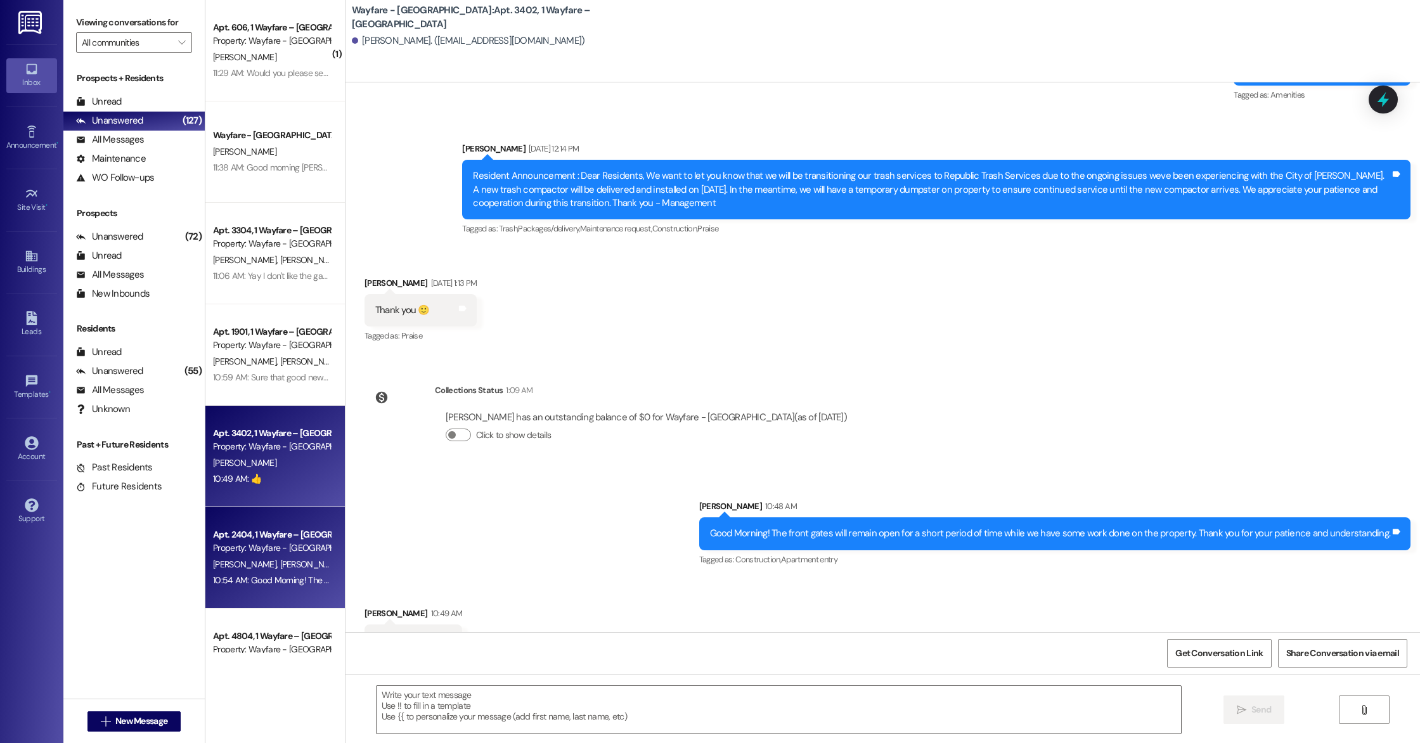
click at [261, 544] on div "Property: Wayfare - [GEOGRAPHIC_DATA]" at bounding box center [271, 548] width 117 height 13
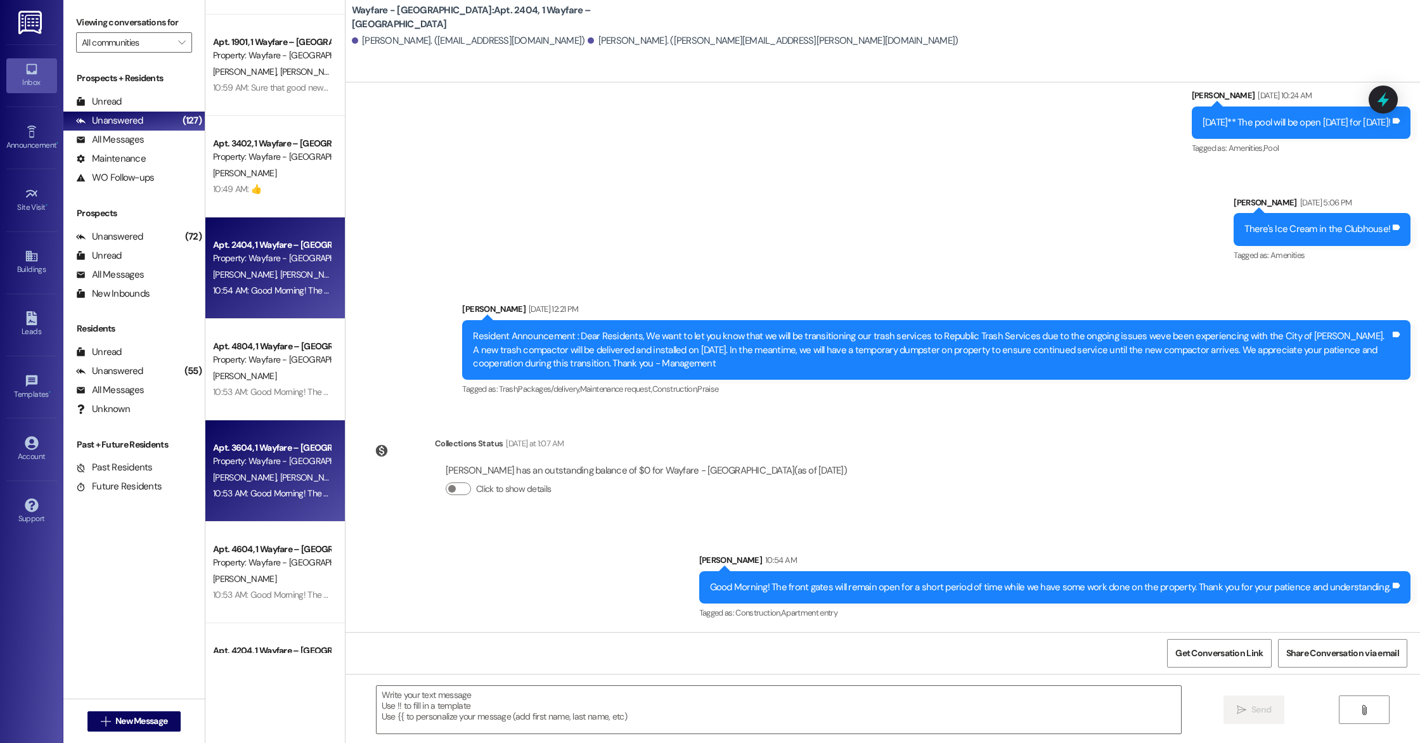
scroll to position [0, 0]
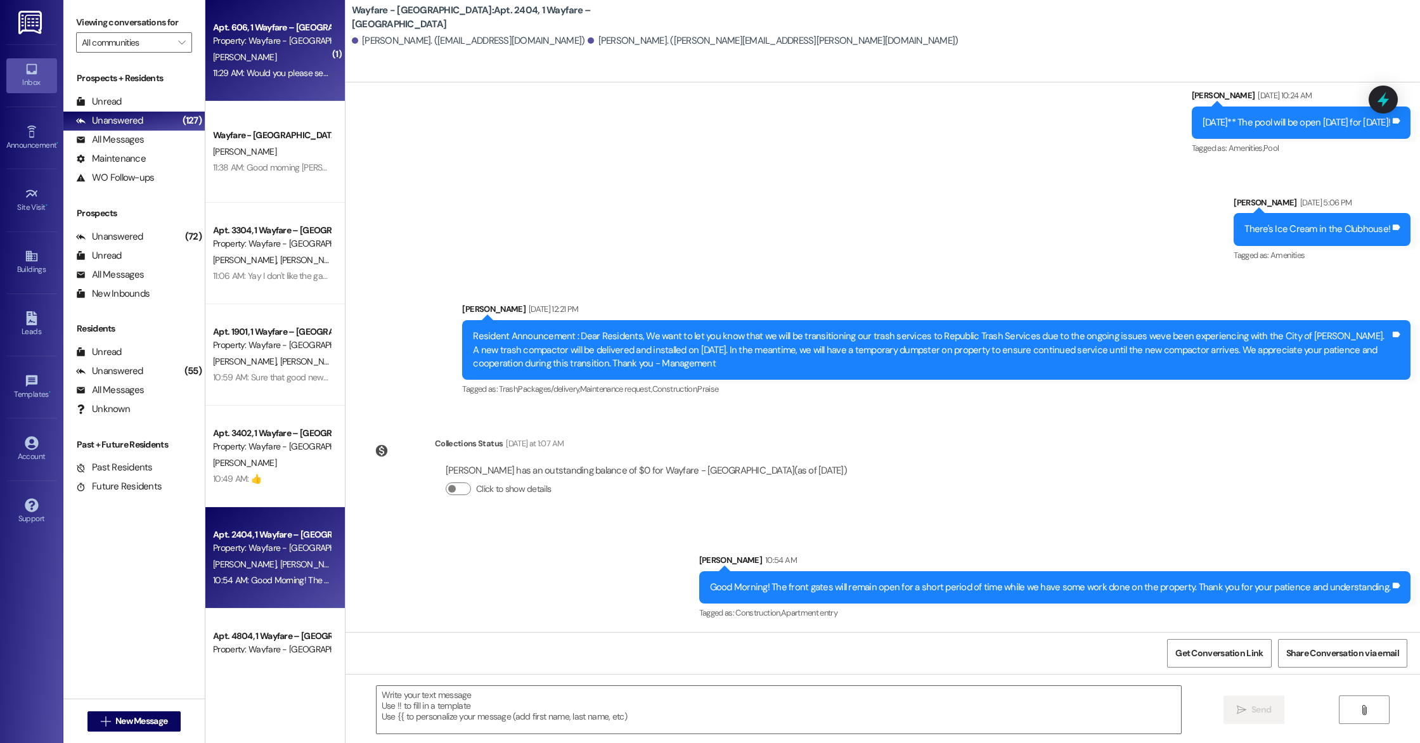
click at [254, 42] on div "Property: Wayfare - [GEOGRAPHIC_DATA]" at bounding box center [271, 40] width 117 height 13
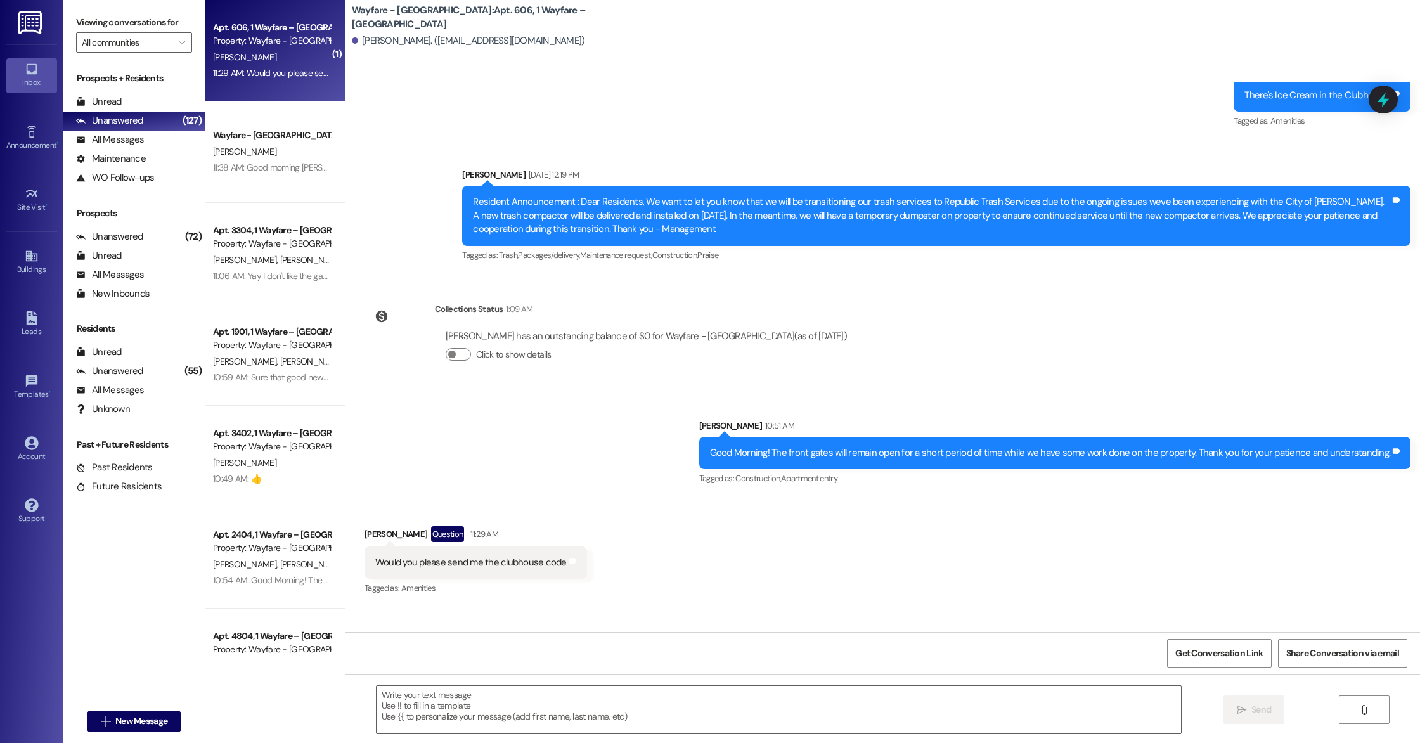
scroll to position [6765, 0]
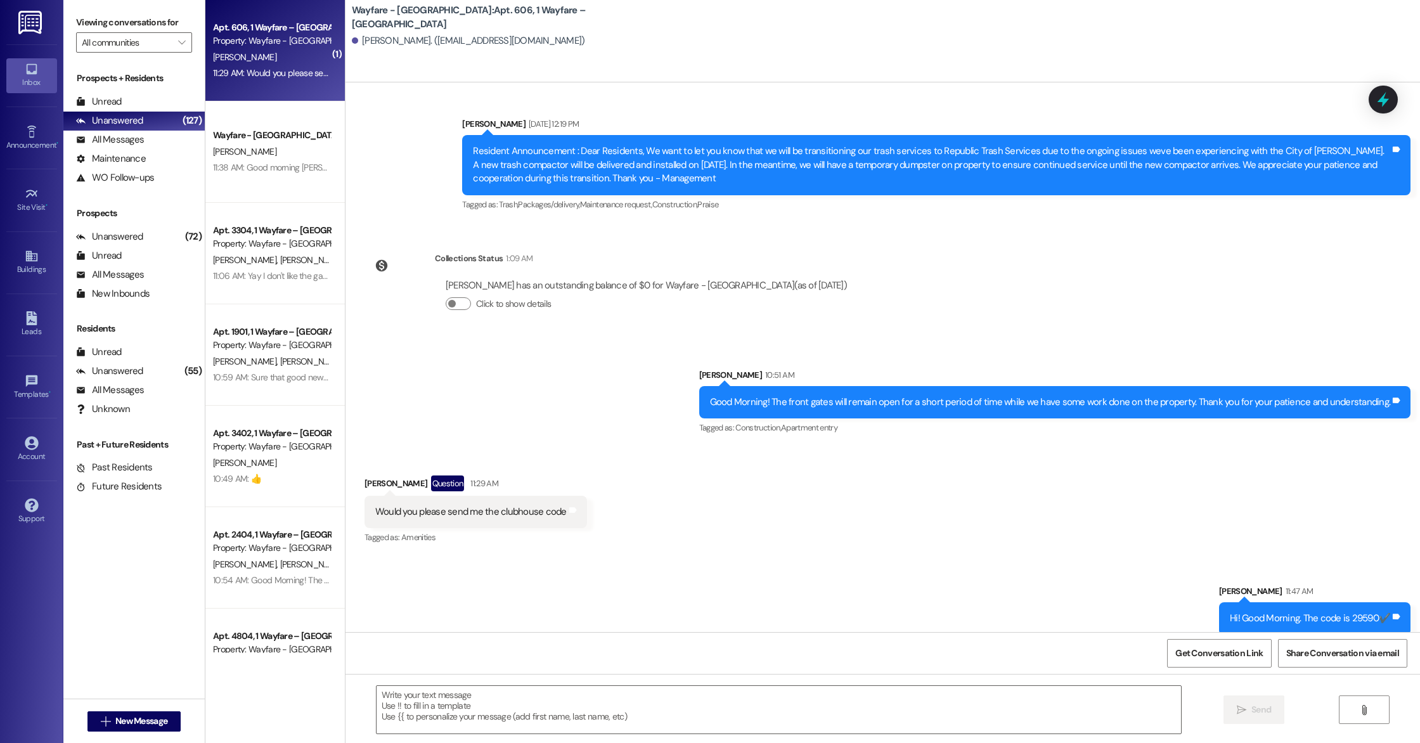
click at [1242, 530] on div "Received via SMS Bettylynn Cooper Question 11:29 AM Would you please send me th…" at bounding box center [883, 502] width 1075 height 110
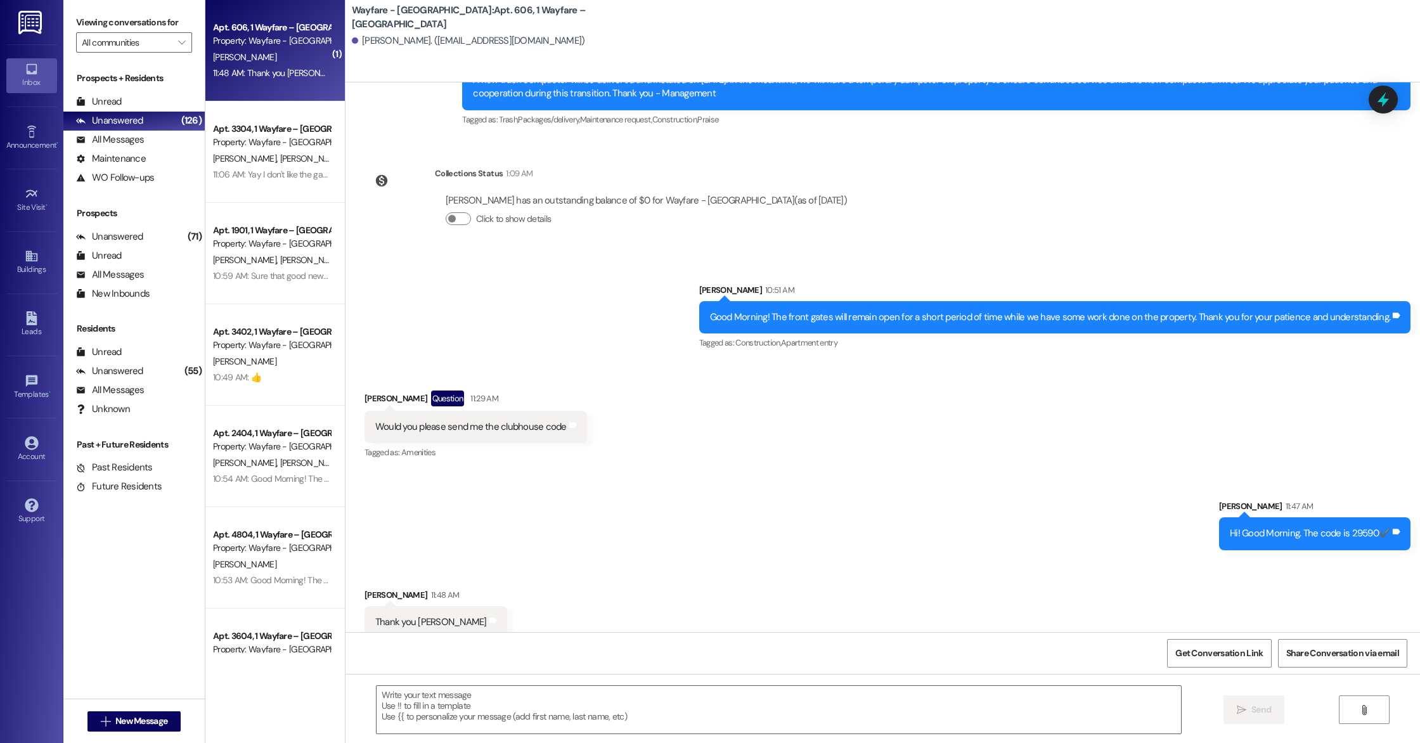
scroll to position [6854, 0]
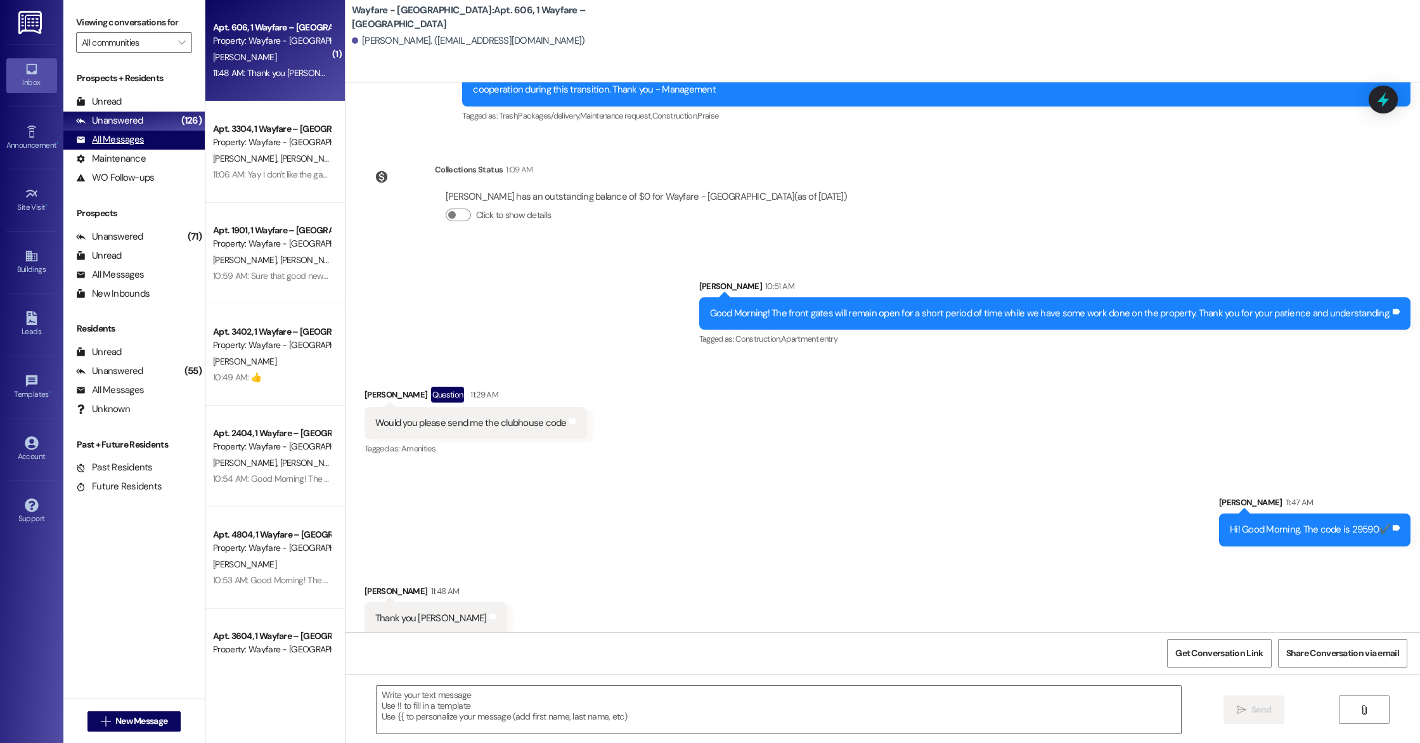
click at [94, 139] on div "All Messages" at bounding box center [110, 139] width 68 height 13
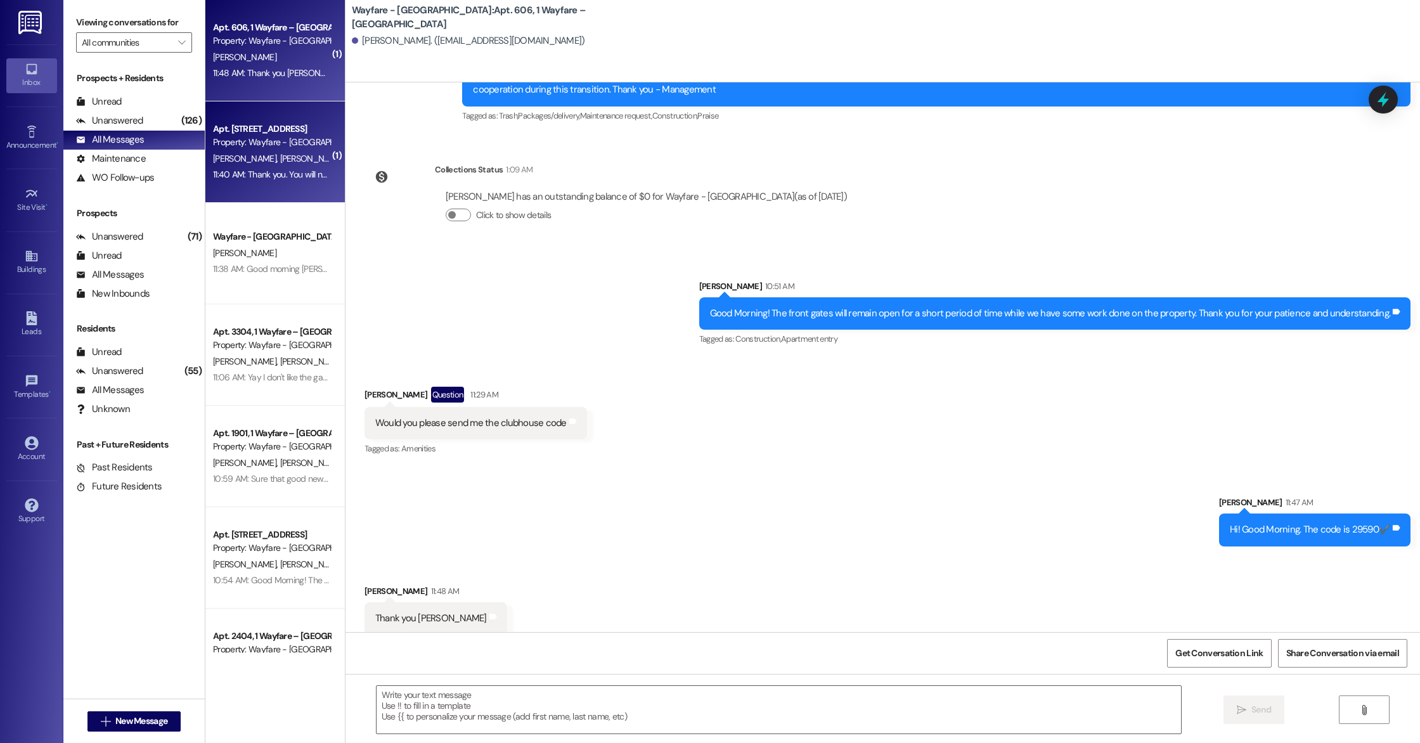
click at [301, 189] on div "Apt. 1003, 1 Wayfare – Cumberland Park Property: Wayfare - Cumberland Park D. M…" at bounding box center [275, 151] width 140 height 101
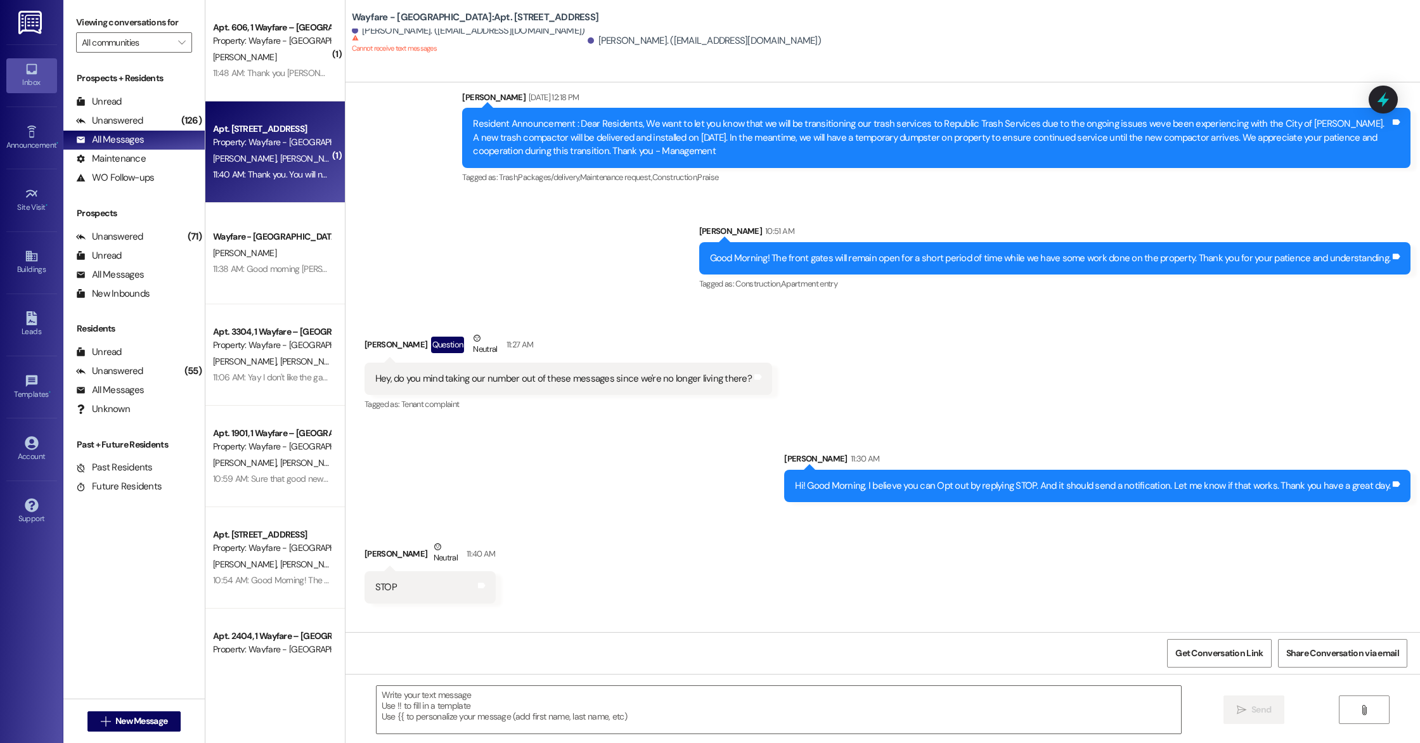
scroll to position [9508, 0]
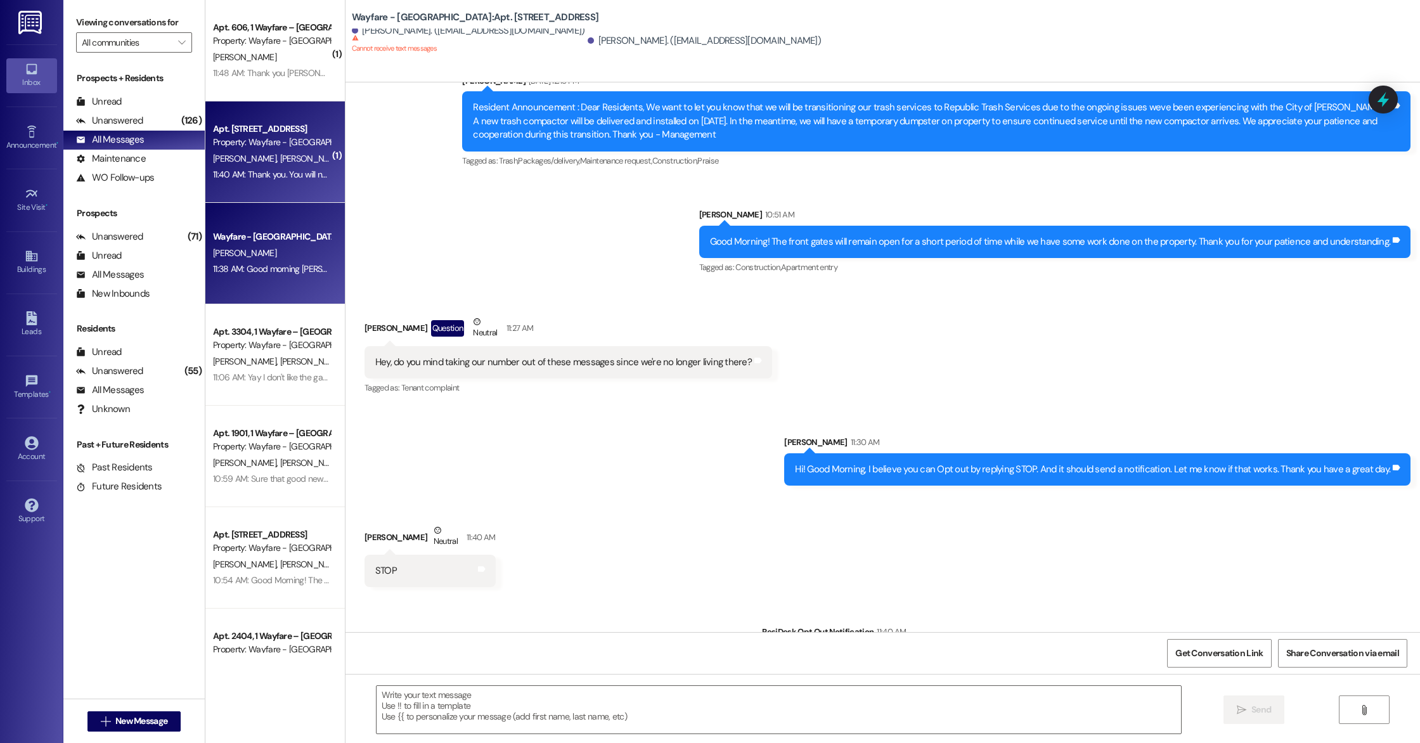
click at [284, 279] on div "Wayfare - Cumberland Park Prospect C. Reiss-Riley 11:38 AM: Good morning Cindy!…" at bounding box center [275, 253] width 140 height 101
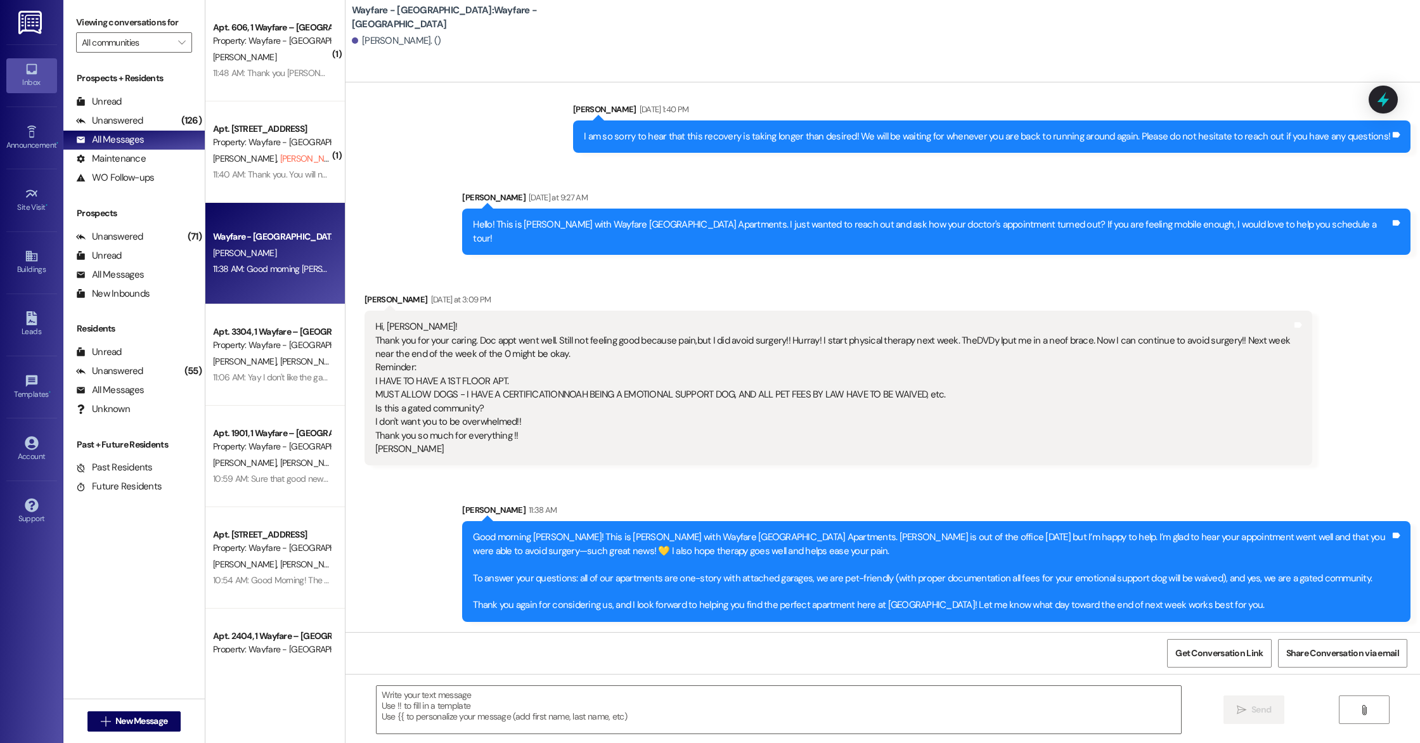
scroll to position [1403, 0]
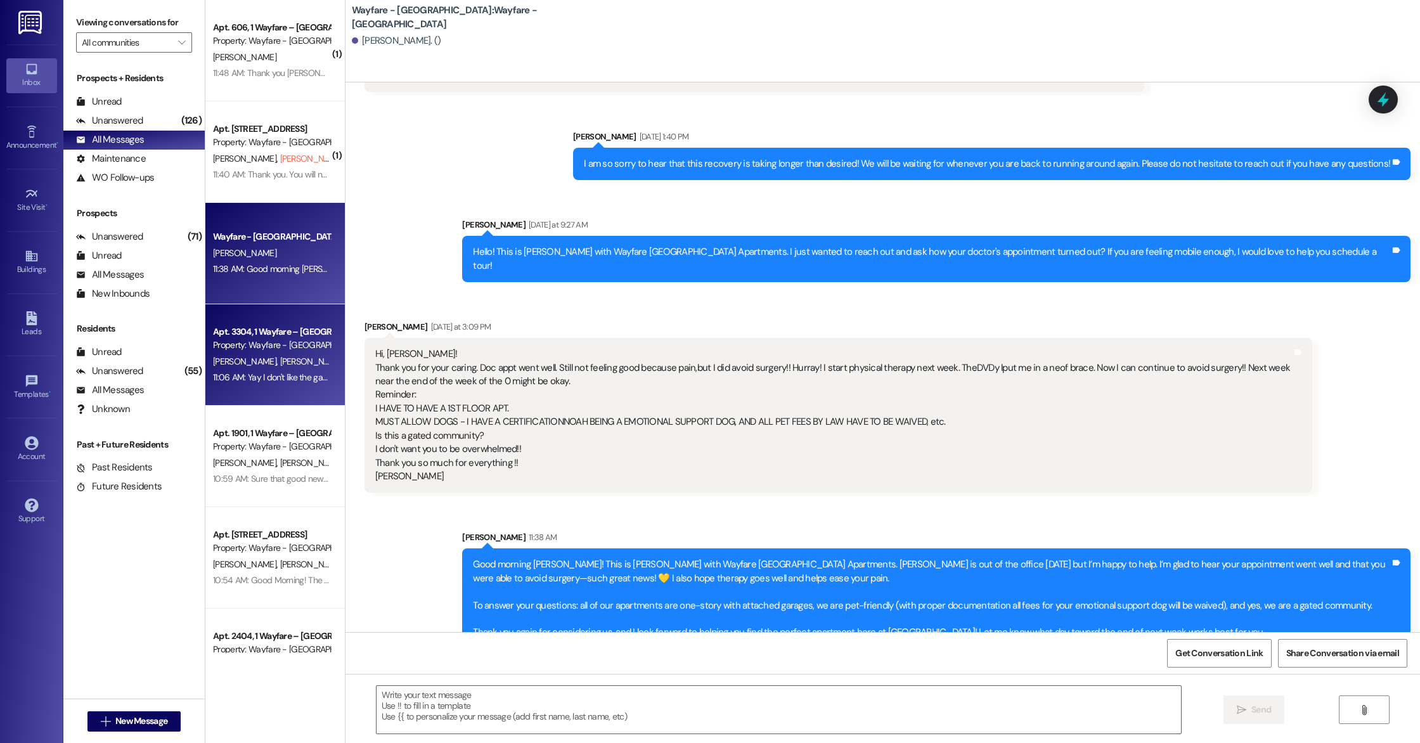
click at [270, 325] on div "Apt. 3304, 1 Wayfare – [GEOGRAPHIC_DATA]" at bounding box center [271, 331] width 117 height 13
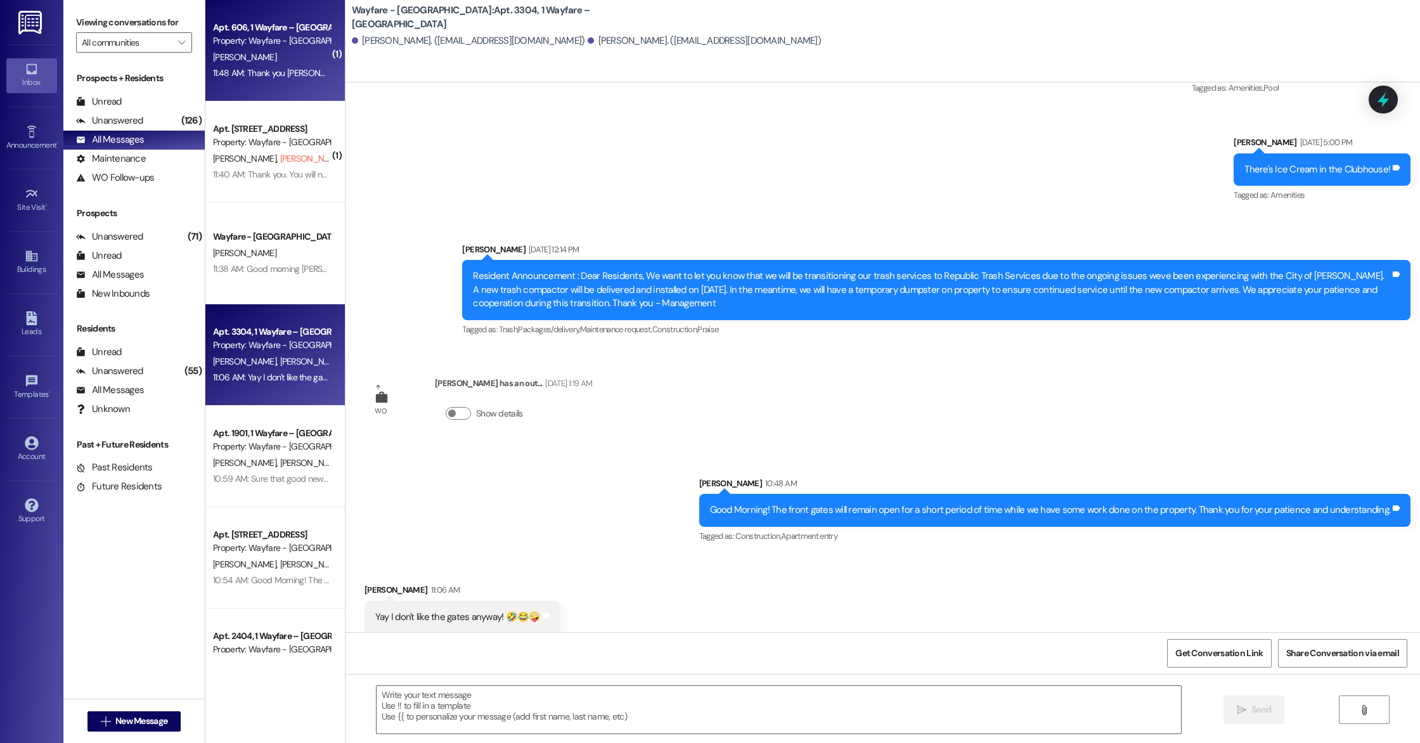
click at [235, 86] on div "Apt. 606, 1 Wayfare – Cumberland Park Property: Wayfare - Cumberland Park B. Co…" at bounding box center [275, 50] width 140 height 101
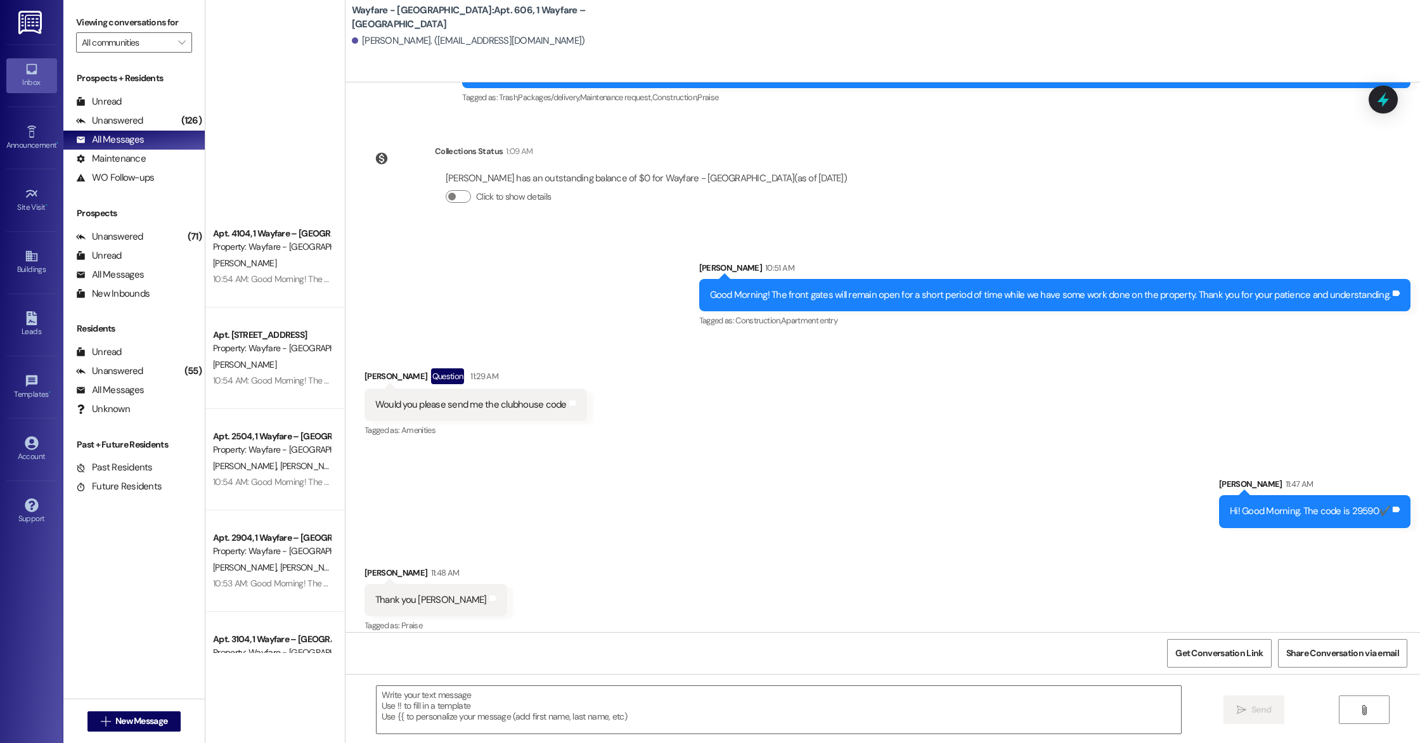
scroll to position [0, 0]
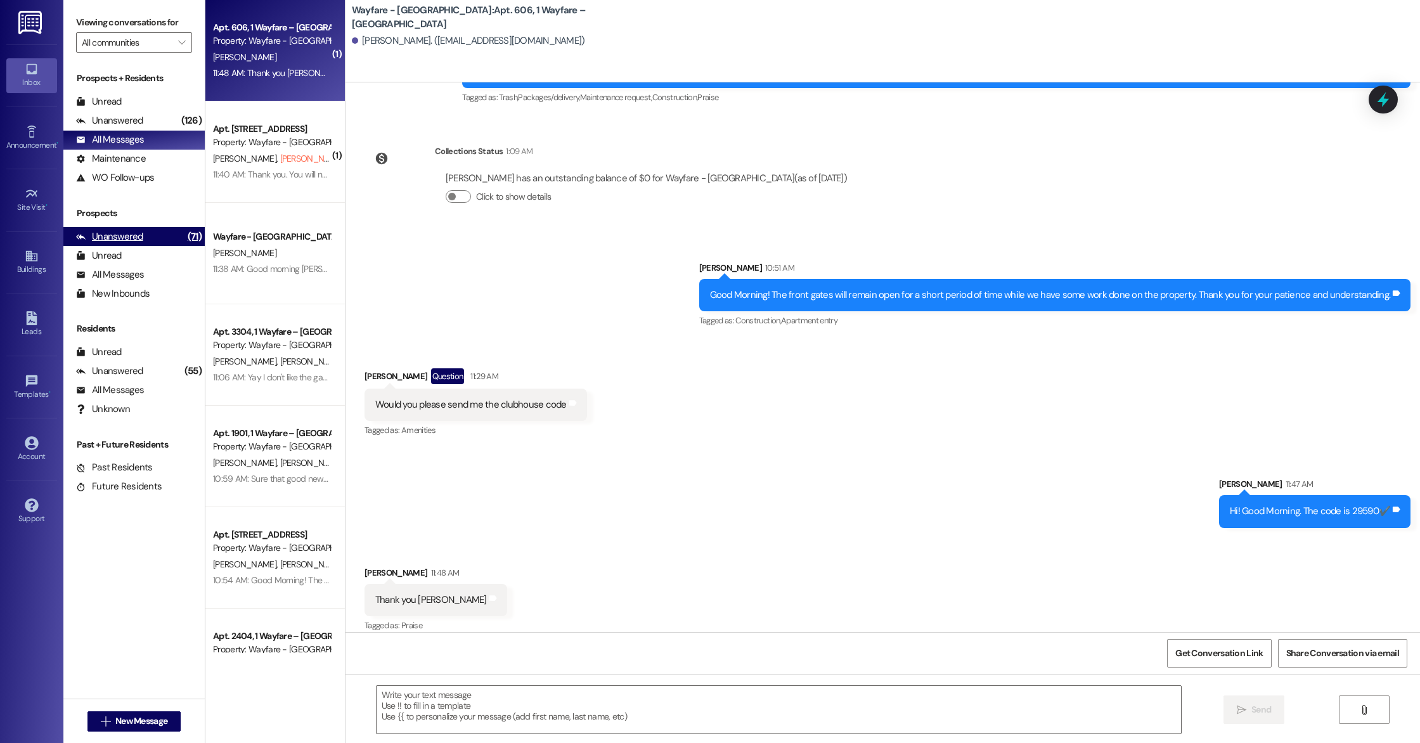
click at [129, 233] on div "Unanswered" at bounding box center [109, 236] width 67 height 13
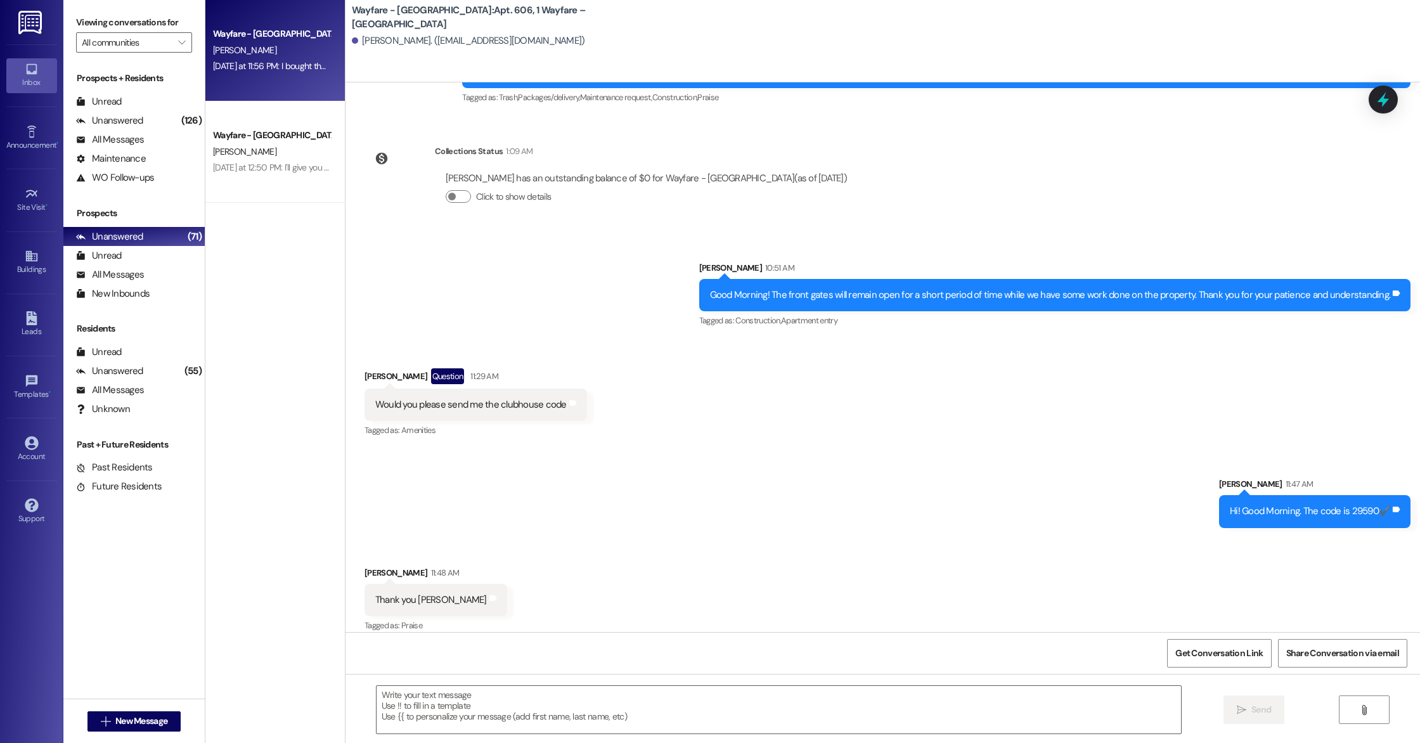
click at [235, 56] on div "[PERSON_NAME]" at bounding box center [272, 50] width 120 height 16
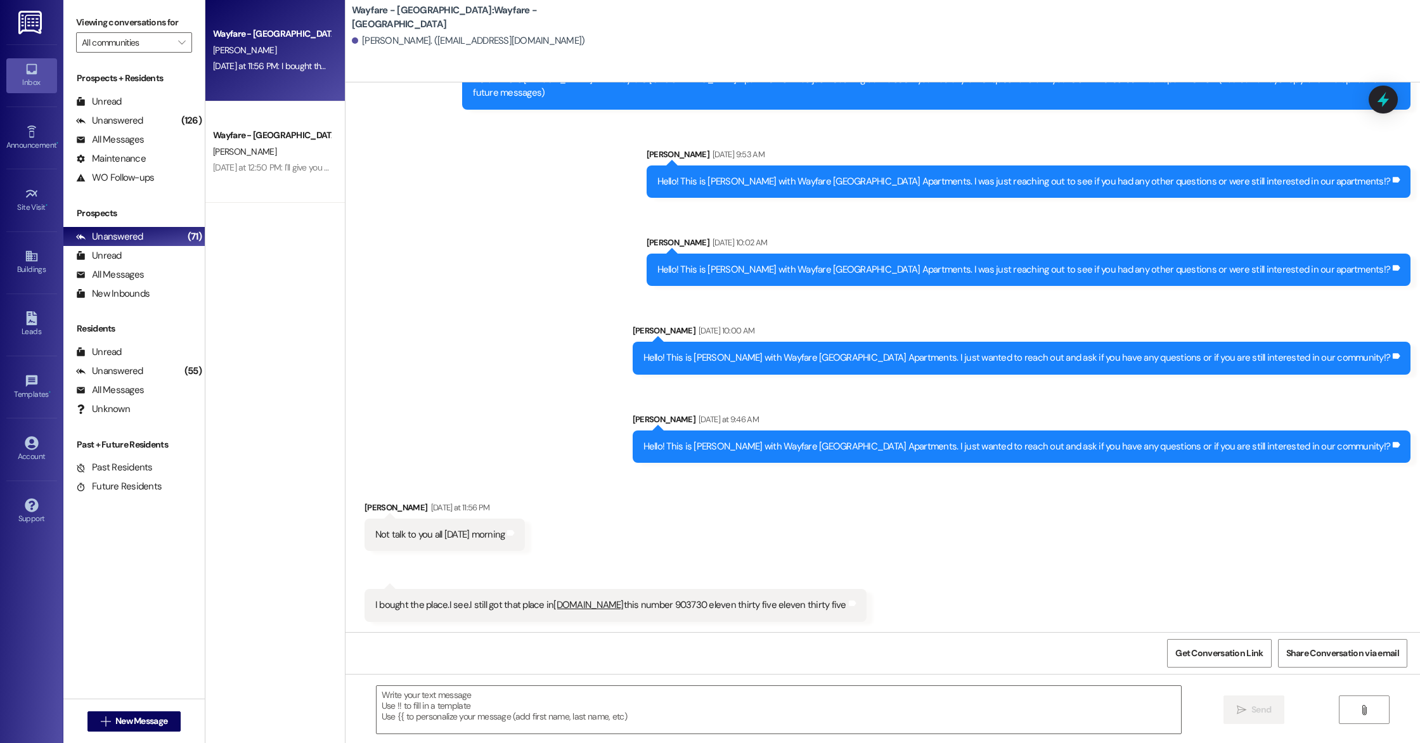
scroll to position [62, 0]
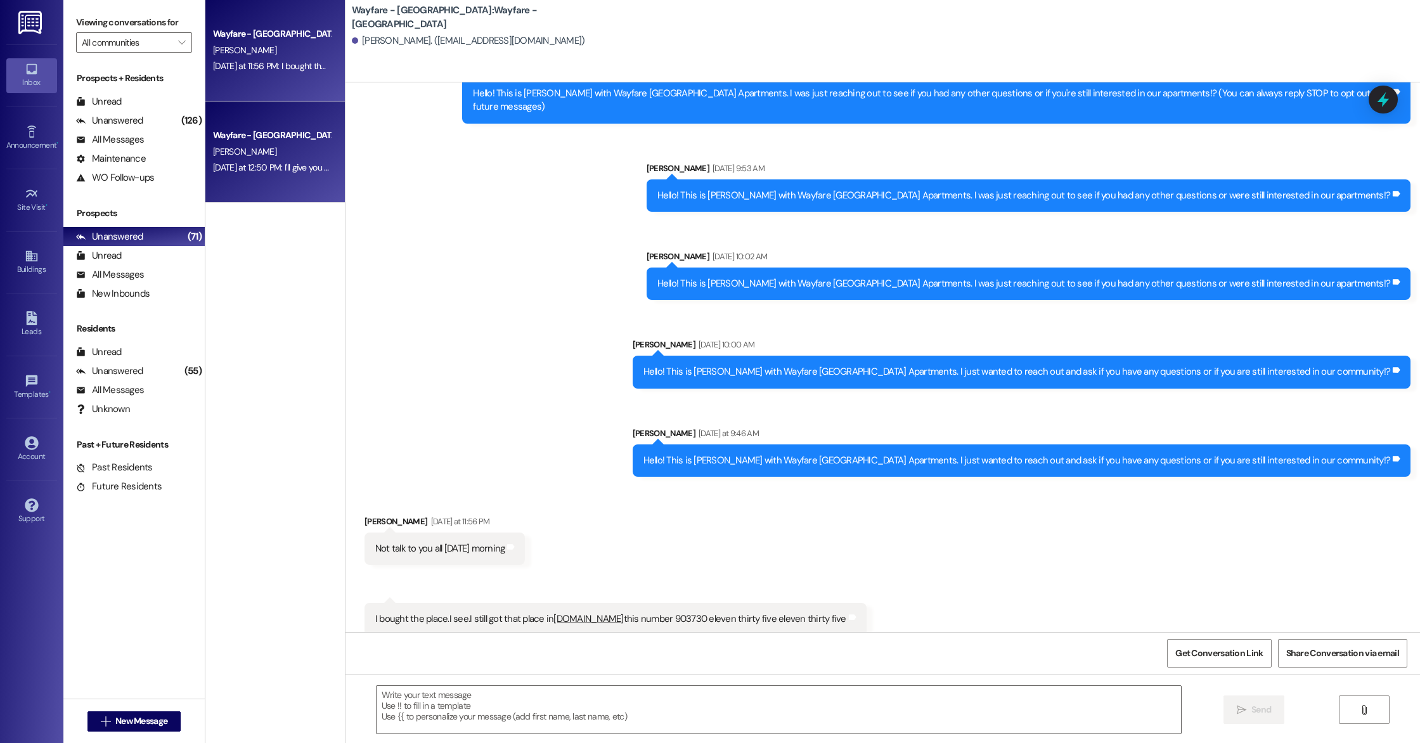
click at [271, 195] on div "Wayfare - Cumberland Park Prospect A. Burr Yesterday at 12:50 PM: I'll give you…" at bounding box center [275, 151] width 140 height 101
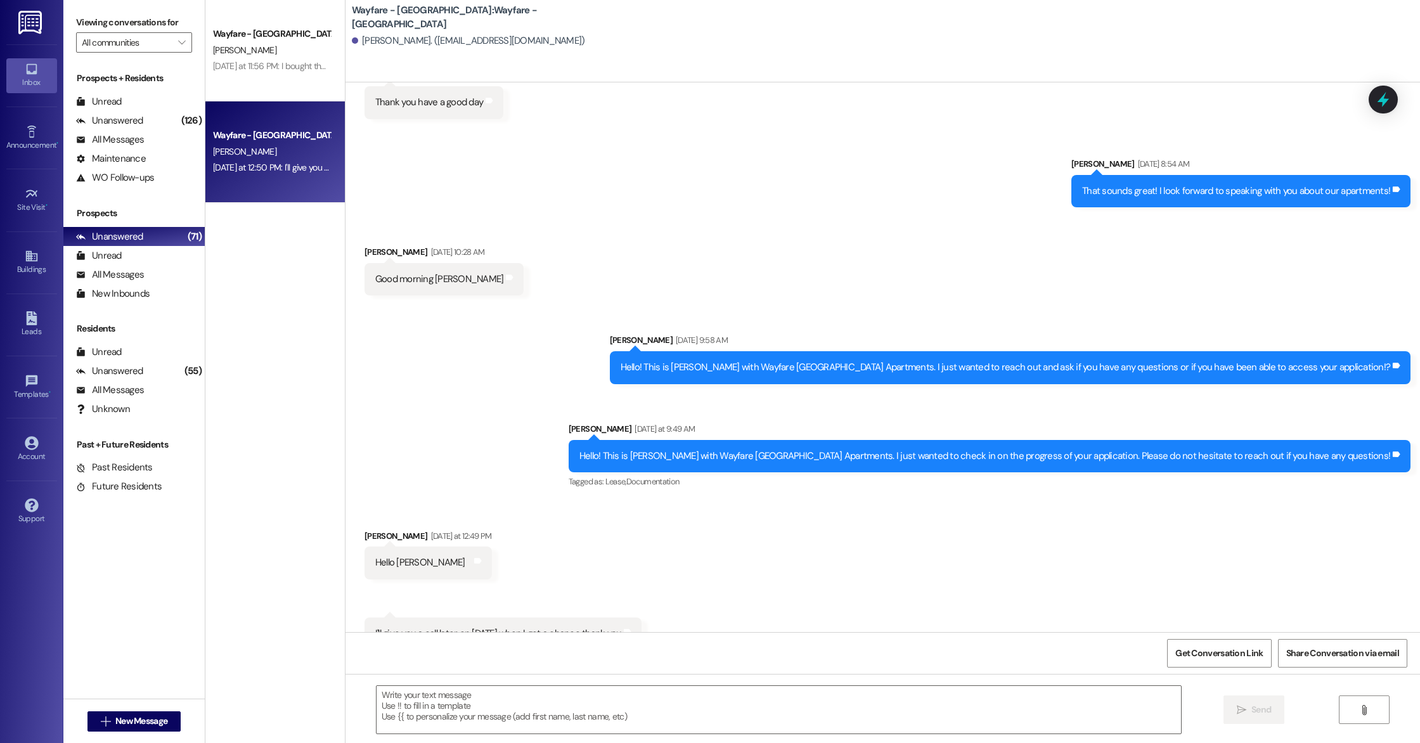
scroll to position [398, 0]
click at [138, 262] on div "Unread (0)" at bounding box center [133, 255] width 141 height 19
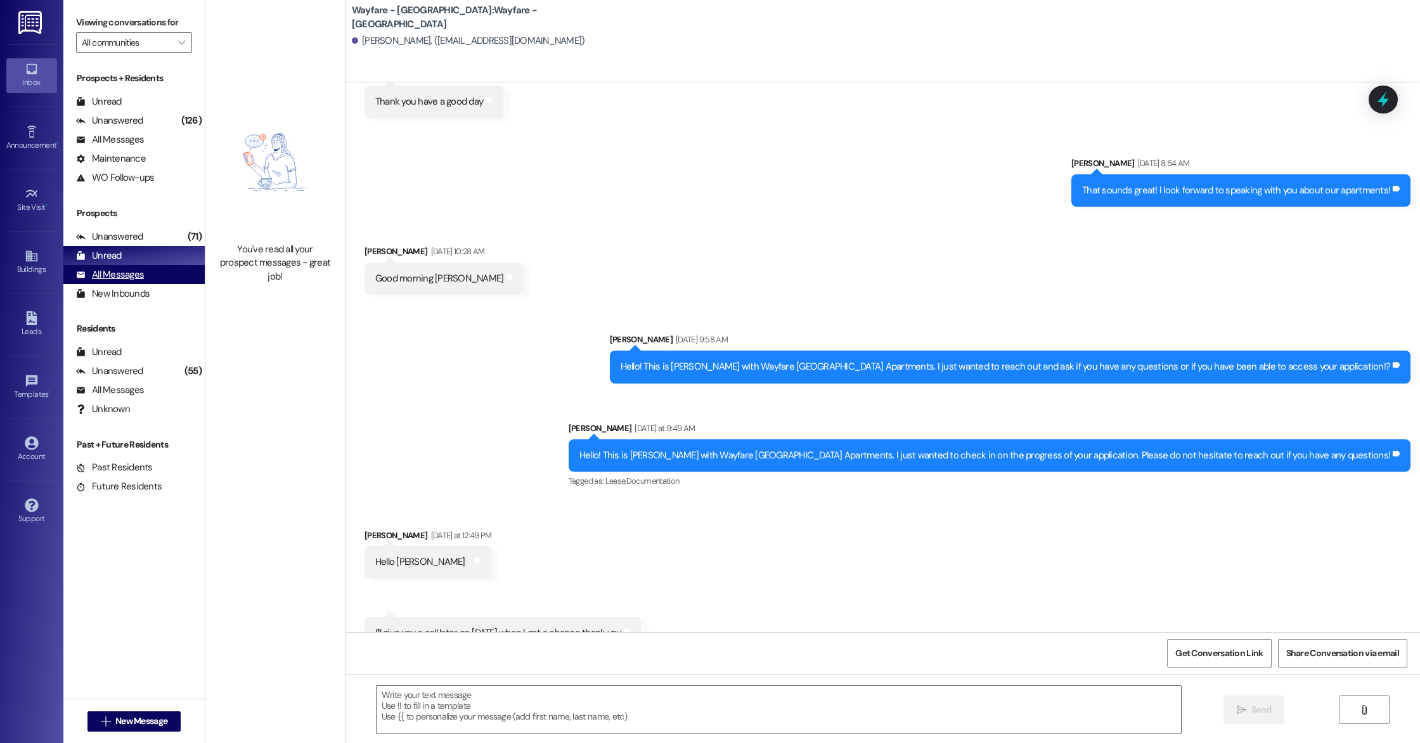
click at [131, 280] on div "All Messages" at bounding box center [110, 274] width 68 height 13
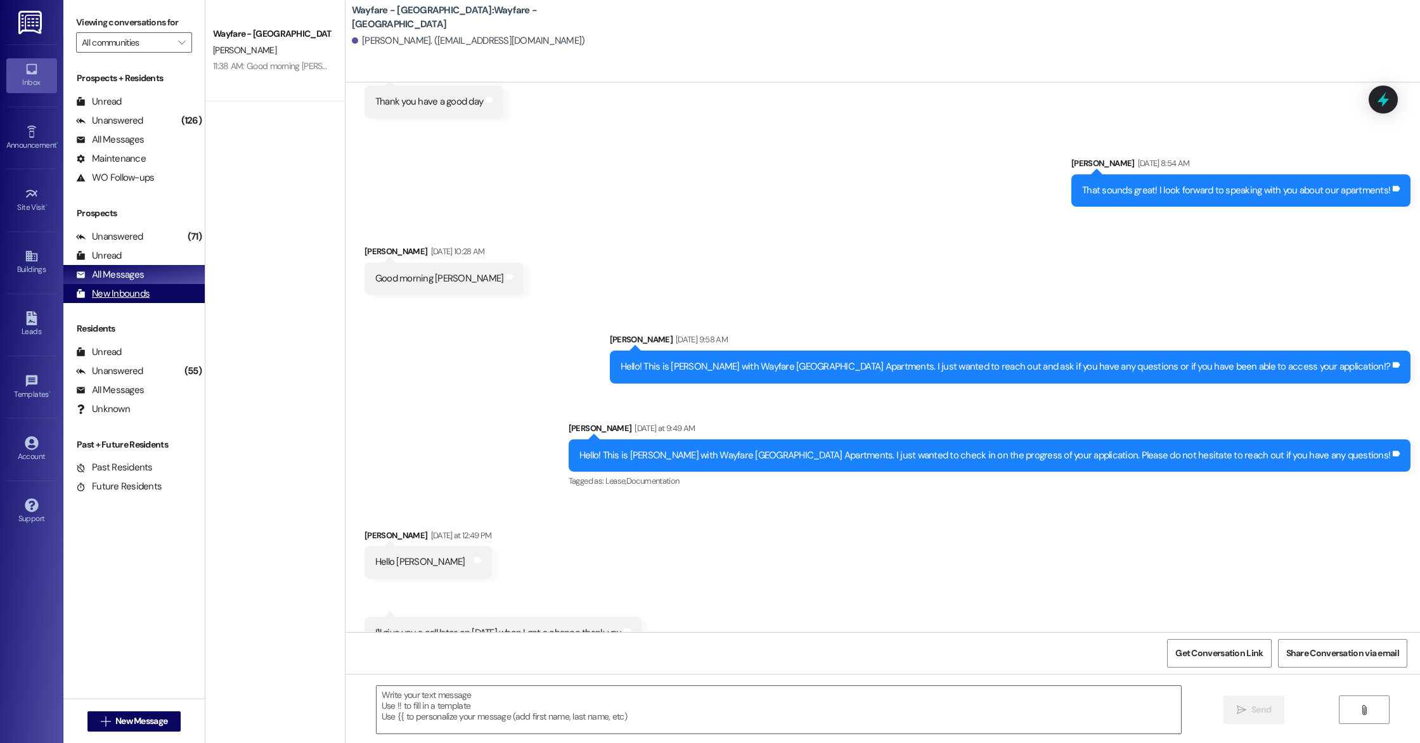
click at [146, 297] on div "New Inbounds" at bounding box center [113, 293] width 74 height 13
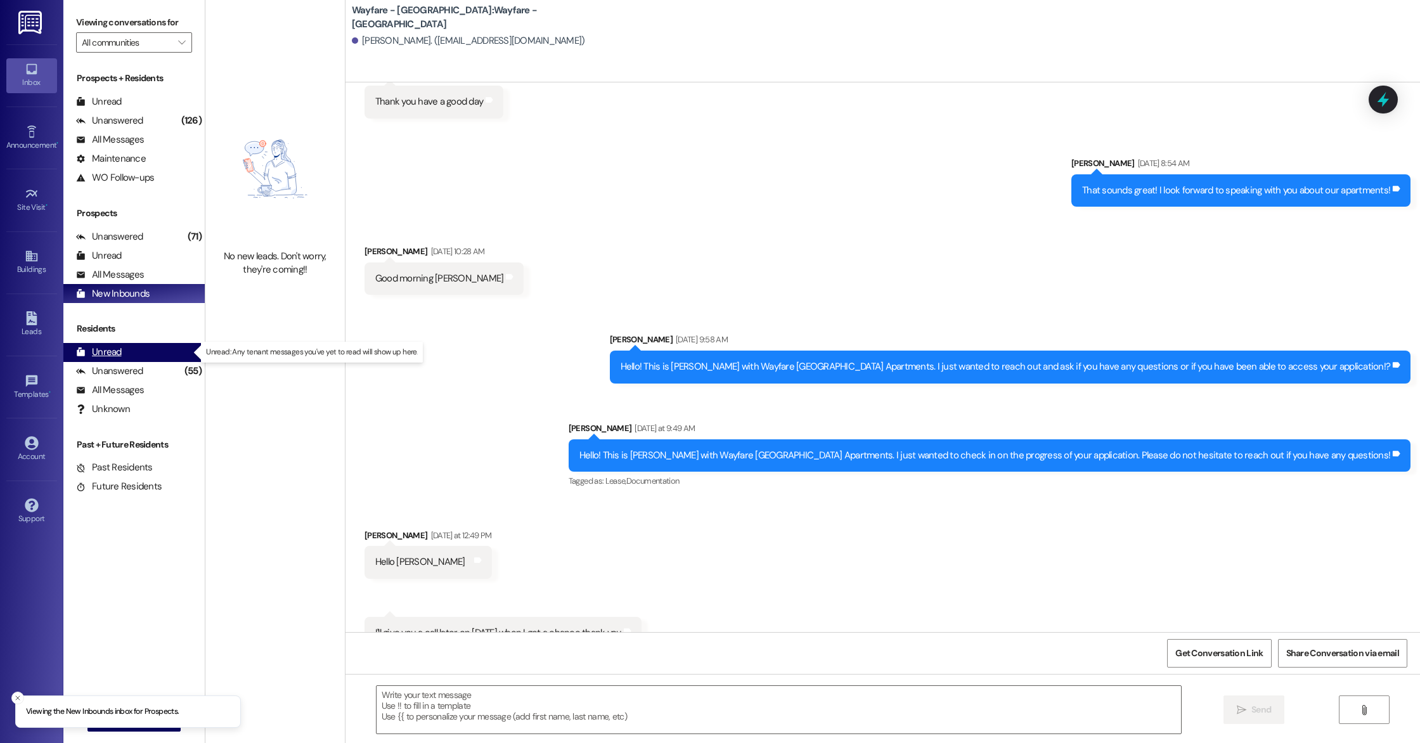
click at [125, 348] on div "Unread (0)" at bounding box center [133, 352] width 141 height 19
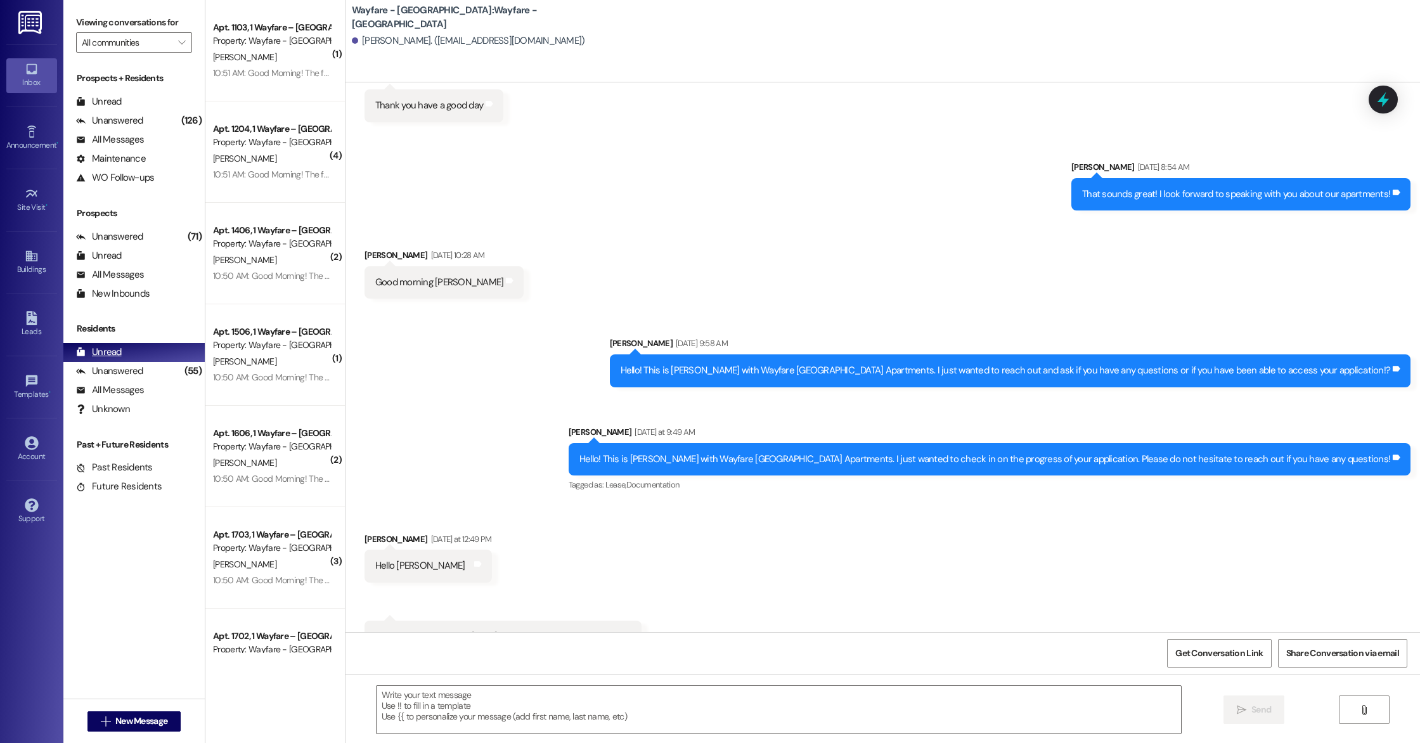
scroll to position [398, 0]
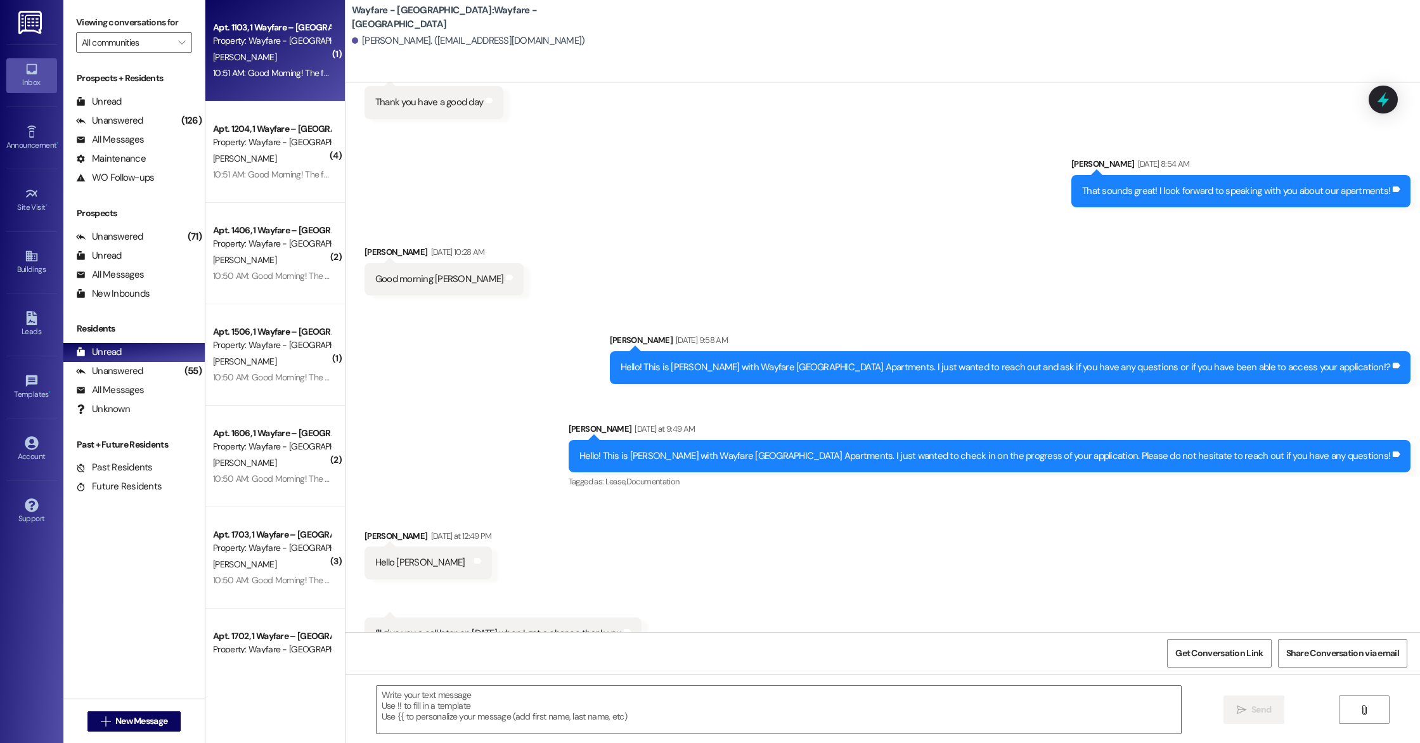
click at [292, 50] on div "D. Thrash" at bounding box center [272, 57] width 120 height 16
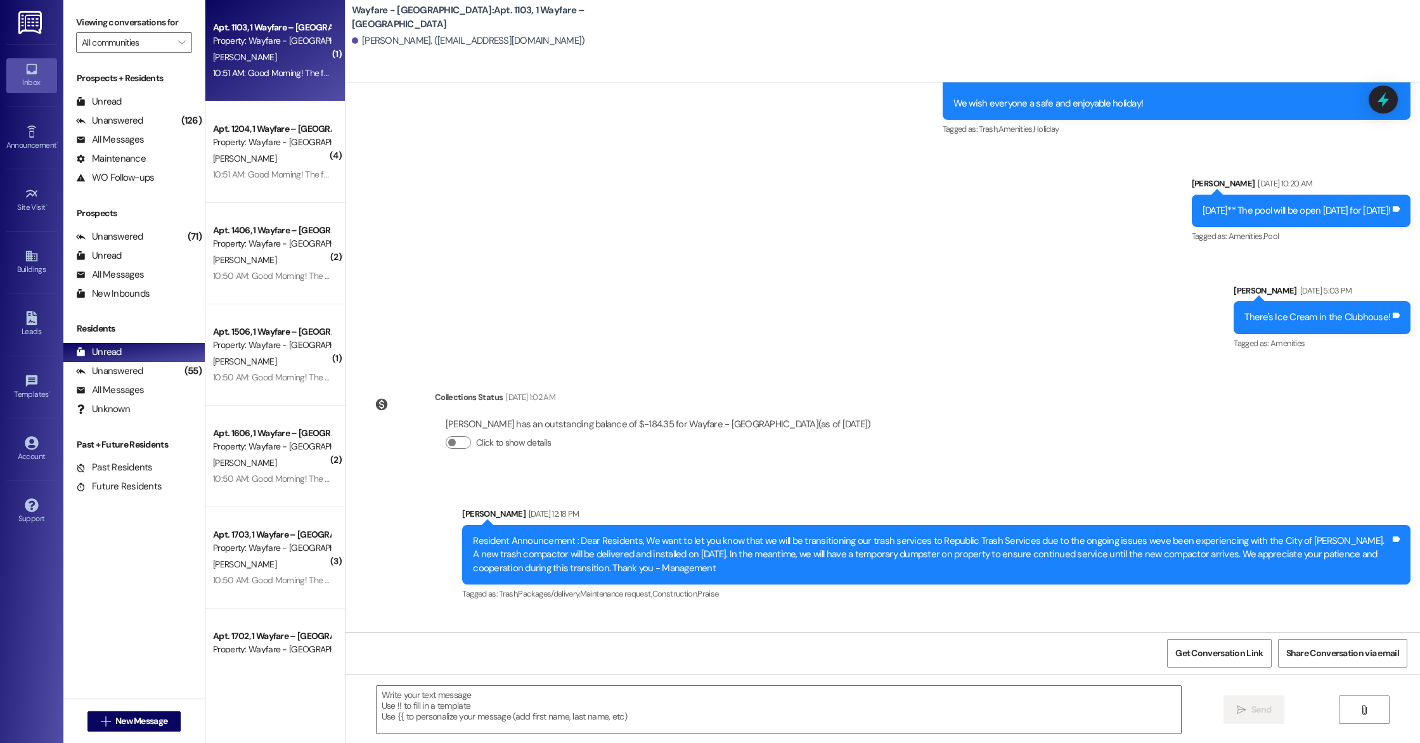
scroll to position [8709, 0]
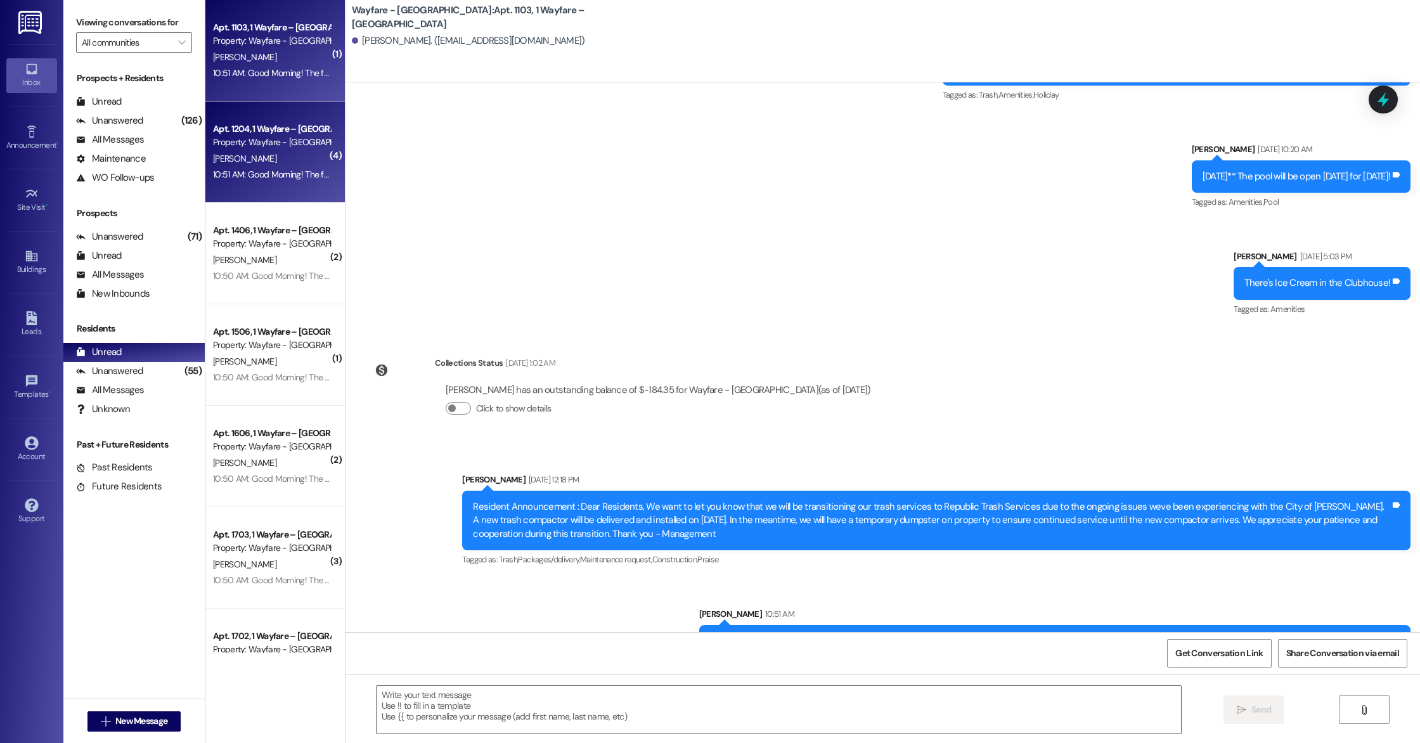
click at [254, 137] on div "Property: Wayfare - [GEOGRAPHIC_DATA]" at bounding box center [271, 142] width 117 height 13
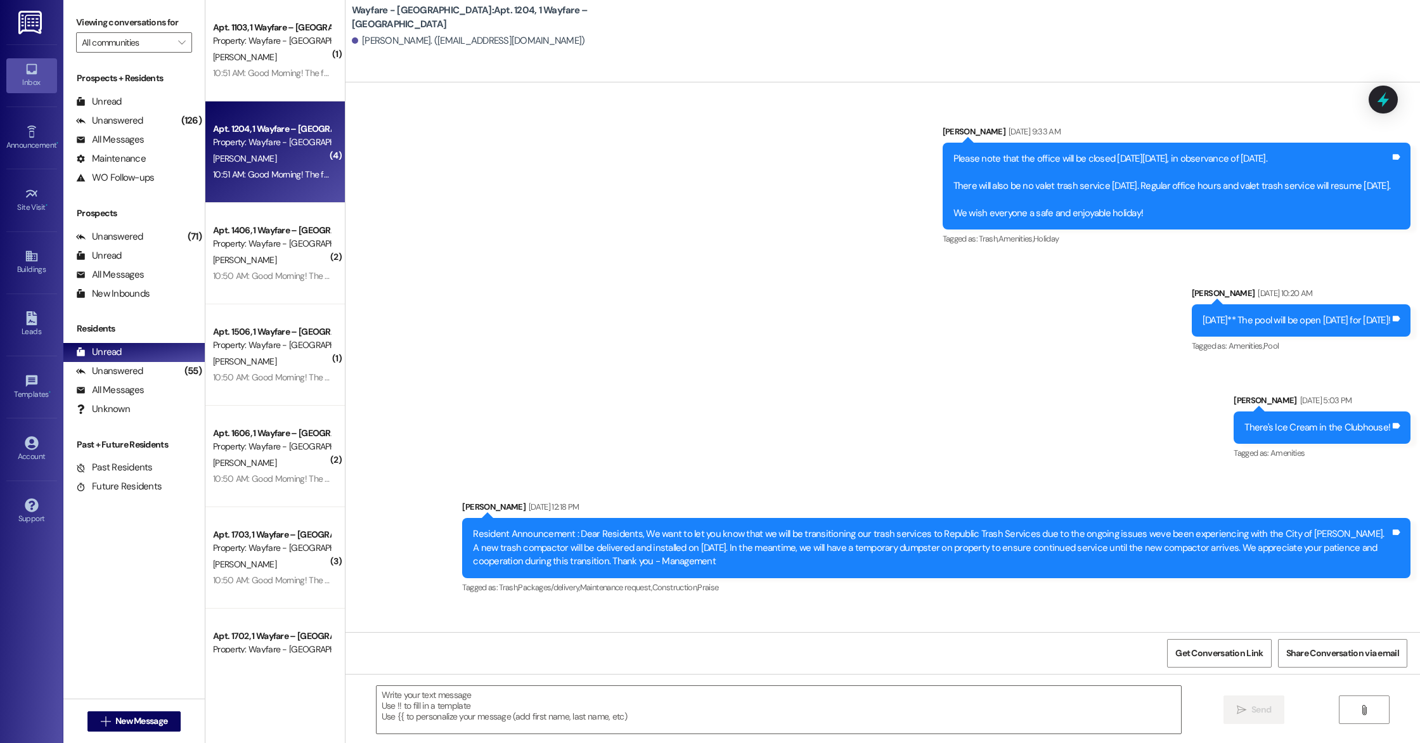
scroll to position [9418, 0]
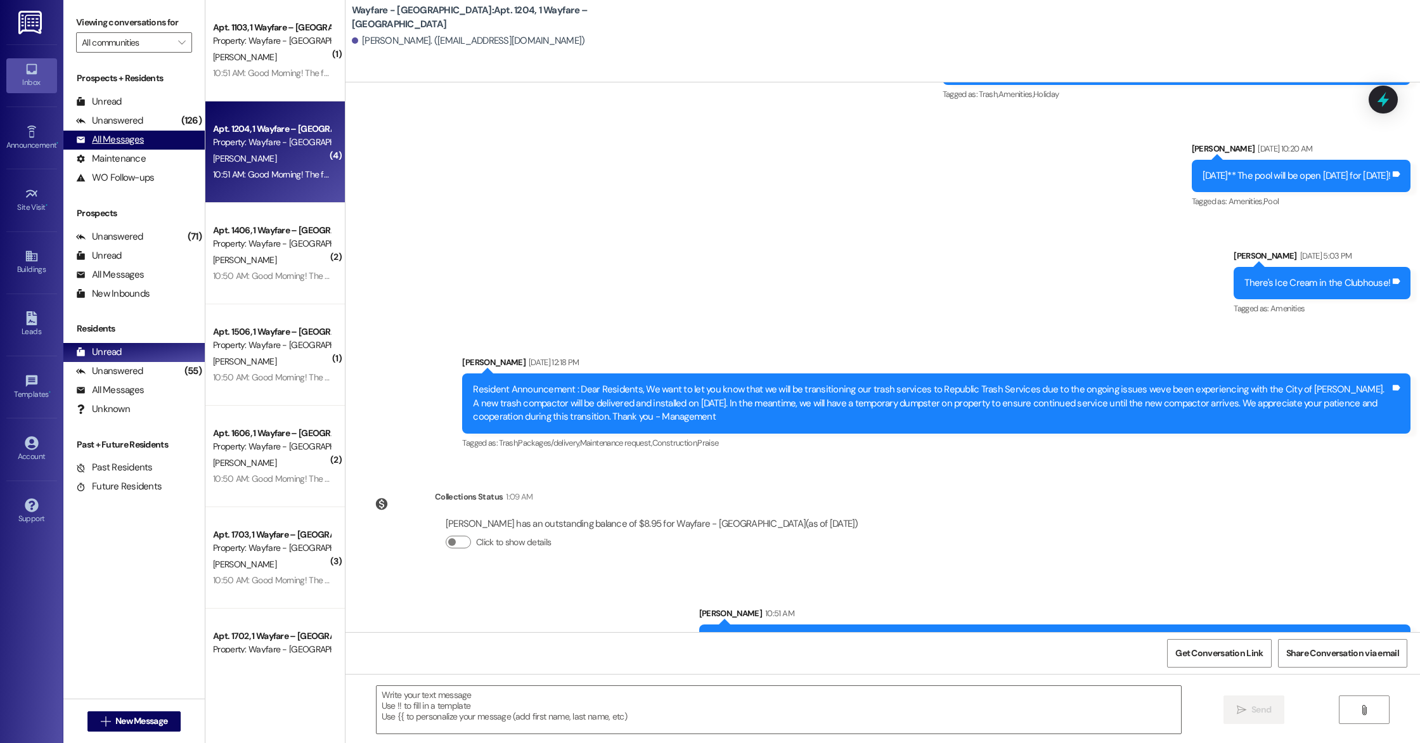
click at [149, 136] on div "All Messages (undefined)" at bounding box center [133, 140] width 141 height 19
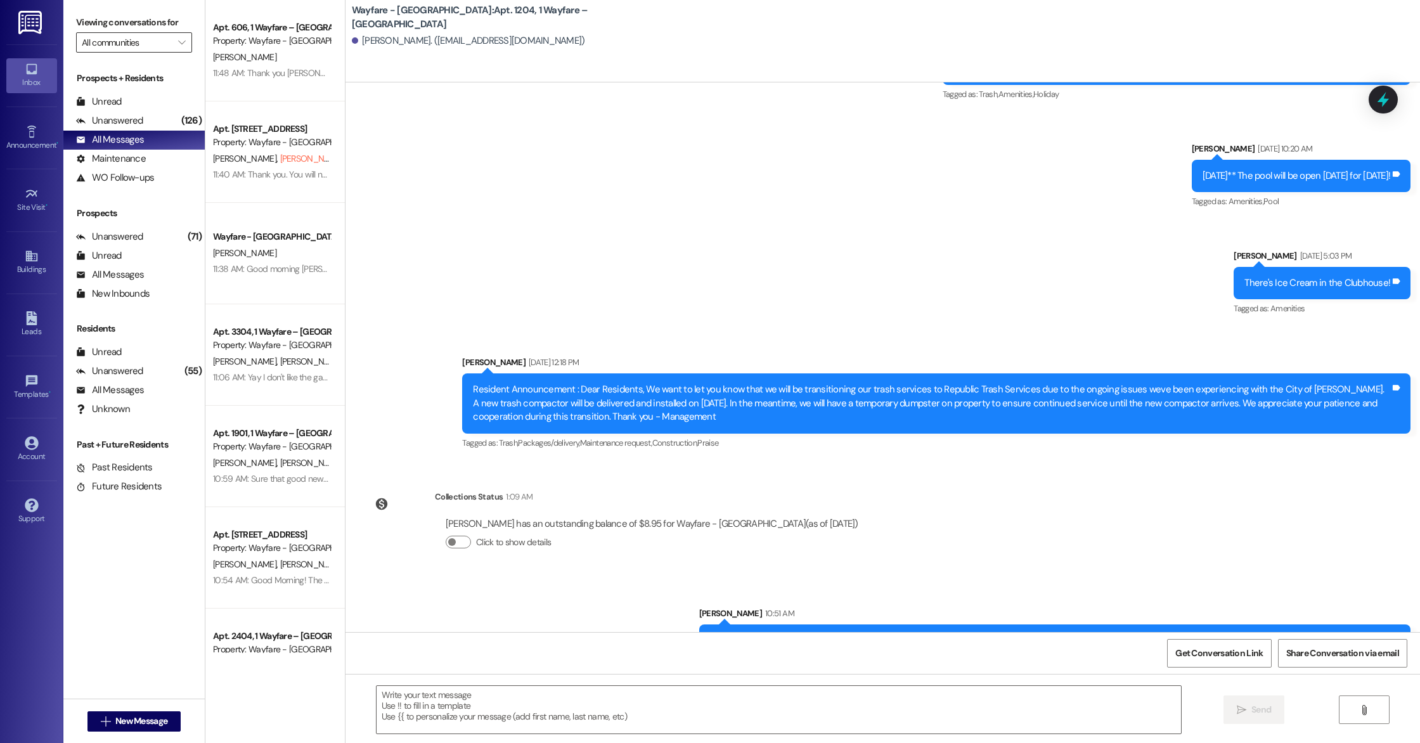
click at [141, 49] on input "All communities" at bounding box center [127, 42] width 90 height 20
click at [131, 88] on span "Wayfare - Cumberland Park" at bounding box center [142, 87] width 121 height 13
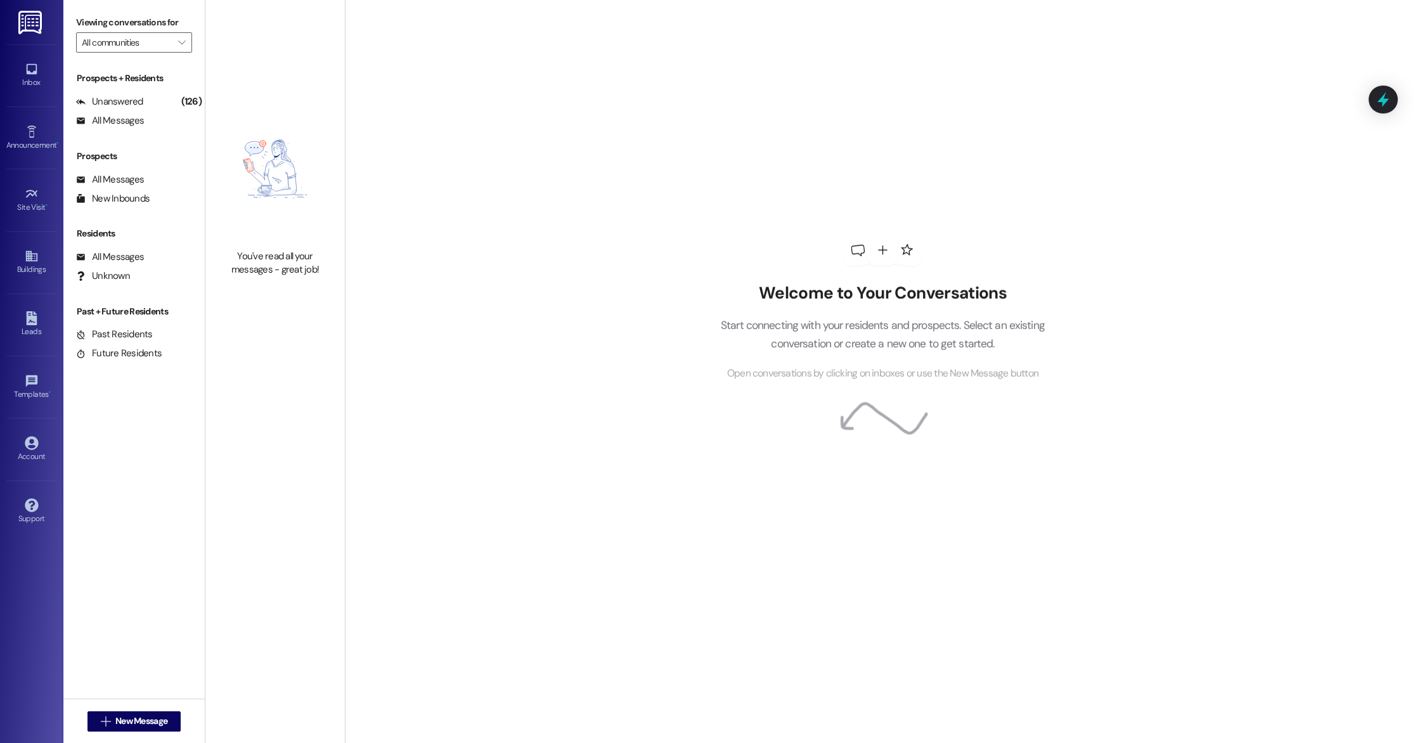
type input "Wayfare - Cumberland Park"
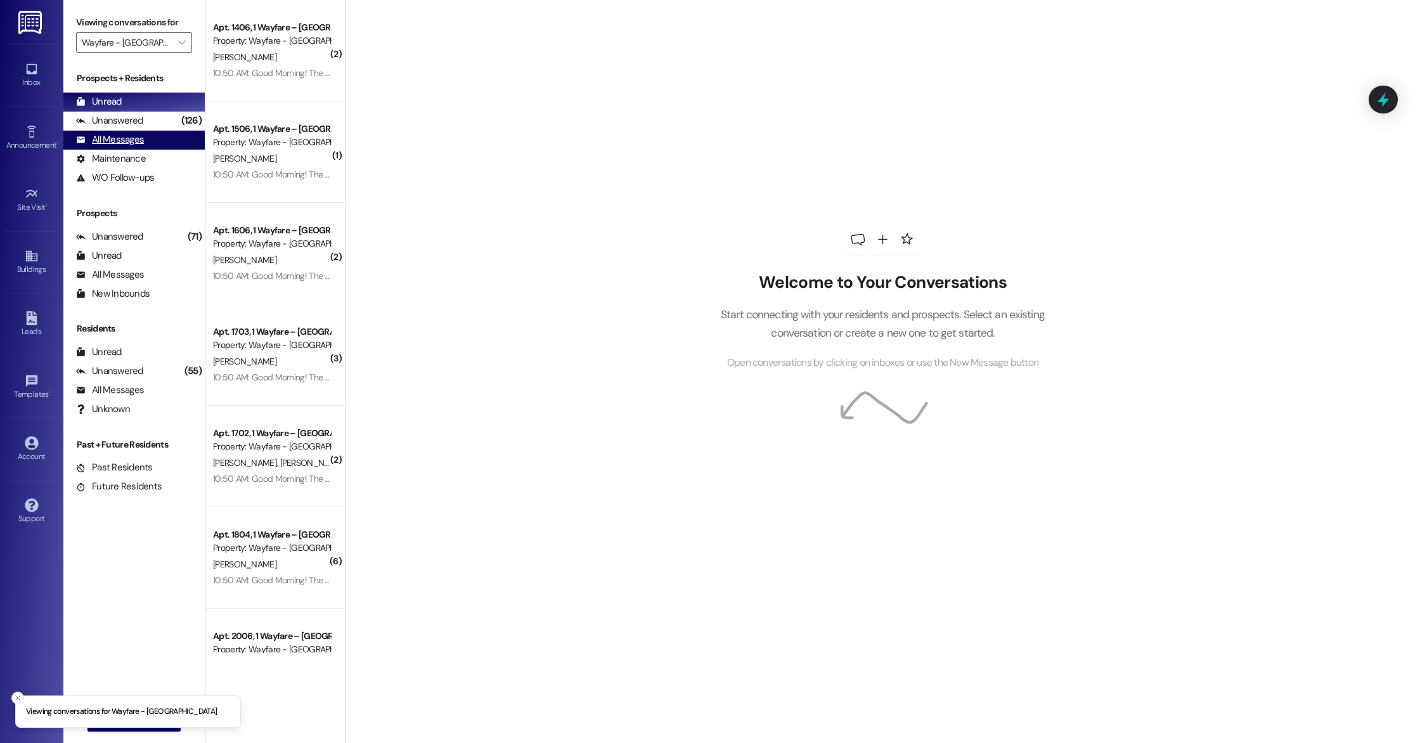
click at [118, 145] on div "All Messages" at bounding box center [110, 139] width 68 height 13
